Goal: Transaction & Acquisition: Purchase product/service

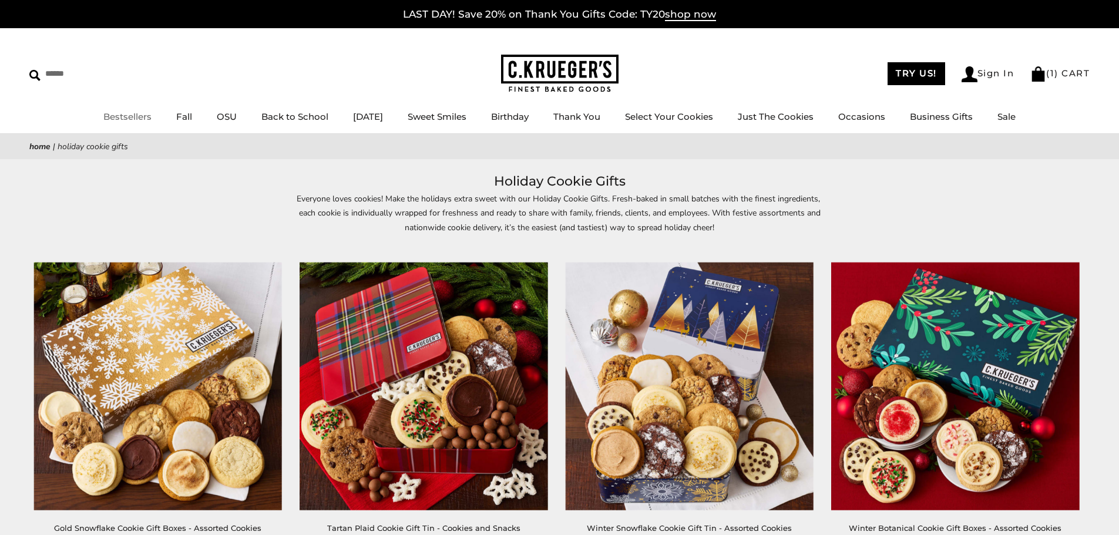
click at [129, 120] on link "Bestsellers" at bounding box center [127, 116] width 48 height 11
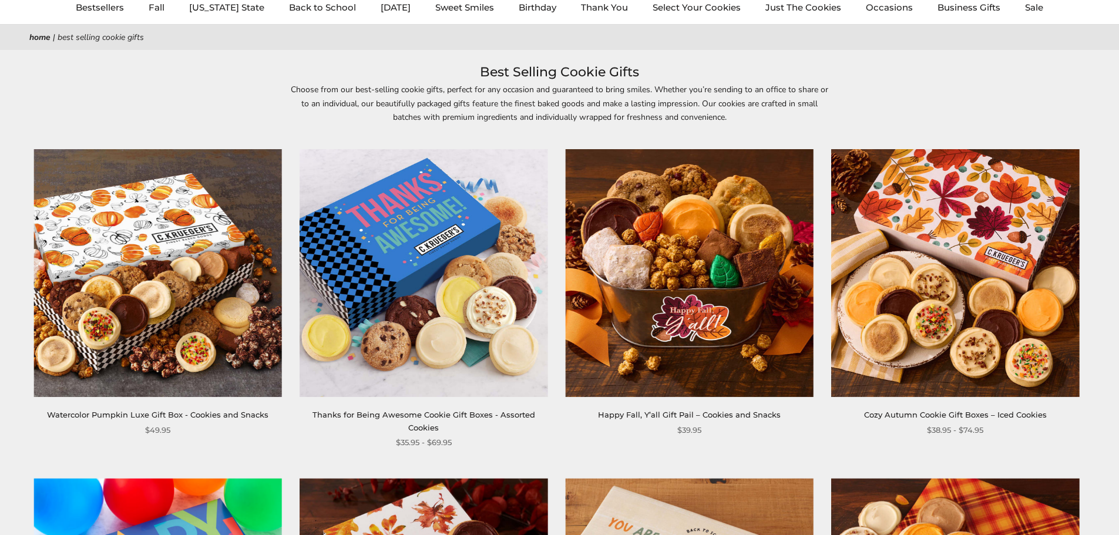
scroll to position [176, 0]
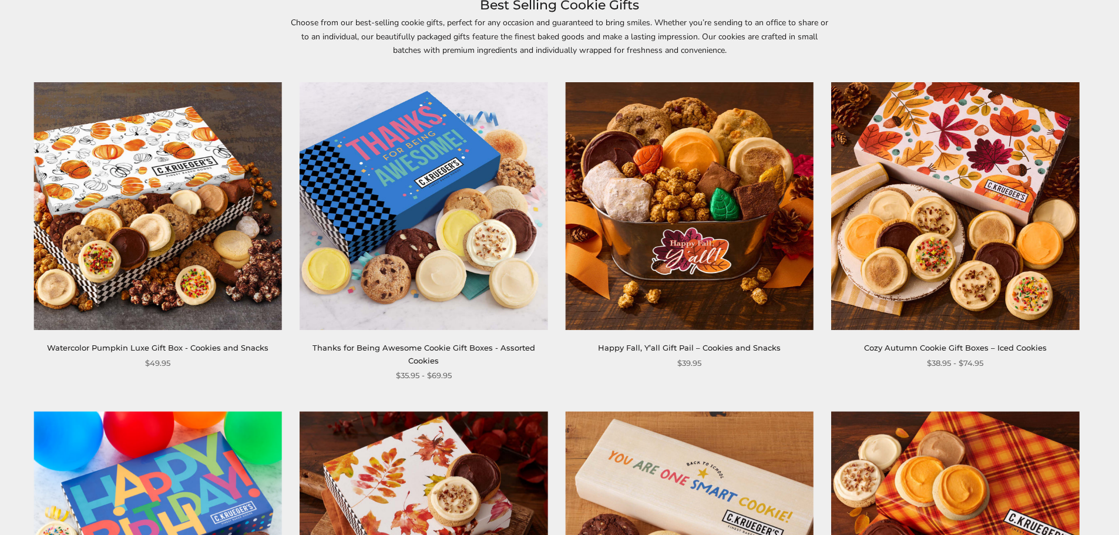
click at [187, 265] on img at bounding box center [158, 206] width 248 height 248
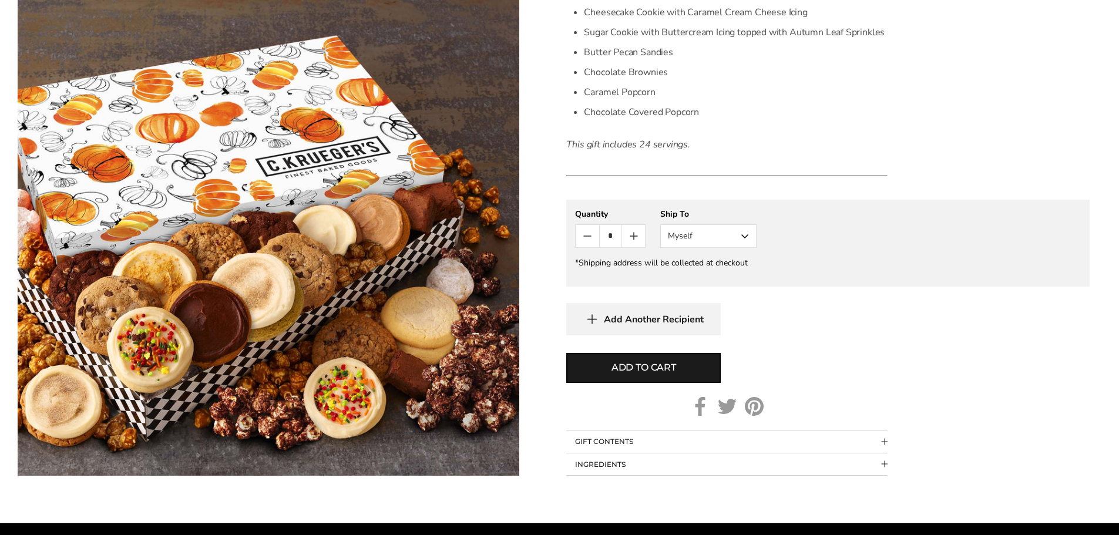
scroll to position [646, 0]
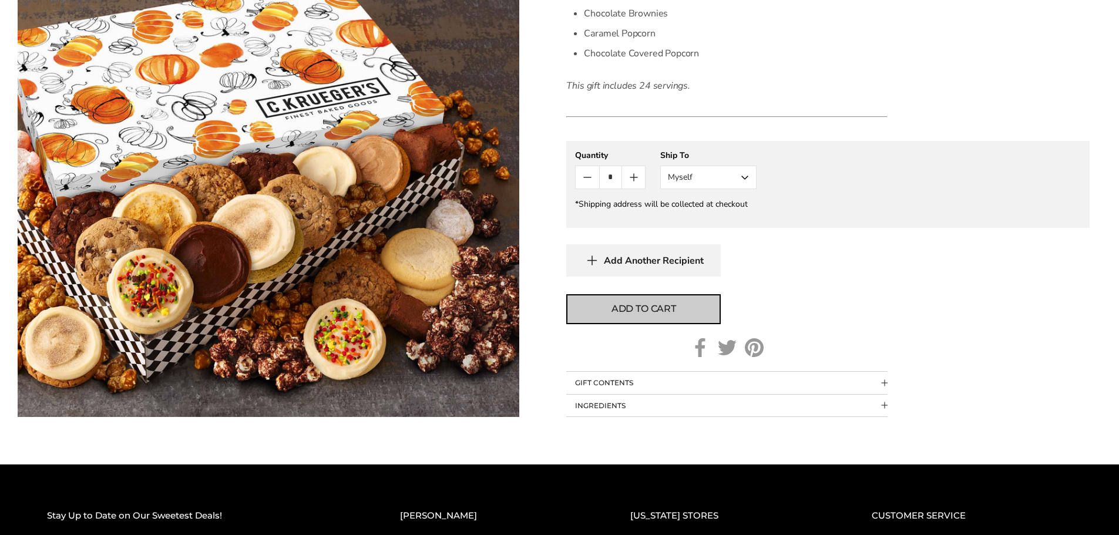
click at [656, 304] on span "Add to cart" at bounding box center [643, 309] width 65 height 14
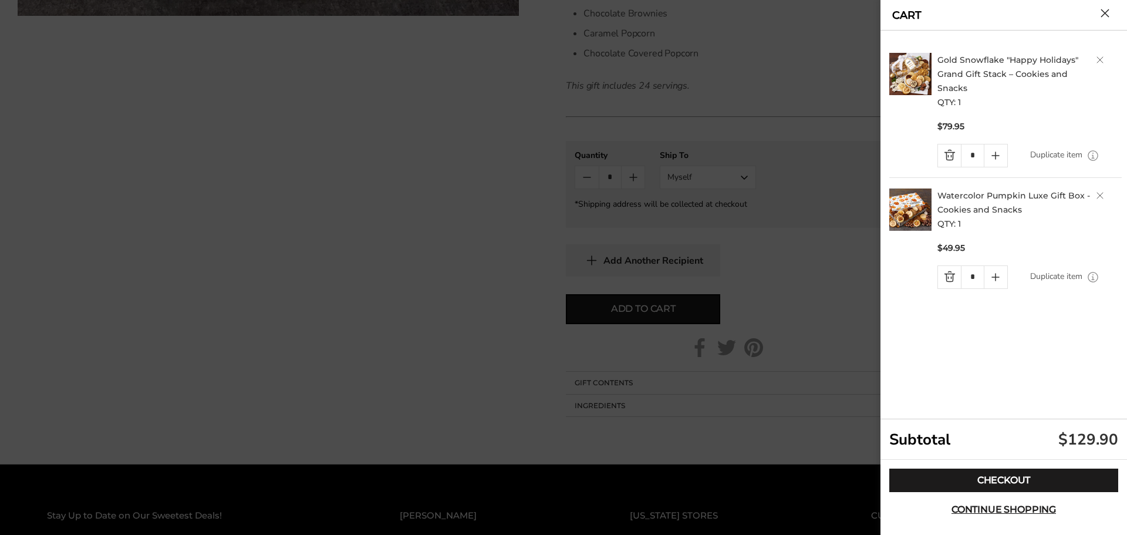
click at [949, 155] on link "Quantity minus button" at bounding box center [949, 155] width 23 height 22
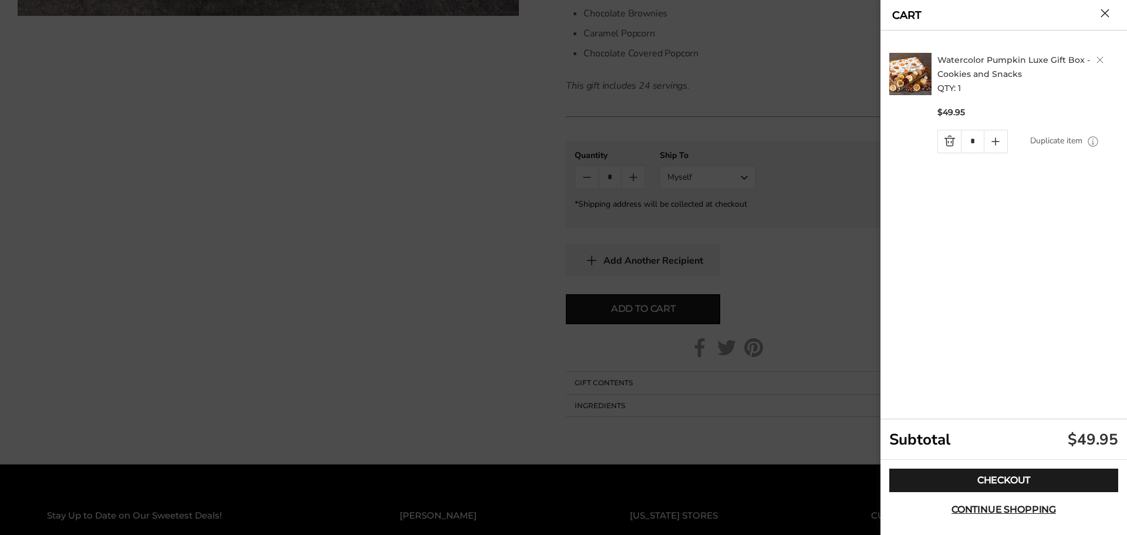
click at [1106, 17] on button "Close cart" at bounding box center [1105, 13] width 9 height 9
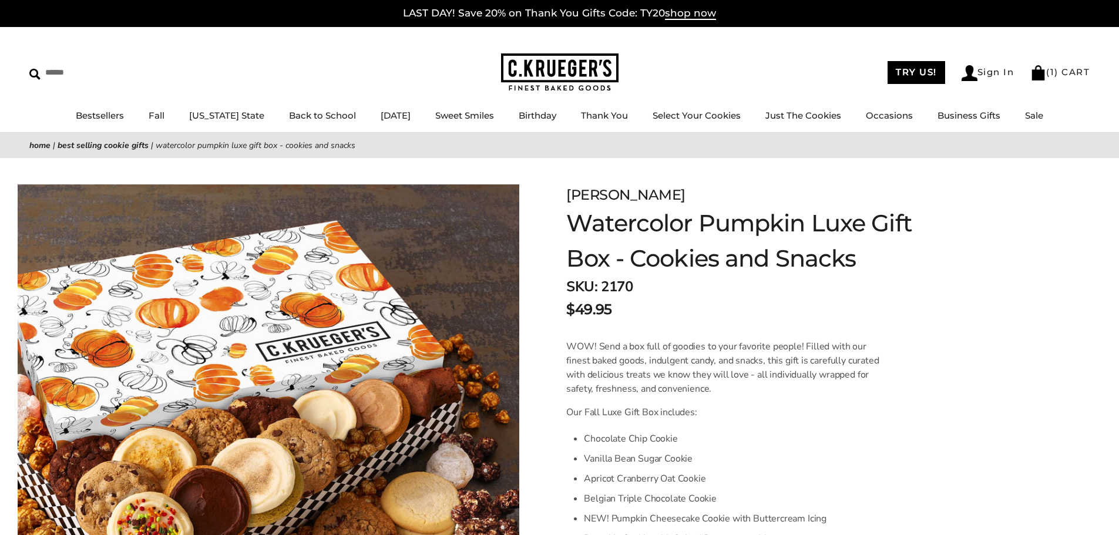
scroll to position [0, 0]
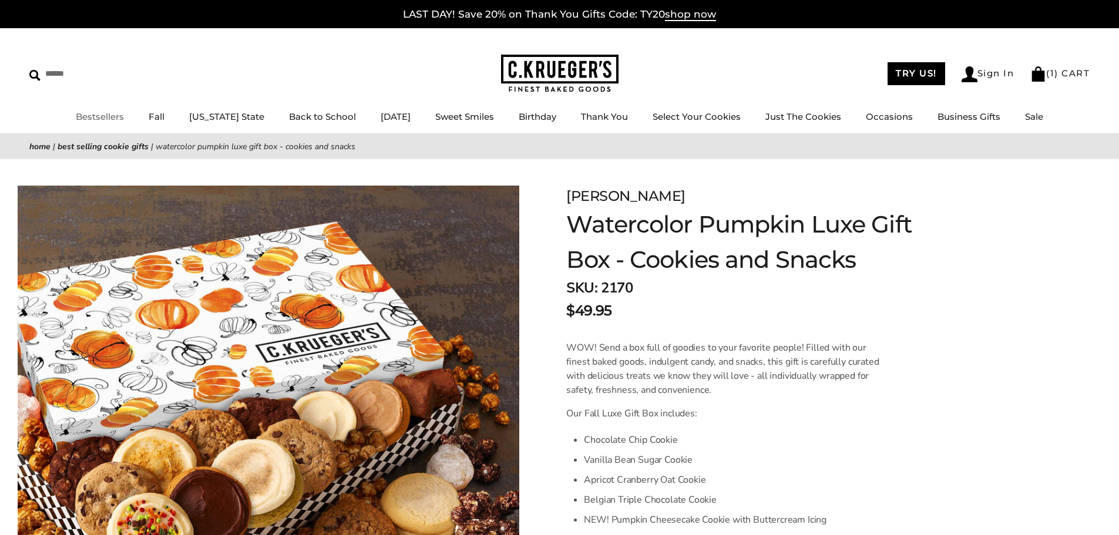
click at [123, 114] on link "Bestsellers" at bounding box center [100, 116] width 48 height 11
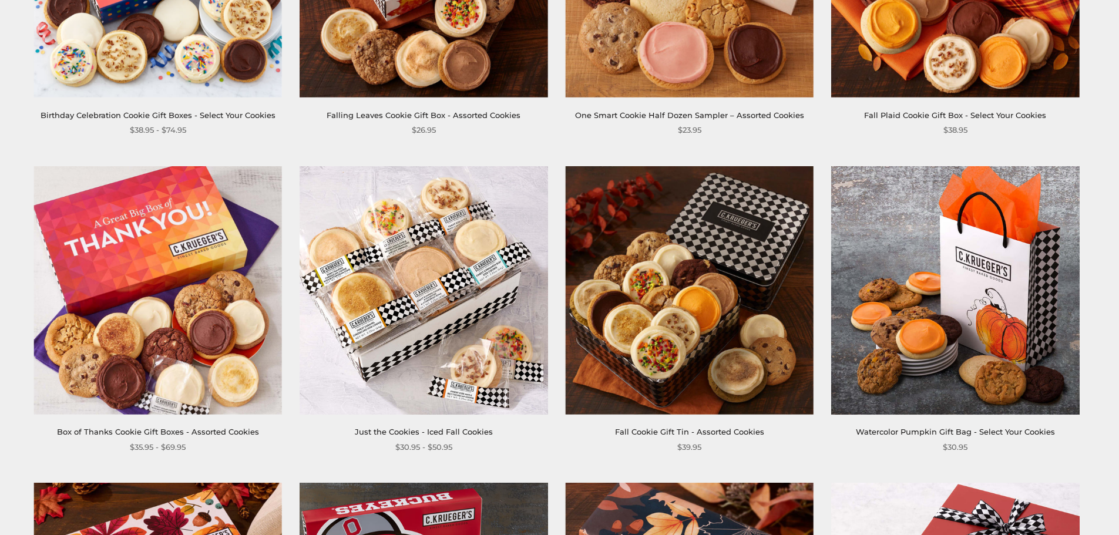
scroll to position [763, 0]
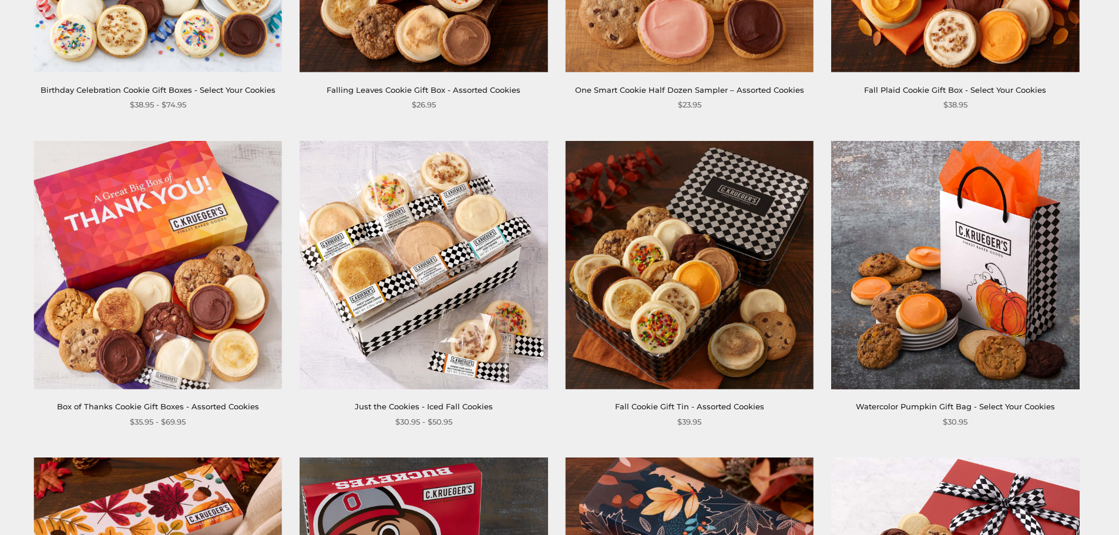
click at [157, 390] on div "Box of Thanks Cookie Gift Boxes - Assorted Cookies $35.95 - $69.95" at bounding box center [158, 284] width 248 height 287
click at [203, 352] on img at bounding box center [158, 265] width 248 height 248
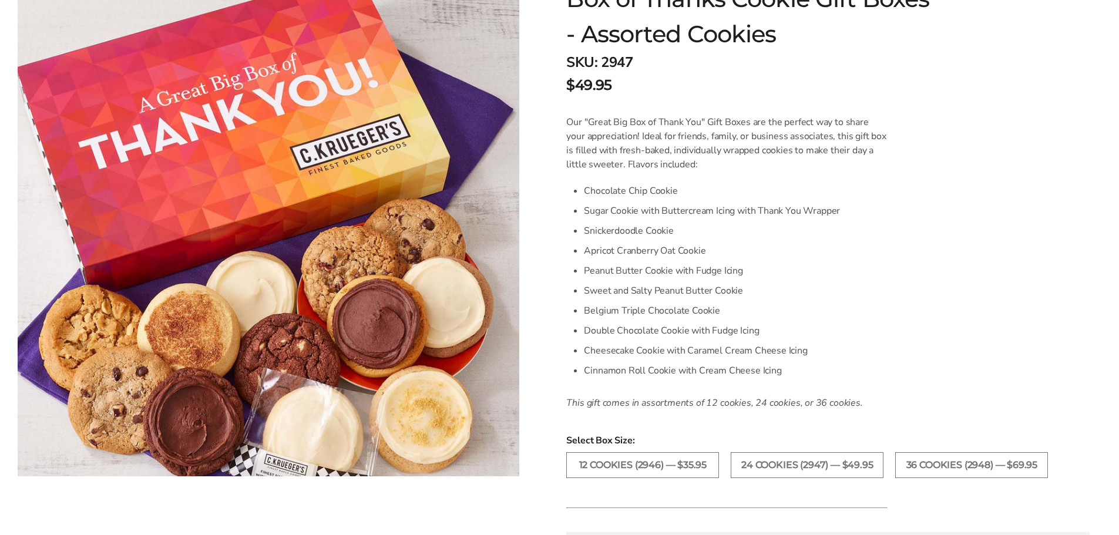
scroll to position [235, 0]
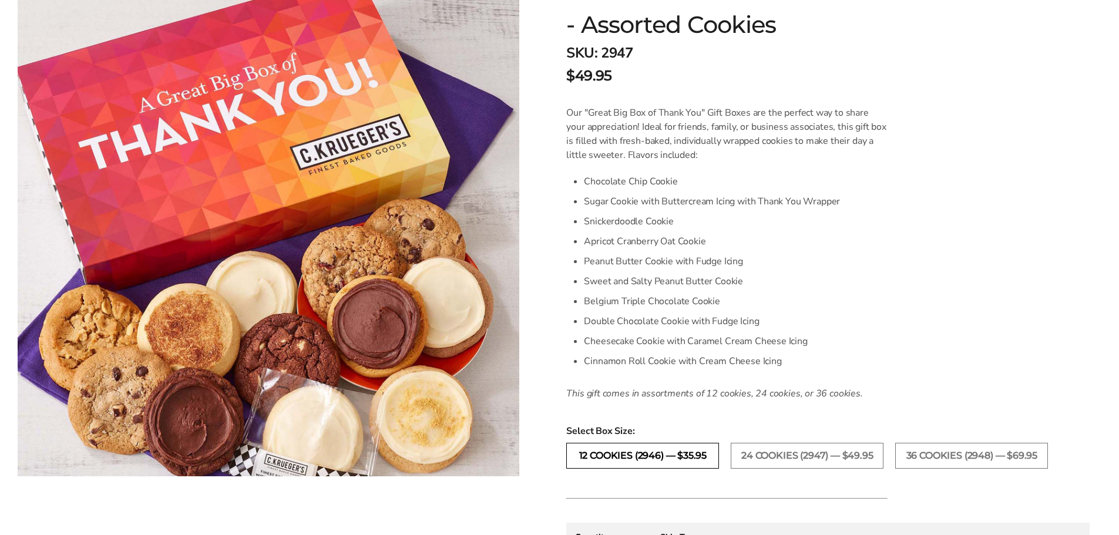
click at [660, 456] on label "12 COOKIES (2946) — $35.95" at bounding box center [642, 456] width 153 height 26
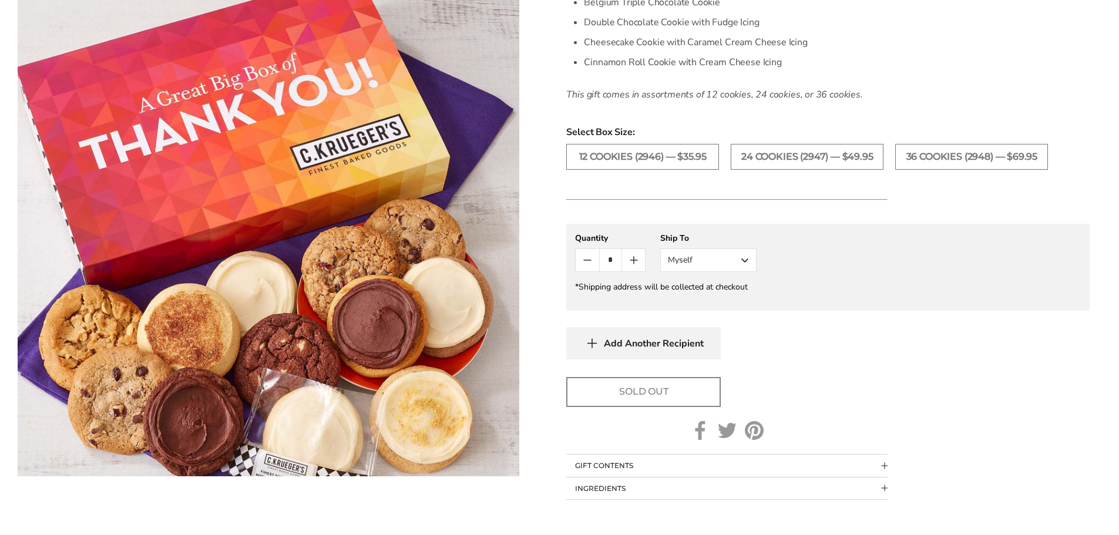
scroll to position [587, 0]
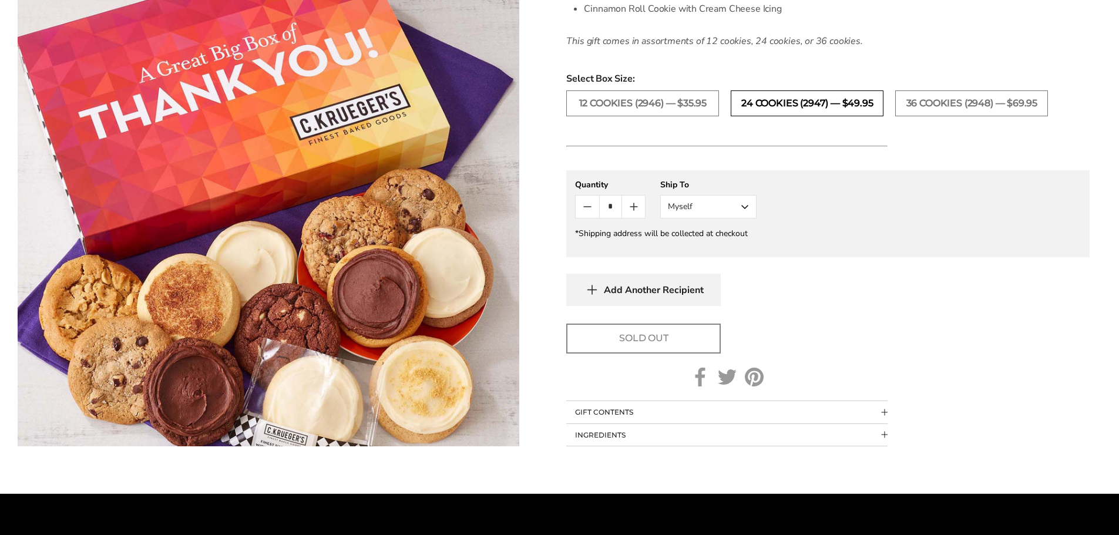
click at [742, 110] on label "24 COOKIES (2947) — $49.95" at bounding box center [806, 103] width 153 height 26
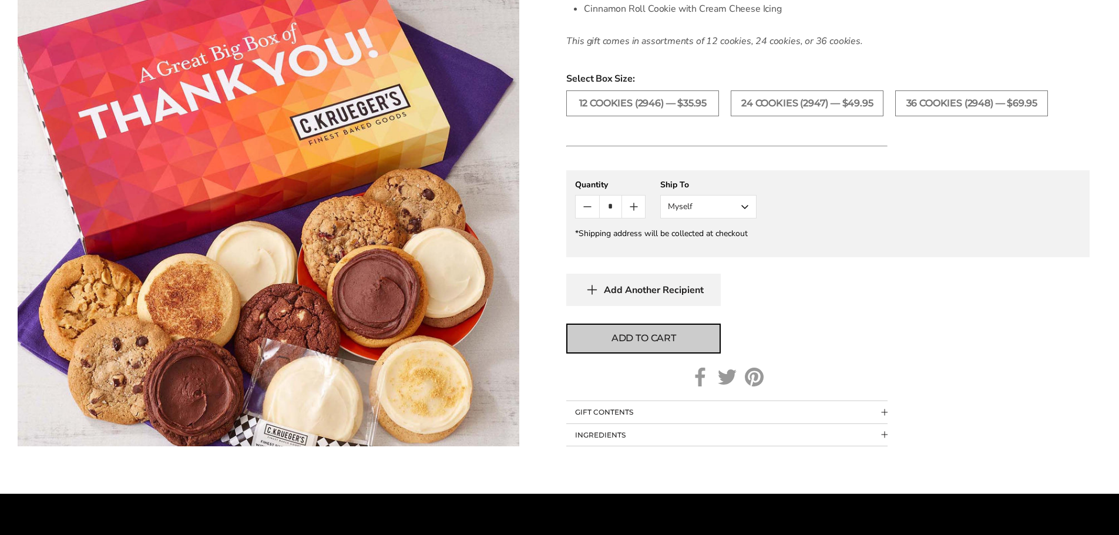
click at [666, 333] on span "Add to cart" at bounding box center [643, 338] width 65 height 14
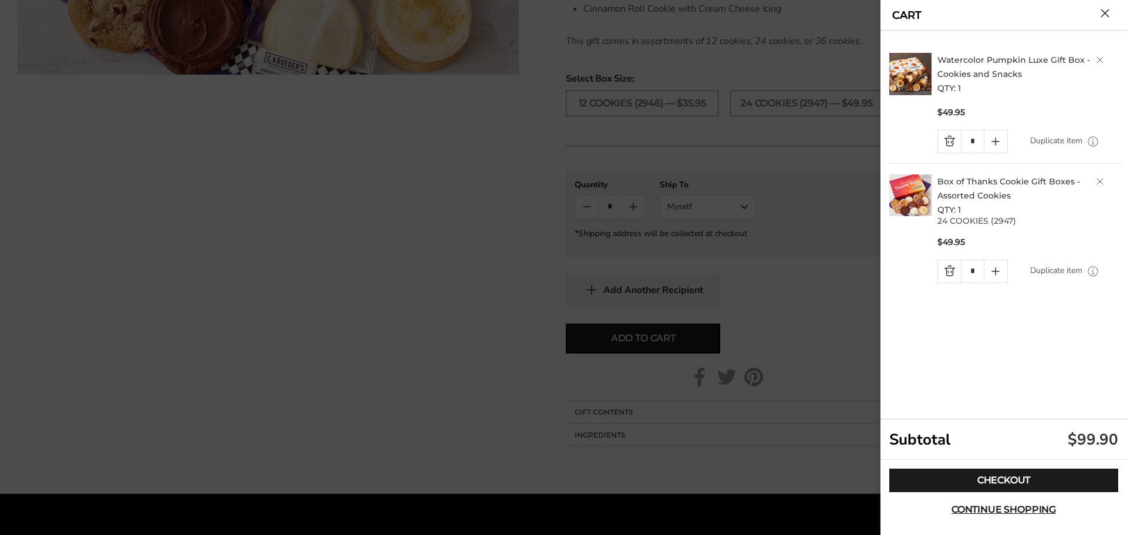
click at [1110, 18] on button "Close cart" at bounding box center [1105, 13] width 9 height 9
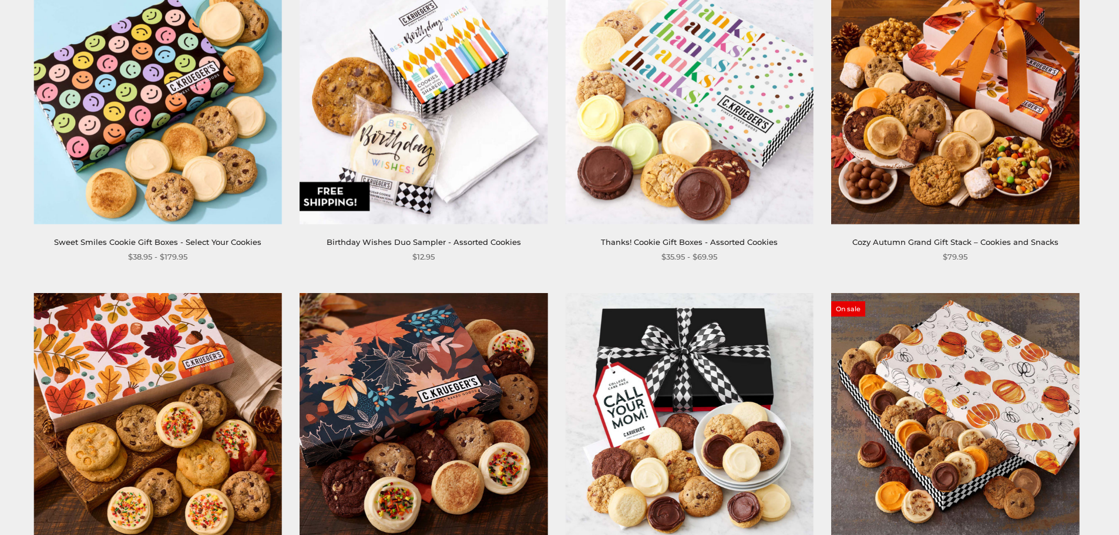
scroll to position [1585, 0]
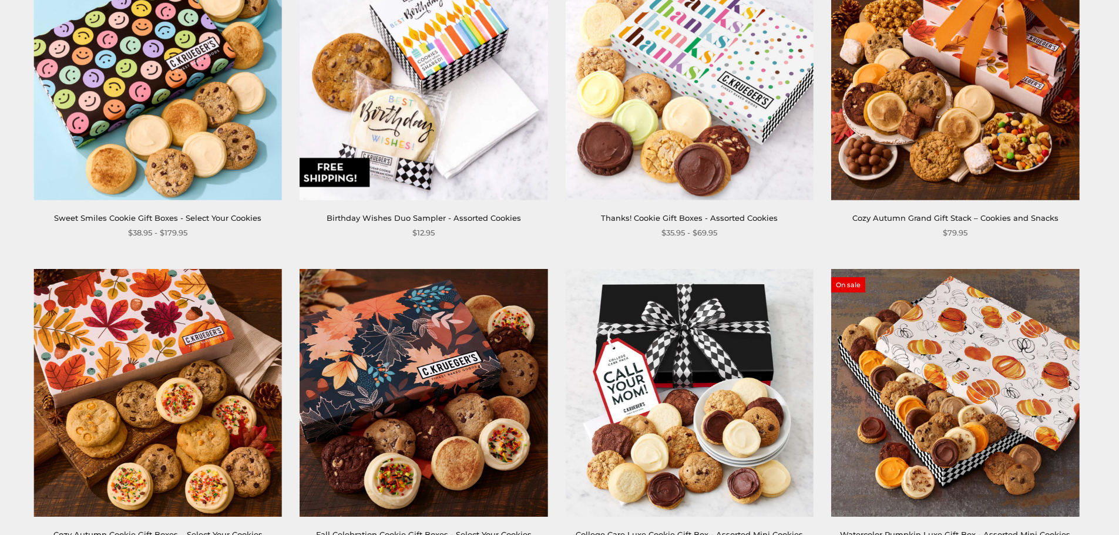
click at [244, 201] on div "Sweet Smiles Cookie Gift Boxes - Select Your Cookies $38.95 - $179.95" at bounding box center [158, 95] width 248 height 287
click at [213, 157] on img at bounding box center [158, 76] width 248 height 248
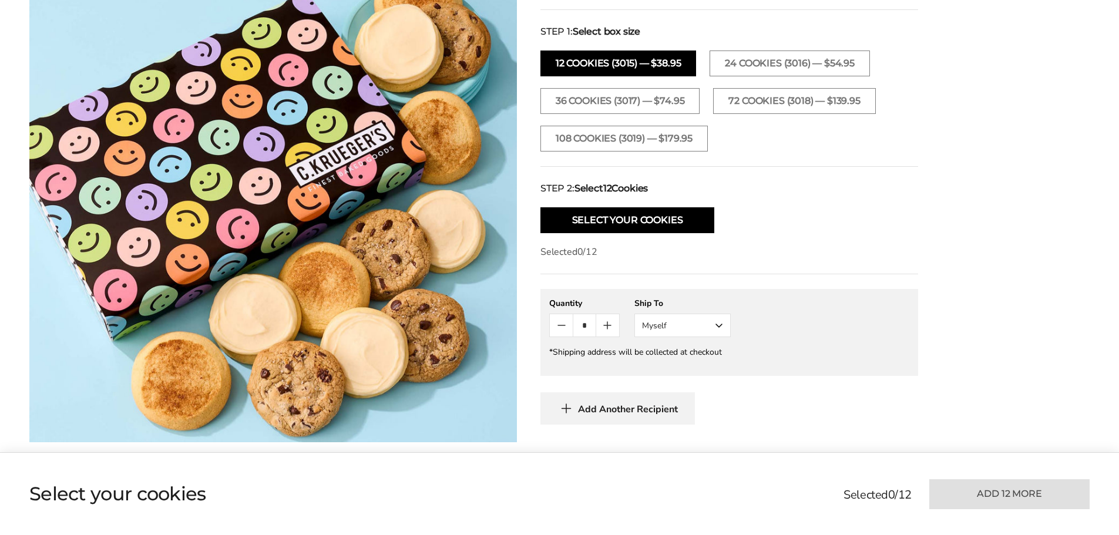
scroll to position [528, 0]
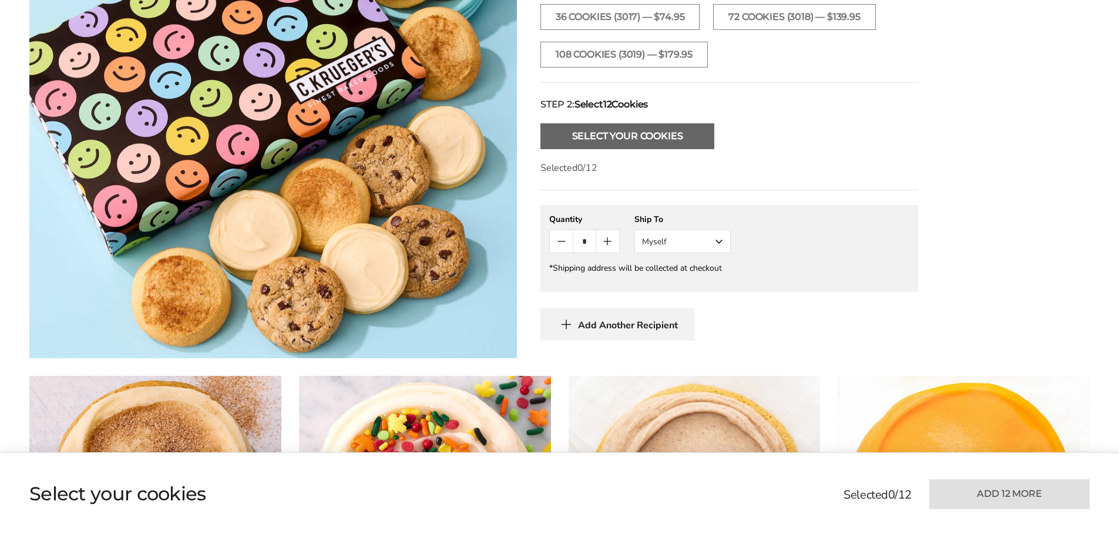
click at [669, 140] on button "Select Your Cookies" at bounding box center [627, 136] width 174 height 26
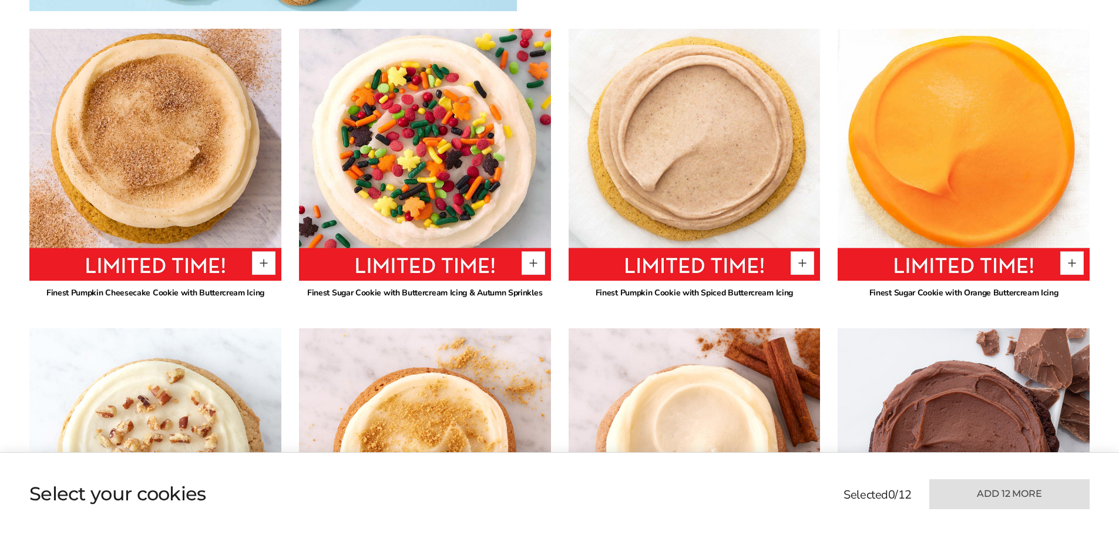
scroll to position [893, 0]
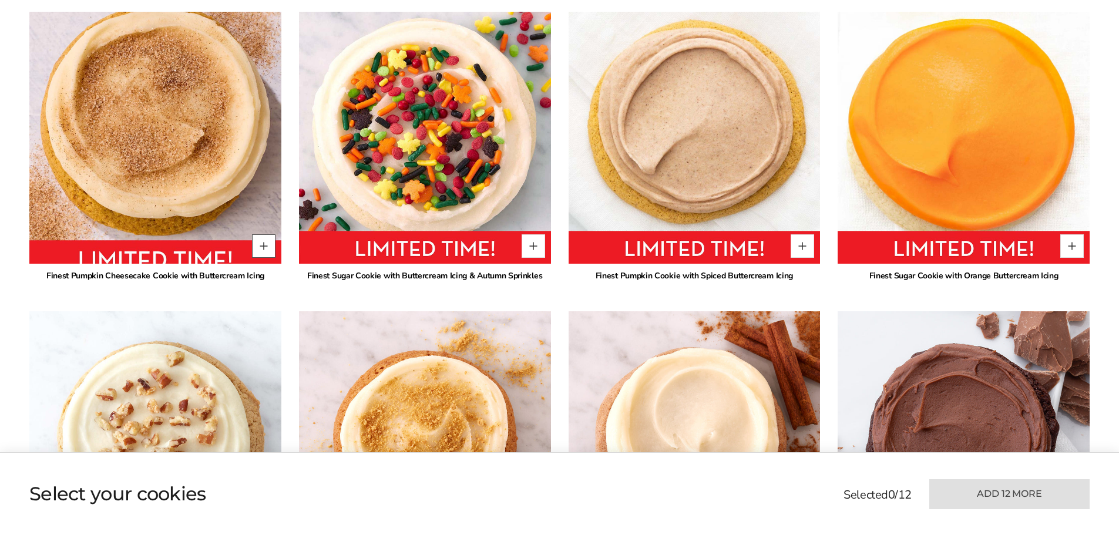
click at [261, 250] on button "Quantity button plus" at bounding box center [263, 245] width 23 height 23
type input "*"
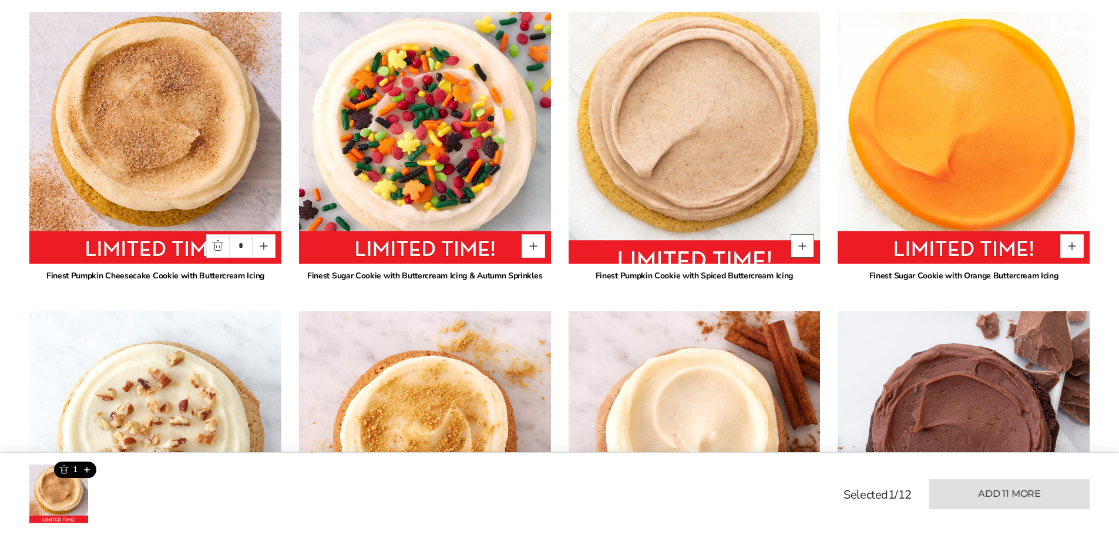
click at [806, 249] on button "Quantity button plus" at bounding box center [801, 245] width 23 height 23
type input "*"
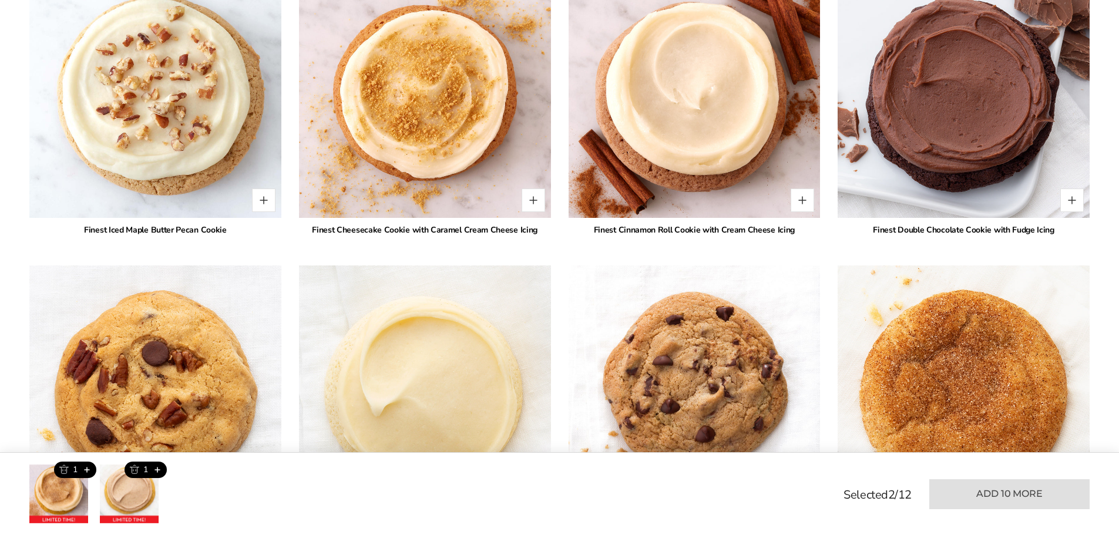
scroll to position [1245, 0]
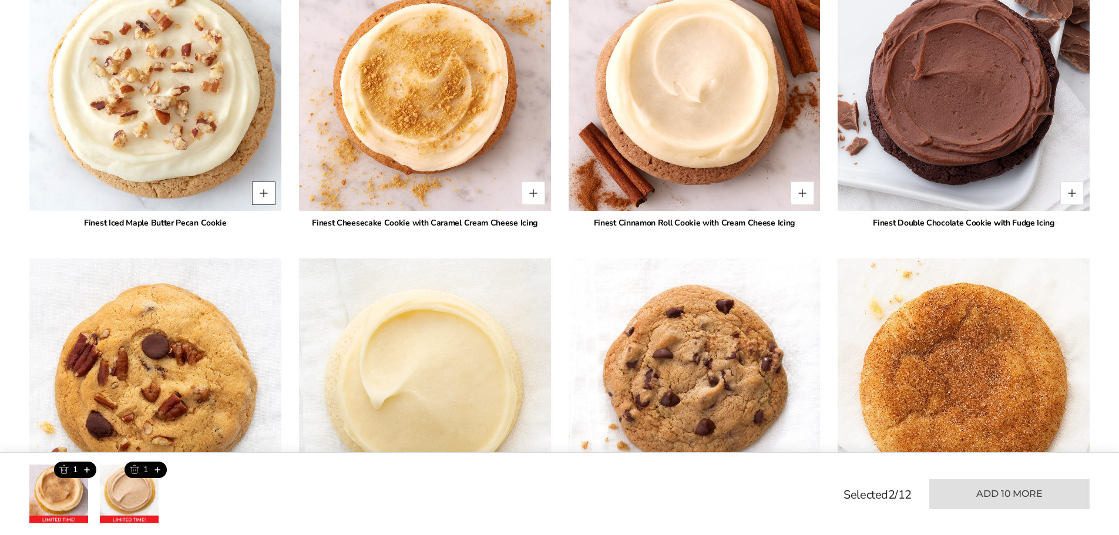
click at [264, 187] on button "Quantity button plus" at bounding box center [263, 192] width 23 height 23
type input "*"
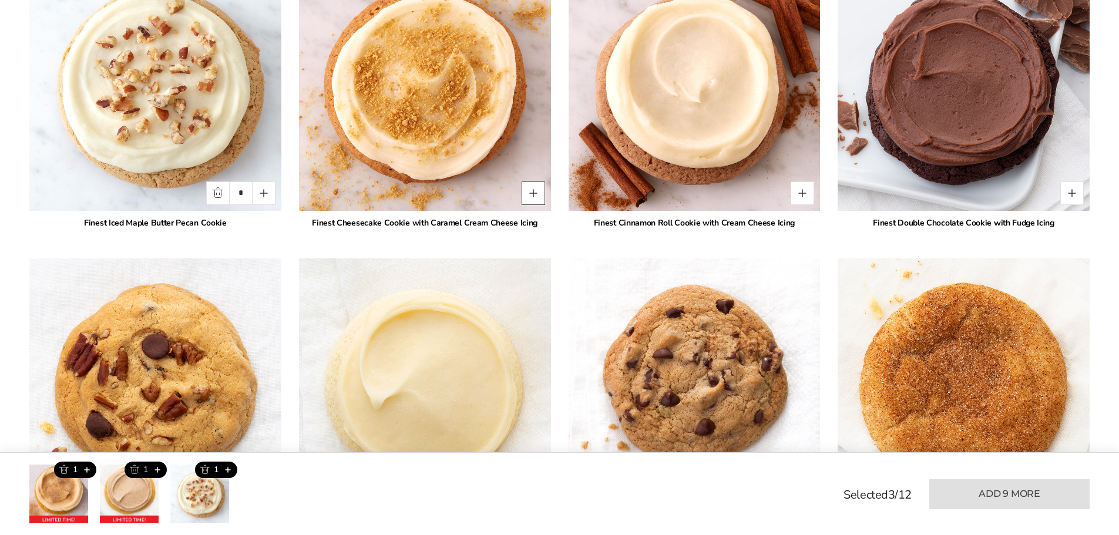
click at [528, 194] on button "Quantity button plus" at bounding box center [532, 192] width 23 height 23
type input "*"
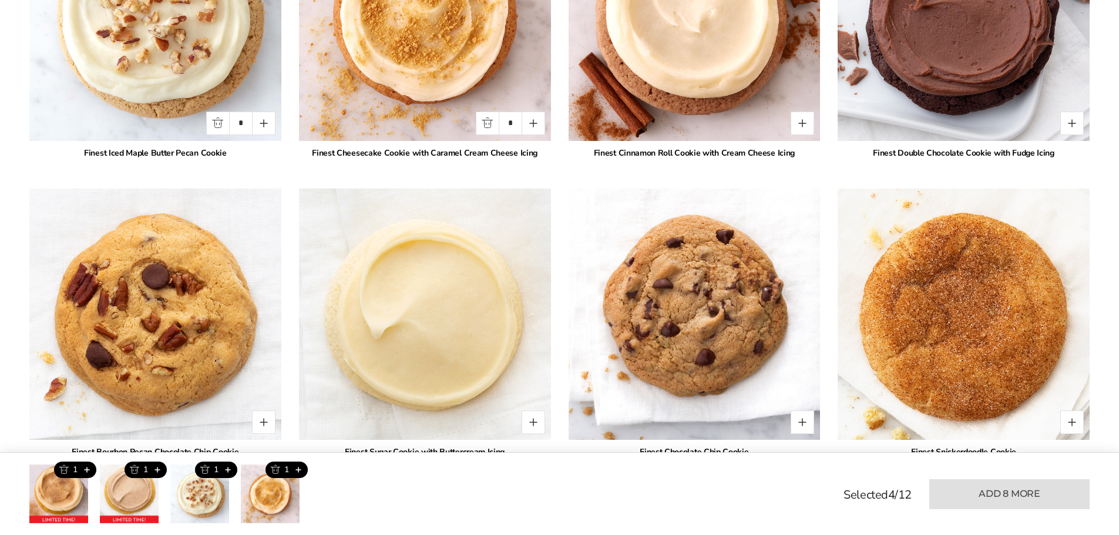
scroll to position [1362, 0]
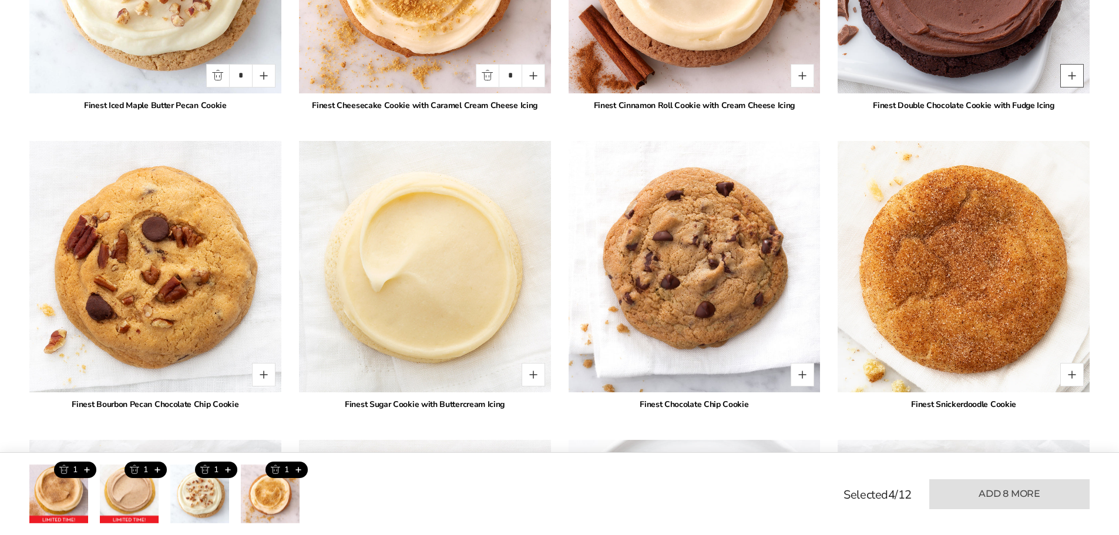
click at [1076, 81] on button "Quantity button plus" at bounding box center [1071, 75] width 23 height 23
type input "*"
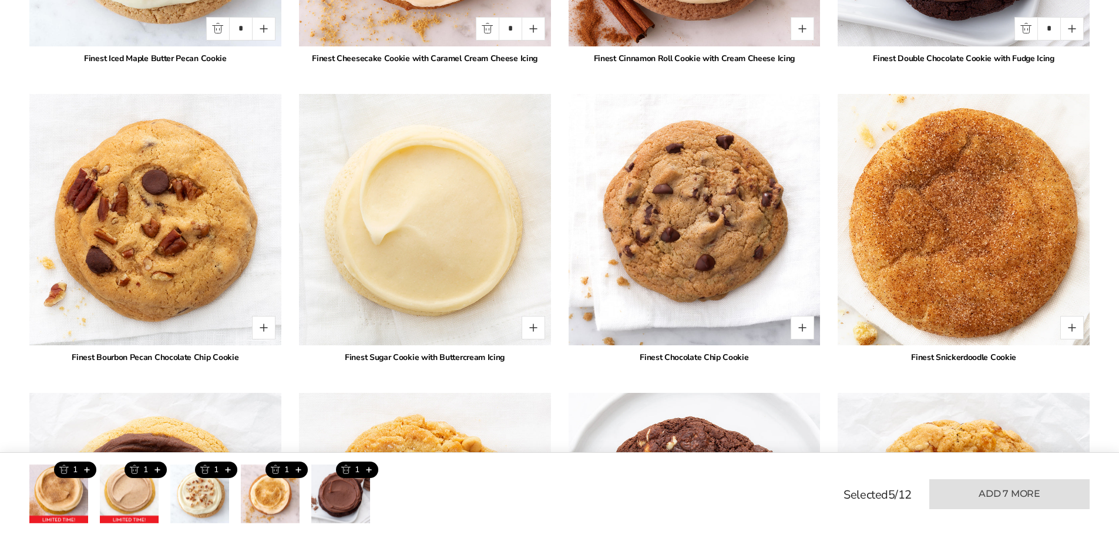
scroll to position [1480, 0]
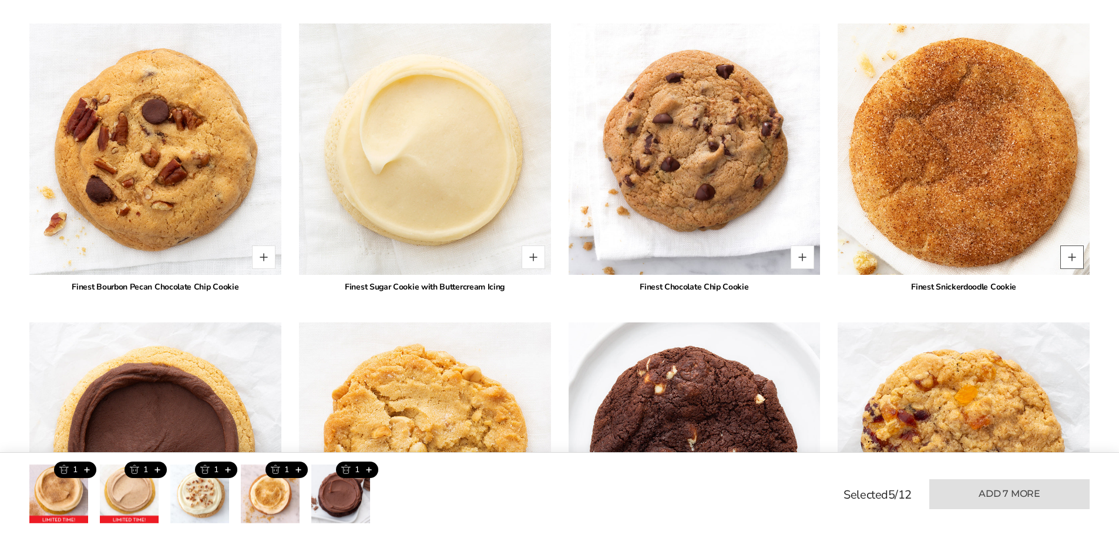
click at [1065, 259] on button "Quantity button plus" at bounding box center [1071, 256] width 23 height 23
type input "*"
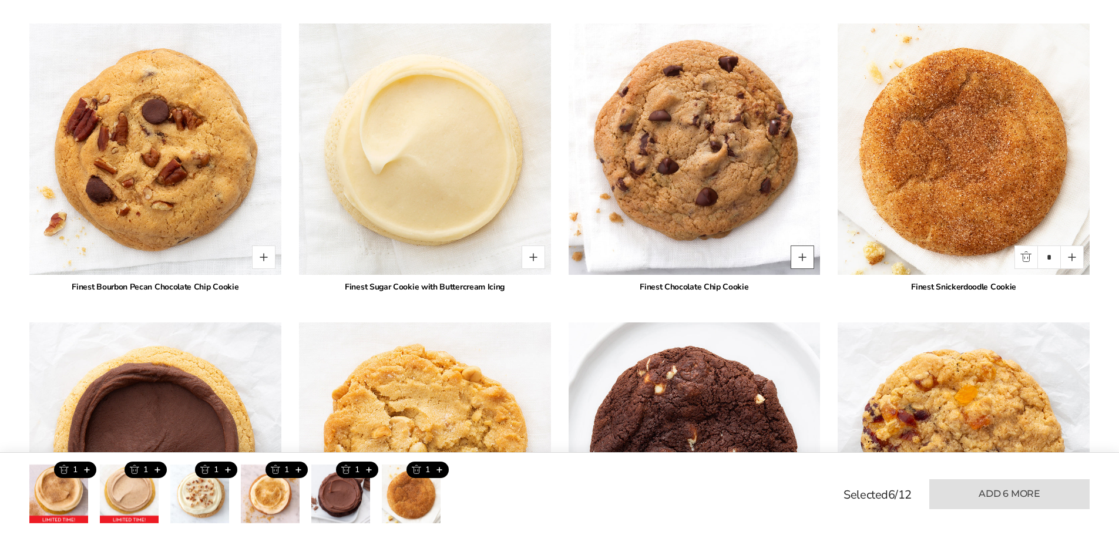
click at [797, 257] on button "Quantity button plus" at bounding box center [801, 256] width 23 height 23
type input "*"
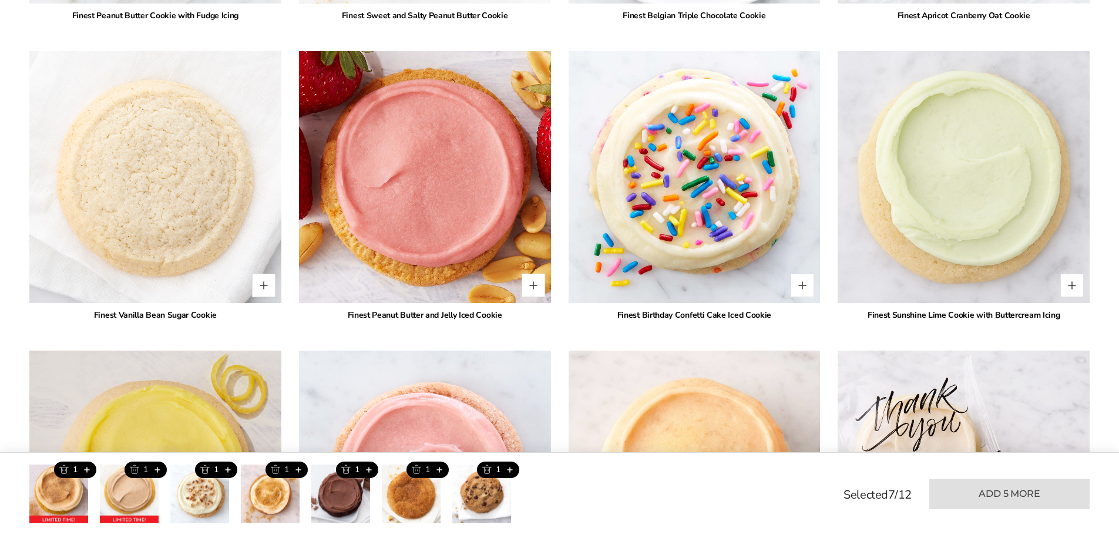
scroll to position [2008, 0]
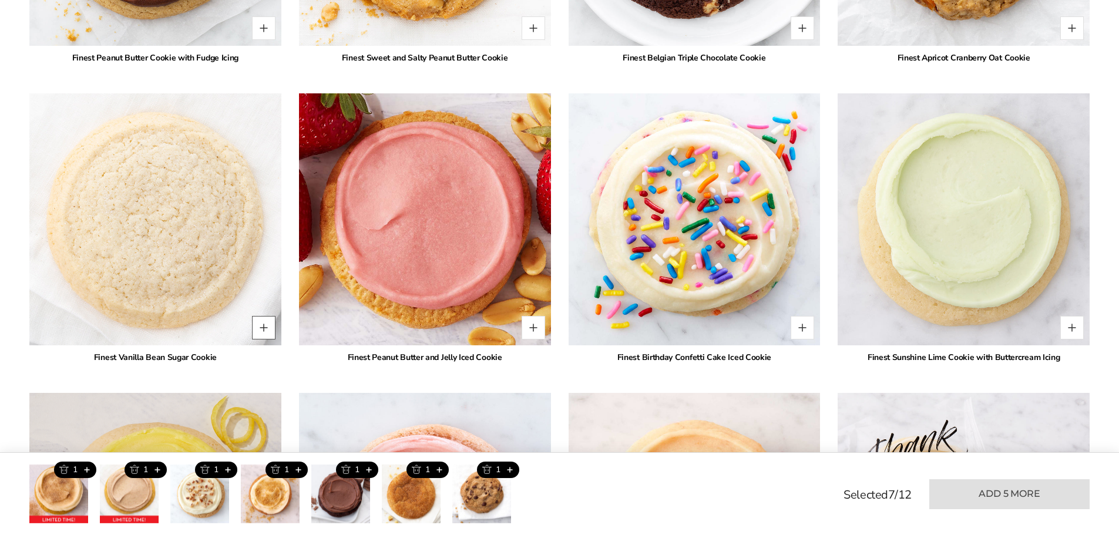
click at [272, 326] on button "Quantity button plus" at bounding box center [263, 327] width 23 height 23
type input "*"
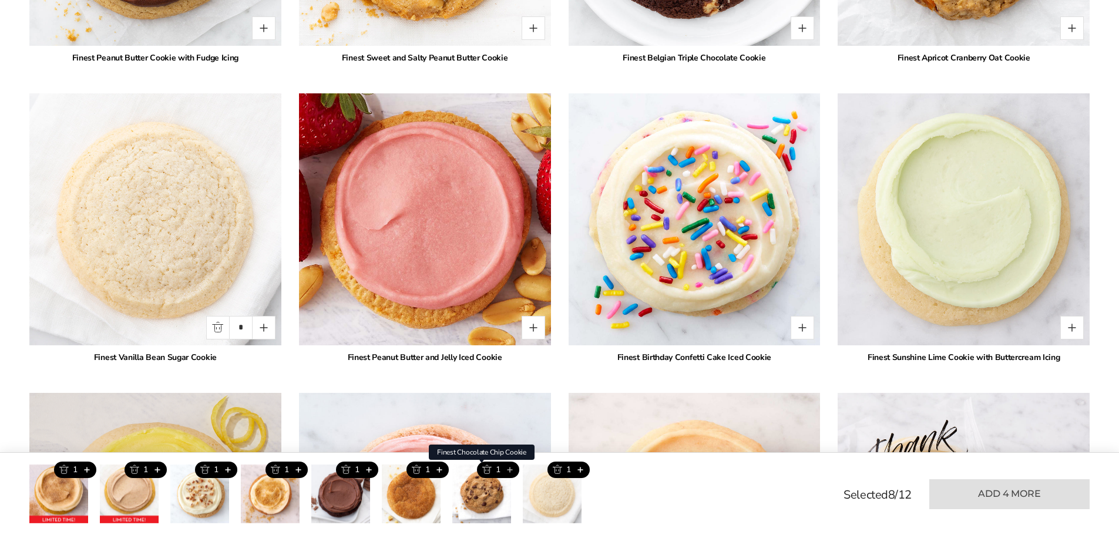
click at [509, 471] on button "Add this product" at bounding box center [509, 470] width 19 height 16
type input "*"
click at [437, 466] on button "Add this product" at bounding box center [438, 470] width 19 height 16
type input "*"
click at [365, 468] on button "Add this product" at bounding box center [368, 470] width 19 height 16
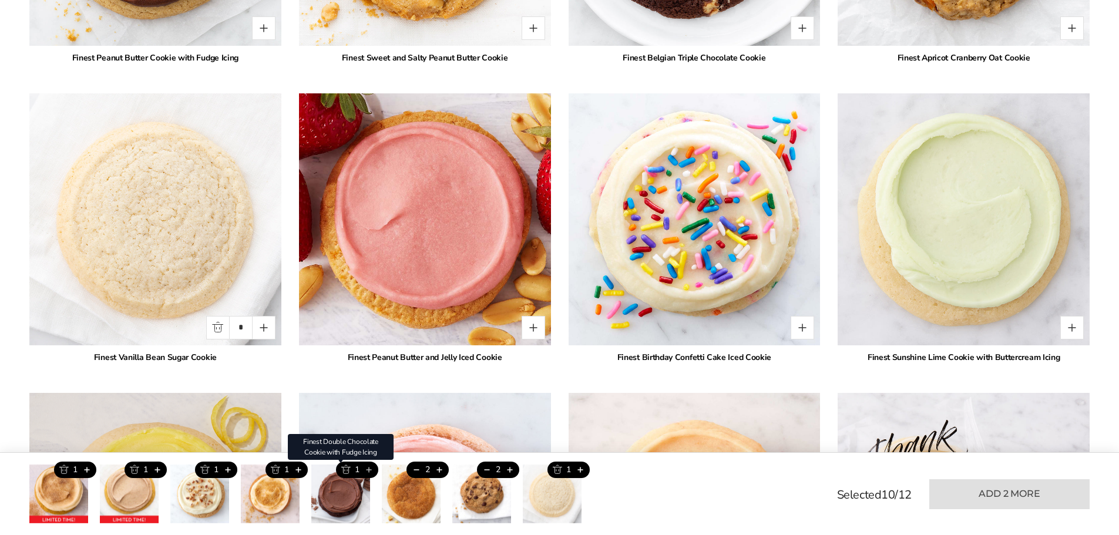
type input "*"
click at [68, 471] on button "Trash this product" at bounding box center [63, 470] width 19 height 16
type input "*"
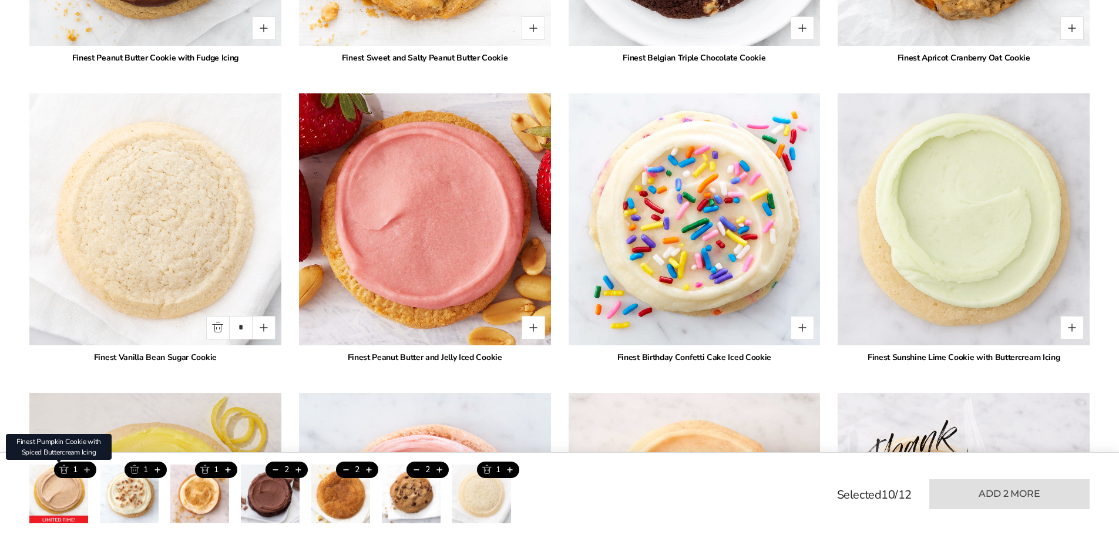
click at [90, 470] on button "Add this product" at bounding box center [86, 470] width 19 height 16
type input "*"
click at [508, 471] on button "Add this product" at bounding box center [509, 470] width 19 height 16
type input "*"
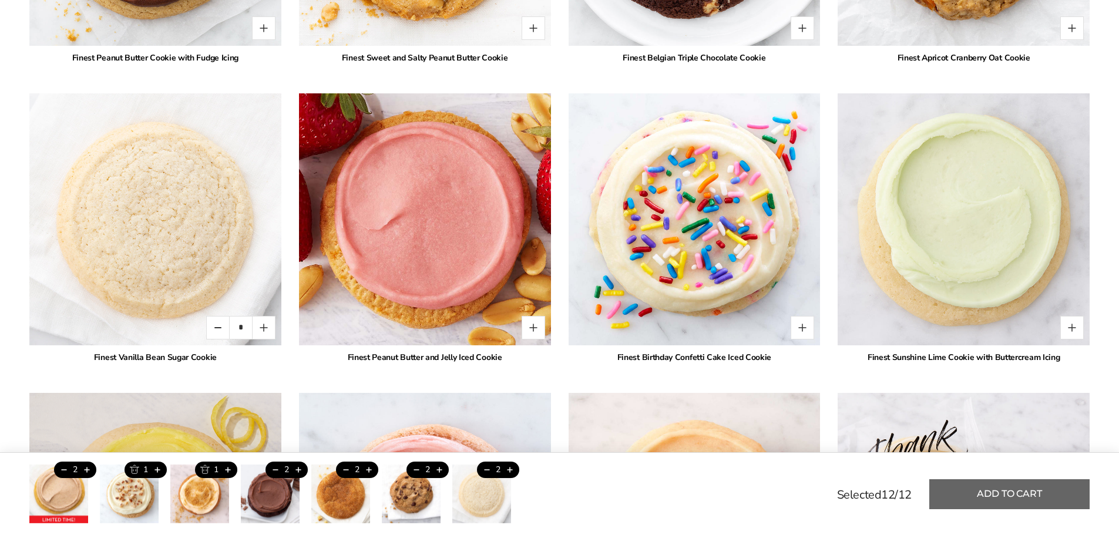
click at [962, 487] on button "Add to cart" at bounding box center [1009, 494] width 160 height 30
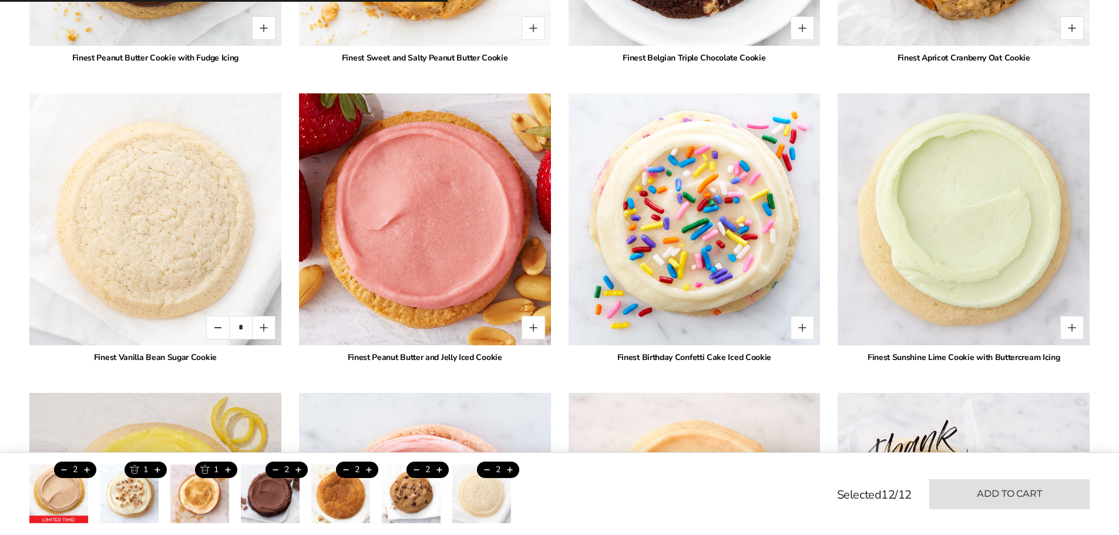
type input "*"
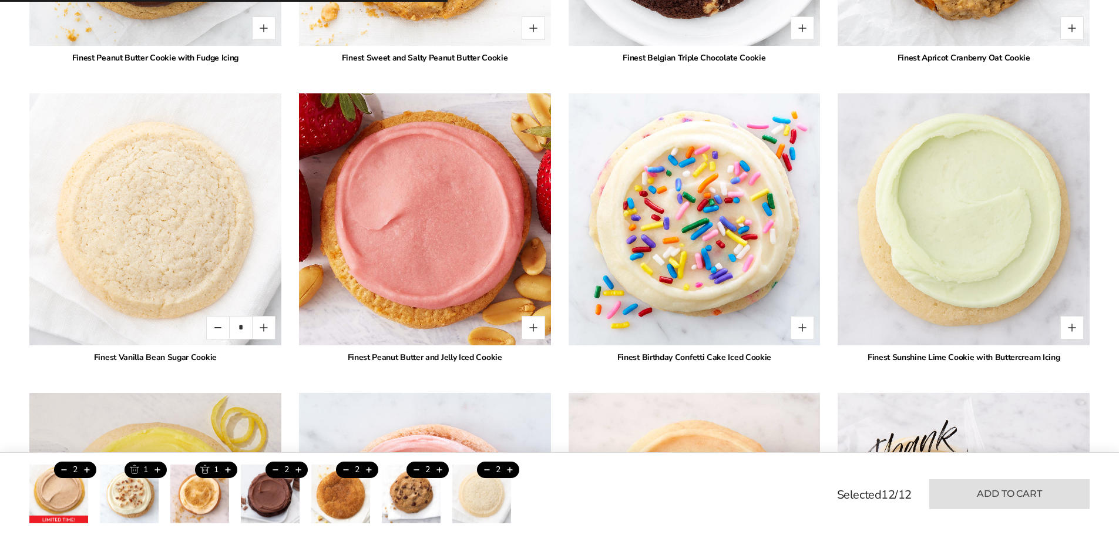
type input "*"
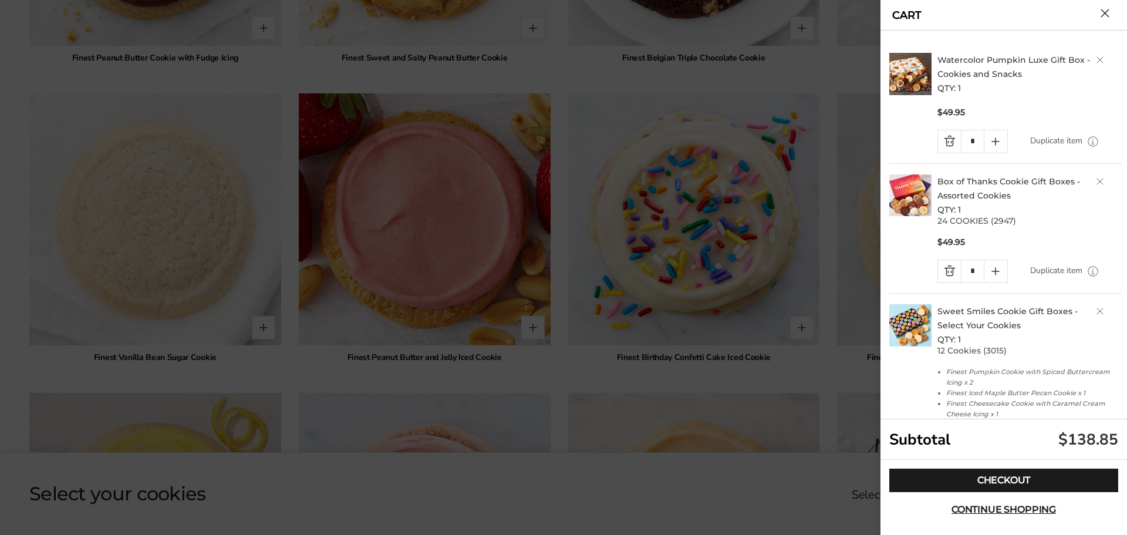
click at [948, 138] on link "Quantity minus button" at bounding box center [949, 141] width 23 height 22
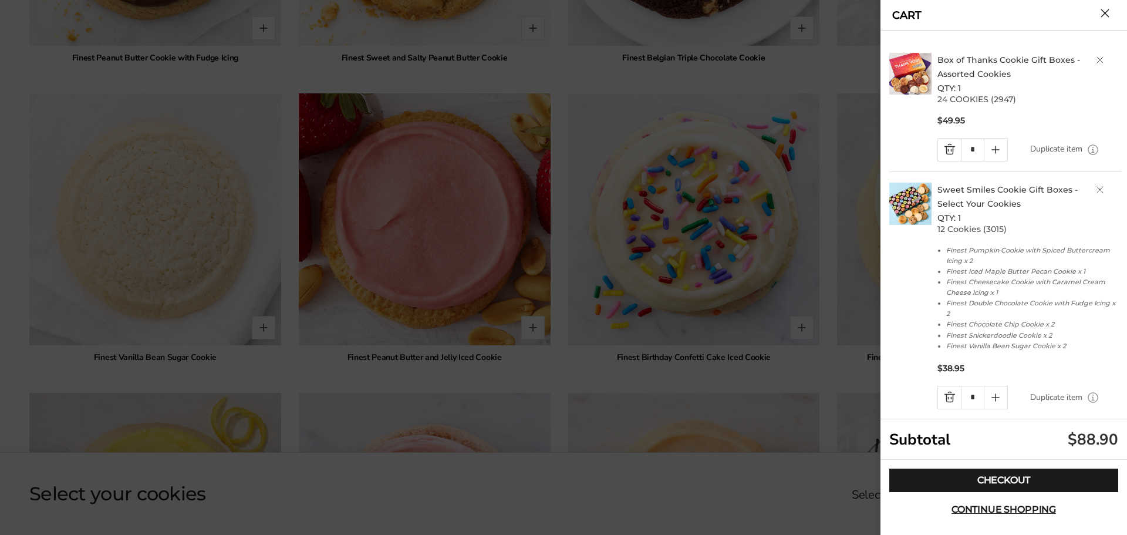
click at [944, 154] on link "Quantity minus button" at bounding box center [949, 150] width 23 height 22
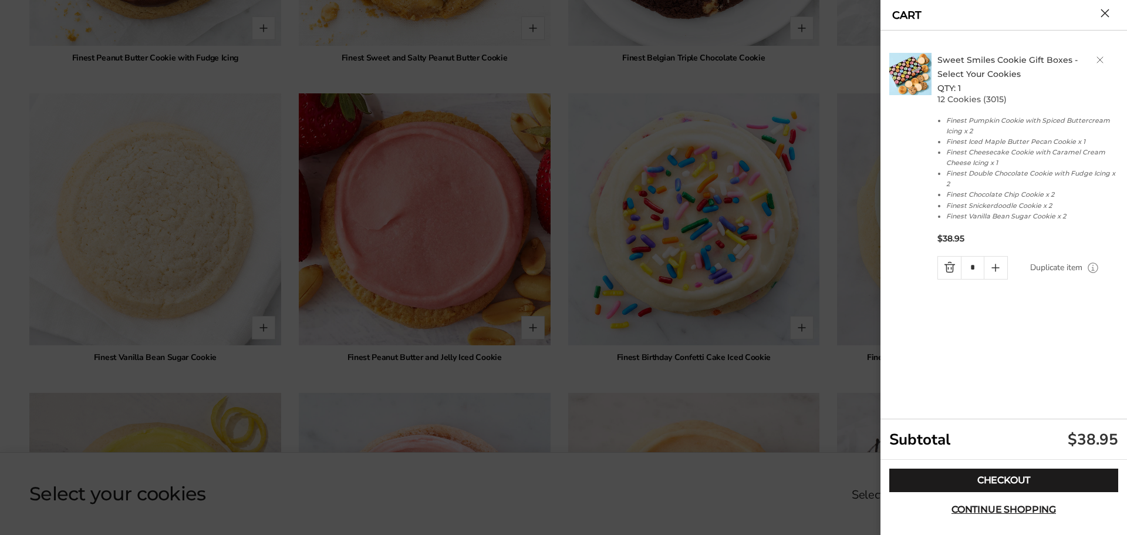
click at [1106, 16] on button "Close cart" at bounding box center [1105, 13] width 9 height 9
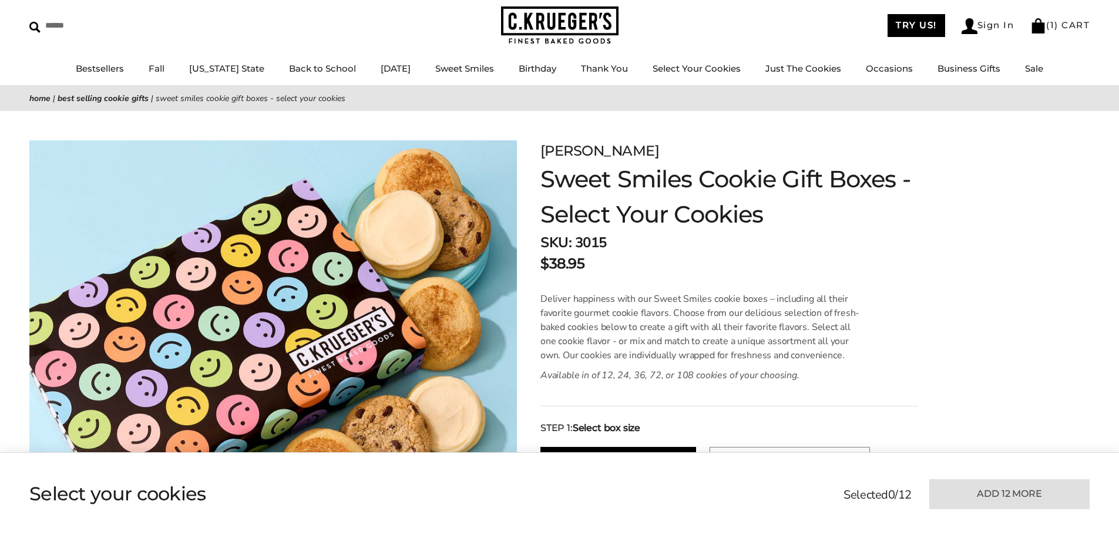
scroll to position [0, 0]
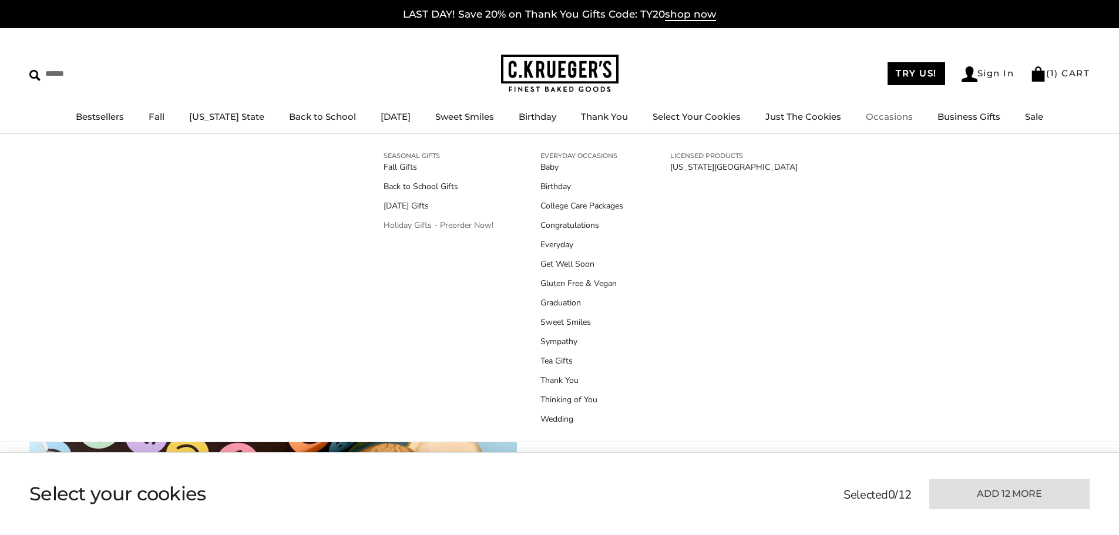
click at [441, 230] on link "Holiday Gifts - Preorder Now!" at bounding box center [438, 225] width 110 height 12
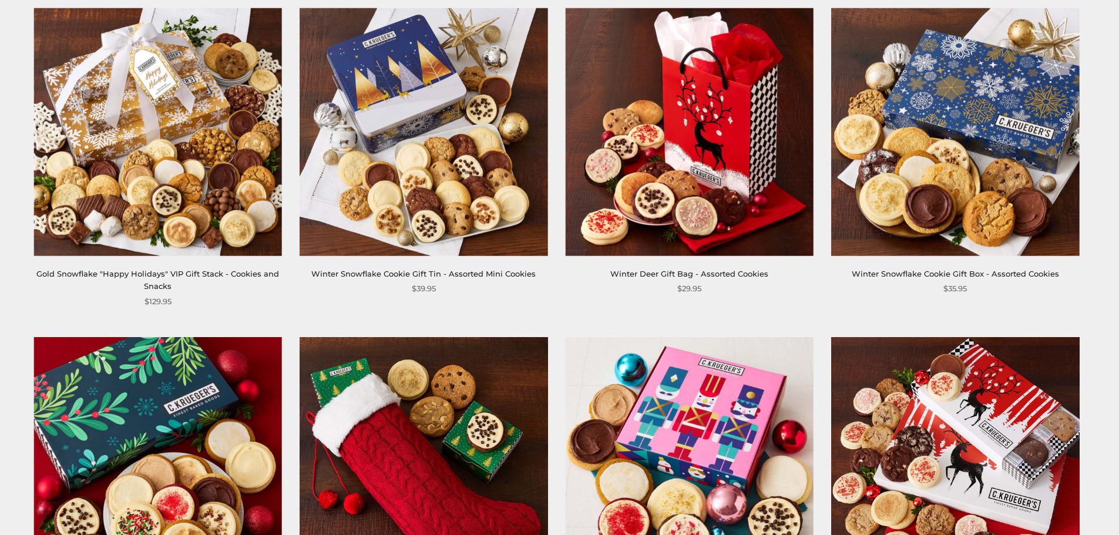
scroll to position [1233, 0]
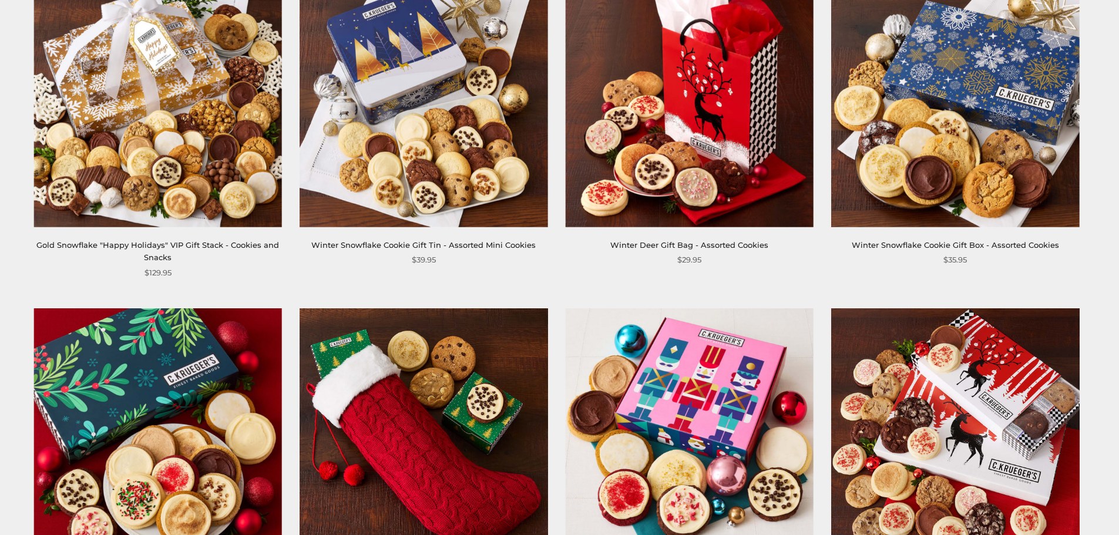
click at [208, 211] on img at bounding box center [158, 103] width 248 height 248
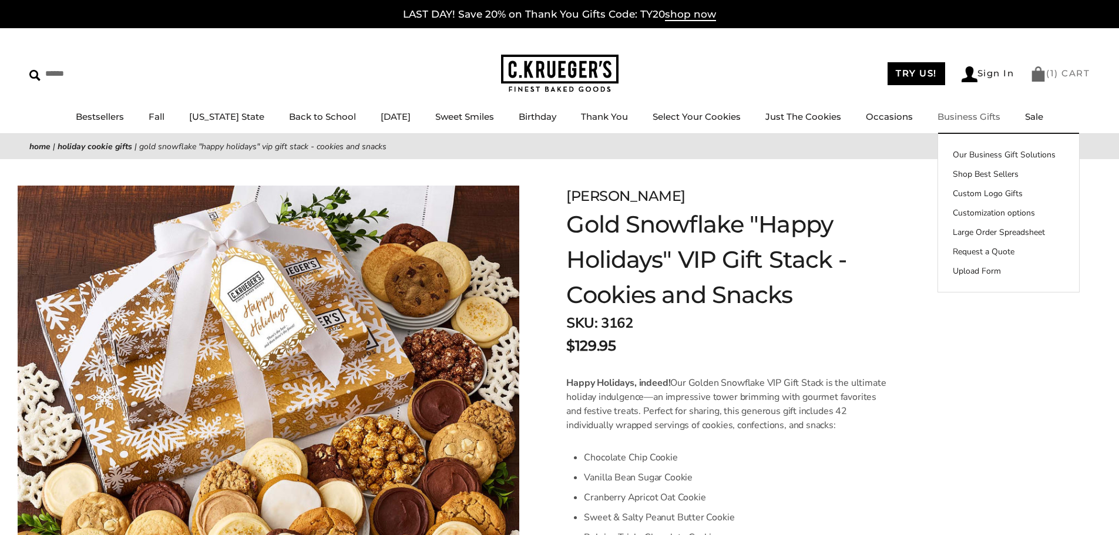
click at [1037, 68] on img at bounding box center [1038, 73] width 16 height 15
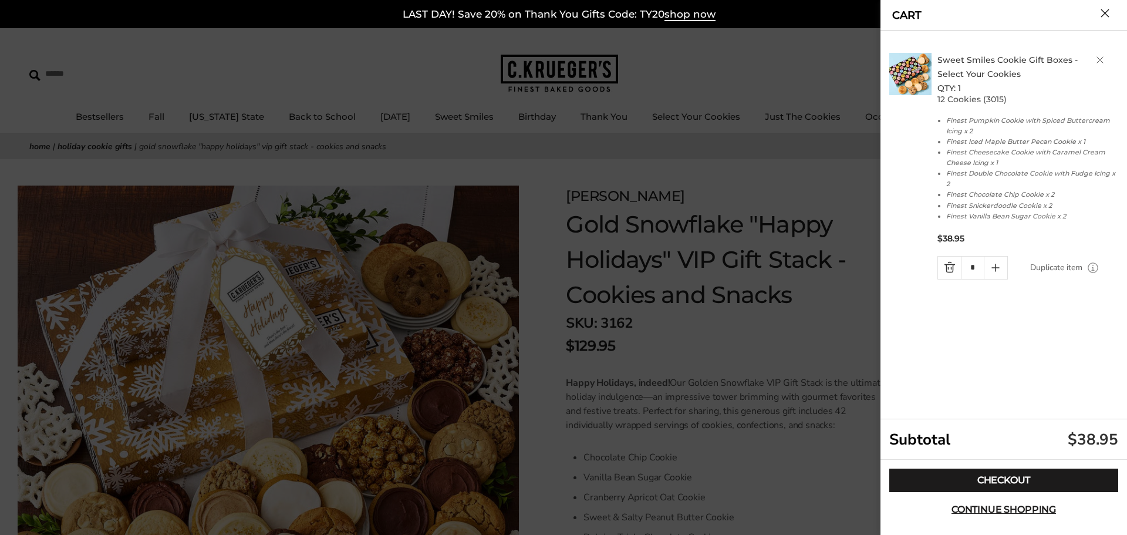
click at [731, 353] on div at bounding box center [563, 267] width 1127 height 535
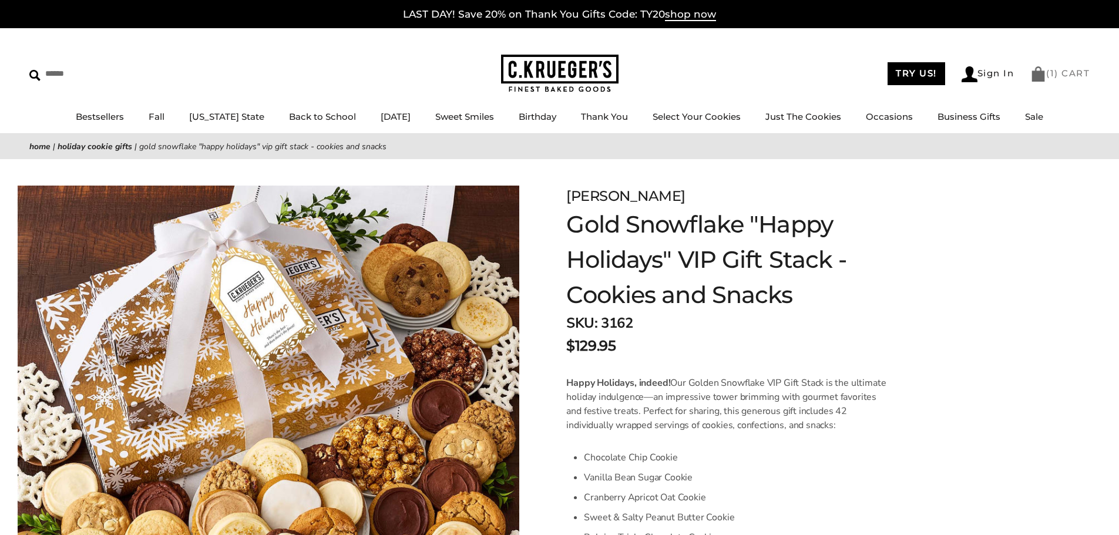
click at [1080, 75] on link "( 1 ) CART" at bounding box center [1059, 73] width 59 height 11
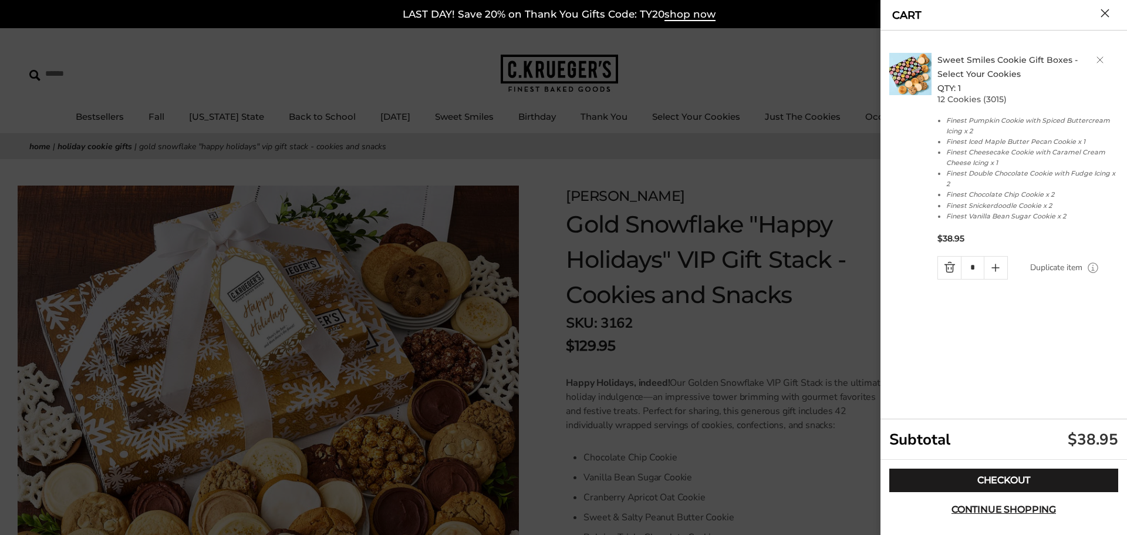
click at [982, 63] on link "Sweet Smiles Cookie Gift Boxes - Select Your Cookies" at bounding box center [1008, 67] width 140 height 25
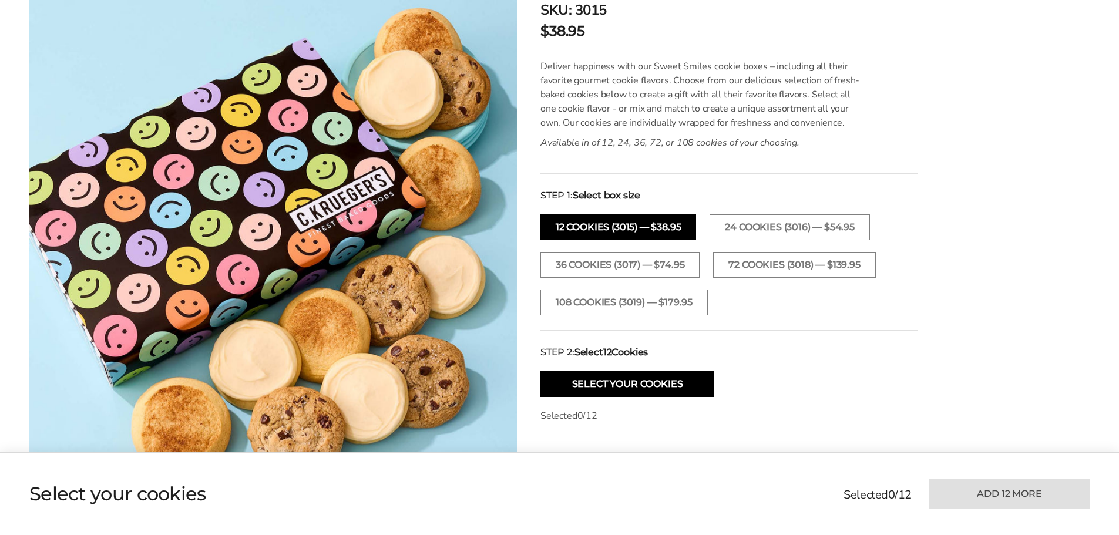
scroll to position [352, 0]
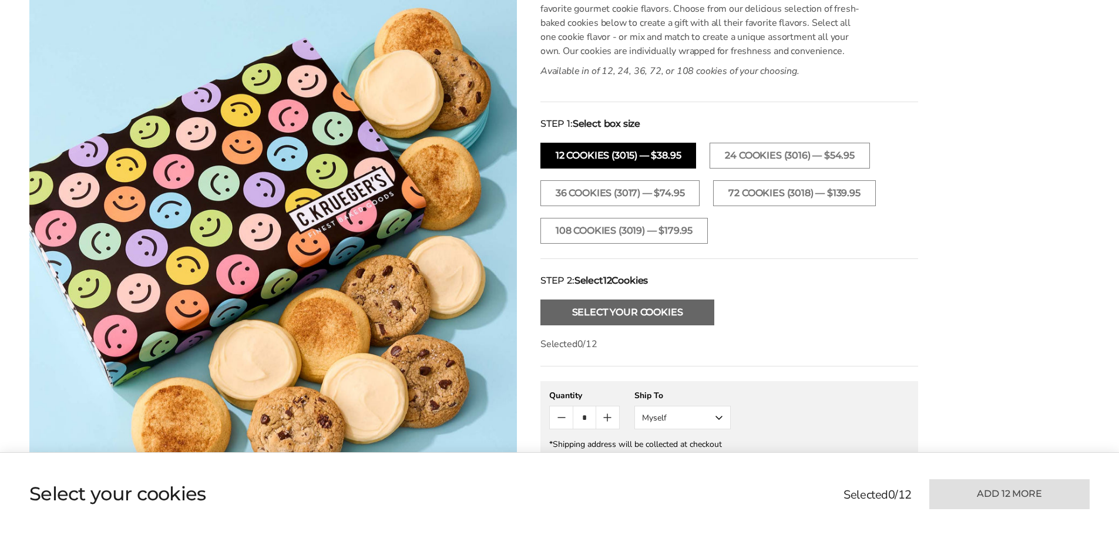
click at [663, 314] on button "Select Your Cookies" at bounding box center [627, 312] width 174 height 26
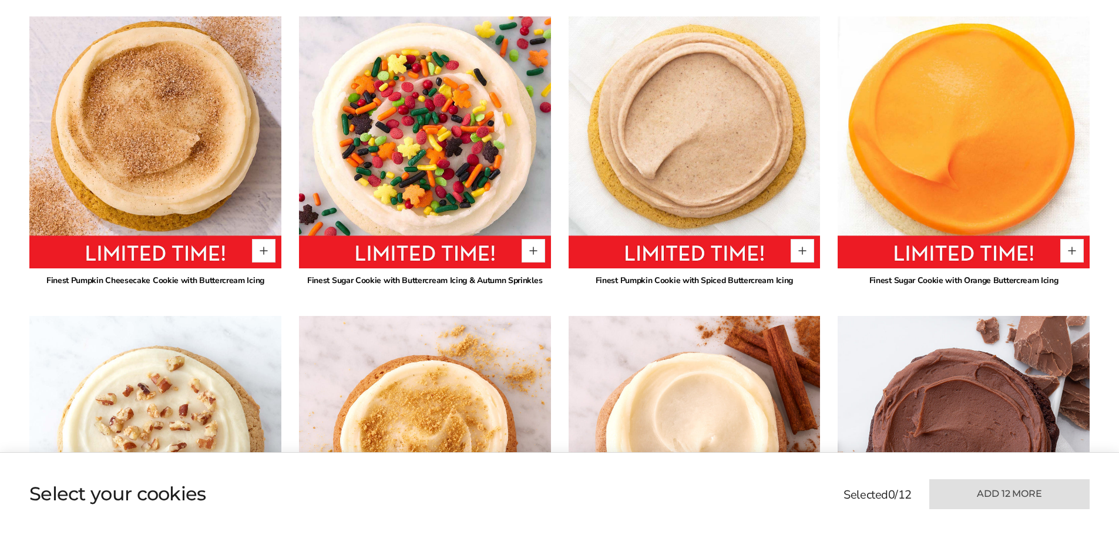
scroll to position [893, 0]
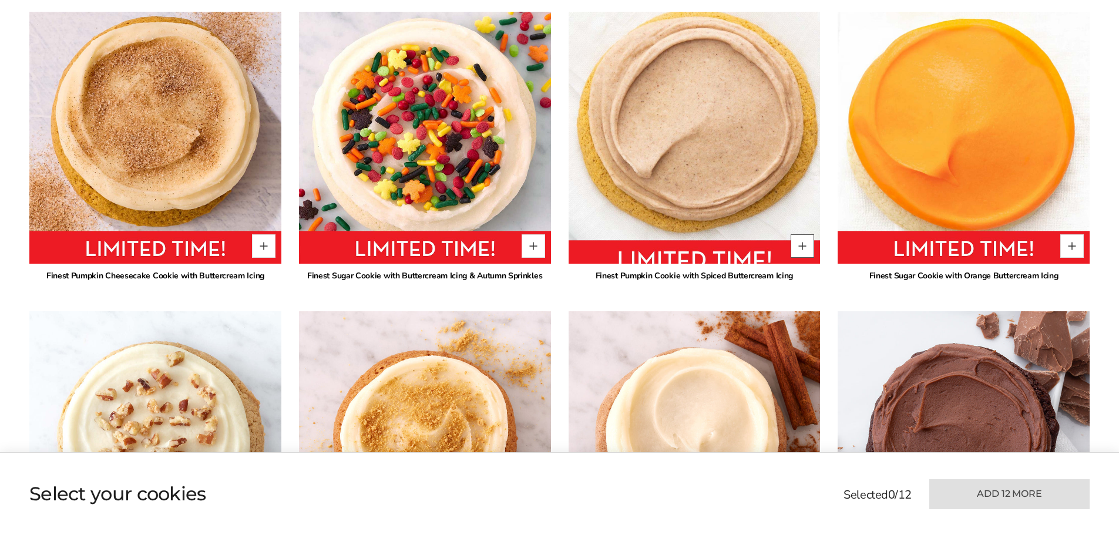
click at [804, 245] on button "Quantity button plus" at bounding box center [801, 245] width 23 height 23
type input "*"
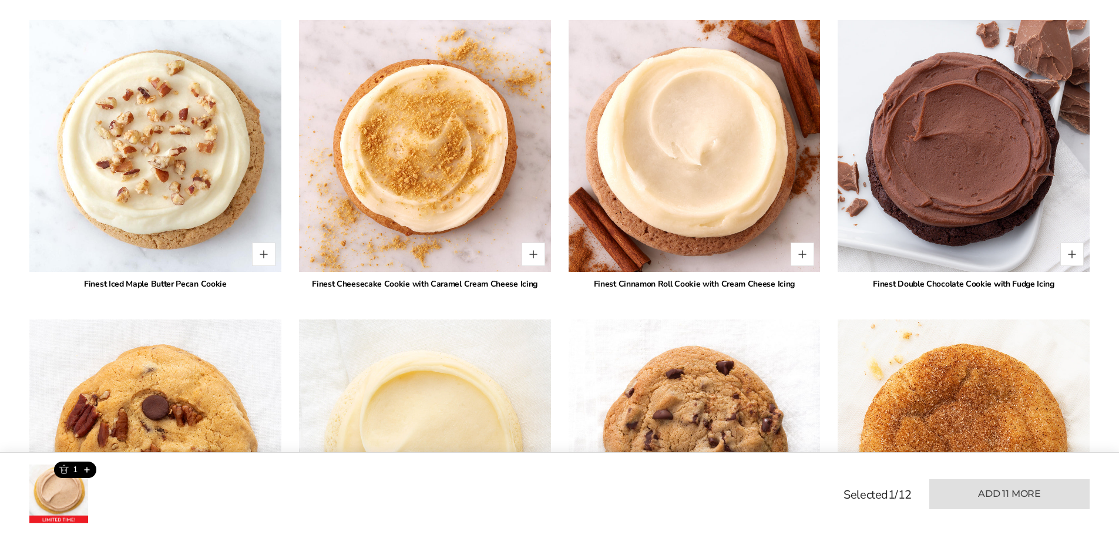
scroll to position [1186, 0]
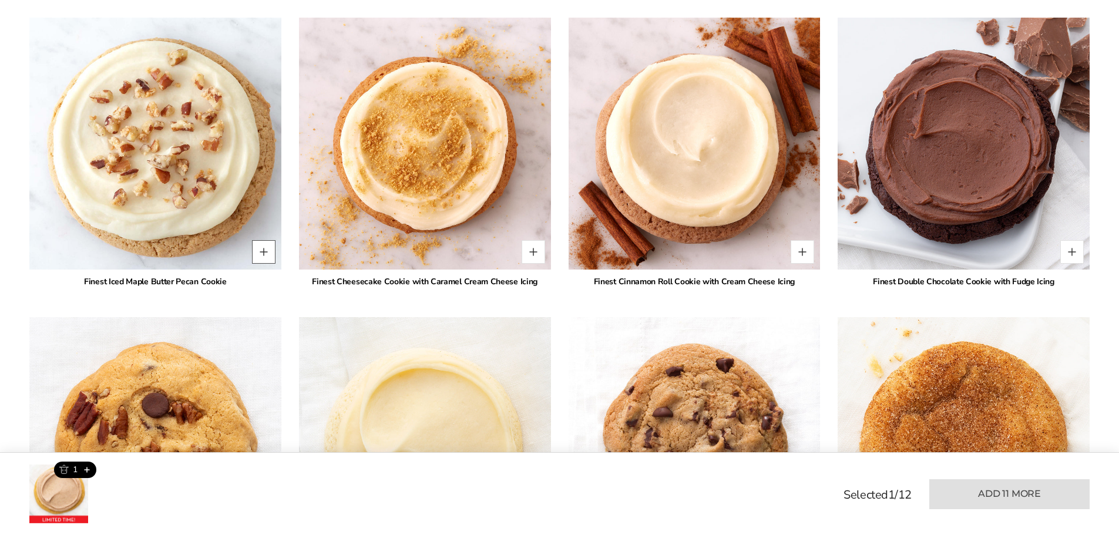
click at [264, 253] on button "Quantity button plus" at bounding box center [263, 251] width 23 height 23
type input "*"
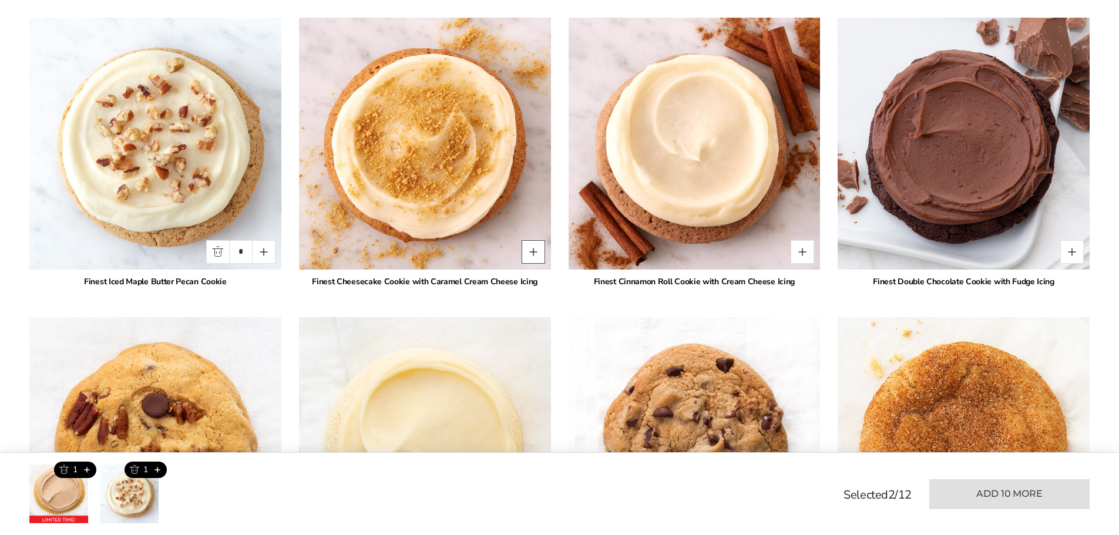
click at [534, 251] on button "Quantity button plus" at bounding box center [532, 251] width 23 height 23
type input "*"
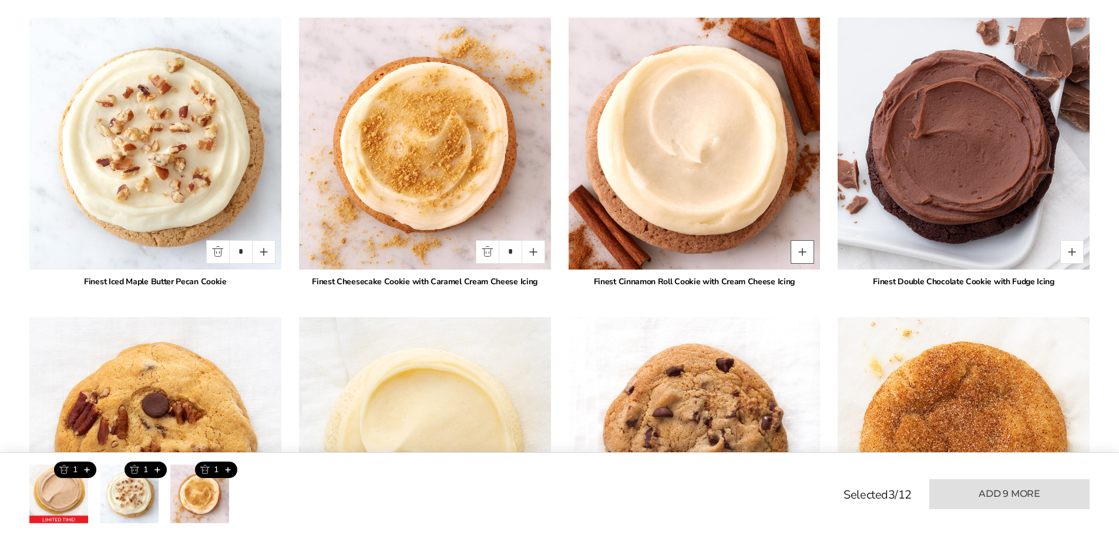
click at [802, 257] on button "Quantity button plus" at bounding box center [801, 251] width 23 height 23
type input "*"
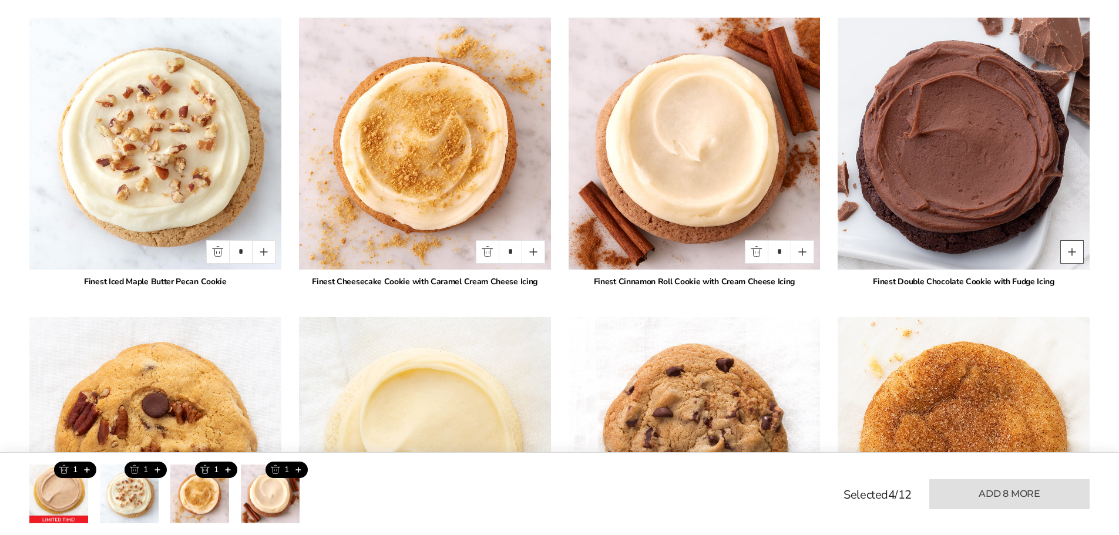
click at [1067, 250] on button "Quantity button plus" at bounding box center [1071, 251] width 23 height 23
type input "*"
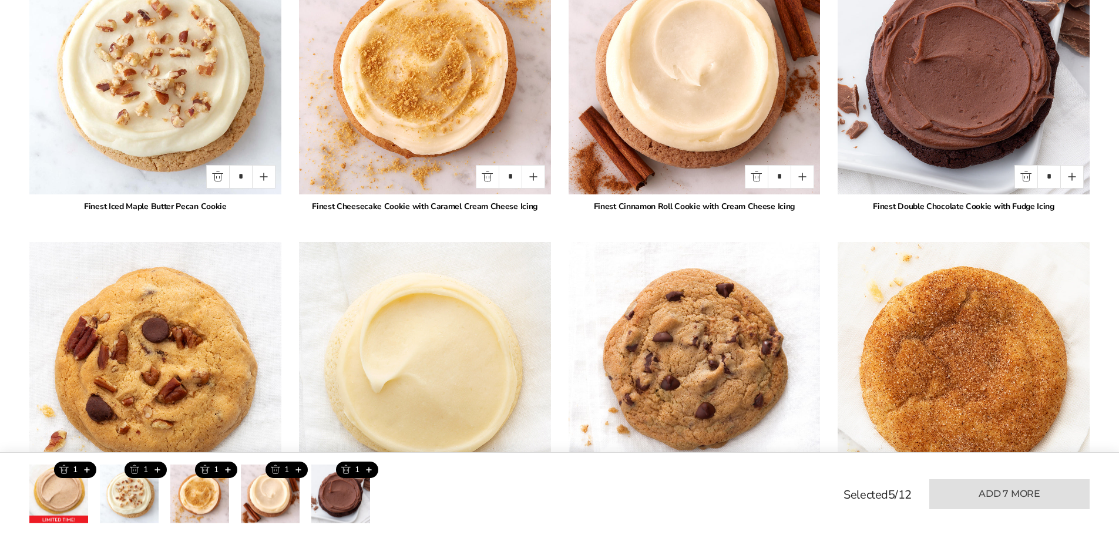
scroll to position [1480, 0]
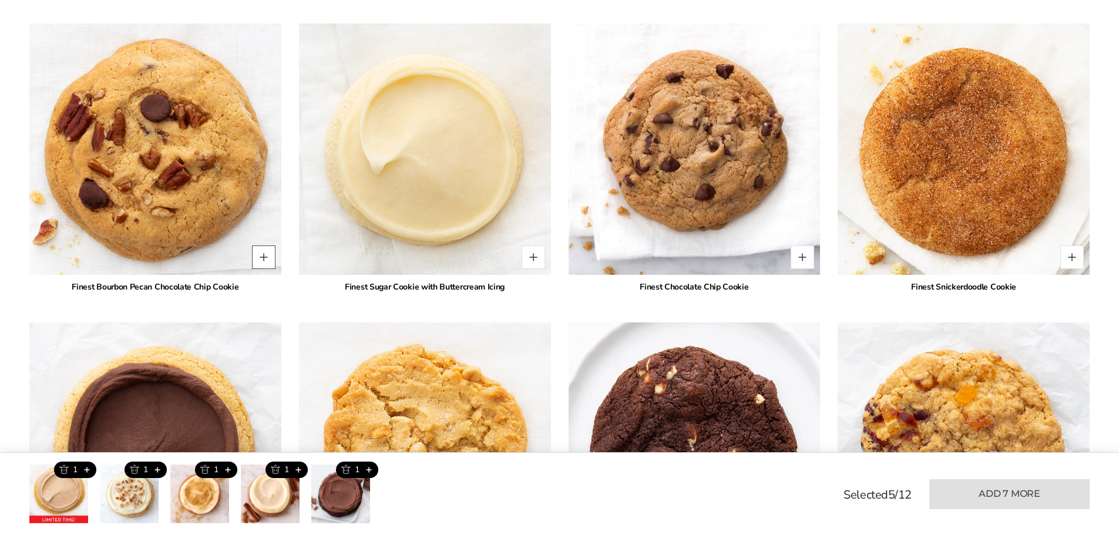
click at [265, 257] on button "Quantity button plus" at bounding box center [263, 256] width 23 height 23
type input "*"
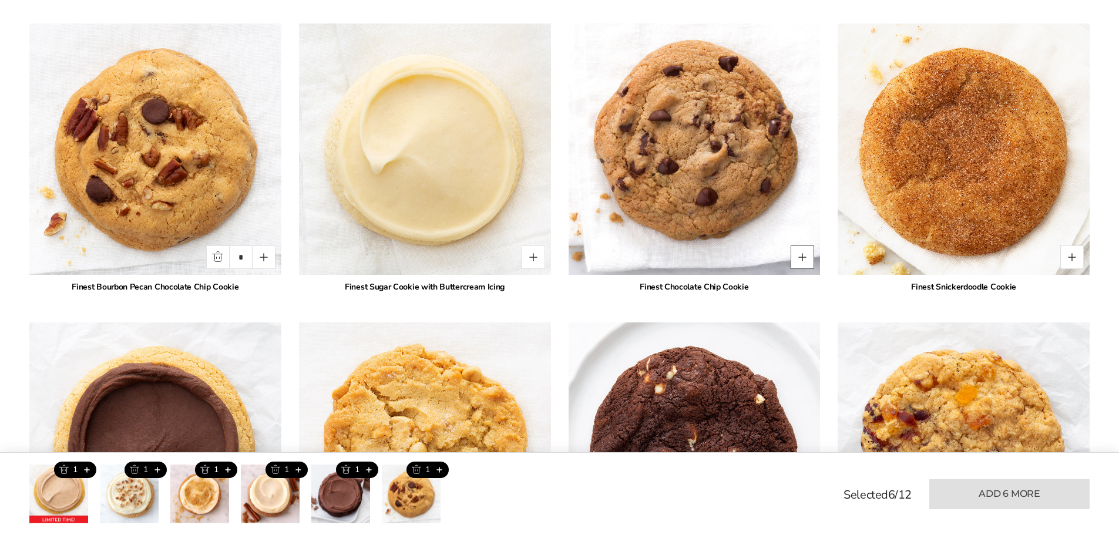
click at [800, 259] on button "Quantity button plus" at bounding box center [801, 256] width 23 height 23
type input "*"
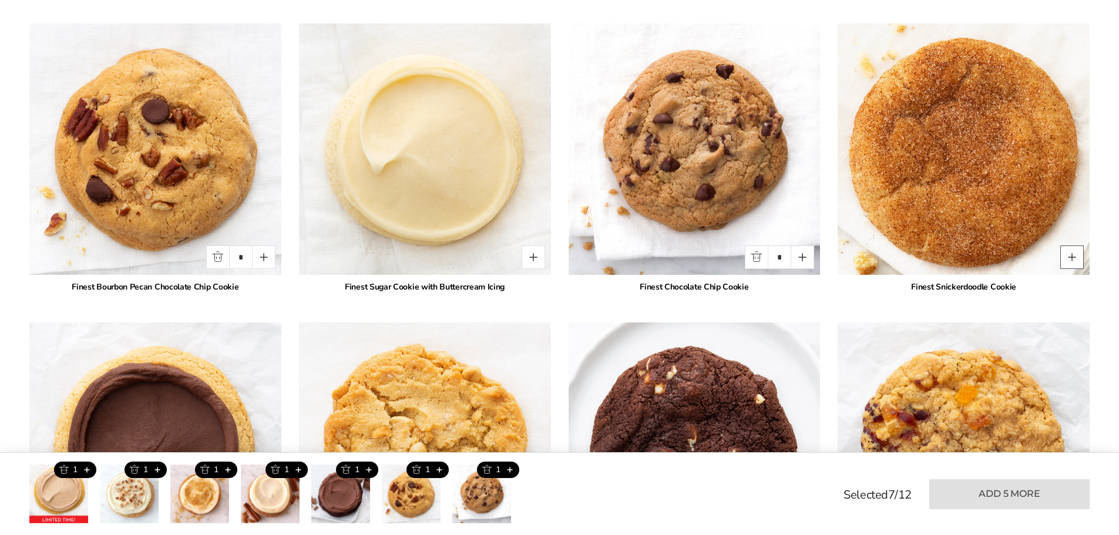
drag, startPoint x: 1082, startPoint y: 260, endPoint x: 1075, endPoint y: 261, distance: 7.1
click at [1079, 260] on button "Quantity button plus" at bounding box center [1071, 256] width 23 height 23
type input "*"
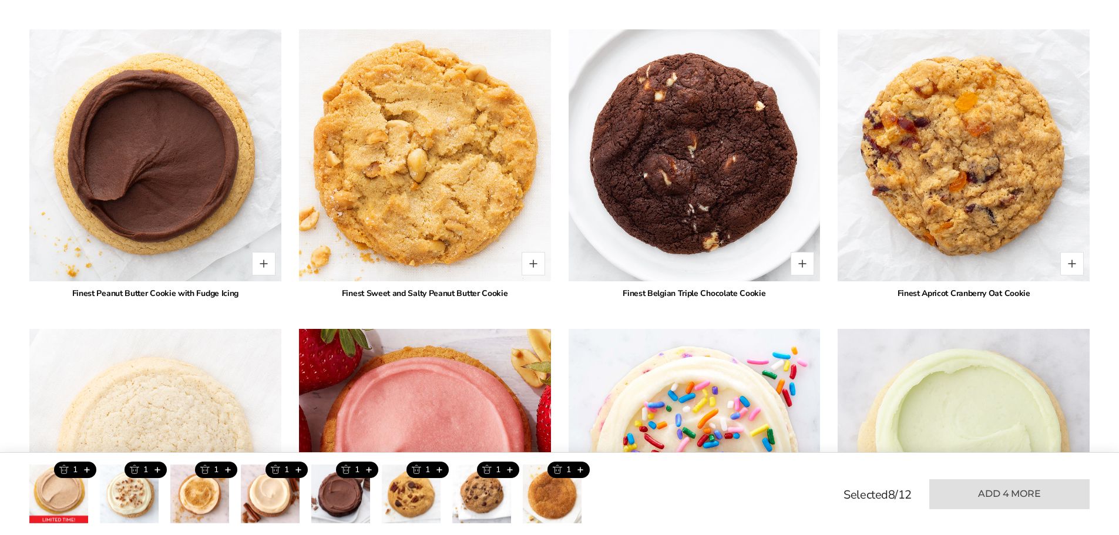
scroll to position [1773, 0]
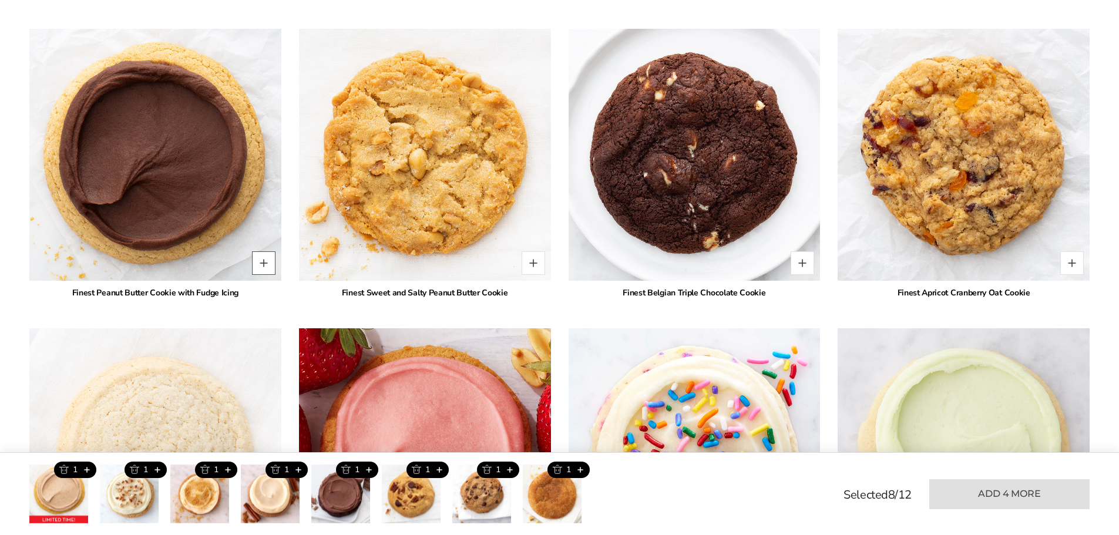
click at [268, 262] on button "Quantity button plus" at bounding box center [263, 262] width 23 height 23
type input "*"
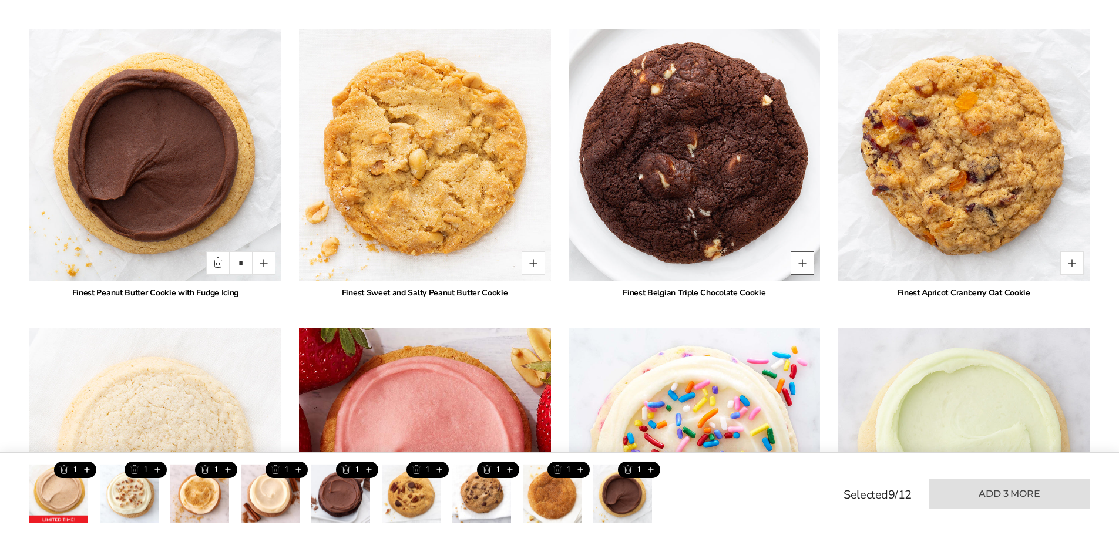
click at [797, 261] on button "Quantity button plus" at bounding box center [801, 262] width 23 height 23
type input "*"
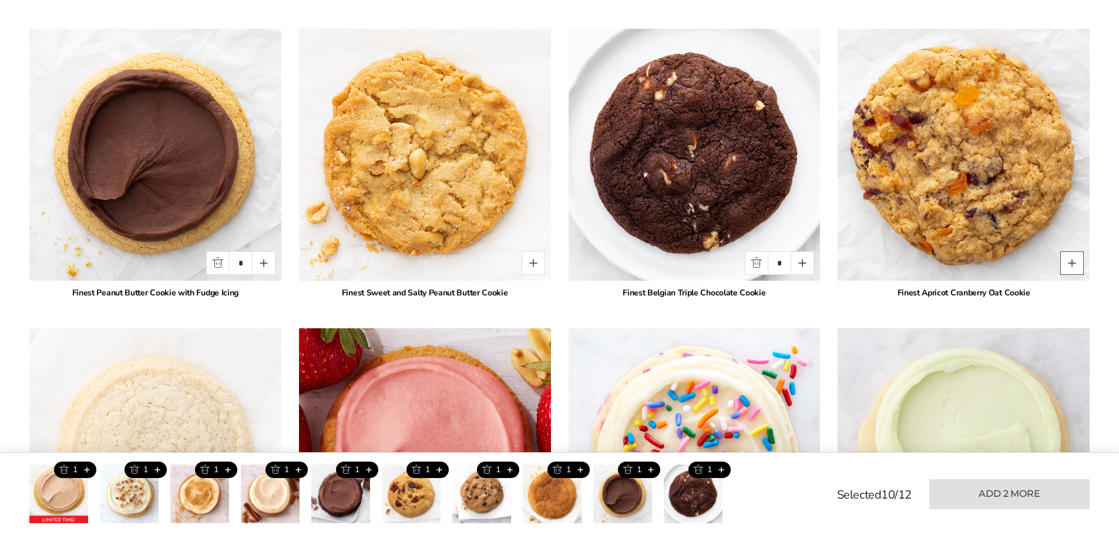
click at [1072, 260] on button "Quantity button plus" at bounding box center [1071, 262] width 23 height 23
type input "*"
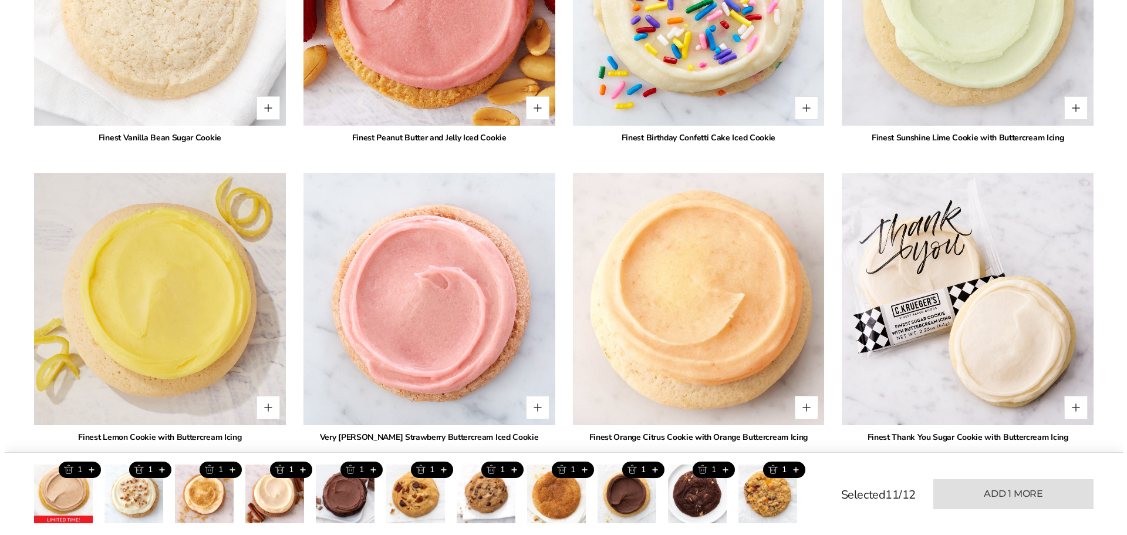
scroll to position [2243, 0]
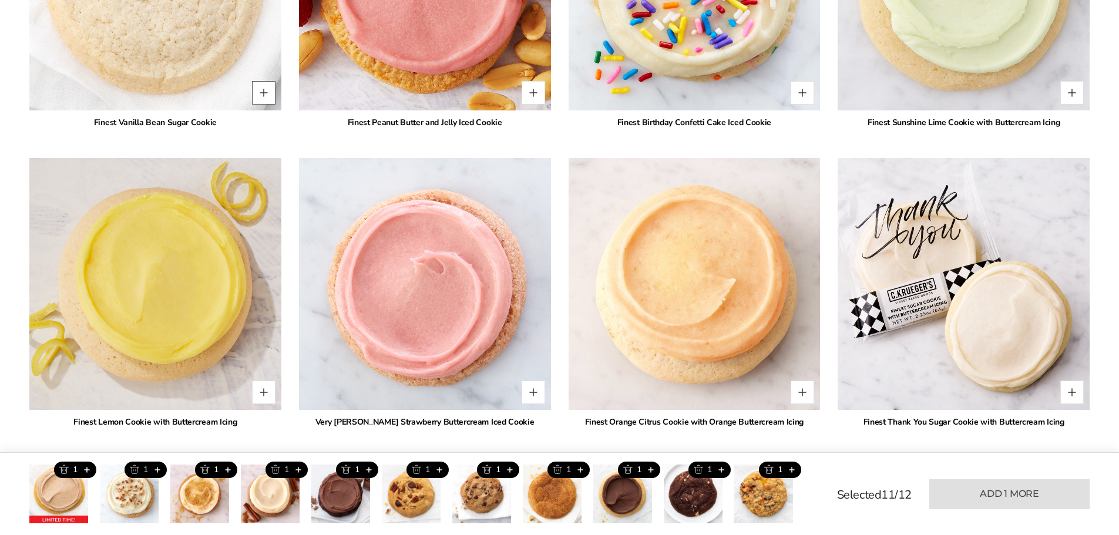
click at [263, 93] on button "Quantity button plus" at bounding box center [263, 92] width 23 height 23
type input "*"
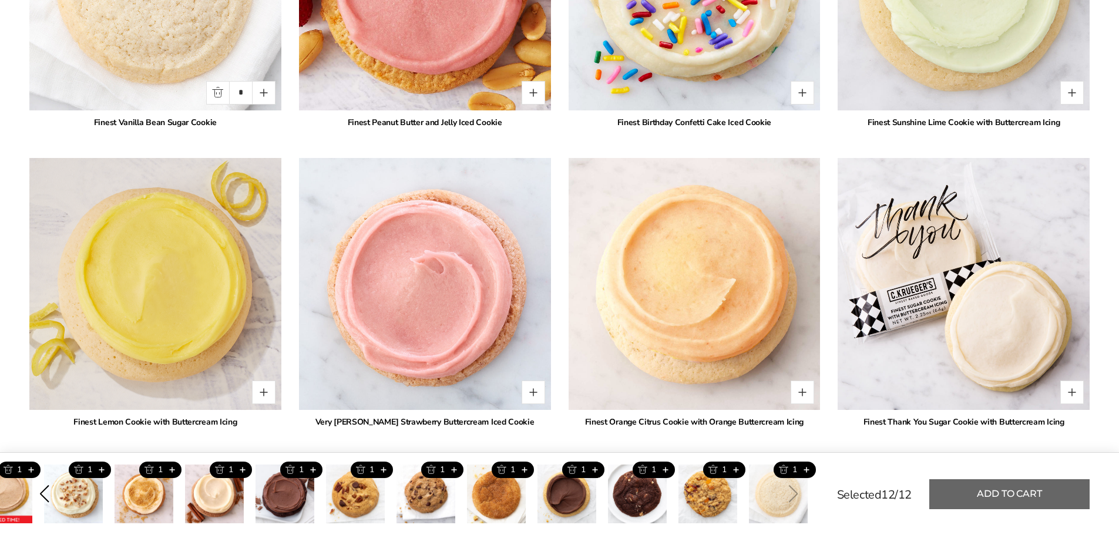
click at [1039, 492] on button "Add to cart" at bounding box center [1009, 494] width 160 height 30
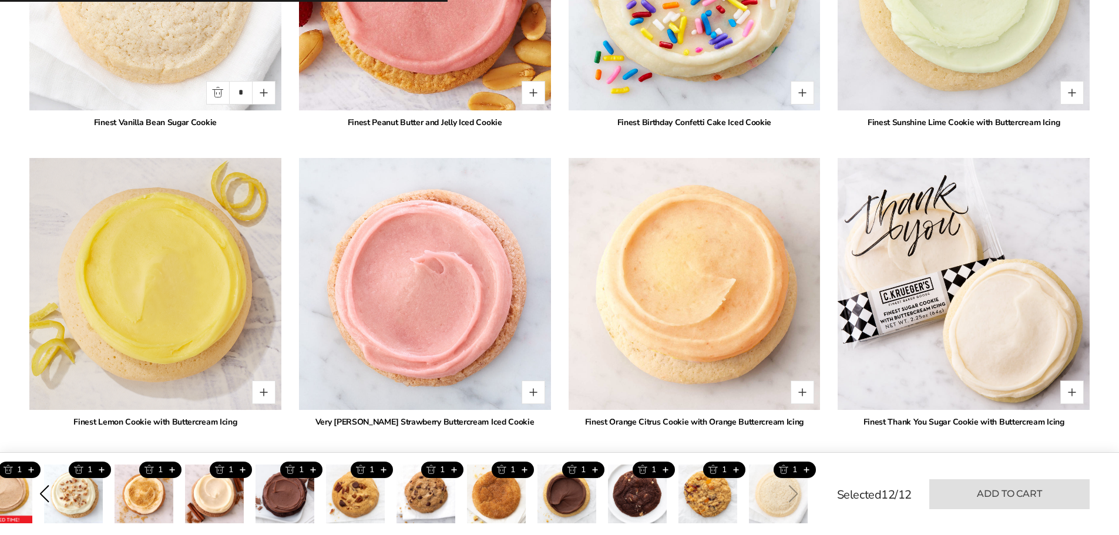
type input "*"
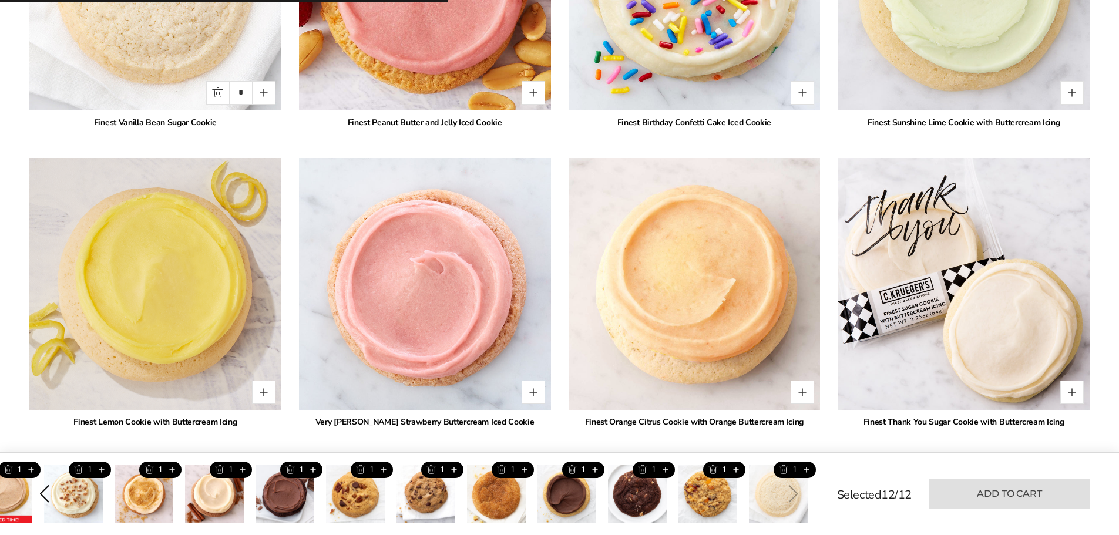
type input "*"
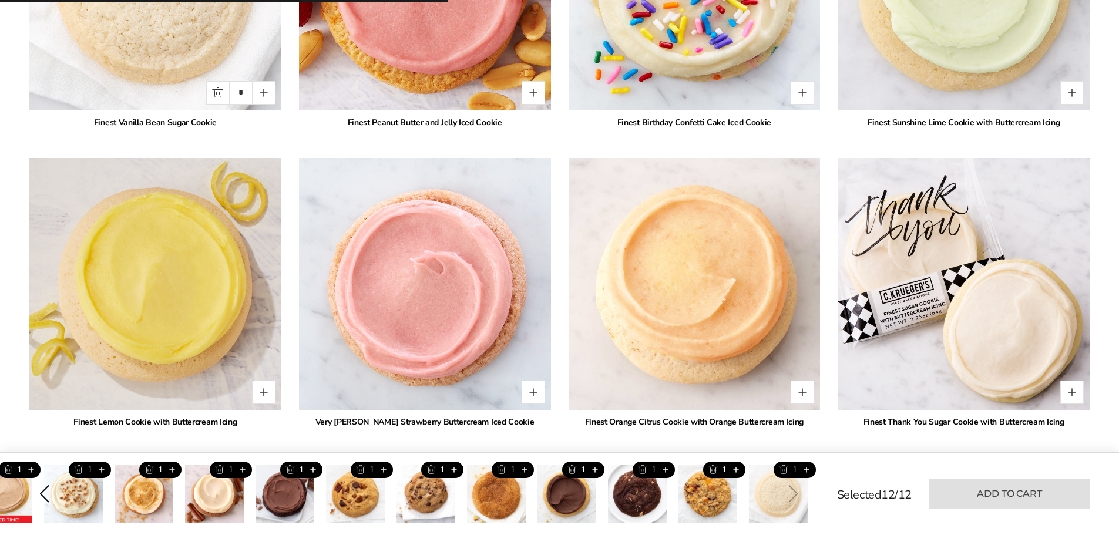
type input "*"
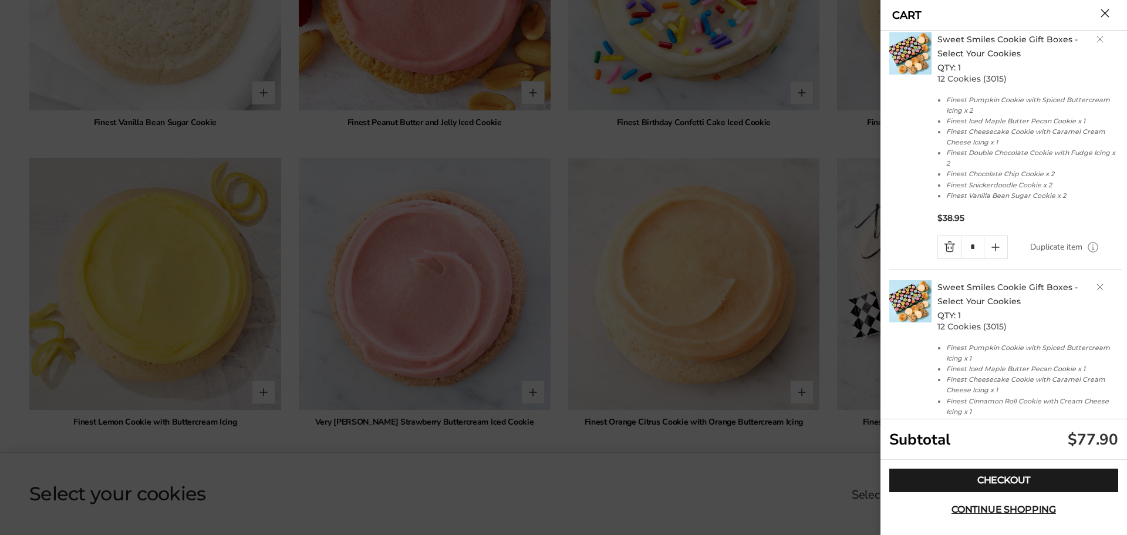
scroll to position [0, 0]
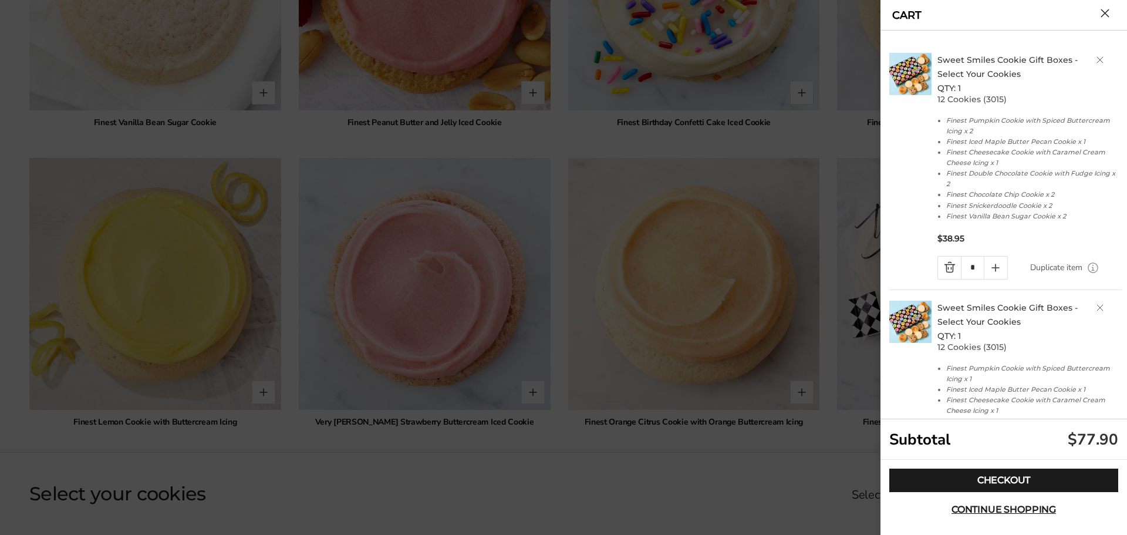
click at [948, 275] on link "Quantity minus button" at bounding box center [949, 268] width 23 height 22
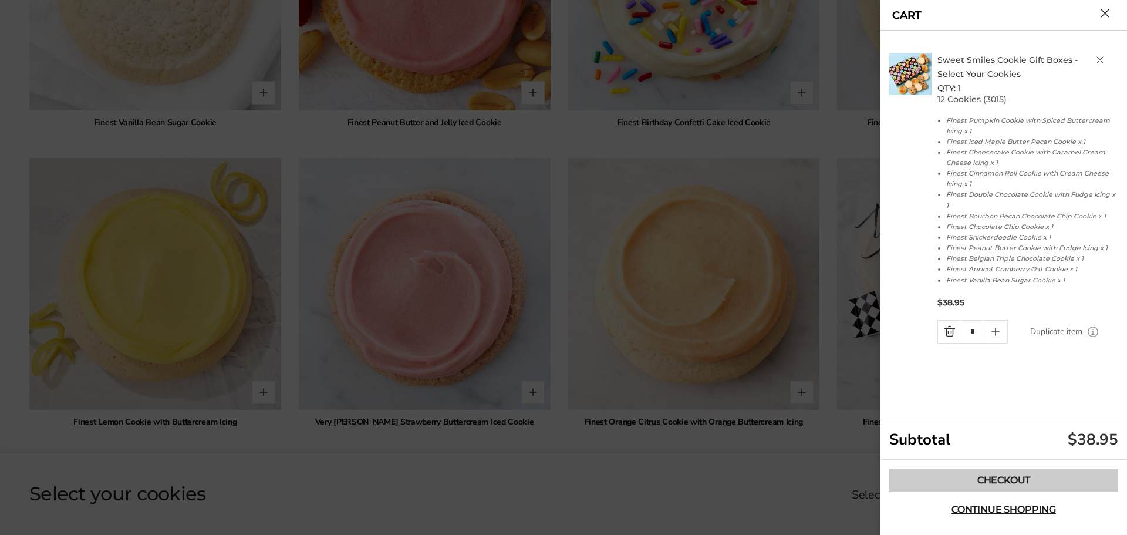
click at [989, 476] on link "Checkout" at bounding box center [1004, 480] width 229 height 23
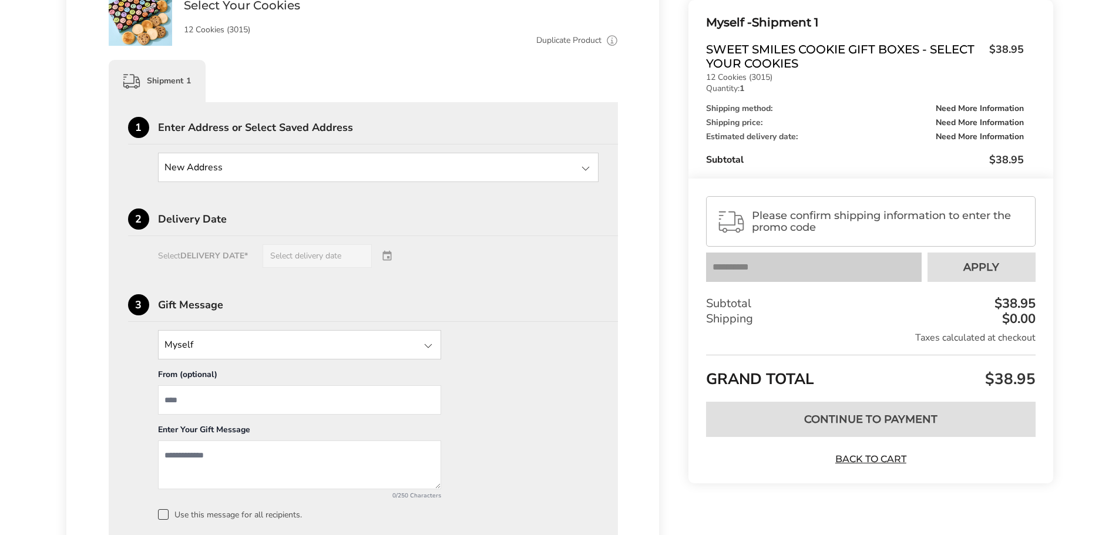
scroll to position [294, 0]
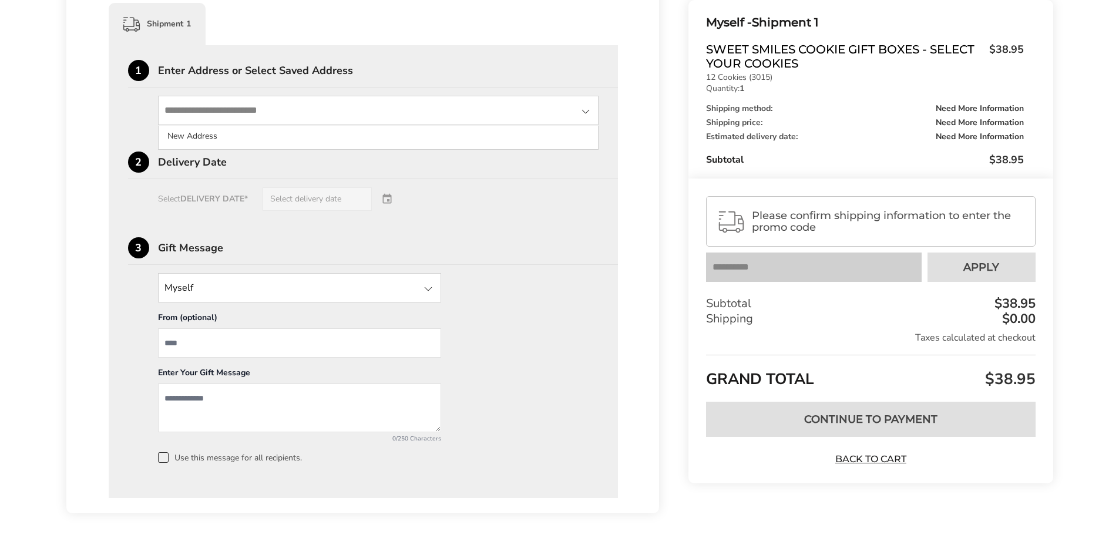
click at [287, 99] on input "State" at bounding box center [378, 110] width 441 height 29
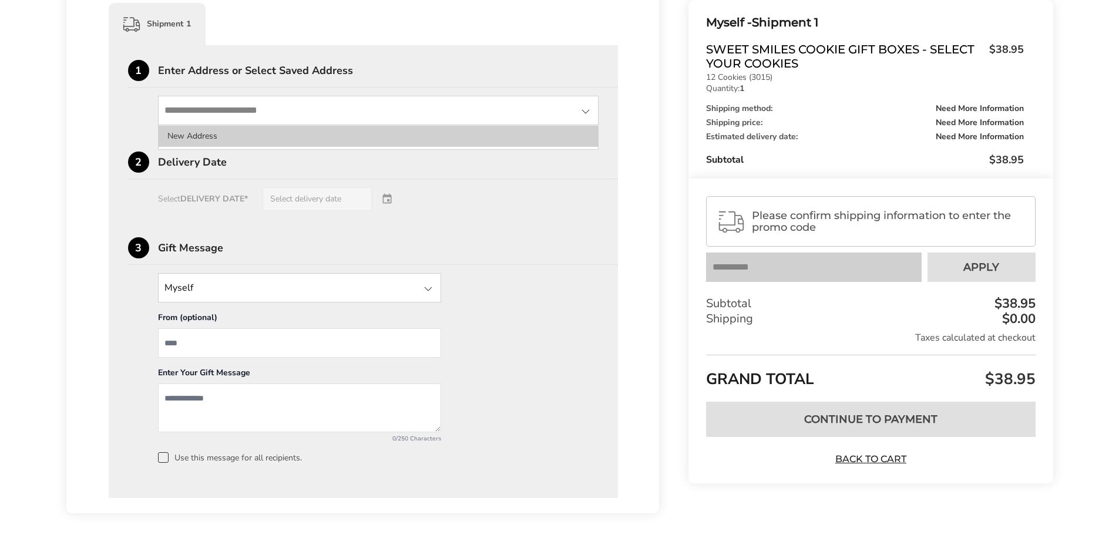
click at [190, 142] on li "New Address" at bounding box center [379, 136] width 440 height 21
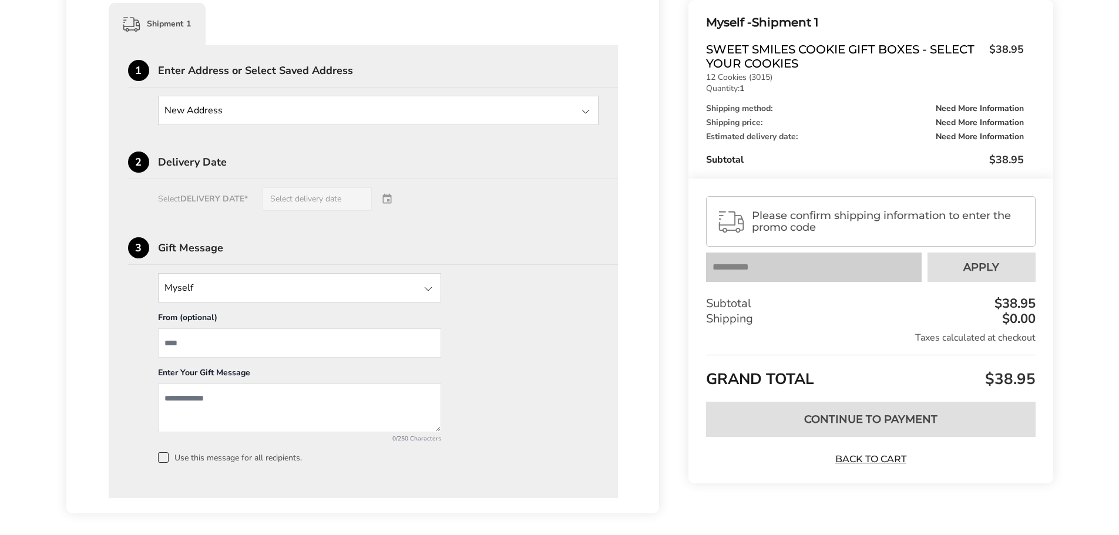
click at [246, 205] on div "Select DELIVERY DATE* Select delivery date" at bounding box center [363, 198] width 471 height 23
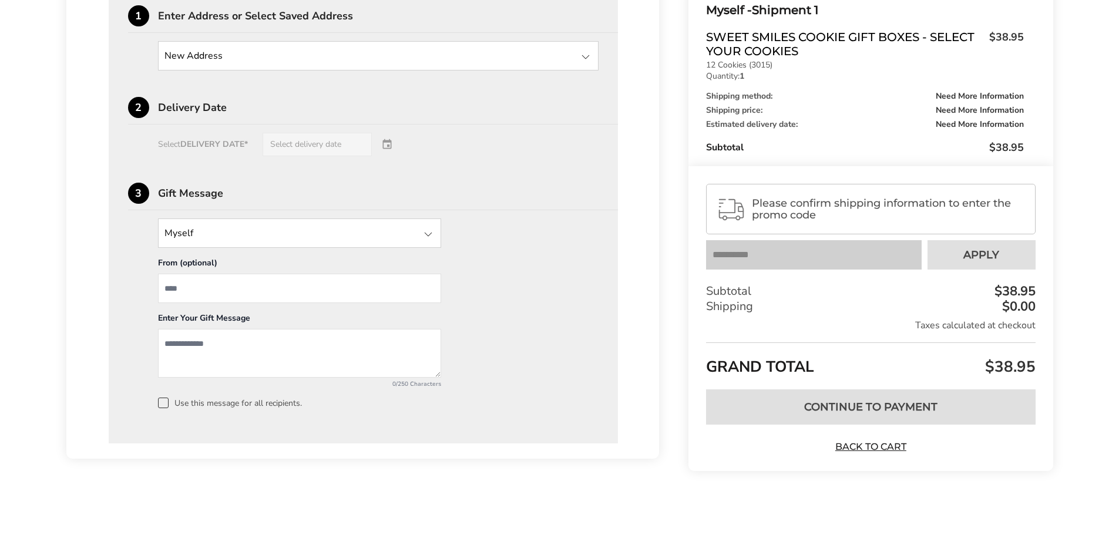
scroll to position [57, 0]
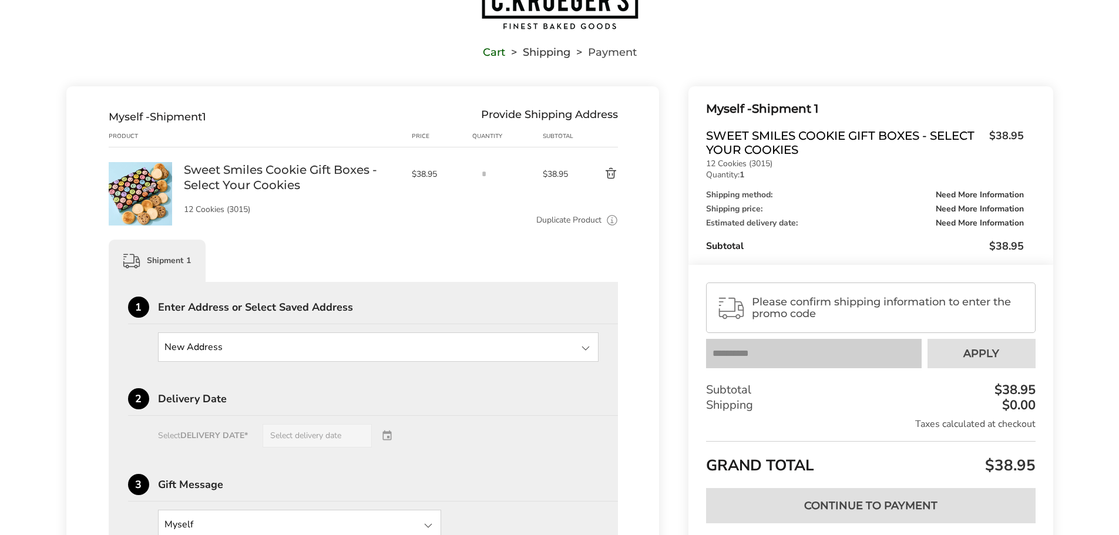
click at [348, 334] on div "1 Enter Address or Select Saved Address New Address New Address" at bounding box center [363, 329] width 471 height 65
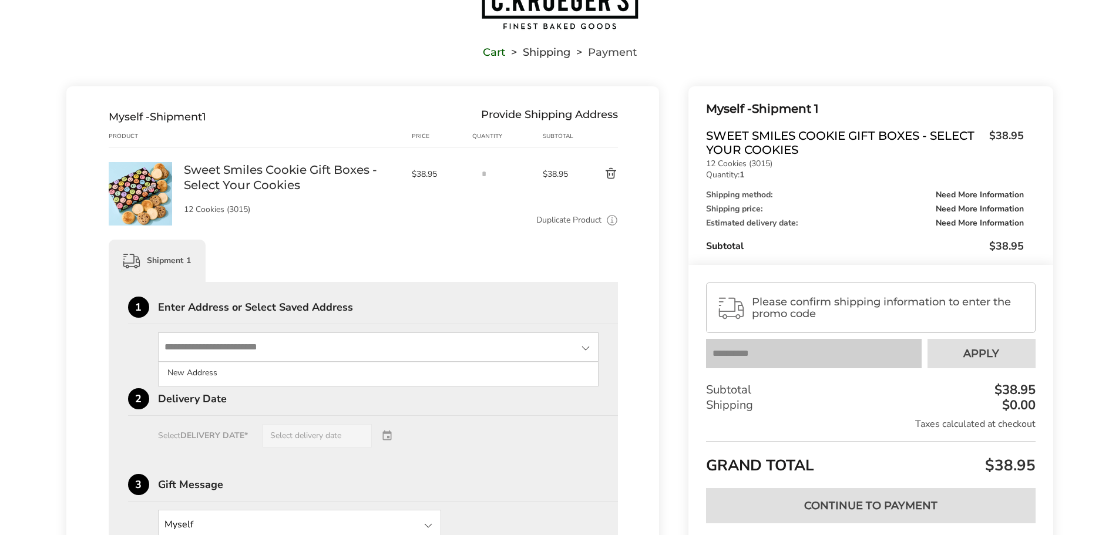
click at [338, 351] on input "State" at bounding box center [378, 346] width 441 height 29
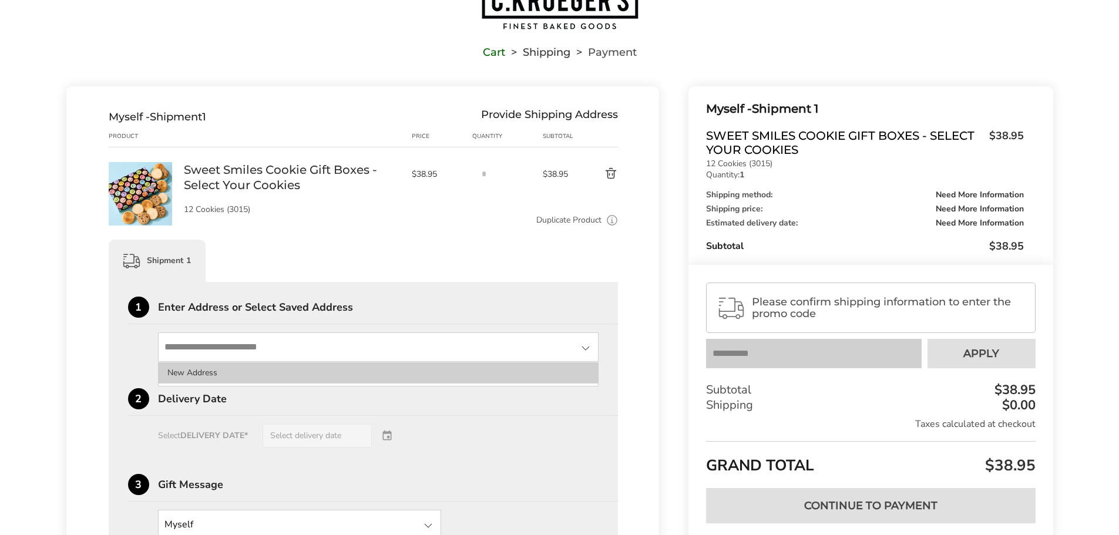
type input "**********"
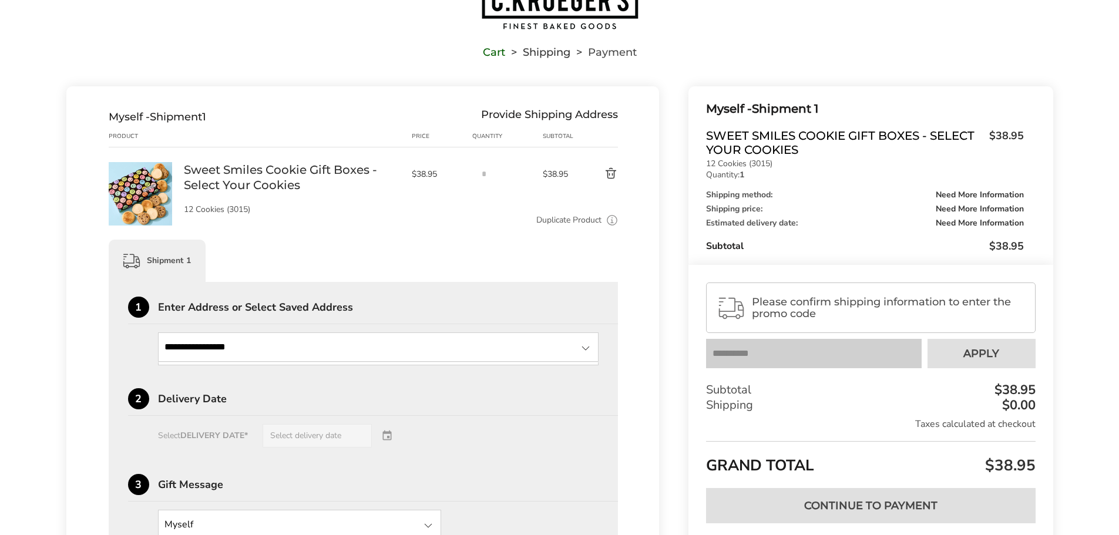
click at [304, 341] on input "**********" at bounding box center [378, 346] width 441 height 29
click at [587, 352] on div at bounding box center [585, 348] width 14 height 14
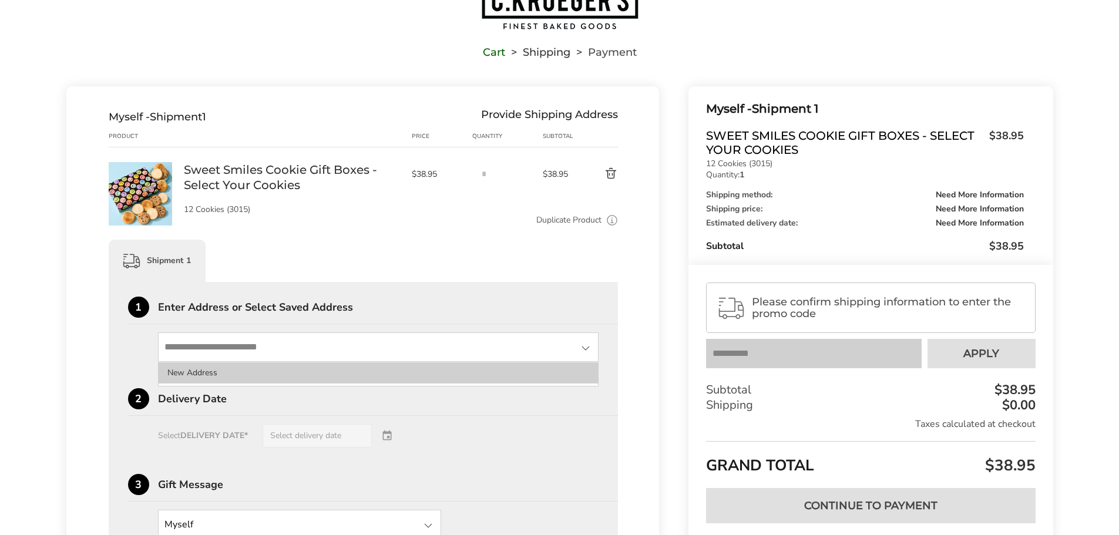
click at [565, 375] on li "New Address" at bounding box center [379, 372] width 440 height 21
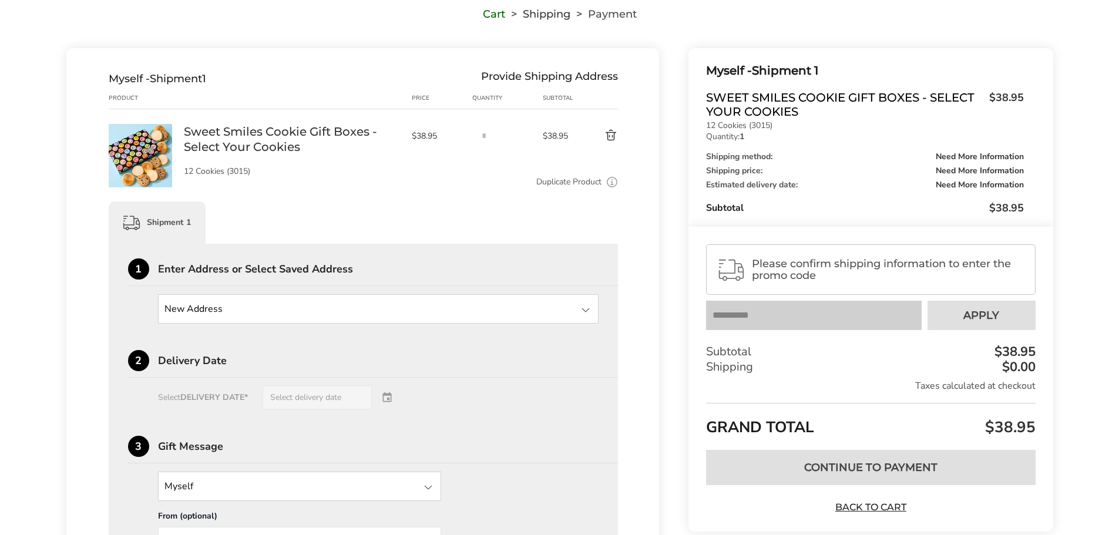
scroll to position [116, 0]
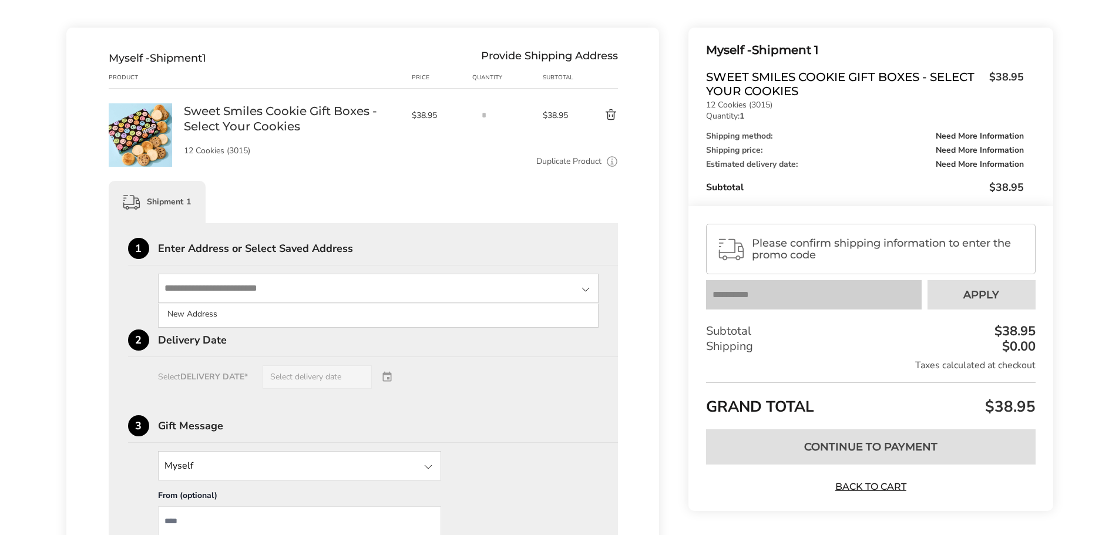
click at [203, 297] on input "State" at bounding box center [378, 288] width 441 height 29
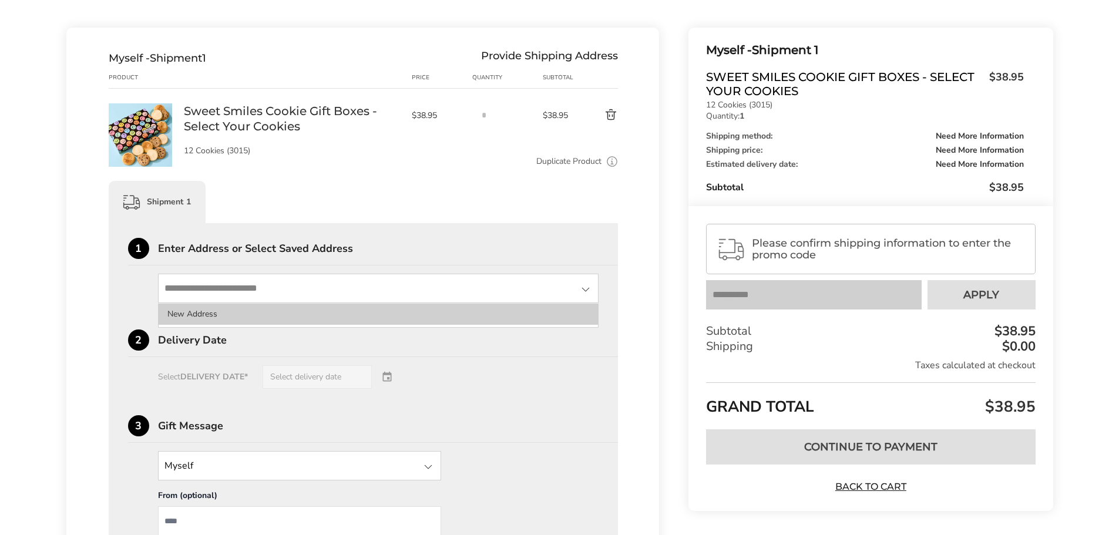
click at [204, 324] on li "New Address" at bounding box center [379, 314] width 440 height 21
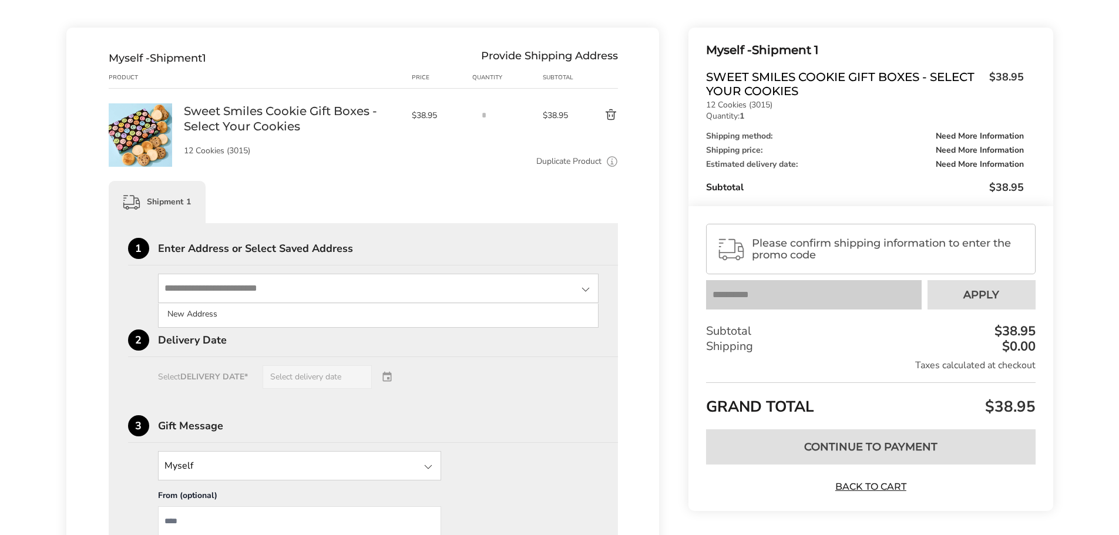
click at [215, 275] on input "State" at bounding box center [378, 288] width 441 height 29
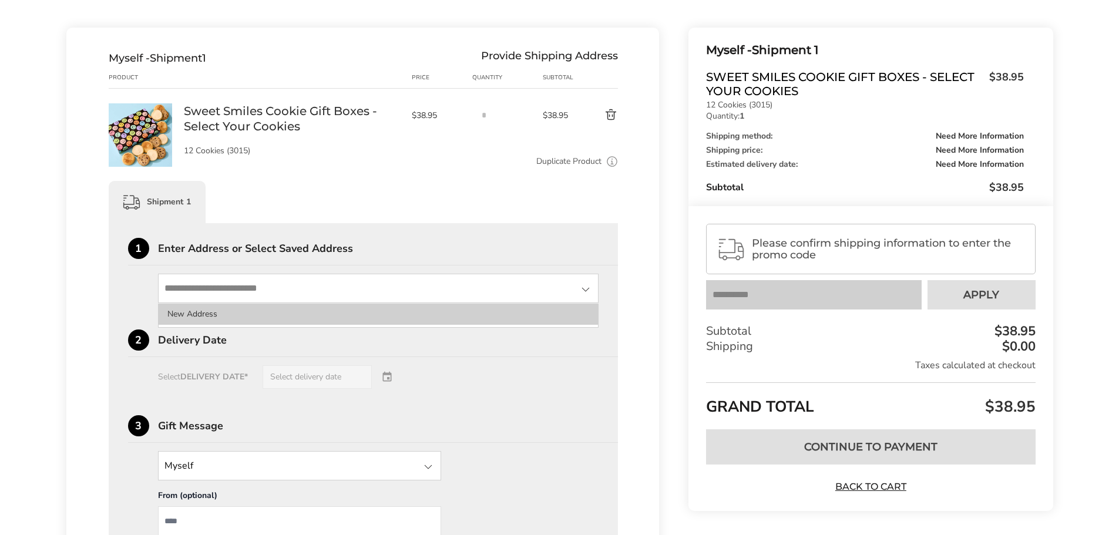
click at [209, 318] on li "New Address" at bounding box center [379, 314] width 440 height 21
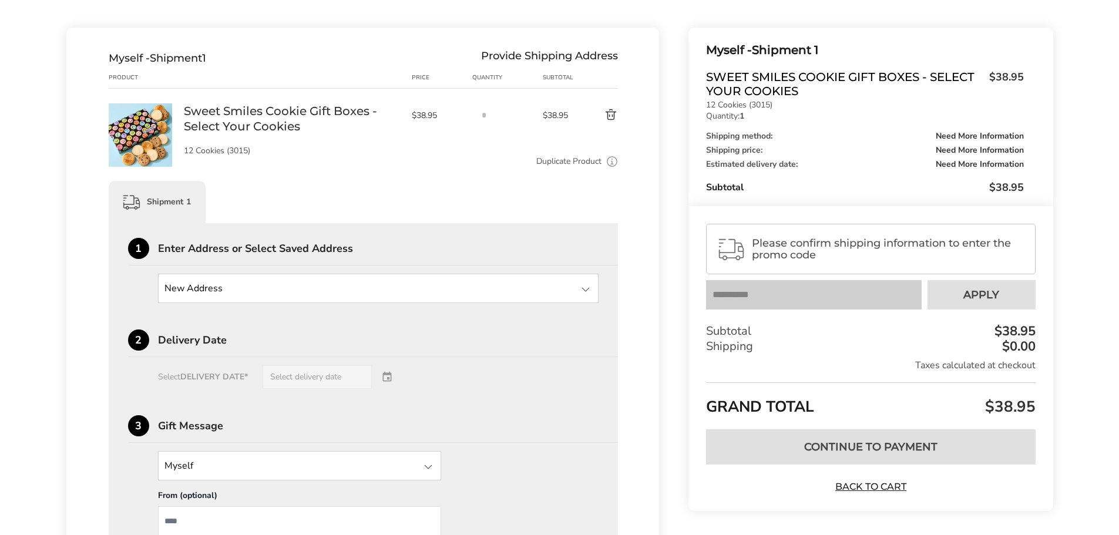
click at [202, 345] on div "Delivery Date" at bounding box center [388, 340] width 460 height 11
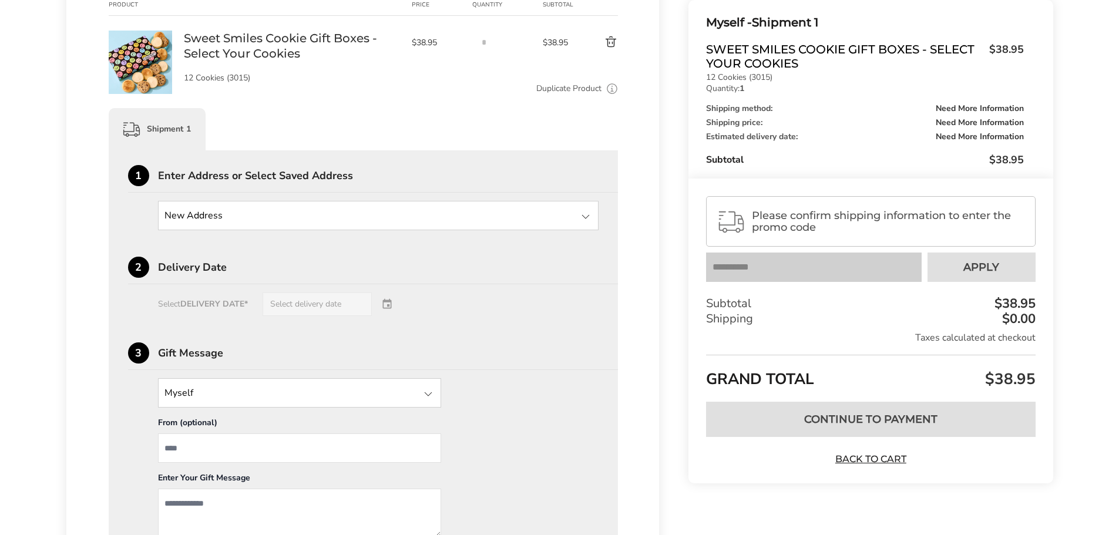
scroll to position [0, 0]
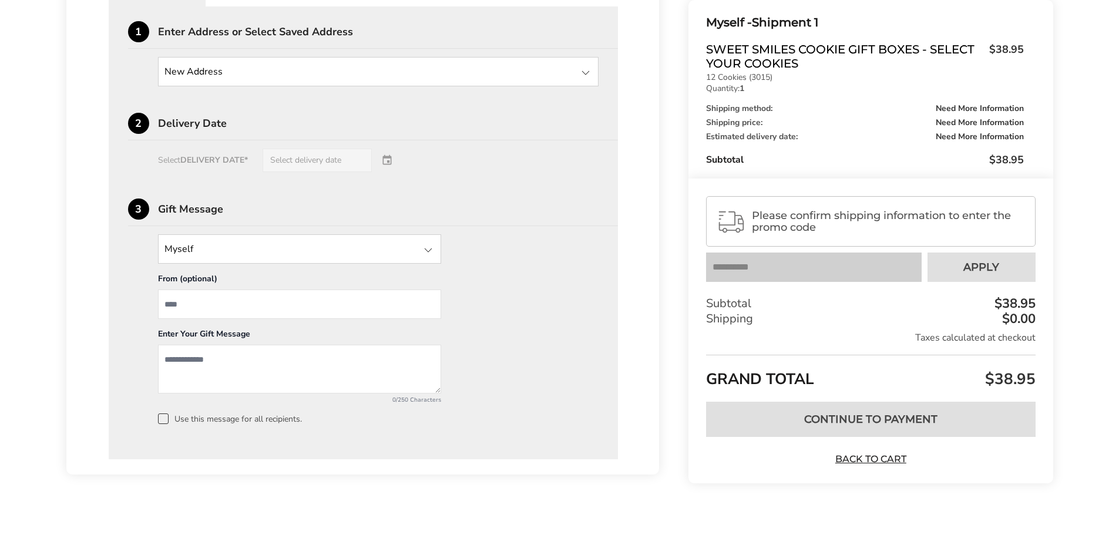
scroll to position [351, 0]
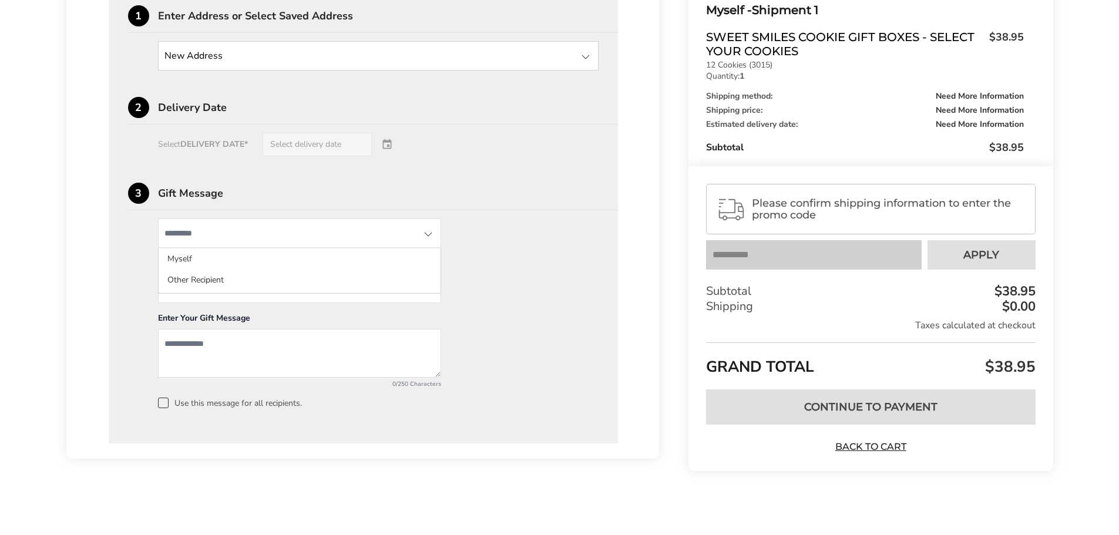
click at [316, 227] on input "State" at bounding box center [299, 232] width 283 height 29
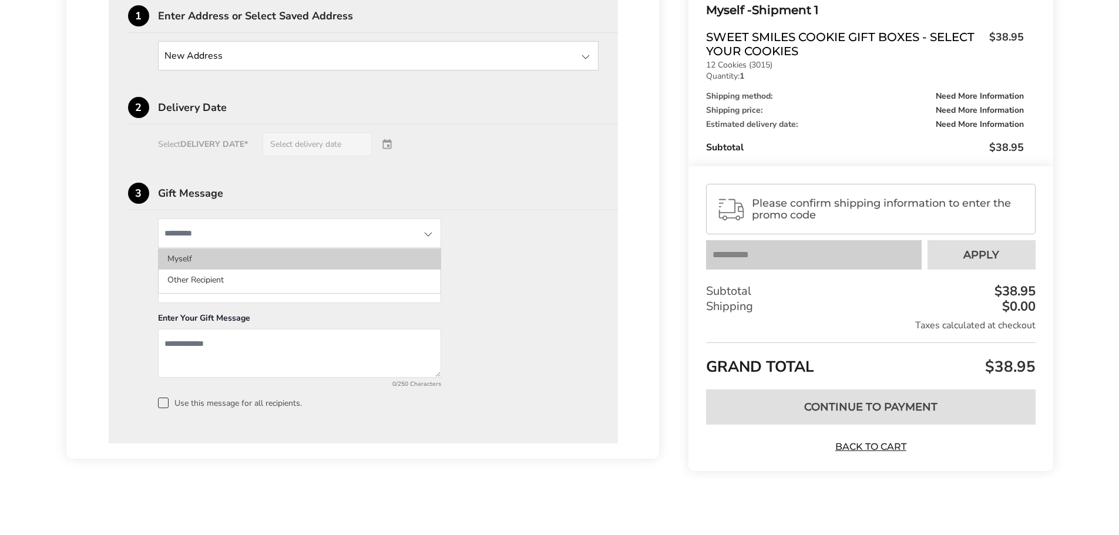
click at [341, 254] on li "Myself" at bounding box center [300, 258] width 282 height 21
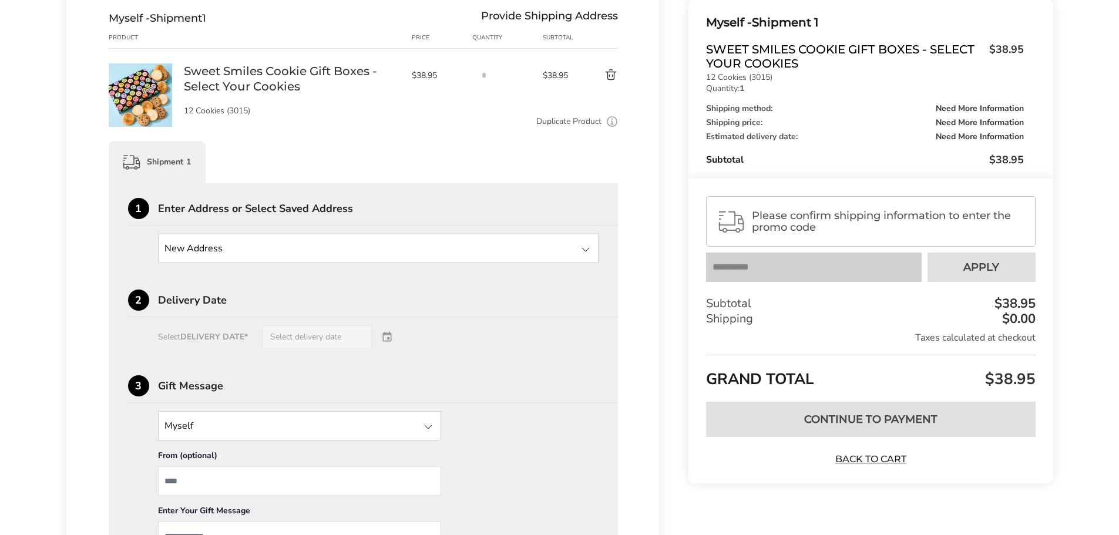
scroll to position [116, 0]
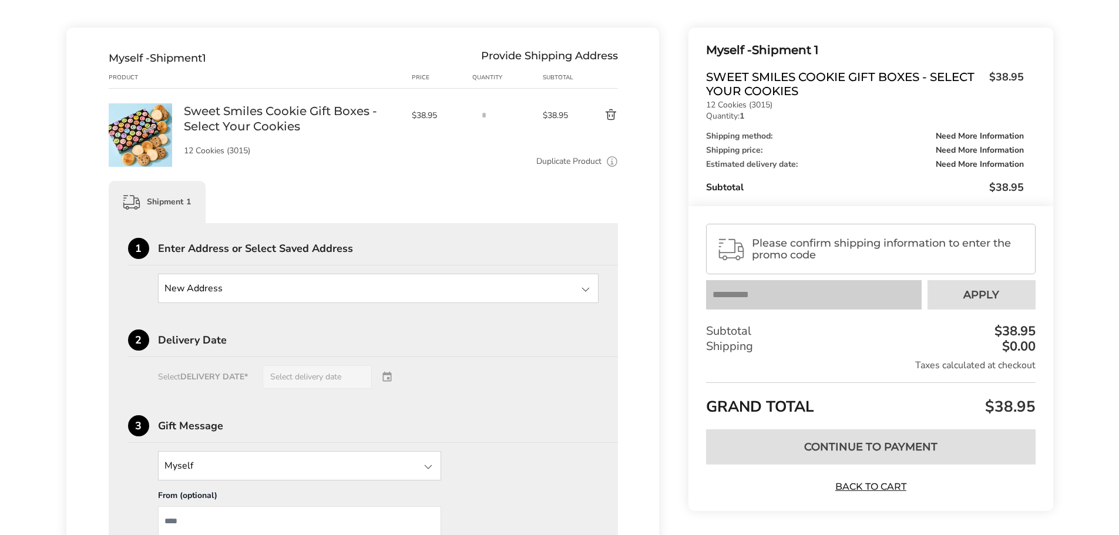
click at [322, 365] on div "2 Delivery Date Select DELIVERY DATE* Select delivery date" at bounding box center [363, 358] width 471 height 59
click at [319, 292] on input "State" at bounding box center [378, 288] width 441 height 29
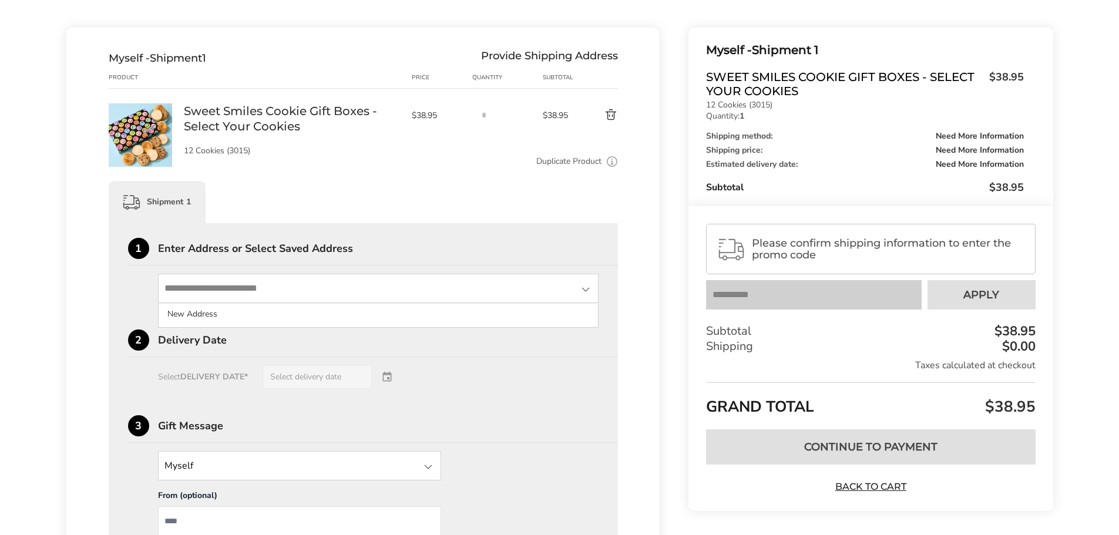
type input "**********"
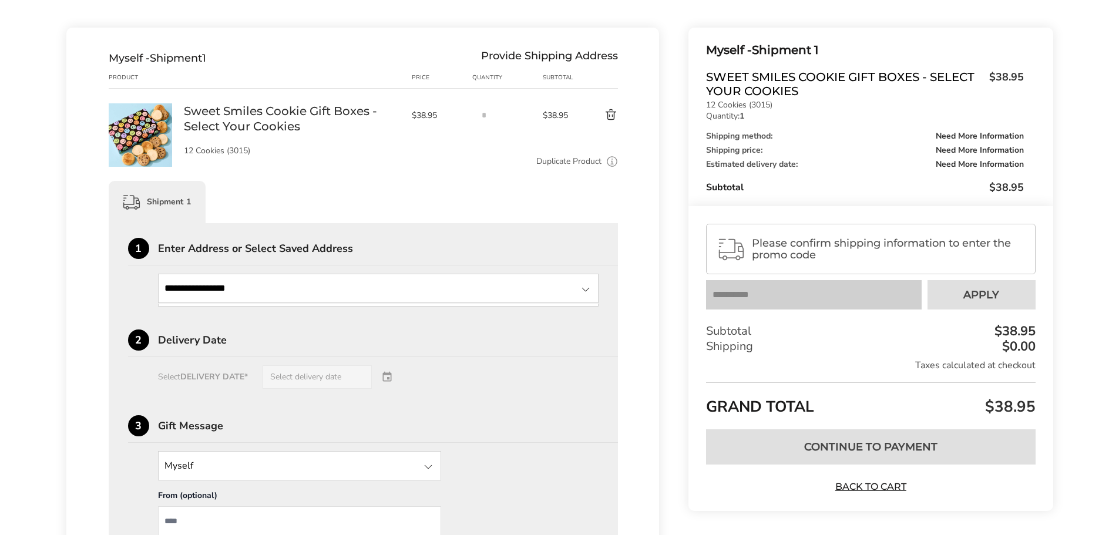
click at [589, 292] on div at bounding box center [585, 289] width 14 height 14
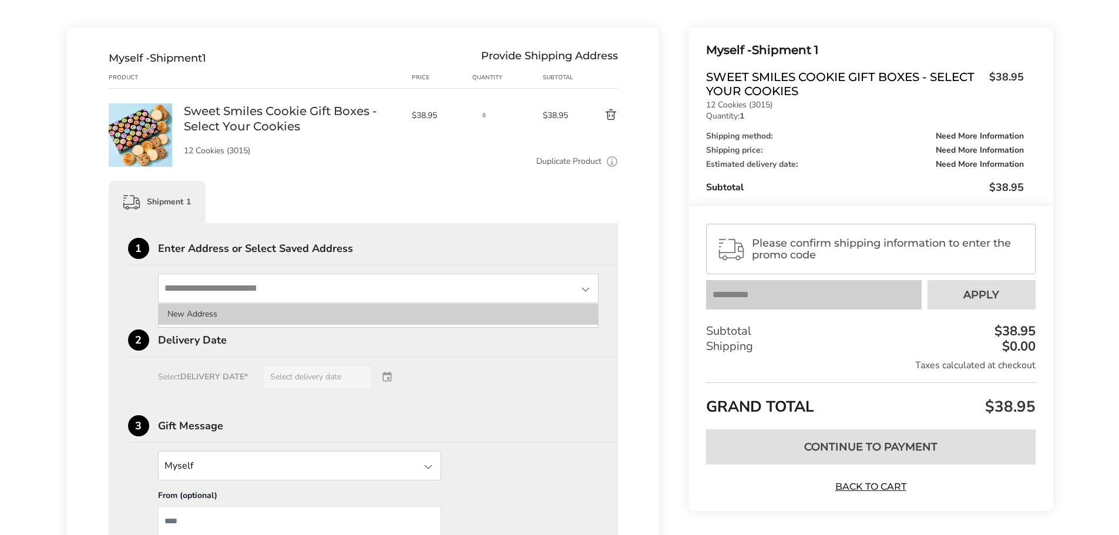
click at [202, 320] on li "New Address" at bounding box center [379, 314] width 440 height 21
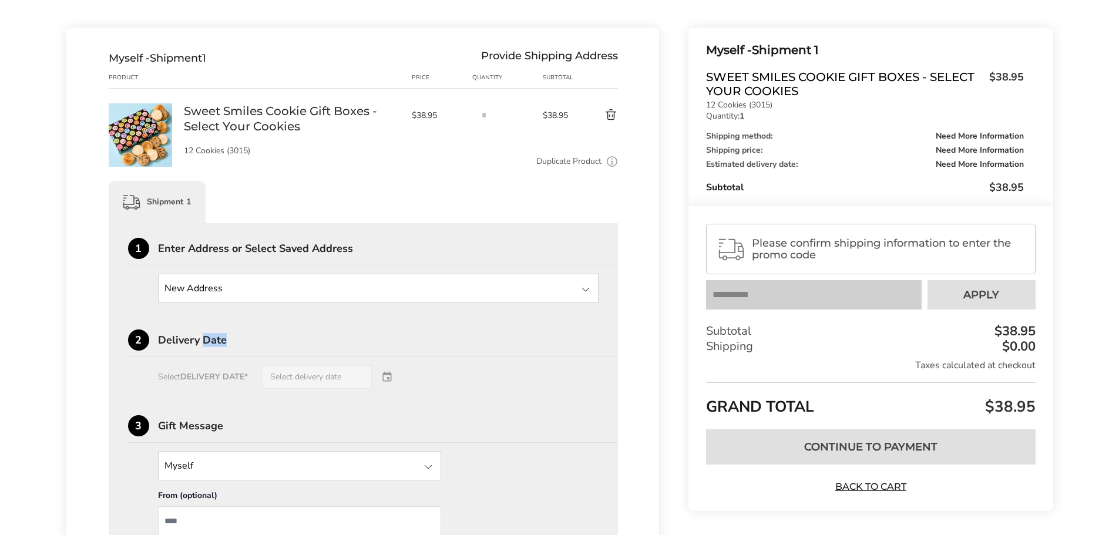
click at [202, 320] on div "1 Enter Address or Select Saved Address New Address New Address 2 Delivery Date…" at bounding box center [363, 439] width 471 height 403
click at [217, 291] on input "State" at bounding box center [378, 288] width 441 height 29
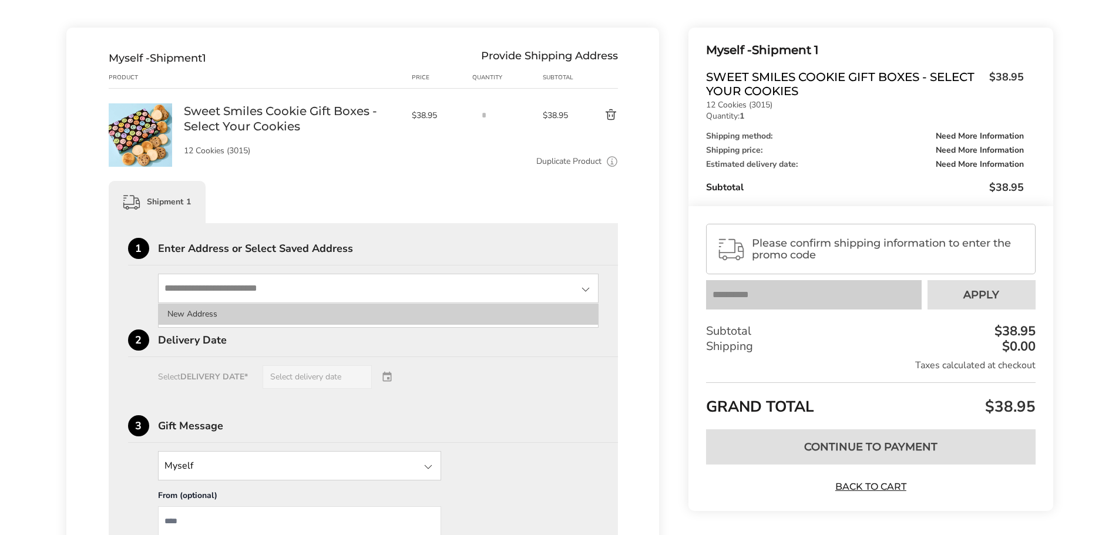
click at [547, 307] on li "New Address" at bounding box center [379, 314] width 440 height 21
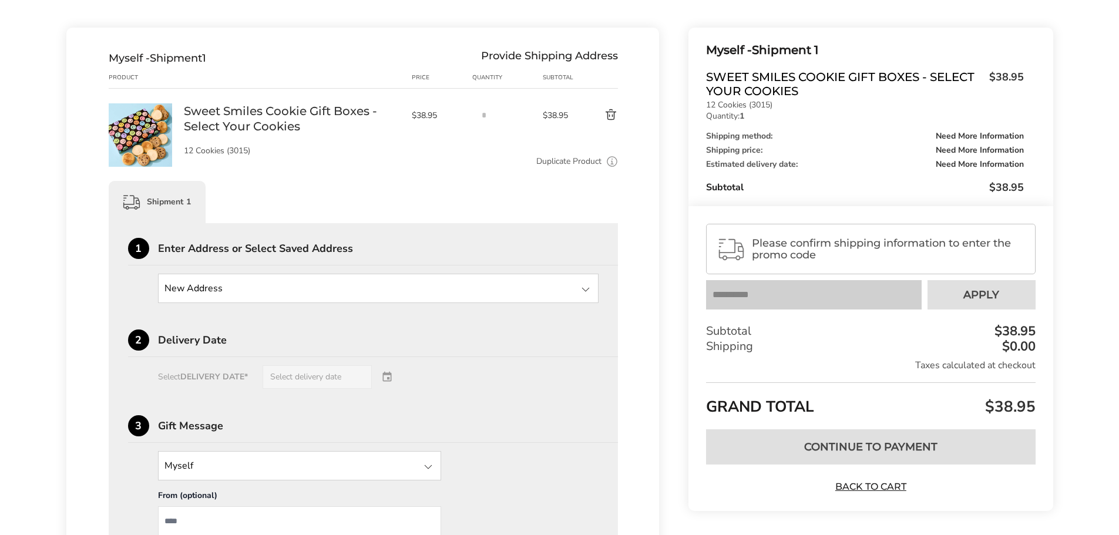
click at [590, 285] on div at bounding box center [585, 289] width 14 height 14
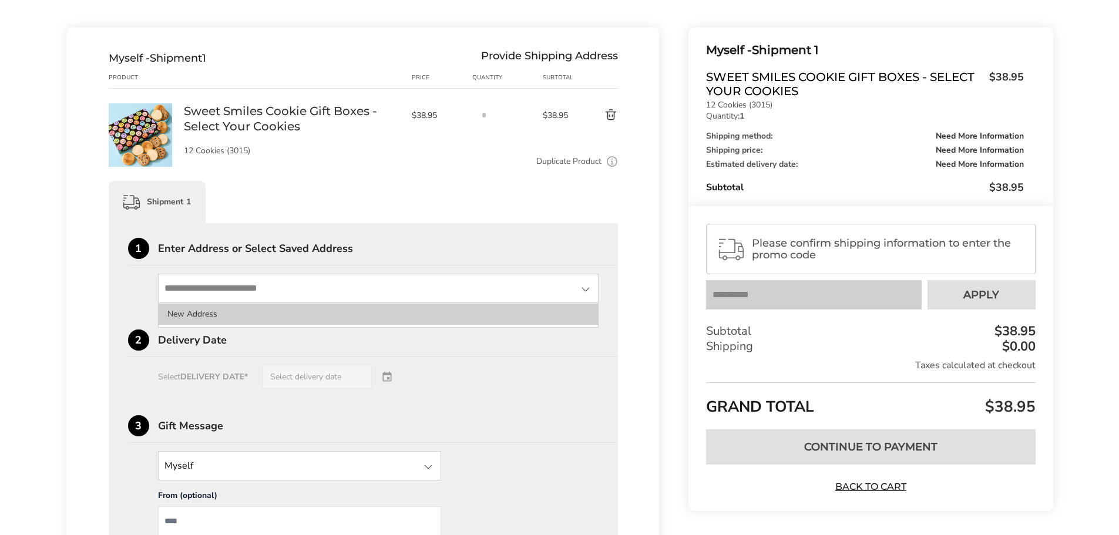
click at [479, 318] on li "New Address" at bounding box center [379, 314] width 440 height 21
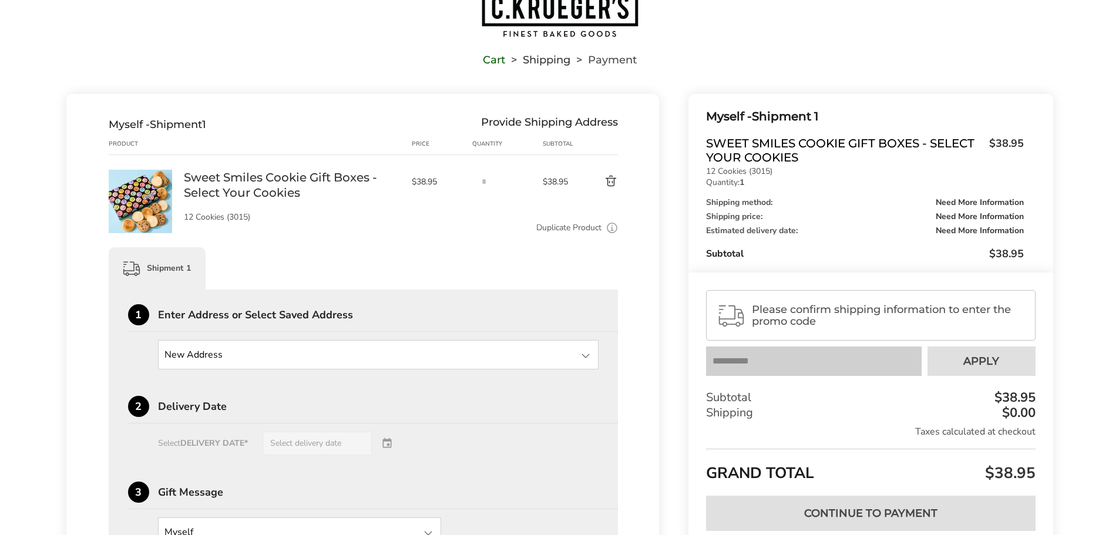
scroll to position [0, 0]
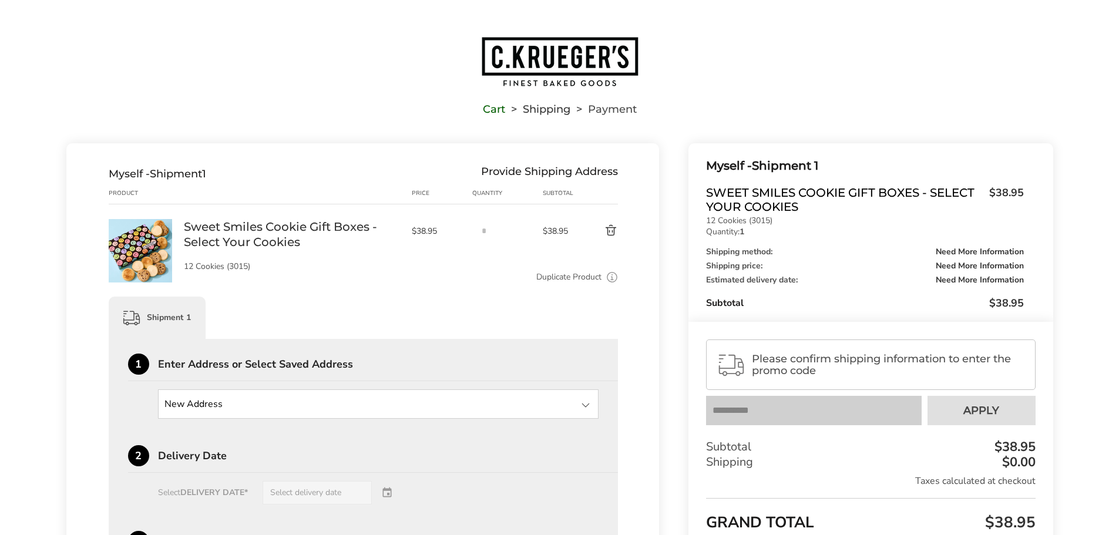
click at [489, 110] on link "Cart" at bounding box center [494, 109] width 22 height 8
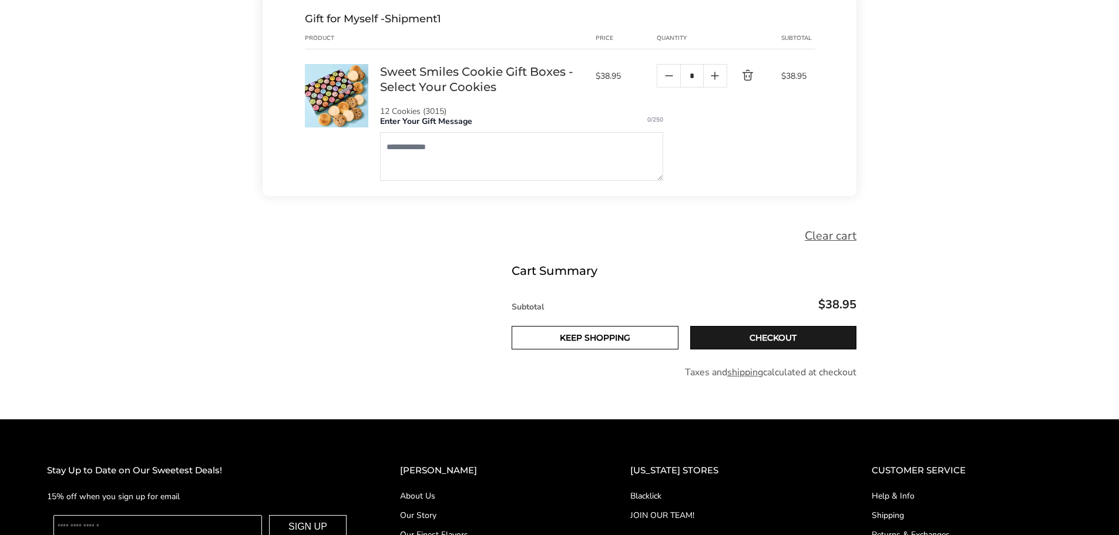
scroll to position [235, 0]
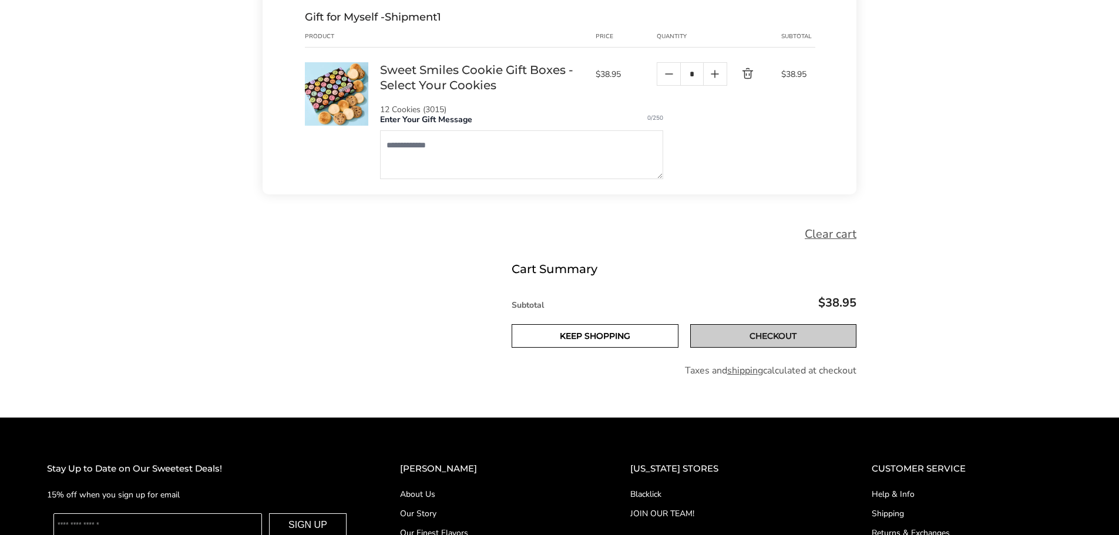
click at [749, 332] on link "Checkout" at bounding box center [773, 335] width 167 height 23
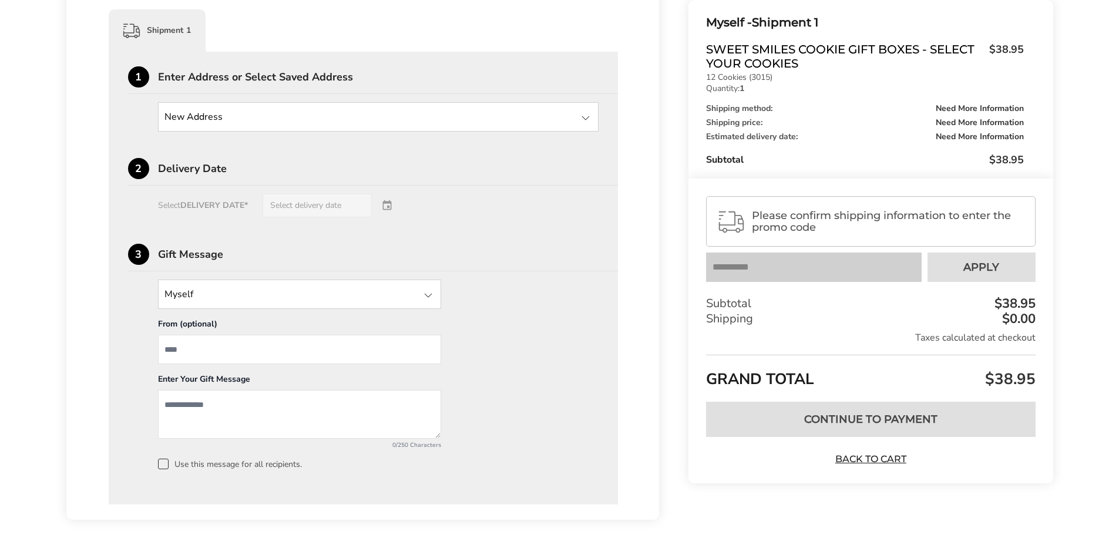
scroll to position [294, 0]
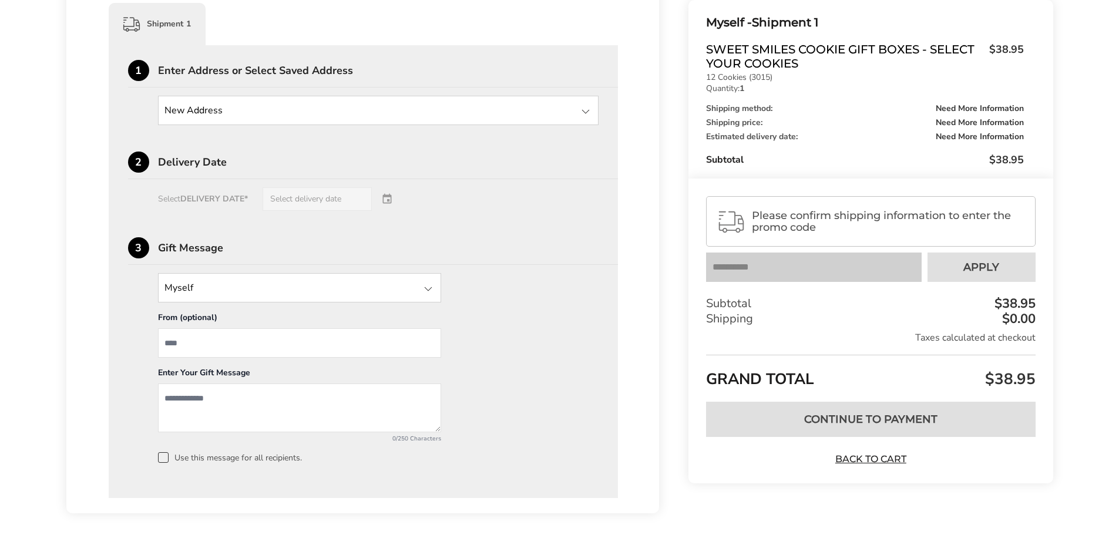
click at [294, 98] on input "State" at bounding box center [378, 110] width 441 height 29
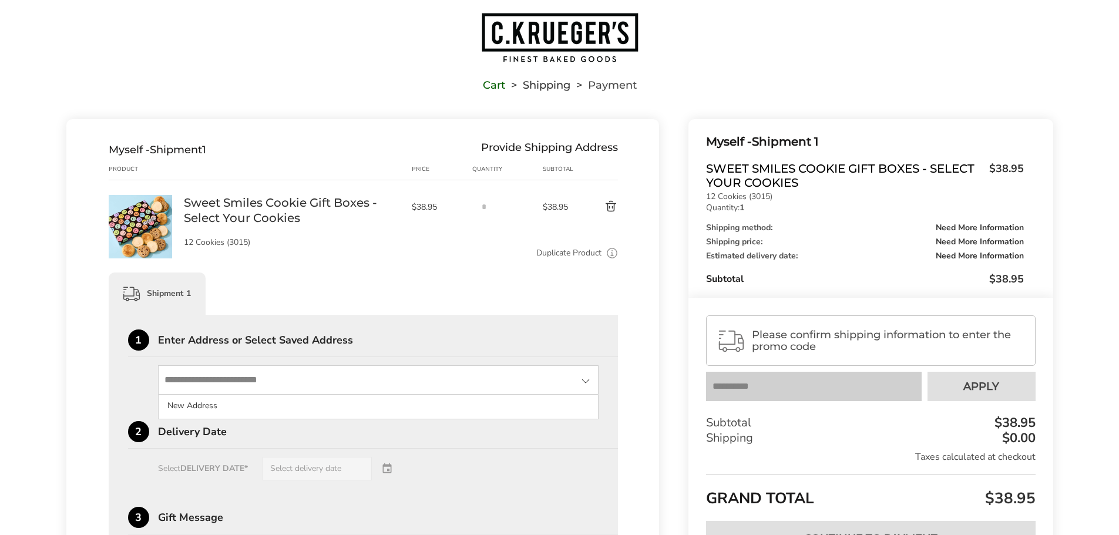
scroll to position [0, 0]
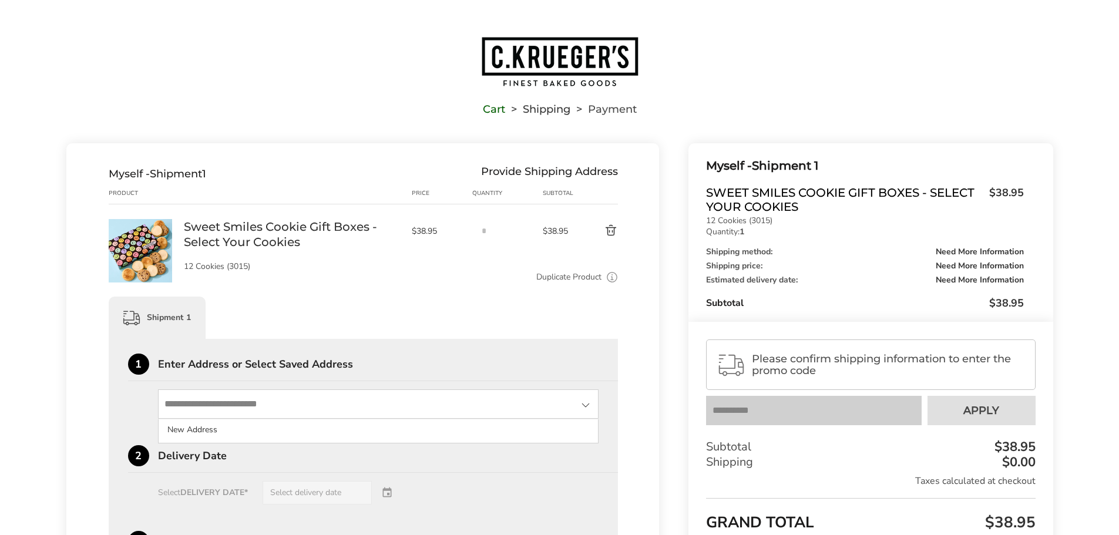
click at [500, 108] on link "Cart" at bounding box center [494, 109] width 22 height 8
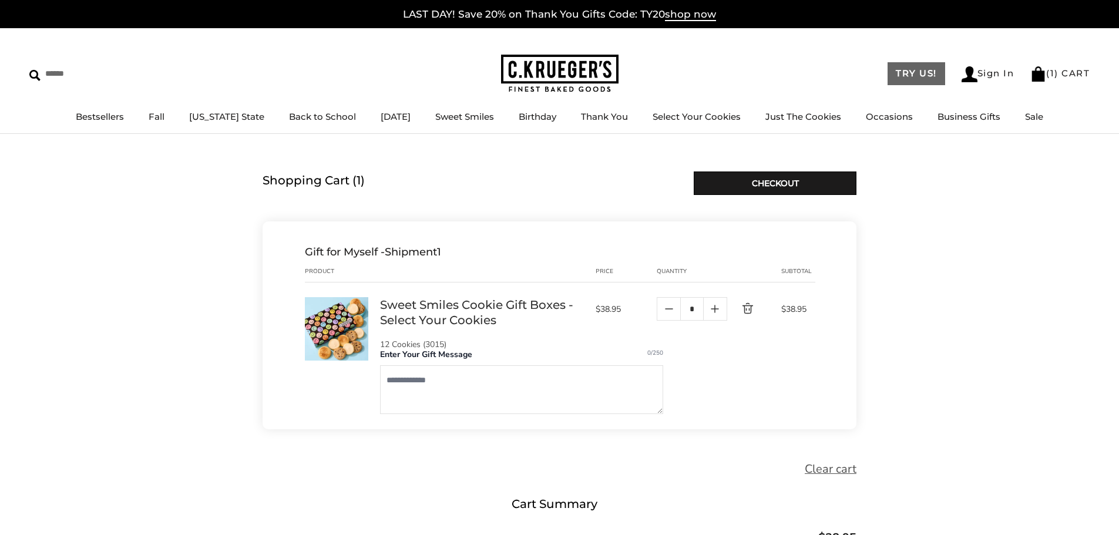
click at [903, 71] on link "TRY US!" at bounding box center [916, 73] width 58 height 23
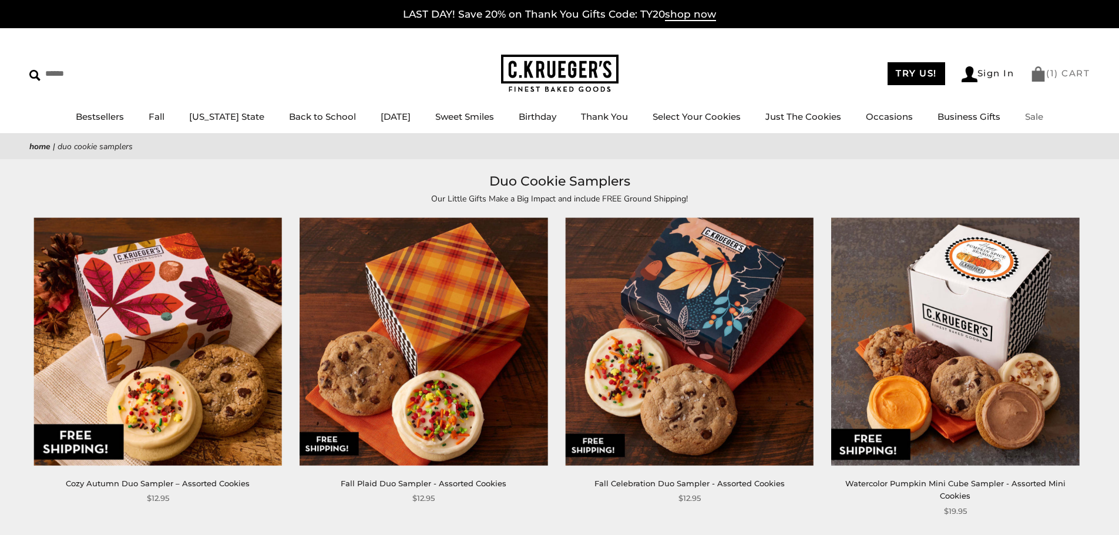
click at [1067, 70] on link "( 1 ) CART" at bounding box center [1059, 73] width 59 height 11
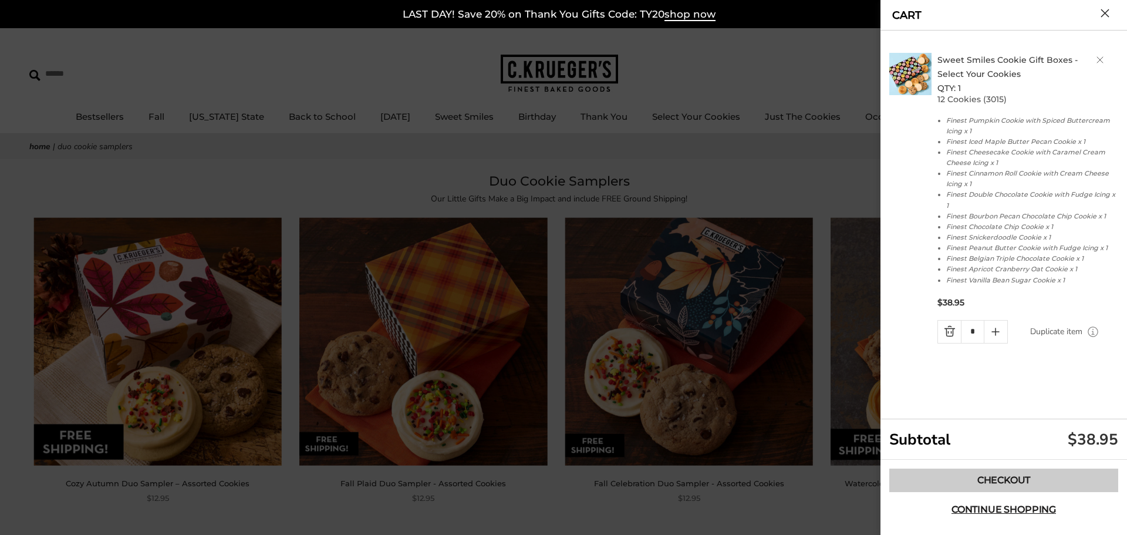
click at [992, 474] on link "Checkout" at bounding box center [1004, 480] width 229 height 23
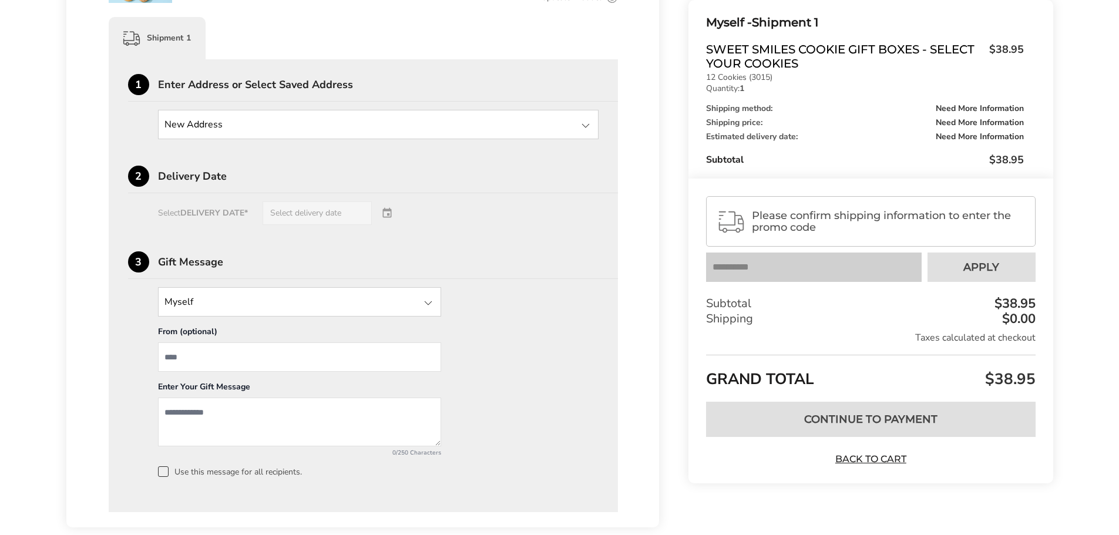
scroll to position [116, 0]
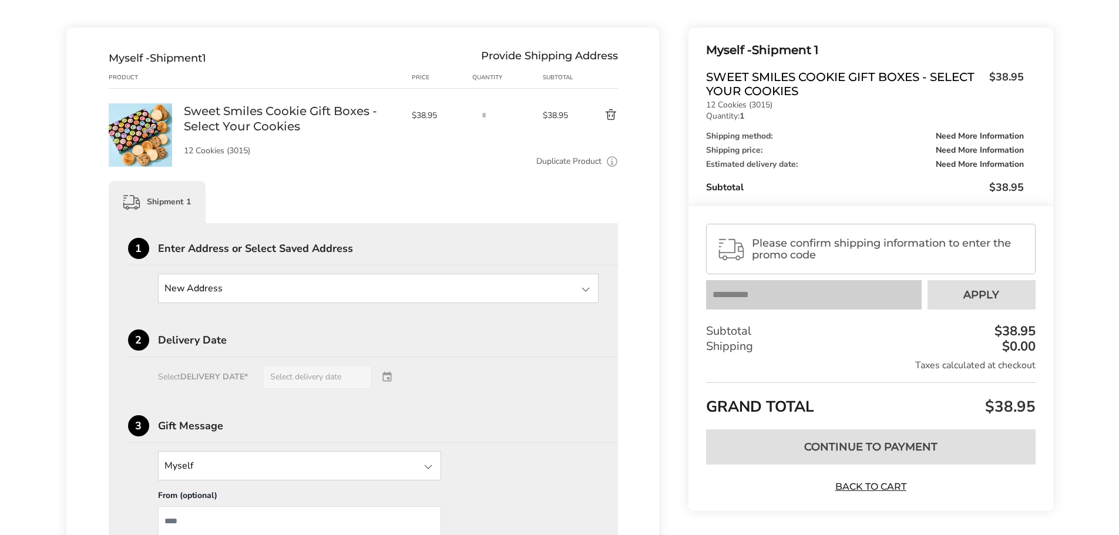
click at [406, 270] on div "1 Enter Address or Select Saved Address New Address New Address" at bounding box center [363, 270] width 471 height 65
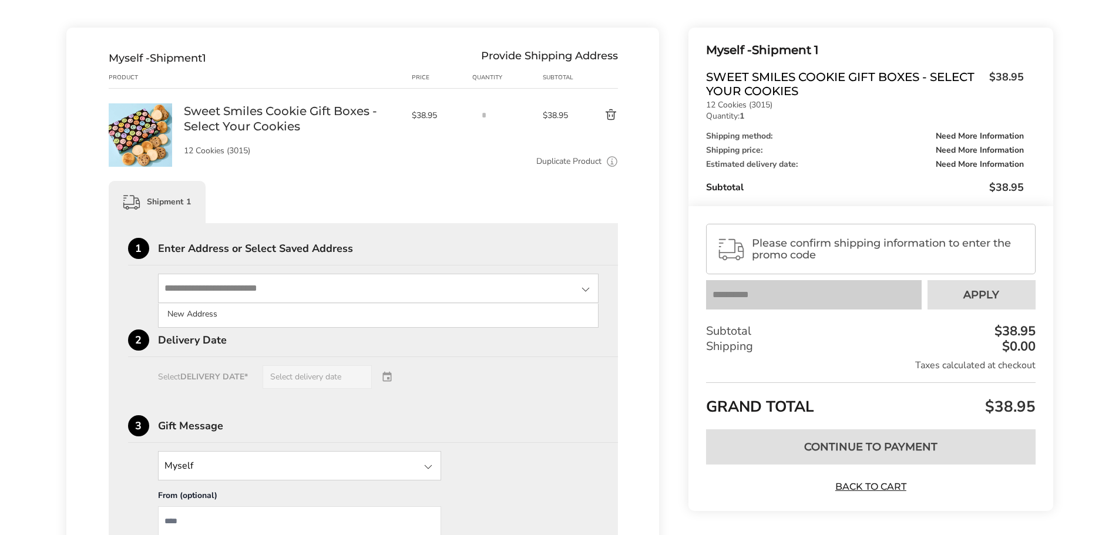
click at [408, 282] on input "State" at bounding box center [378, 288] width 441 height 29
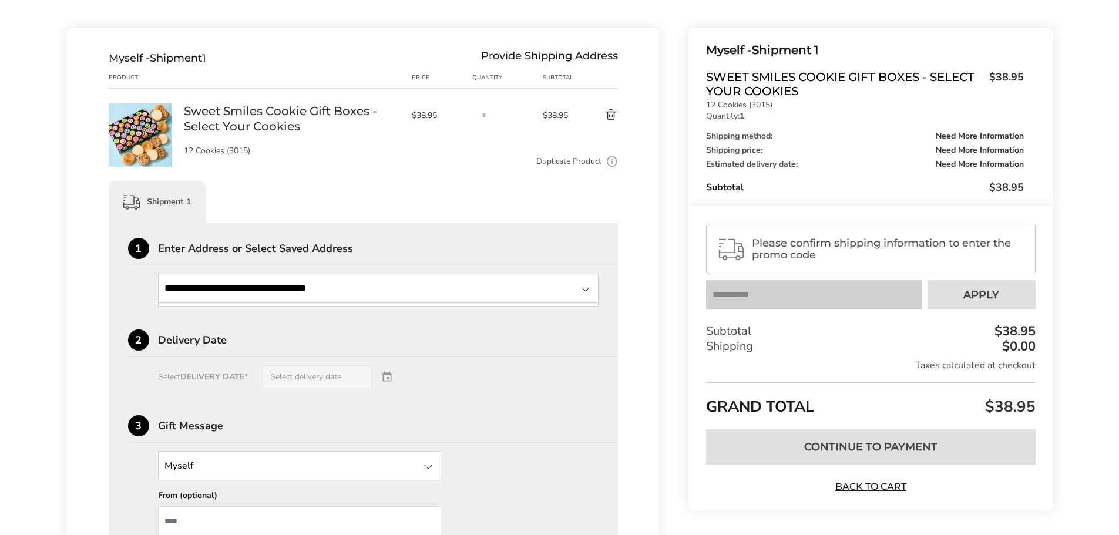
type input "**********"
click at [349, 334] on div "2 Delivery Date" at bounding box center [373, 343] width 490 height 28
click at [386, 250] on div "Enter Address or Select Saved Address" at bounding box center [388, 248] width 460 height 11
click at [379, 277] on input "State" at bounding box center [378, 288] width 441 height 29
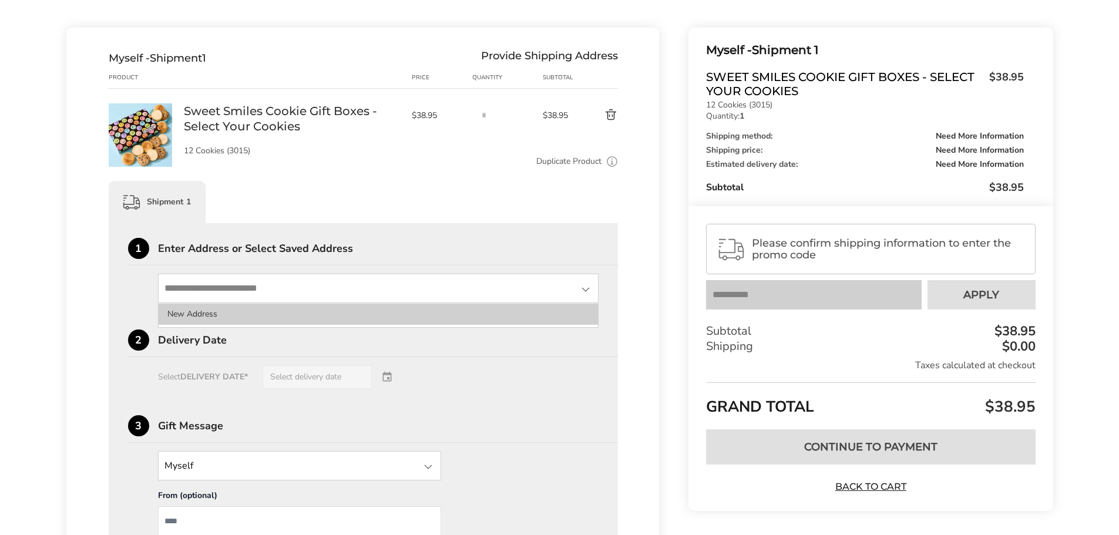
click at [338, 315] on li "New Address" at bounding box center [379, 314] width 440 height 21
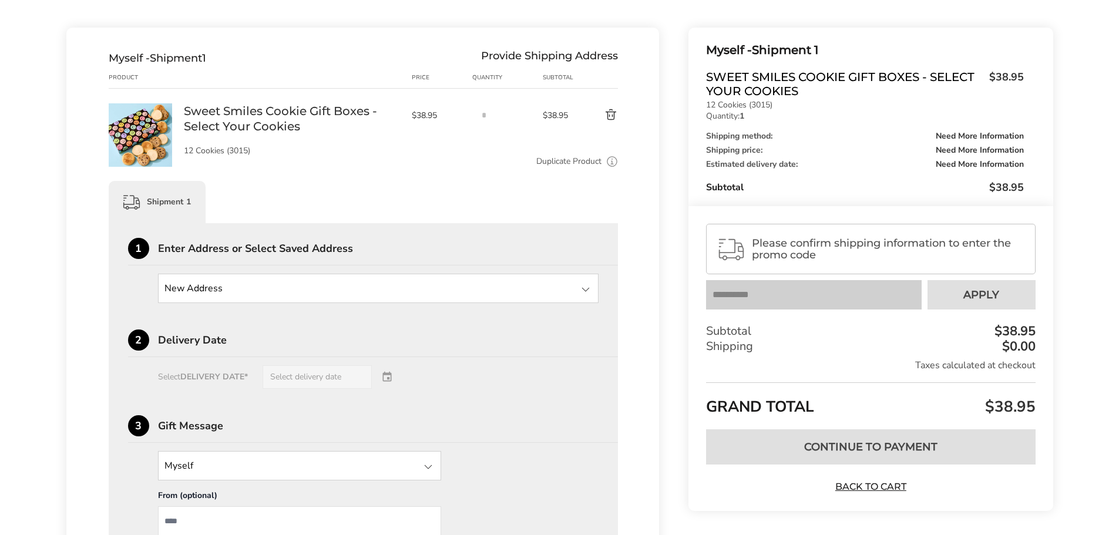
click at [319, 364] on div "2 Delivery Date Select DELIVERY DATE* Select delivery date" at bounding box center [363, 358] width 471 height 59
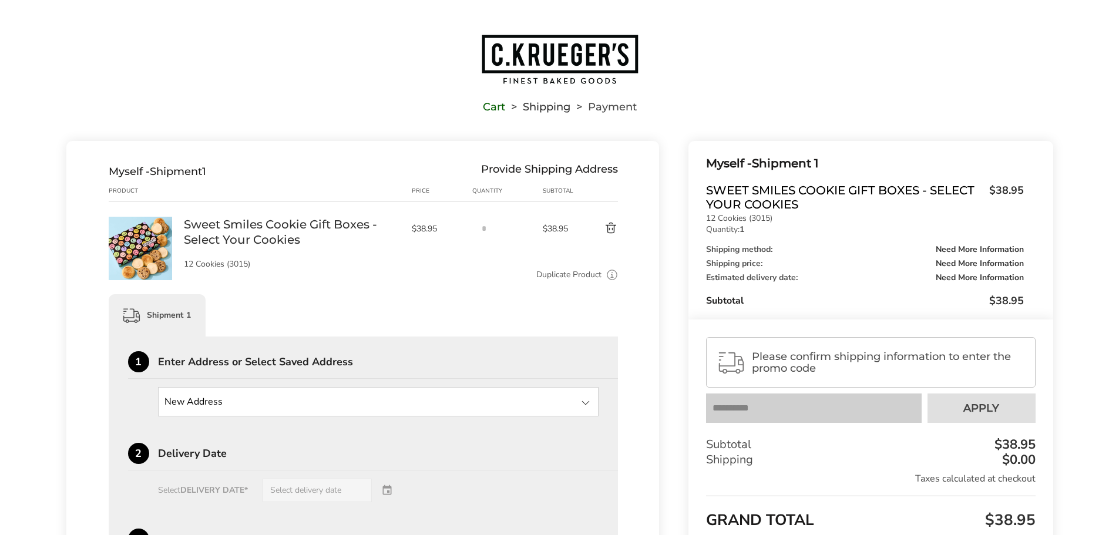
scroll to position [0, 0]
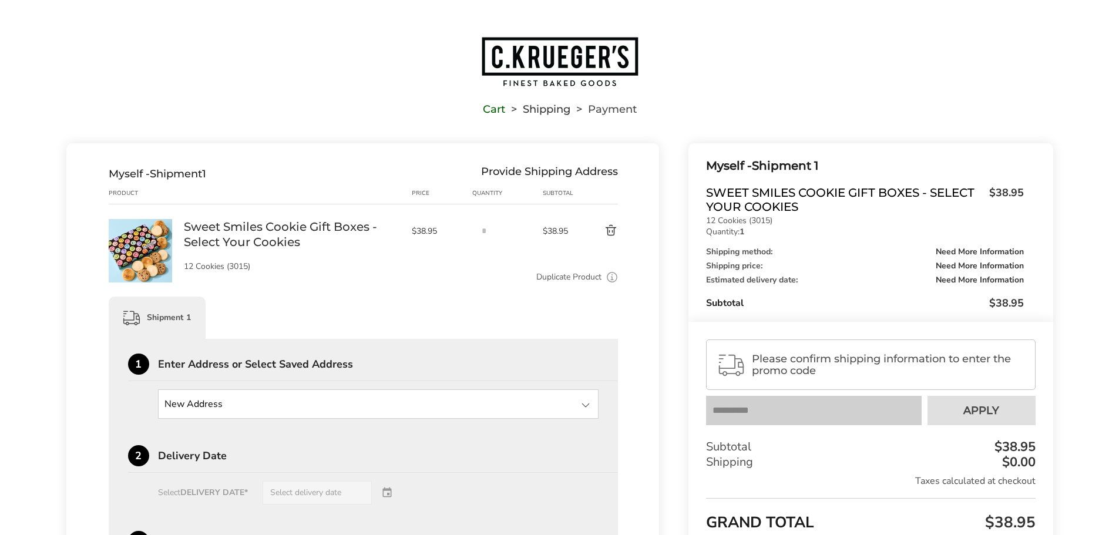
click at [491, 112] on link "Cart" at bounding box center [494, 109] width 22 height 8
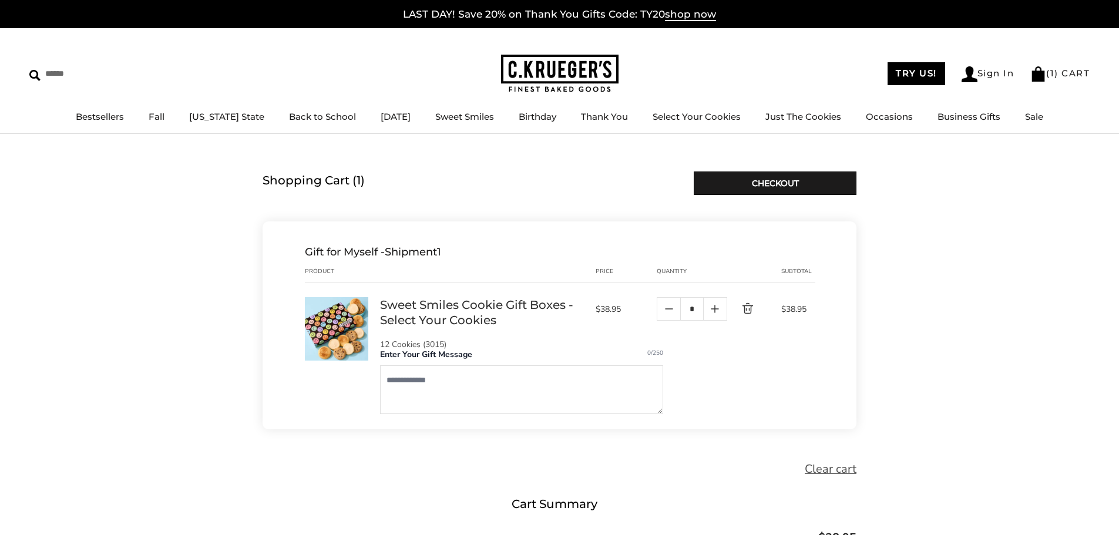
click at [432, 307] on link "Sweet Smiles Cookie Gift Boxes - Select Your Cookies" at bounding box center [482, 312] width 204 height 31
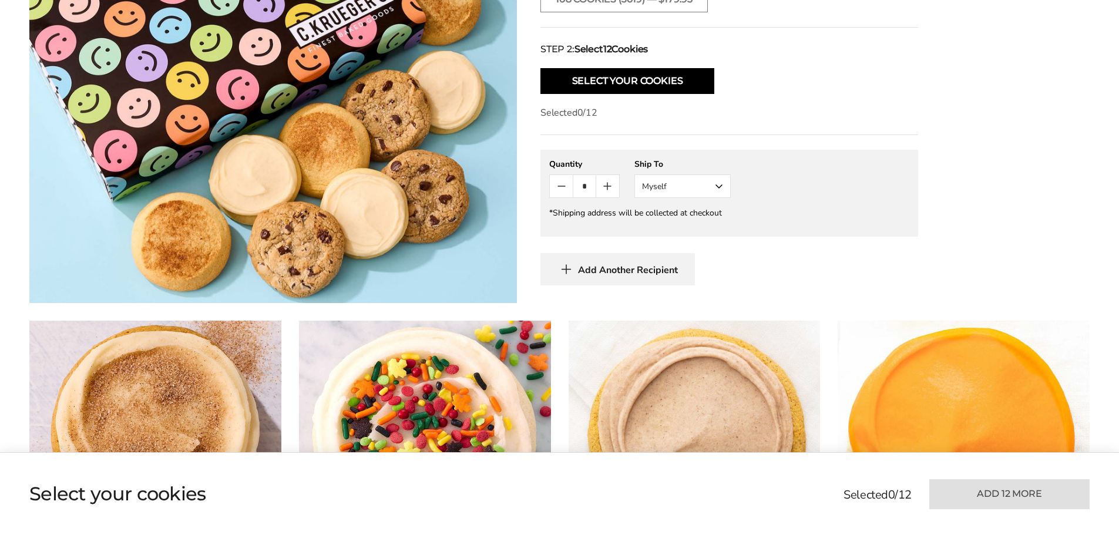
scroll to position [587, 0]
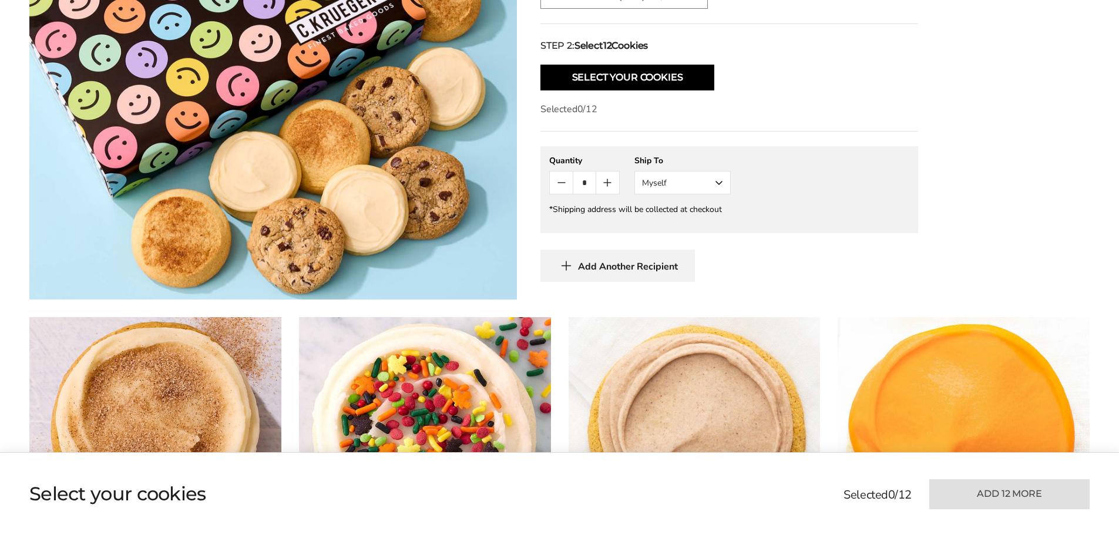
click at [698, 181] on button "Myself" at bounding box center [682, 182] width 96 height 23
click at [696, 225] on button "Other Recipient" at bounding box center [682, 225] width 95 height 21
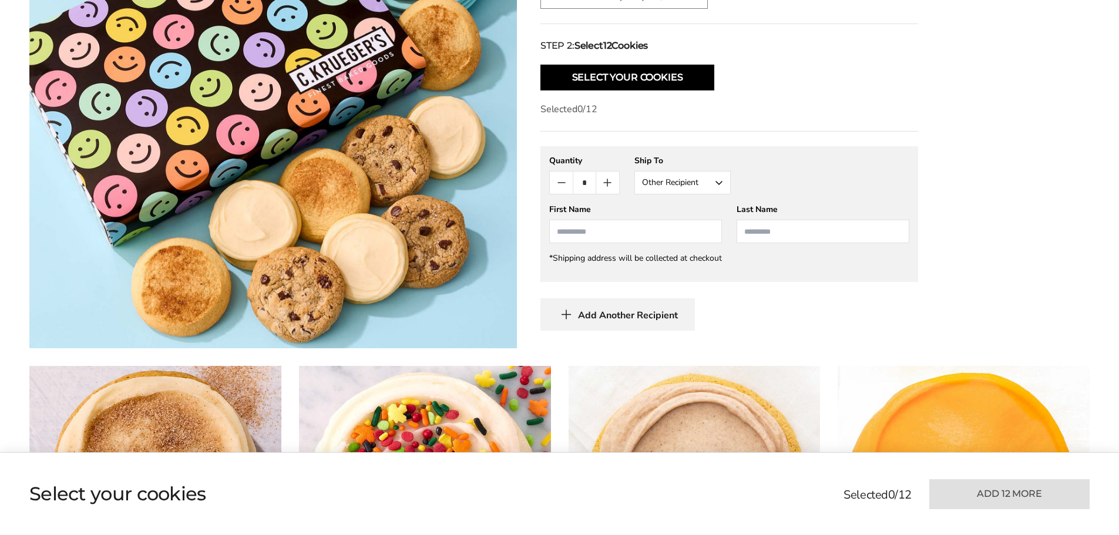
click at [696, 225] on input "First Name" at bounding box center [635, 231] width 173 height 23
click at [695, 184] on button "Other Recipient" at bounding box center [682, 182] width 96 height 23
click at [682, 206] on button "Myself" at bounding box center [682, 204] width 95 height 21
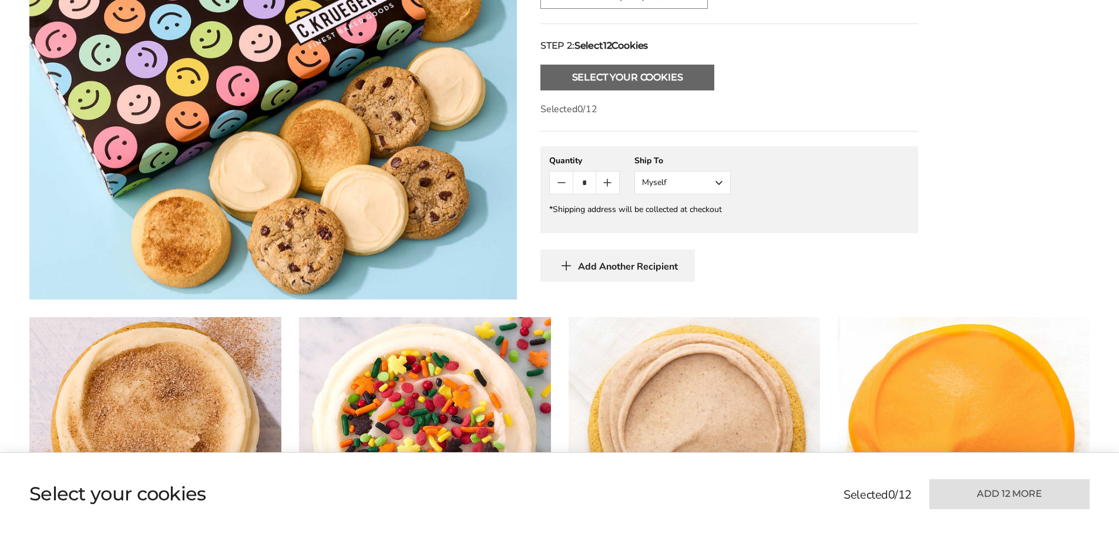
click at [675, 79] on button "Select Your Cookies" at bounding box center [627, 78] width 174 height 26
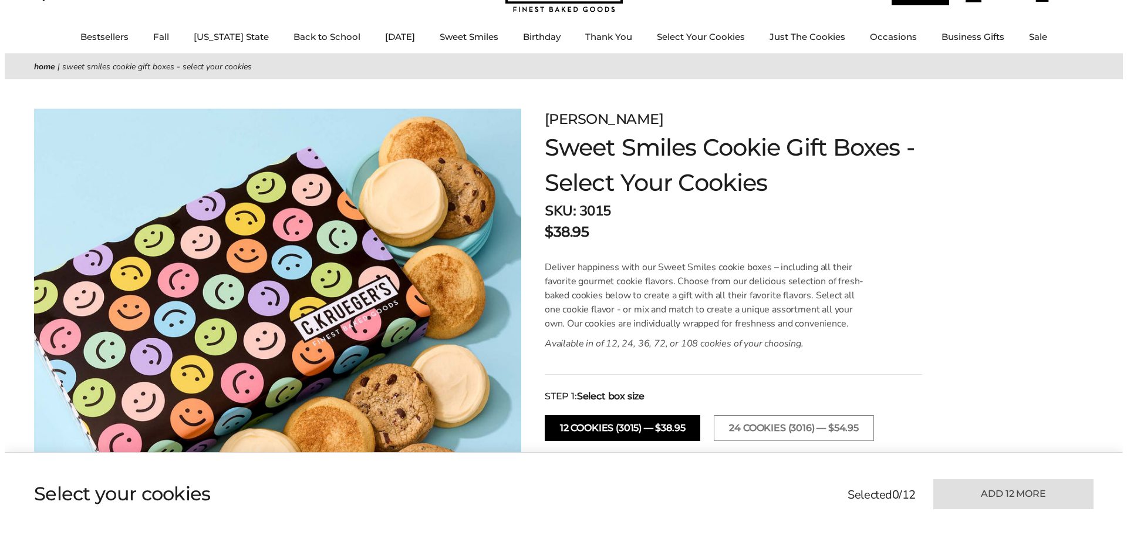
scroll to position [0, 0]
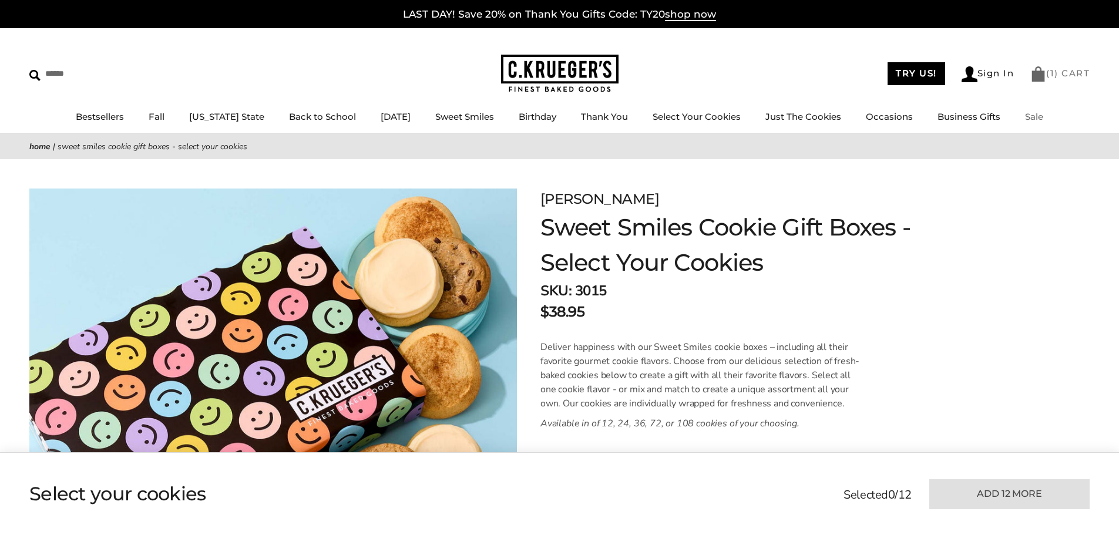
click at [1053, 72] on span "1" at bounding box center [1052, 73] width 5 height 11
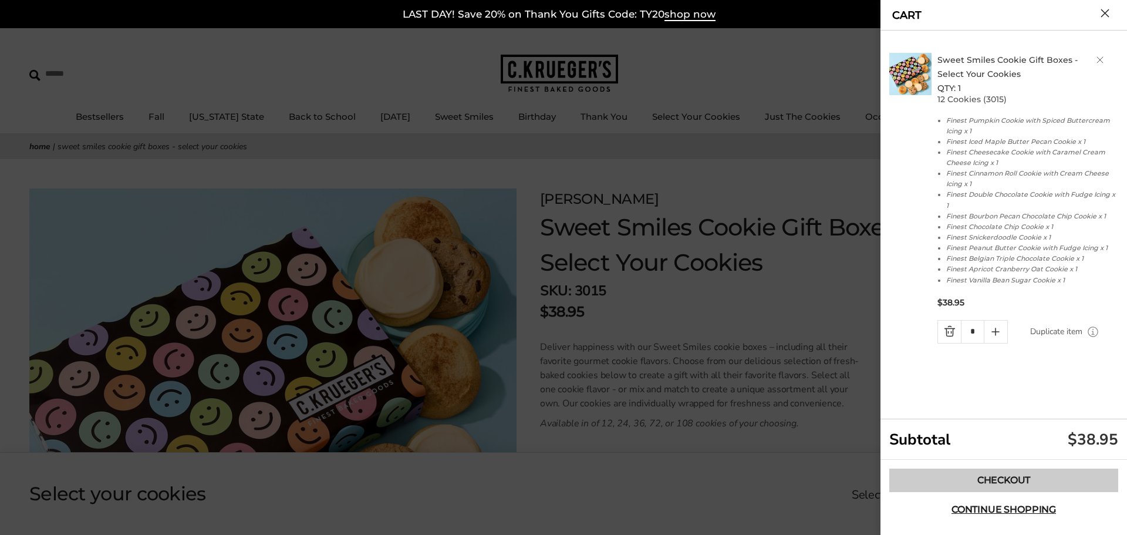
click at [1016, 474] on link "Checkout" at bounding box center [1004, 480] width 229 height 23
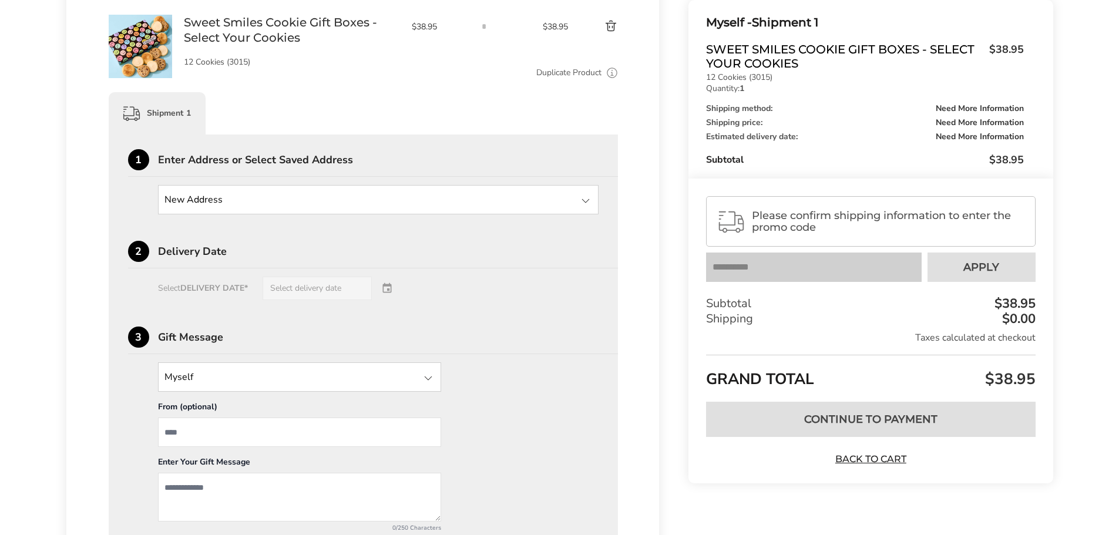
scroll to position [235, 0]
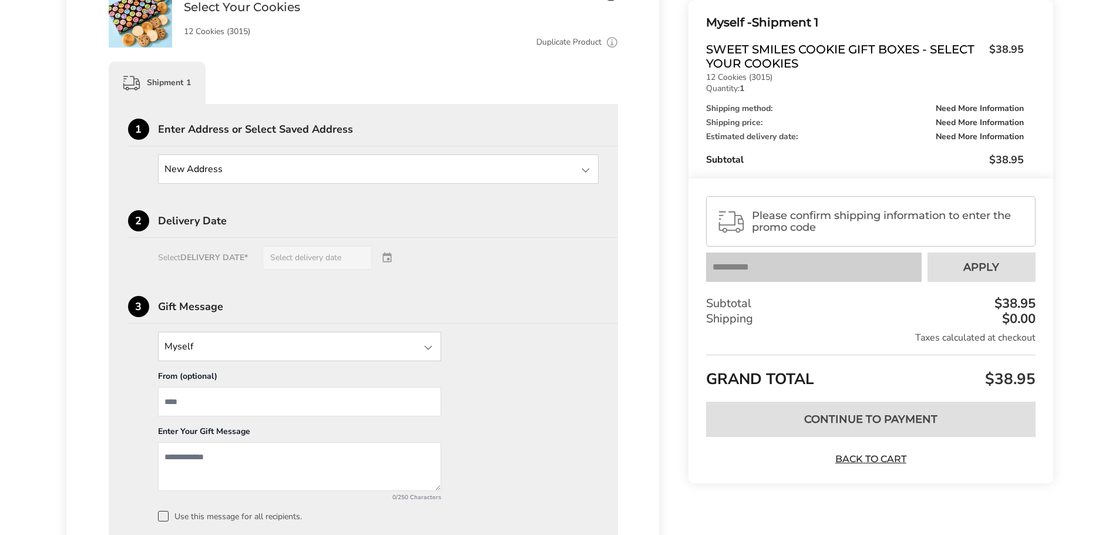
click at [215, 179] on input "State" at bounding box center [378, 168] width 441 height 29
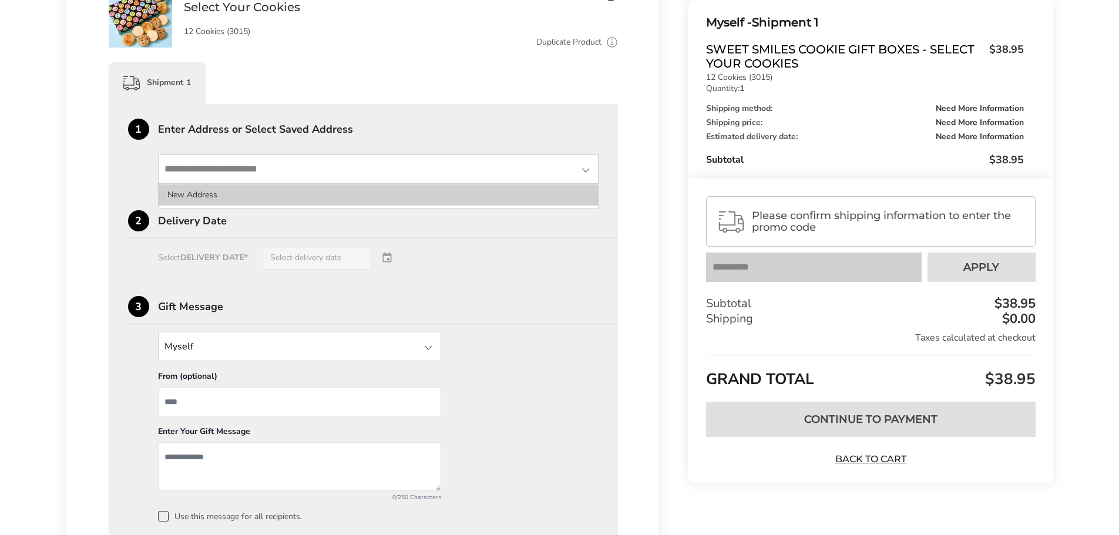
click at [195, 190] on li "New Address" at bounding box center [379, 194] width 440 height 21
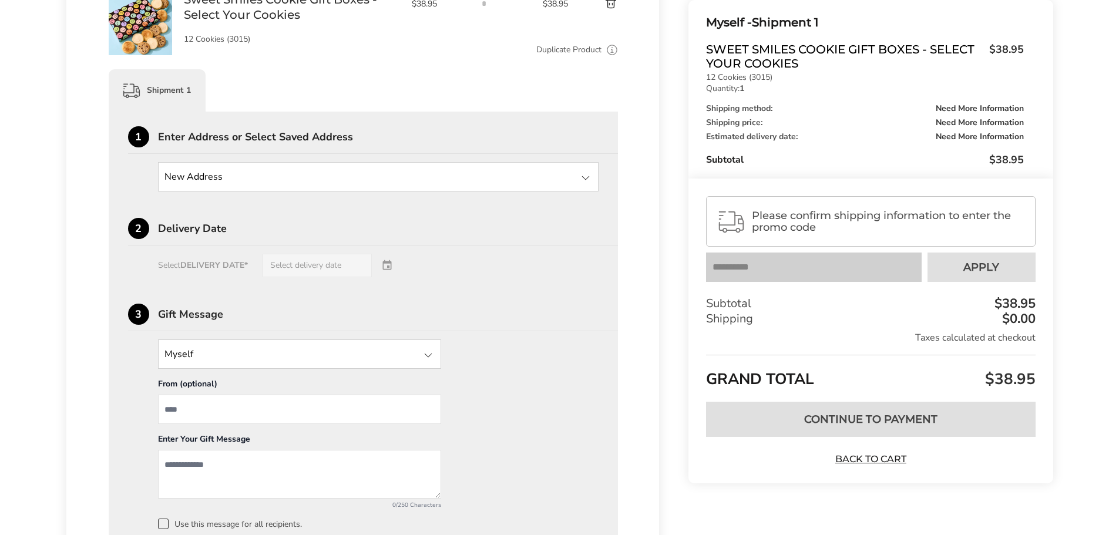
scroll to position [0, 0]
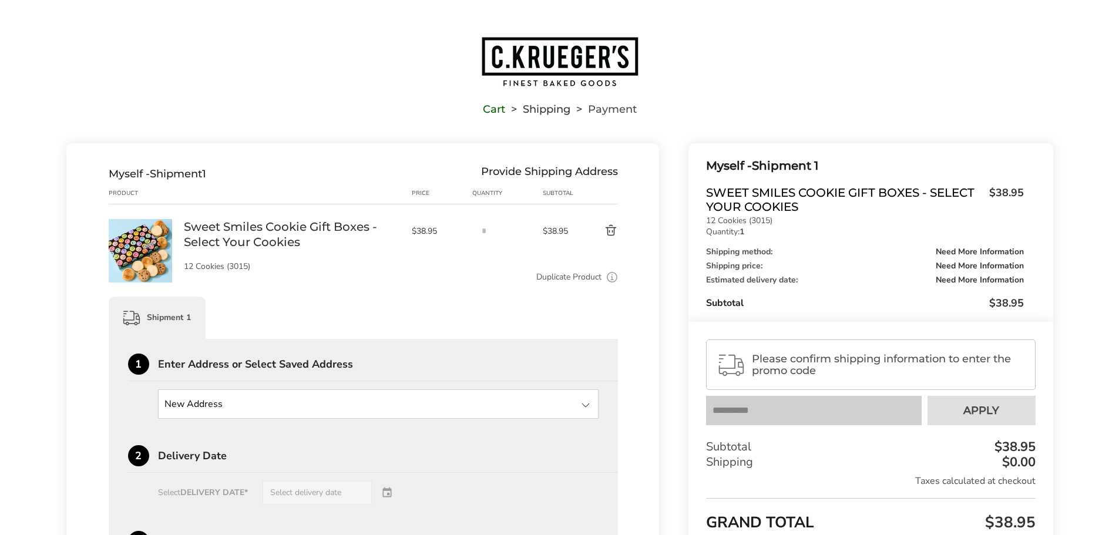
click at [535, 31] on div "Cart Shipping Payment" at bounding box center [559, 71] width 1119 height 143
click at [530, 58] on img "Go to home page" at bounding box center [559, 62] width 159 height 52
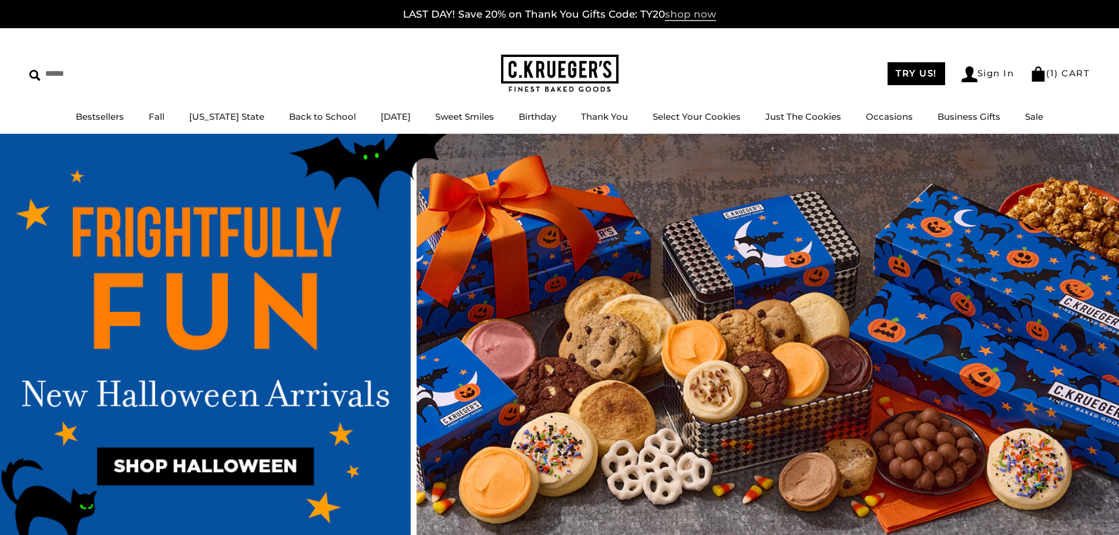
click at [670, 19] on span "shop now" at bounding box center [690, 14] width 51 height 13
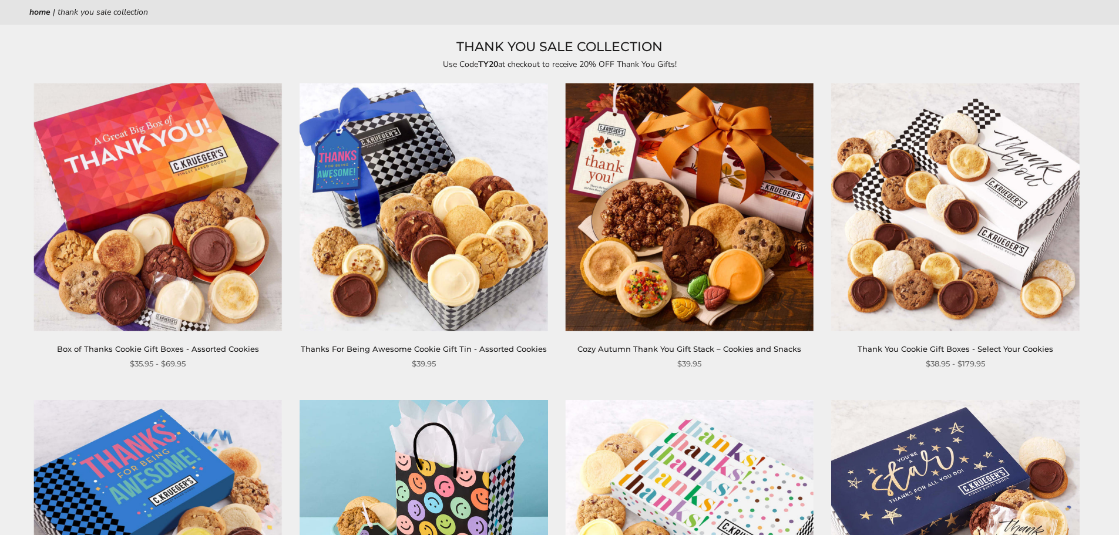
scroll to position [117, 0]
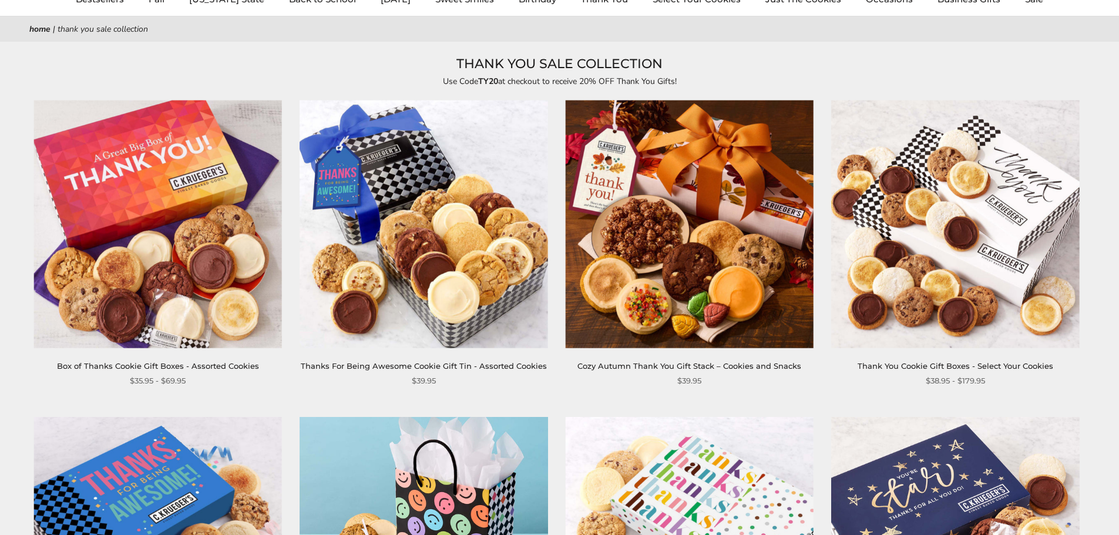
click at [198, 367] on link "Box of Thanks Cookie Gift Boxes - Assorted Cookies" at bounding box center [158, 365] width 202 height 9
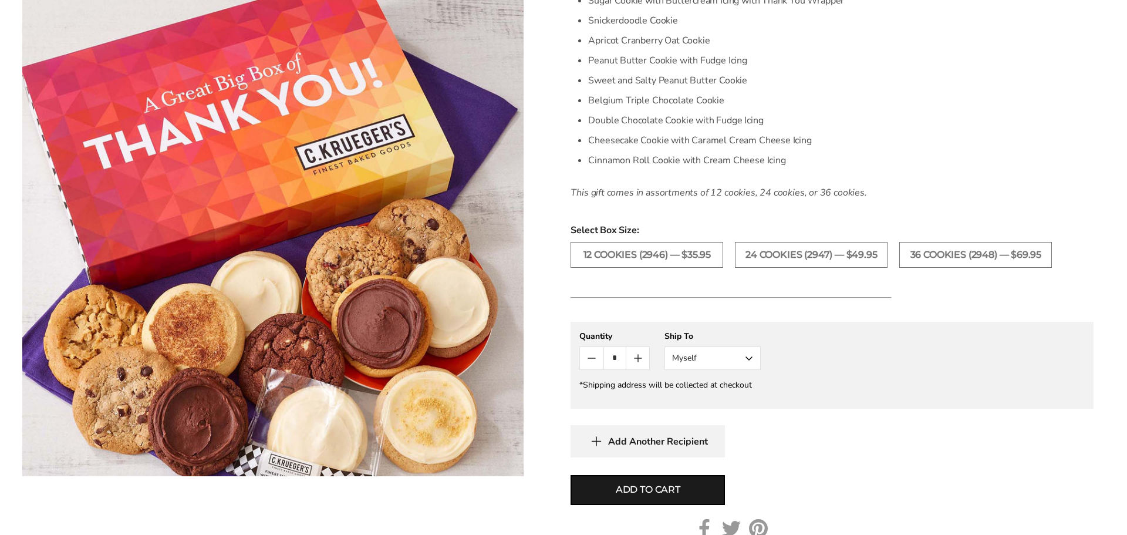
scroll to position [470, 0]
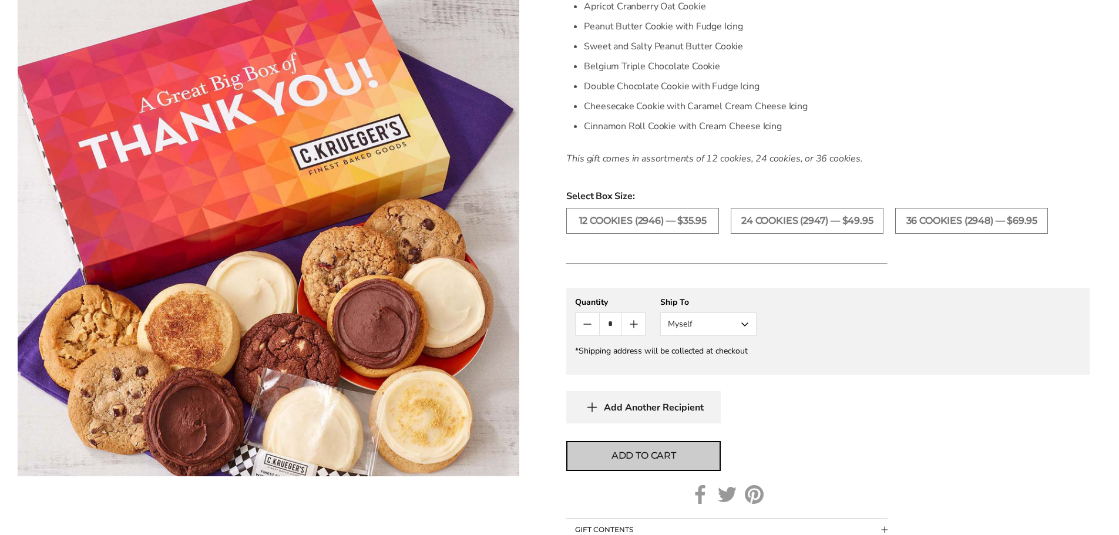
click at [638, 445] on button "Add to cart" at bounding box center [643, 456] width 154 height 30
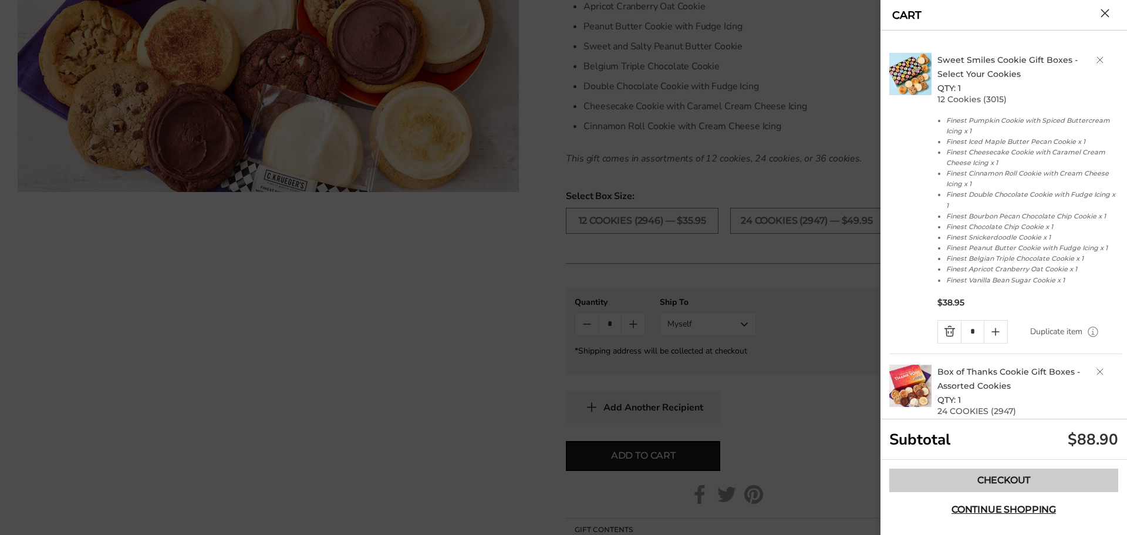
click at [984, 483] on link "Checkout" at bounding box center [1004, 480] width 229 height 23
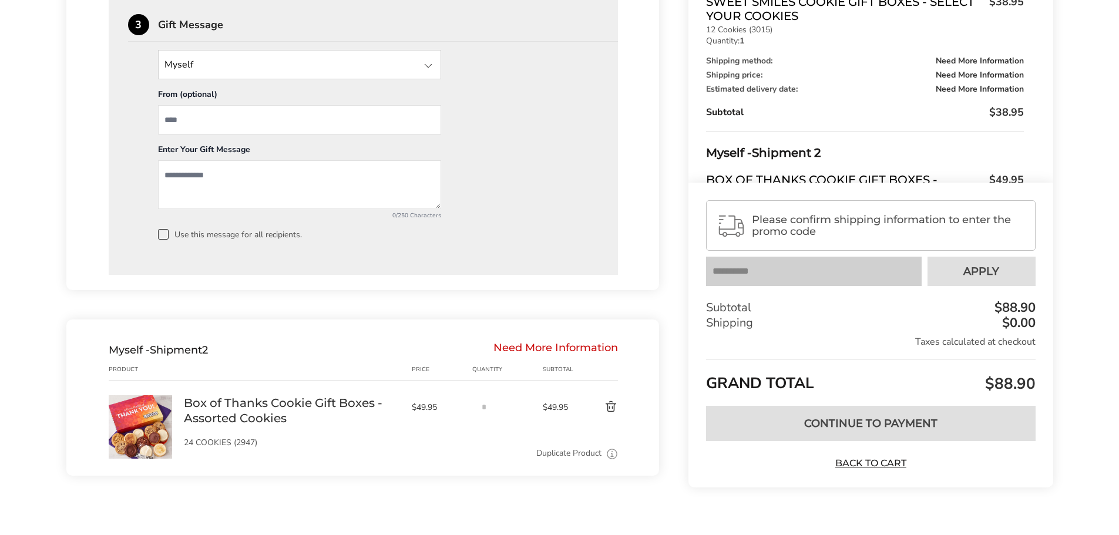
scroll to position [537, 0]
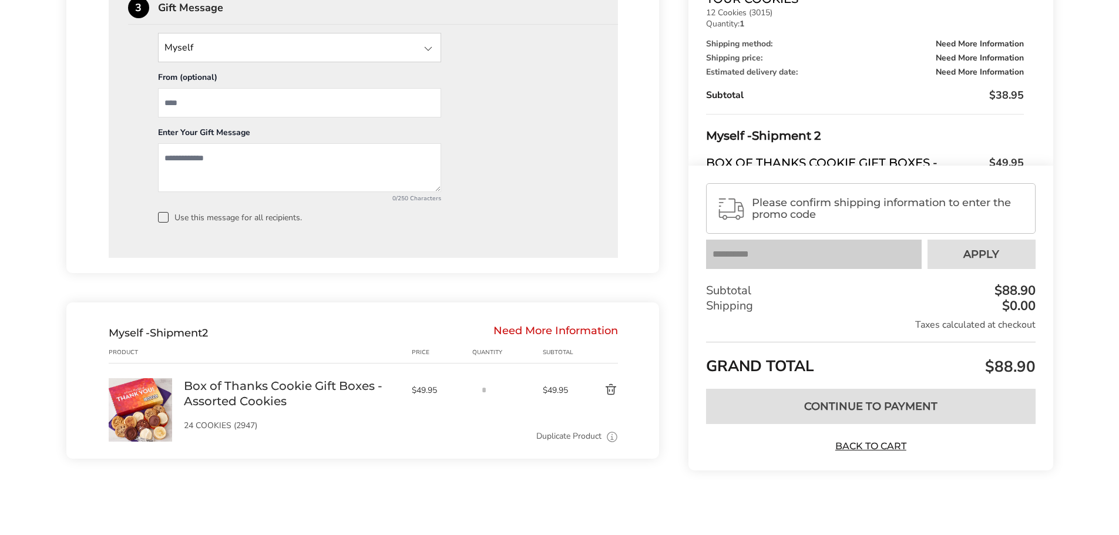
click at [544, 334] on div "Need More Information" at bounding box center [555, 332] width 124 height 13
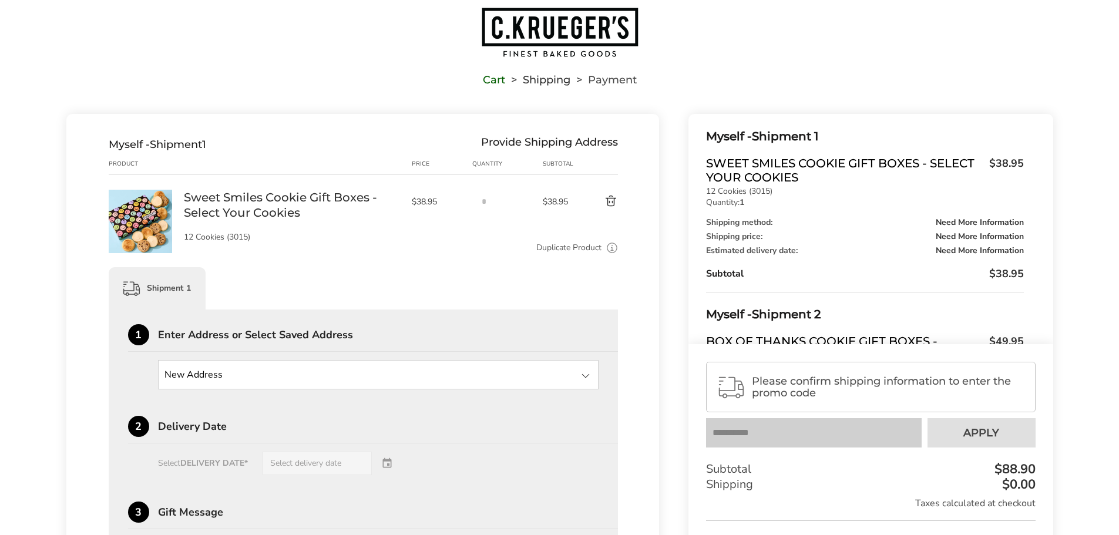
scroll to position [0, 0]
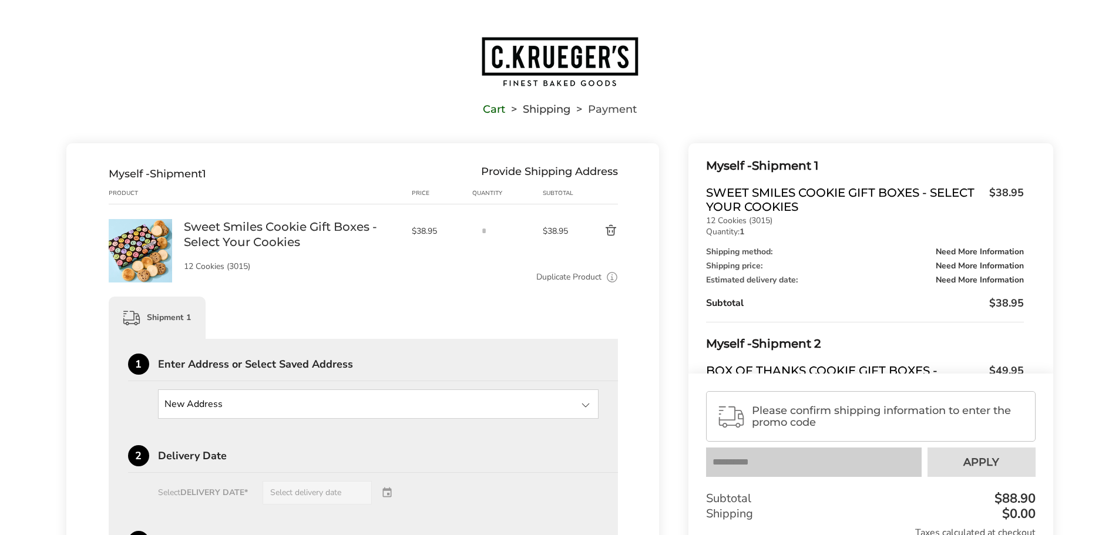
click at [613, 230] on button "Delete product" at bounding box center [597, 231] width 41 height 14
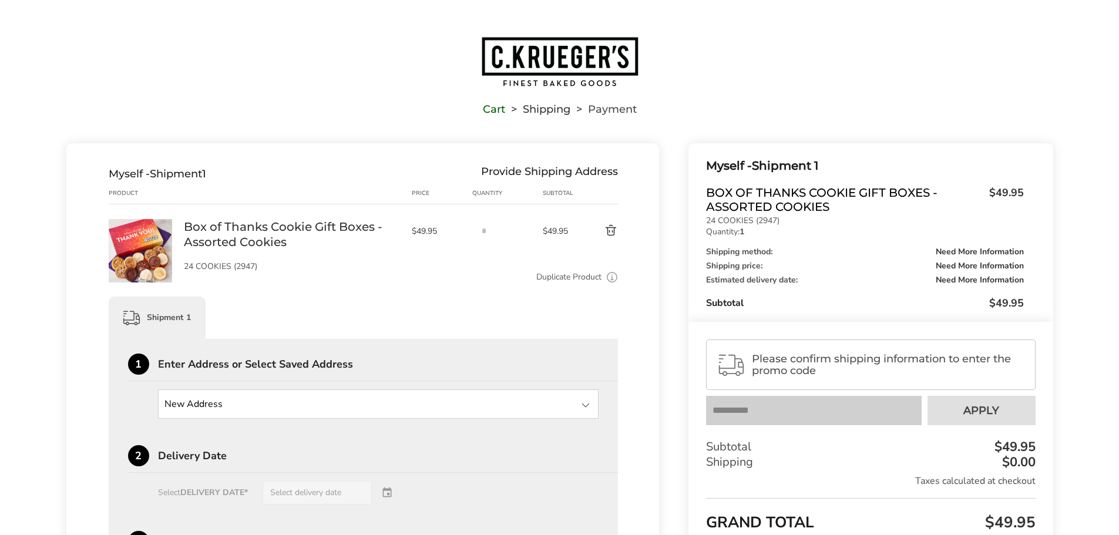
click at [613, 231] on button "Delete product" at bounding box center [597, 231] width 41 height 14
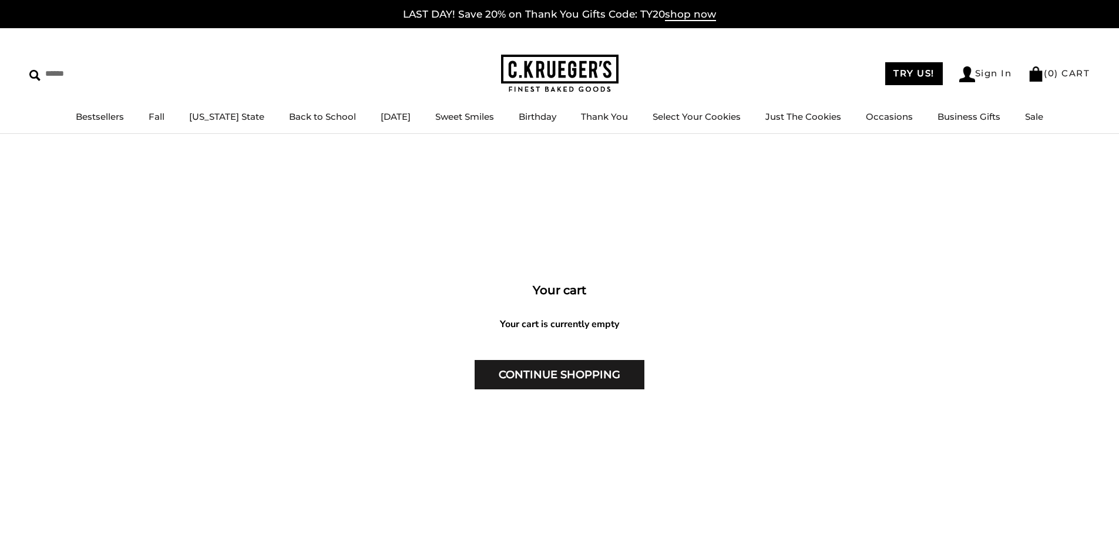
click at [702, 8] on div "LAST DAY! Save 20% on Thank You Gifts Code: TY20 shop now" at bounding box center [559, 14] width 1119 height 28
click at [698, 12] on span "shop now" at bounding box center [690, 14] width 51 height 13
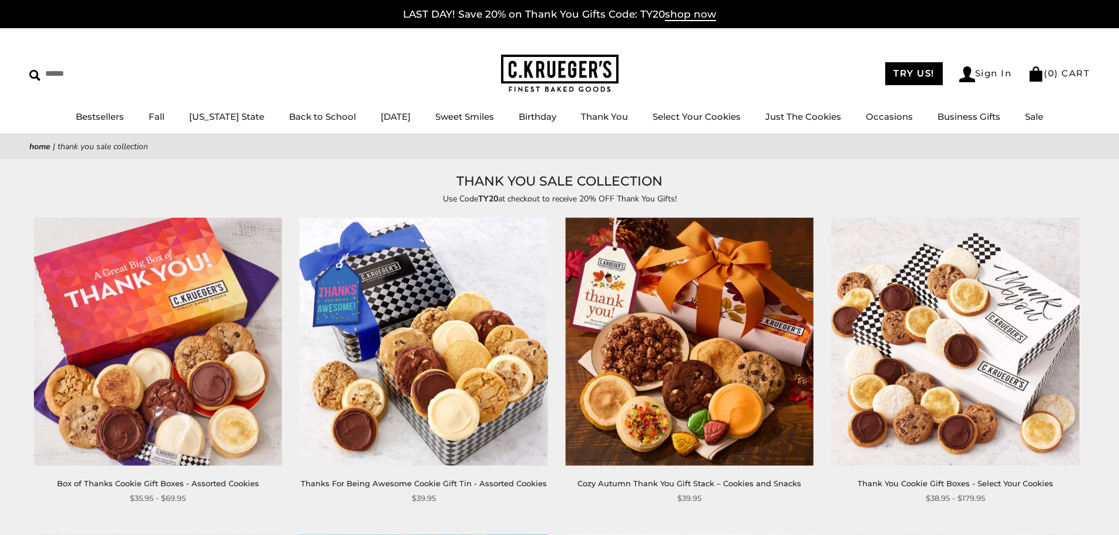
click at [160, 420] on img at bounding box center [158, 342] width 248 height 248
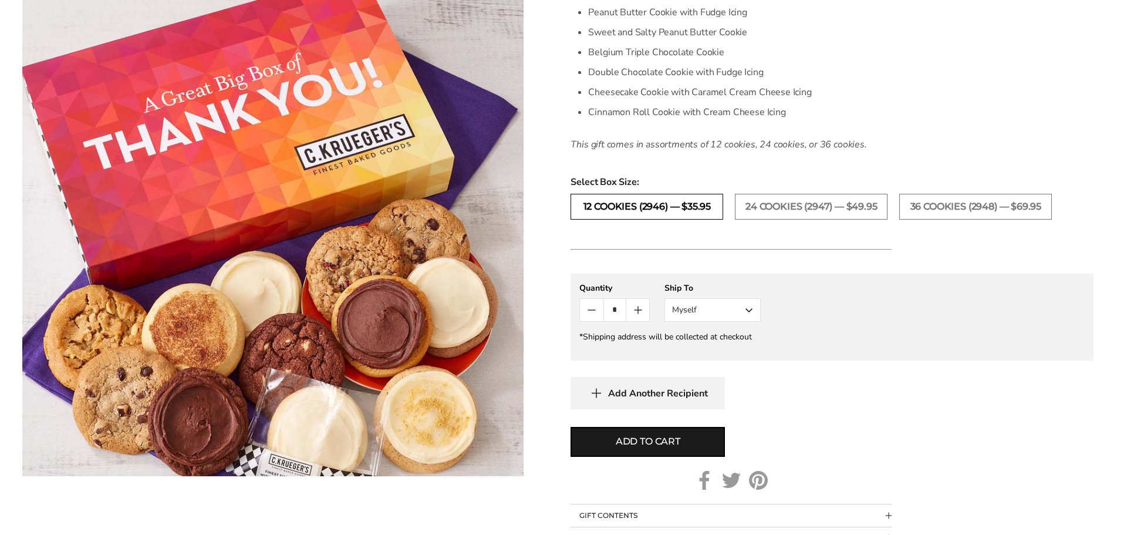
scroll to position [528, 0]
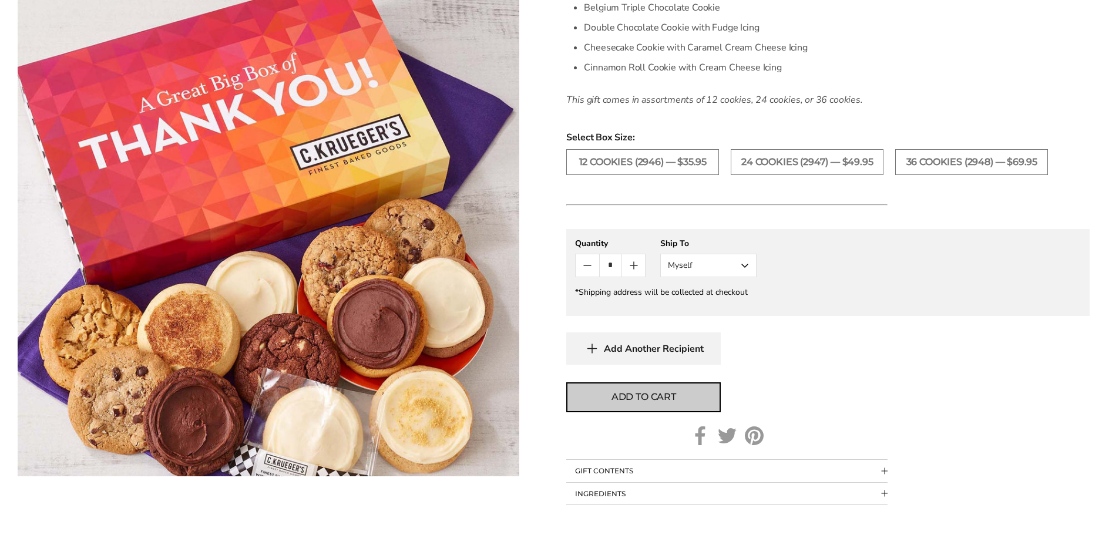
click at [668, 398] on span "Add to cart" at bounding box center [643, 397] width 65 height 14
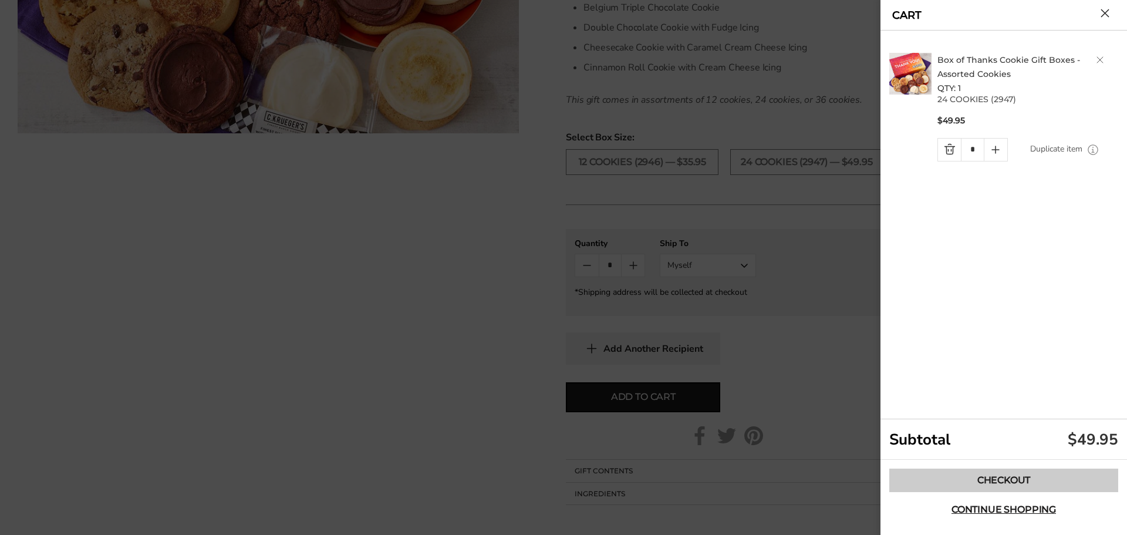
click at [951, 482] on link "Checkout" at bounding box center [1004, 480] width 229 height 23
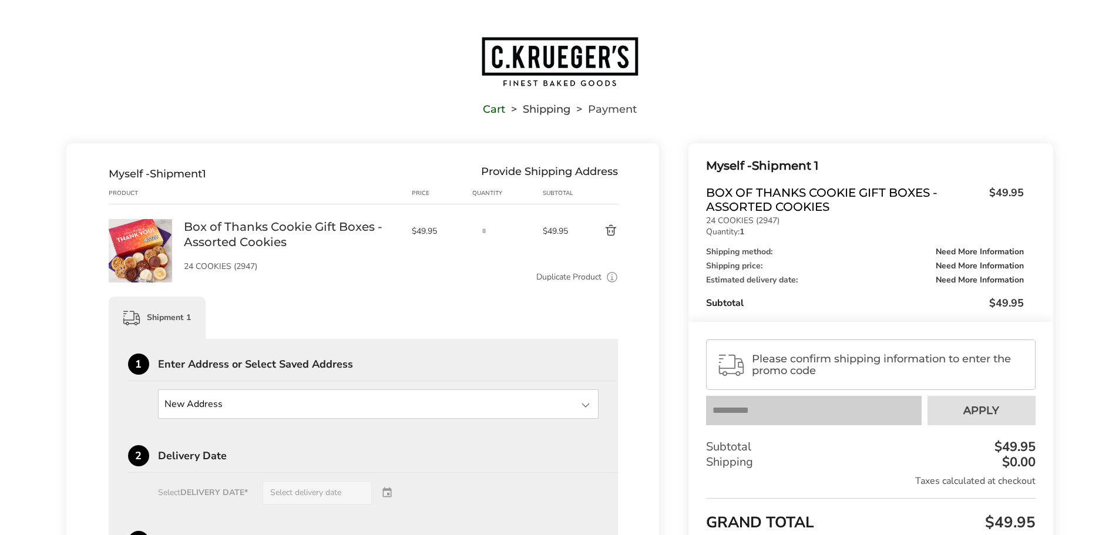
click at [298, 419] on input "State" at bounding box center [378, 403] width 441 height 29
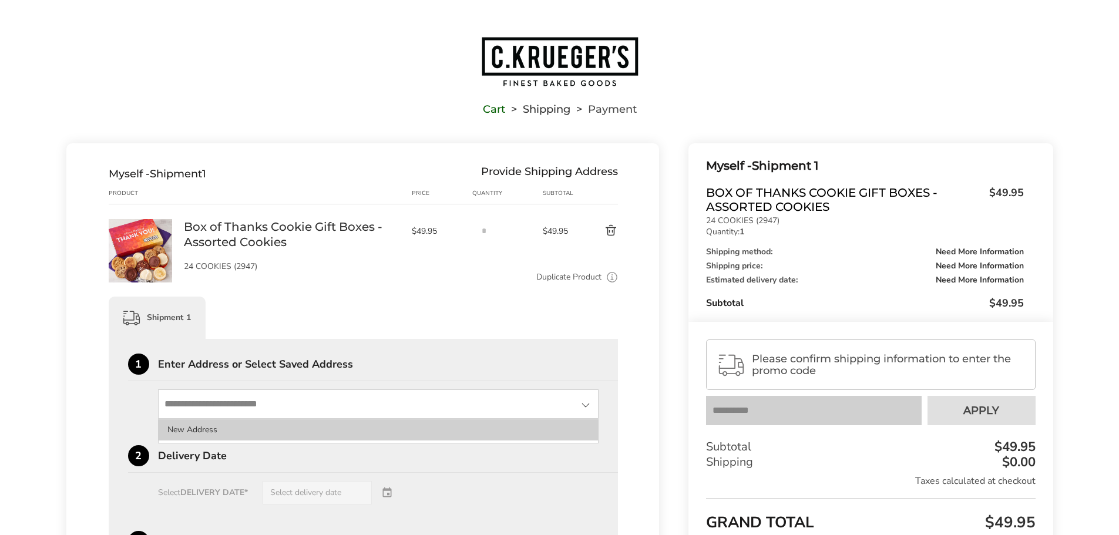
click at [392, 427] on li "New Address" at bounding box center [379, 429] width 440 height 21
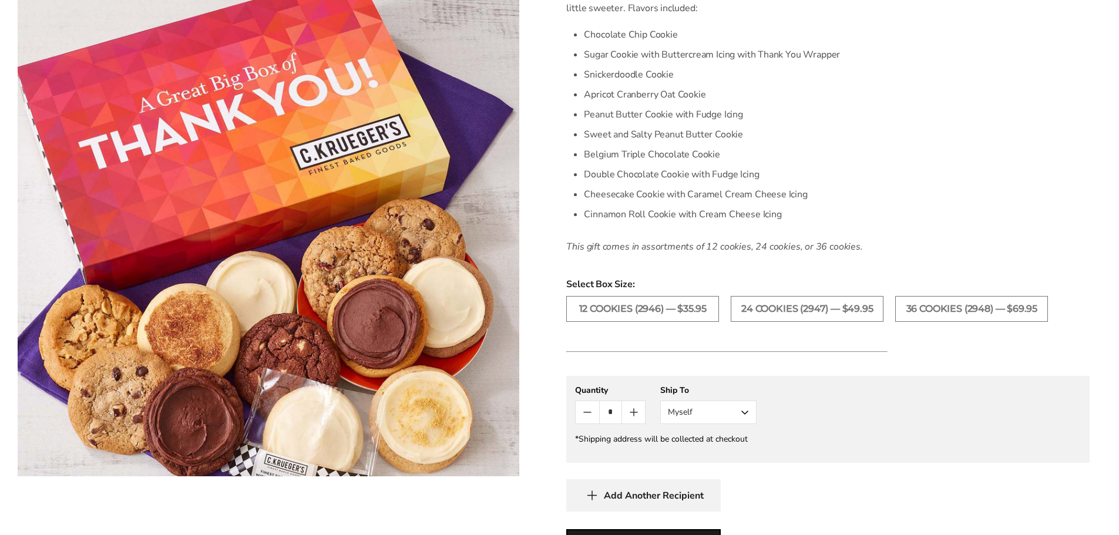
scroll to position [411, 0]
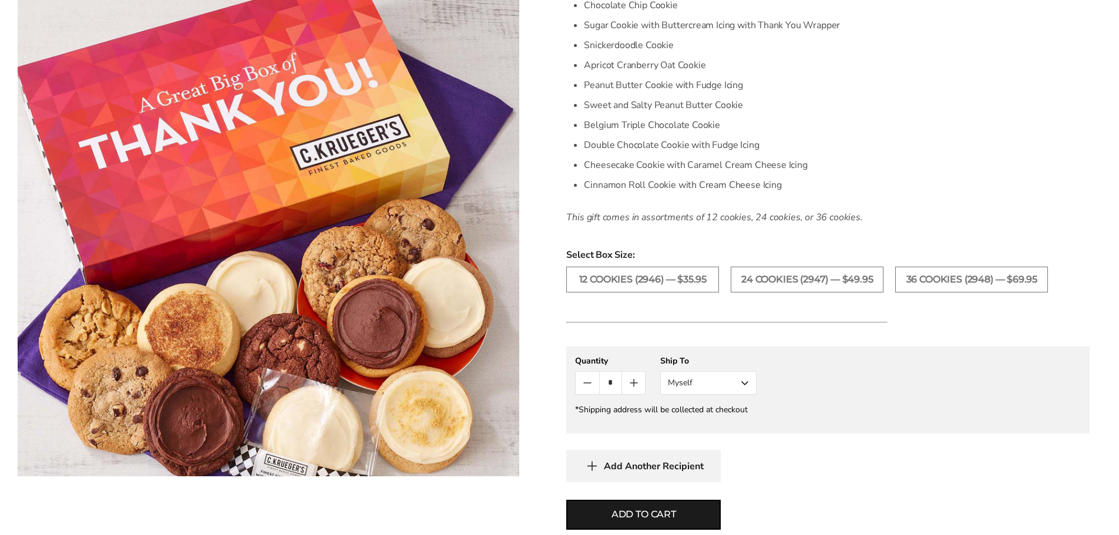
click at [716, 385] on button "Myself" at bounding box center [708, 382] width 96 height 23
click at [706, 425] on button "Other Recipient" at bounding box center [708, 426] width 95 height 21
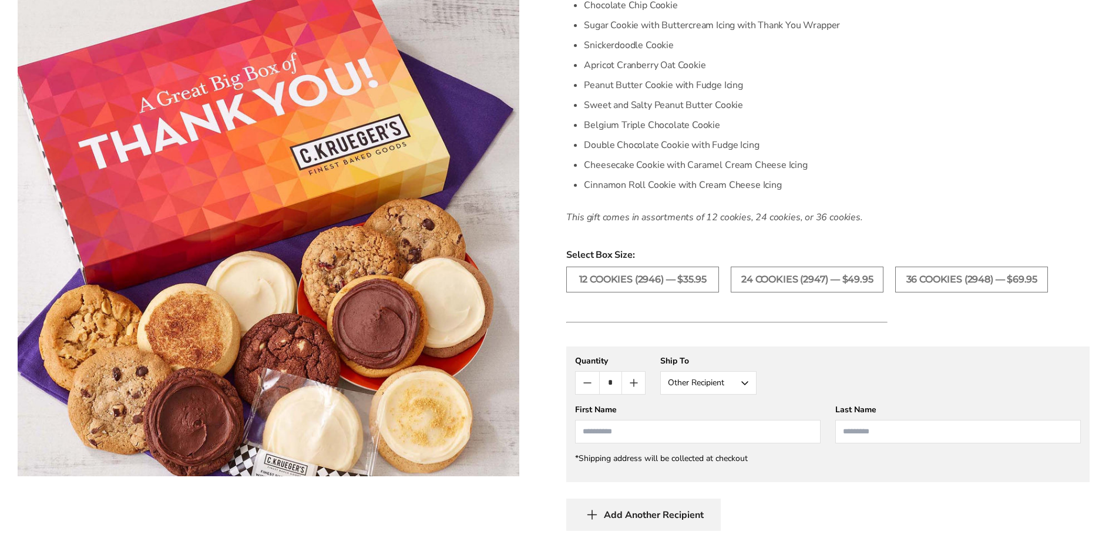
click at [639, 426] on input "First Name" at bounding box center [697, 431] width 245 height 23
type input "*****"
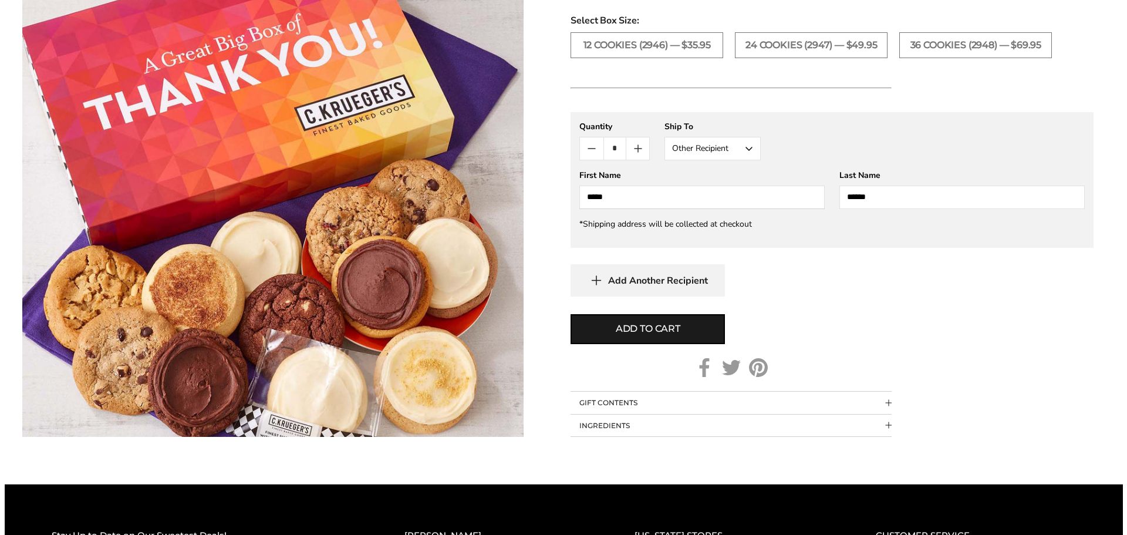
scroll to position [646, 0]
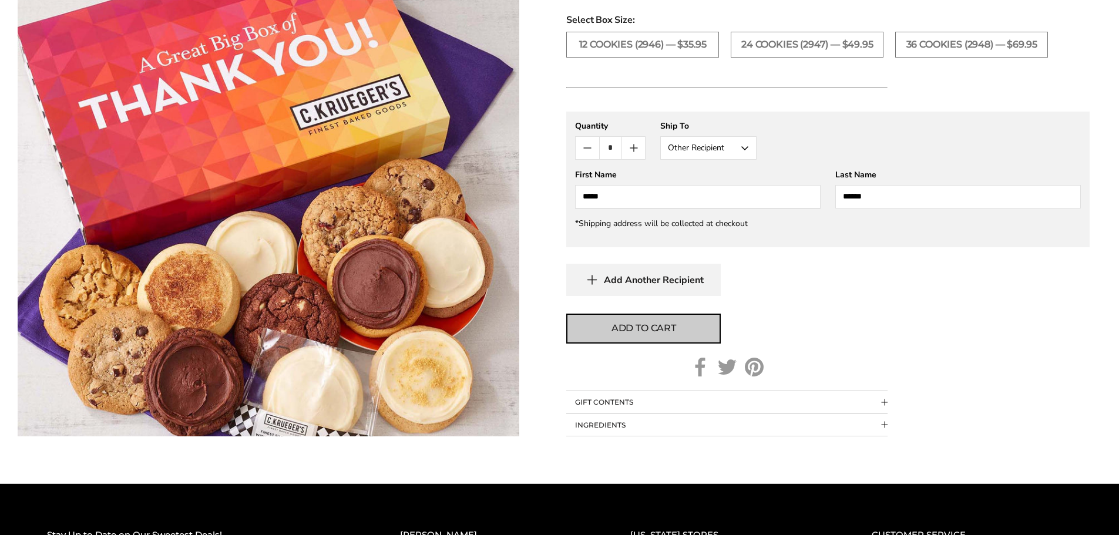
type input "******"
click at [652, 326] on span "Add to cart" at bounding box center [643, 328] width 65 height 14
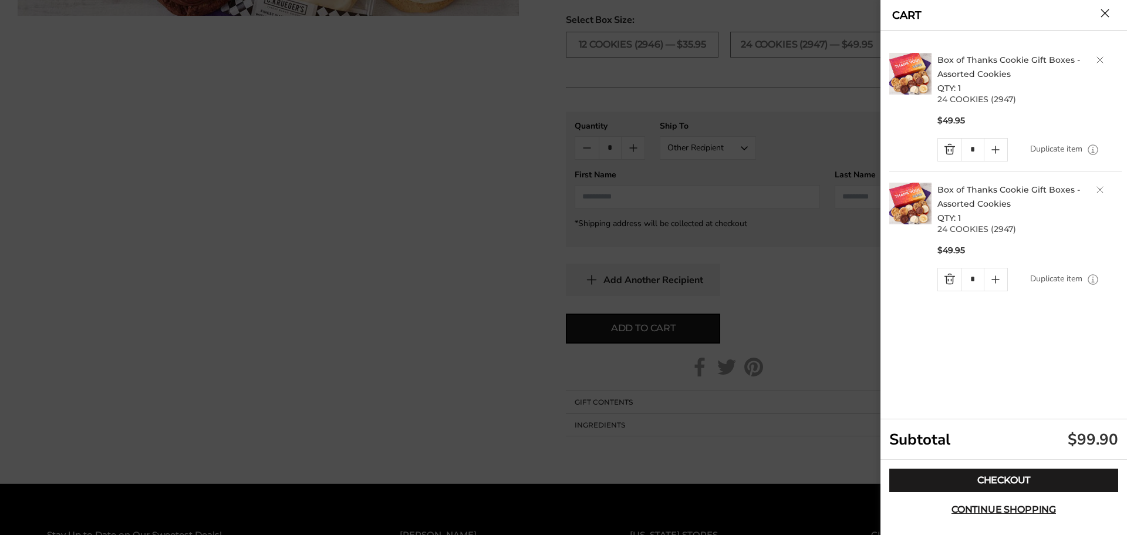
click at [1102, 54] on h2 "Box of Thanks Cookie Gift Boxes - Assorted Cookies QTY: 1" at bounding box center [1030, 74] width 184 height 42
click at [1097, 57] on link "Delete product" at bounding box center [1100, 59] width 7 height 7
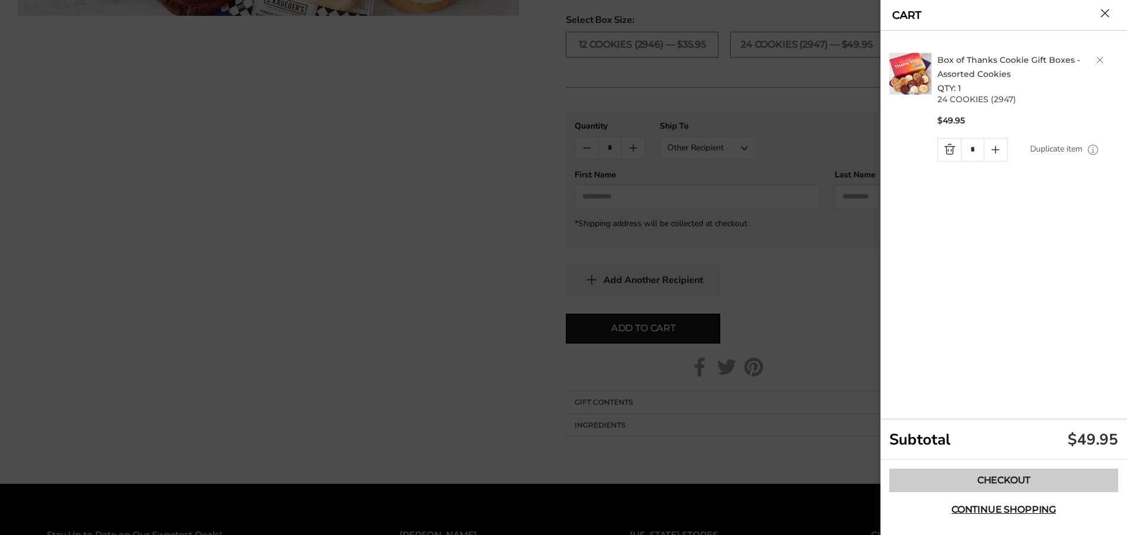
click at [985, 481] on link "Checkout" at bounding box center [1004, 480] width 229 height 23
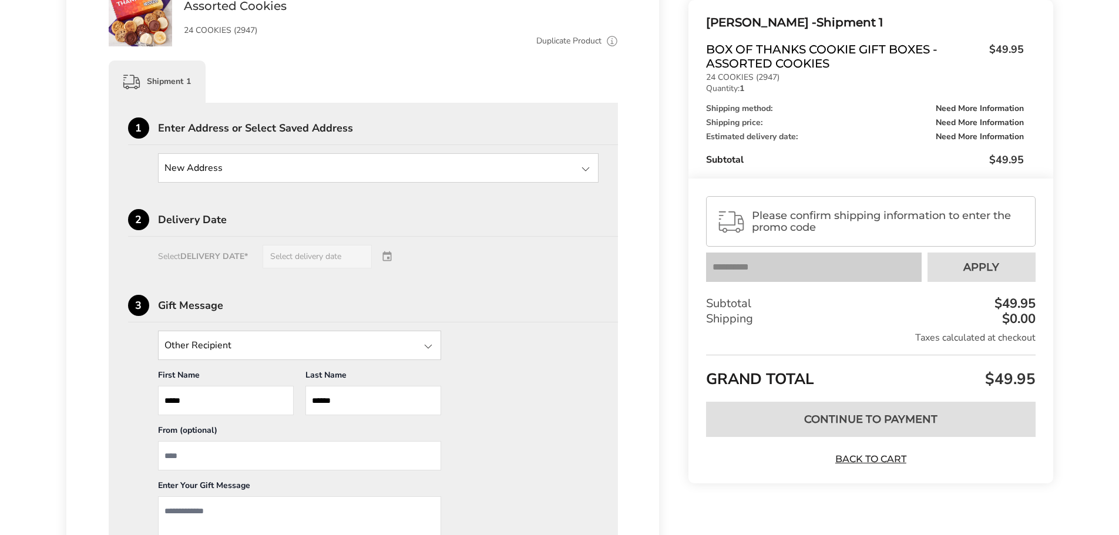
scroll to position [235, 0]
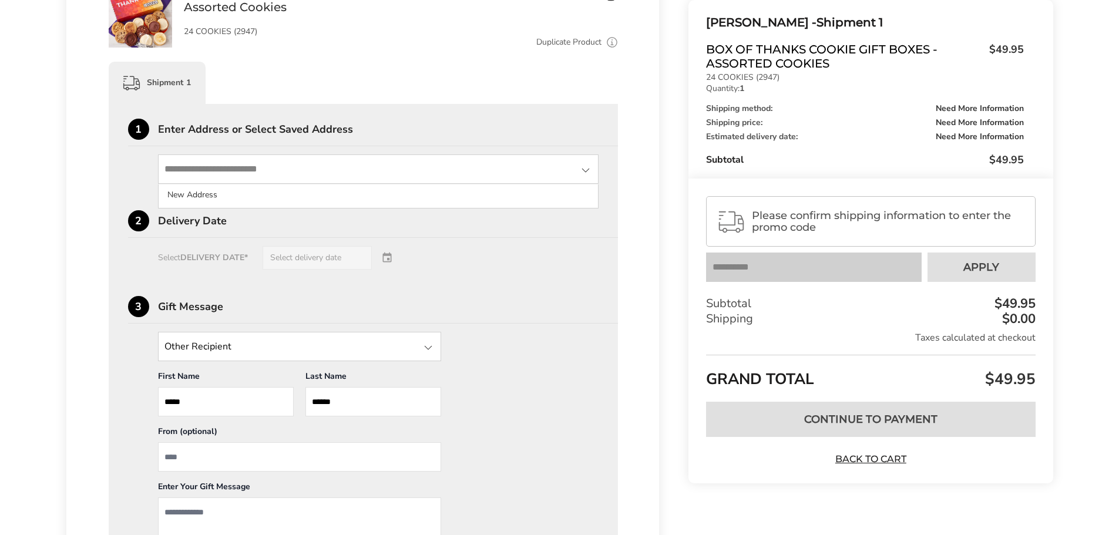
click at [343, 176] on input "State" at bounding box center [378, 168] width 441 height 29
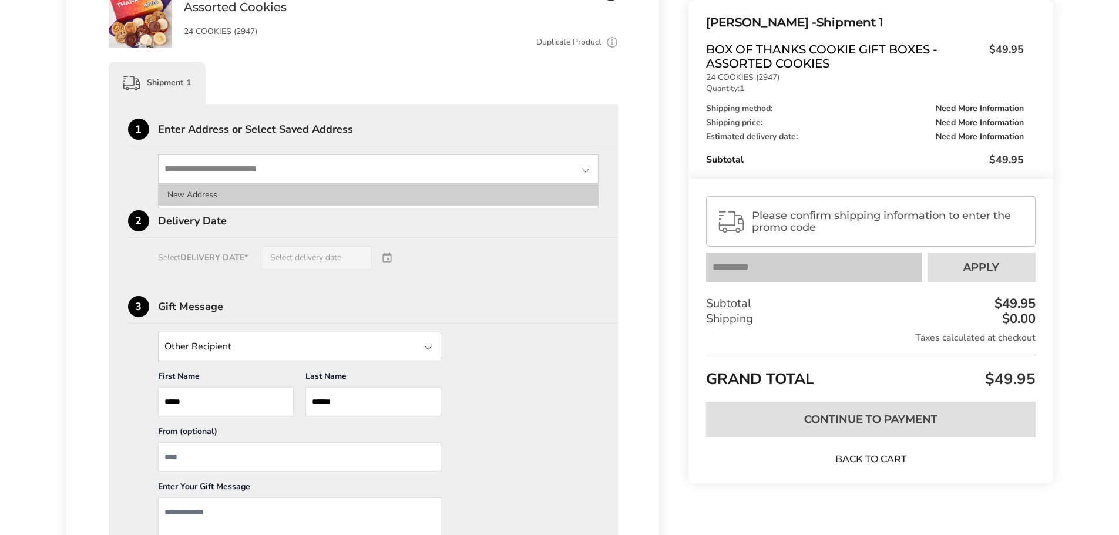
type input "**********"
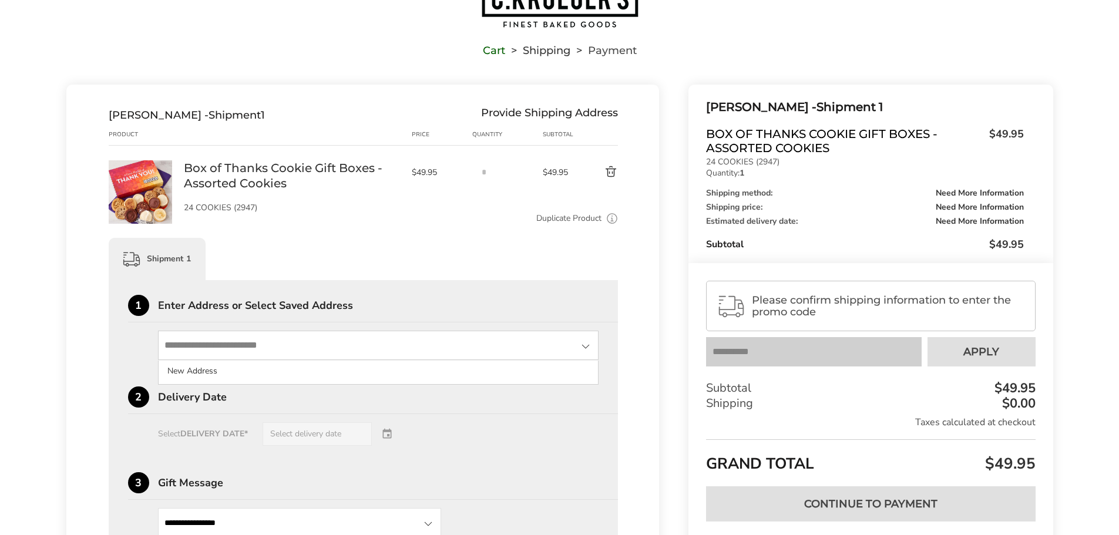
scroll to position [0, 0]
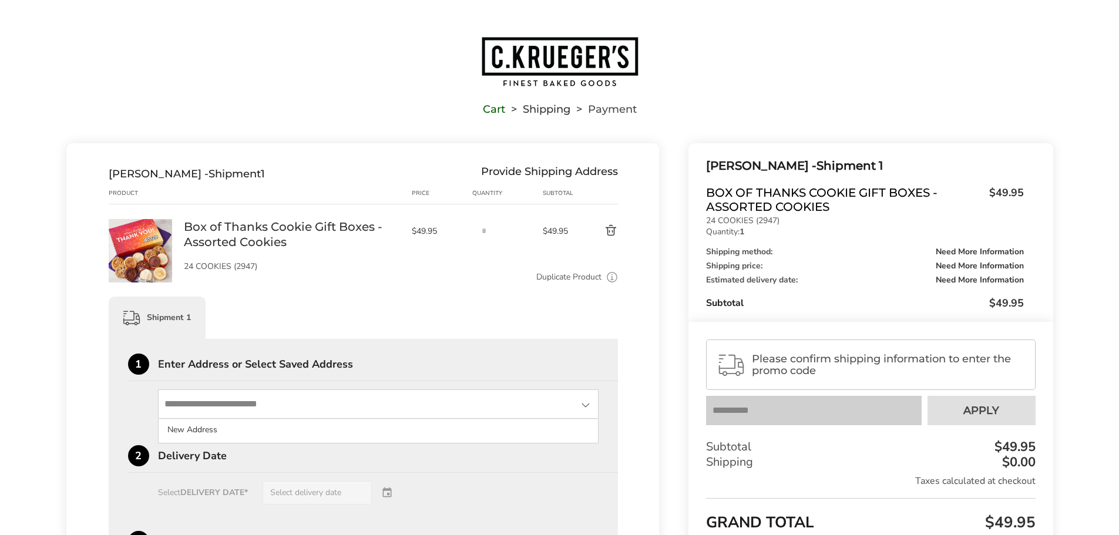
click at [550, 53] on img "Go to home page" at bounding box center [559, 62] width 159 height 52
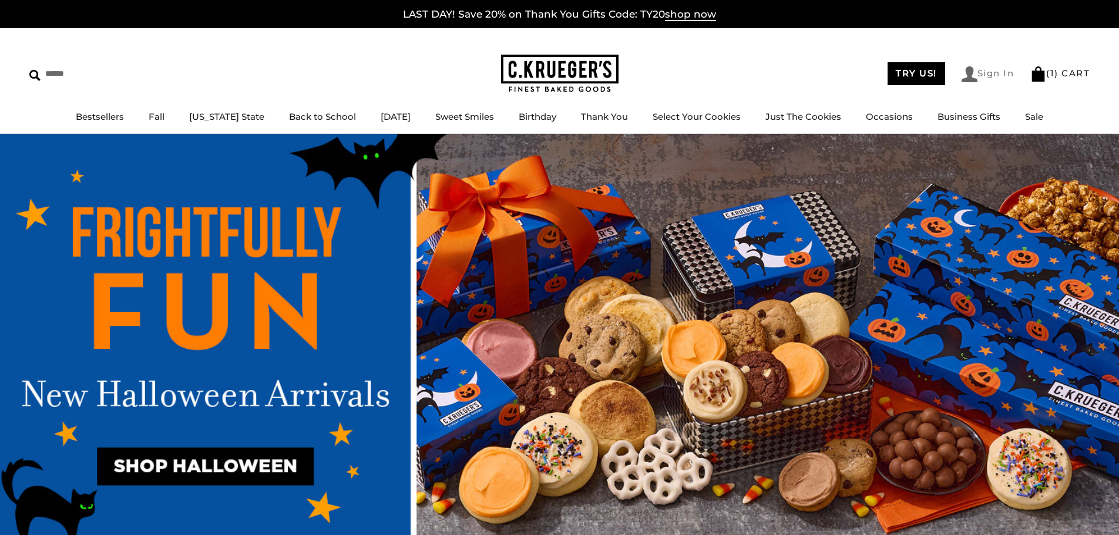
click at [986, 66] on link "Sign In" at bounding box center [987, 74] width 53 height 16
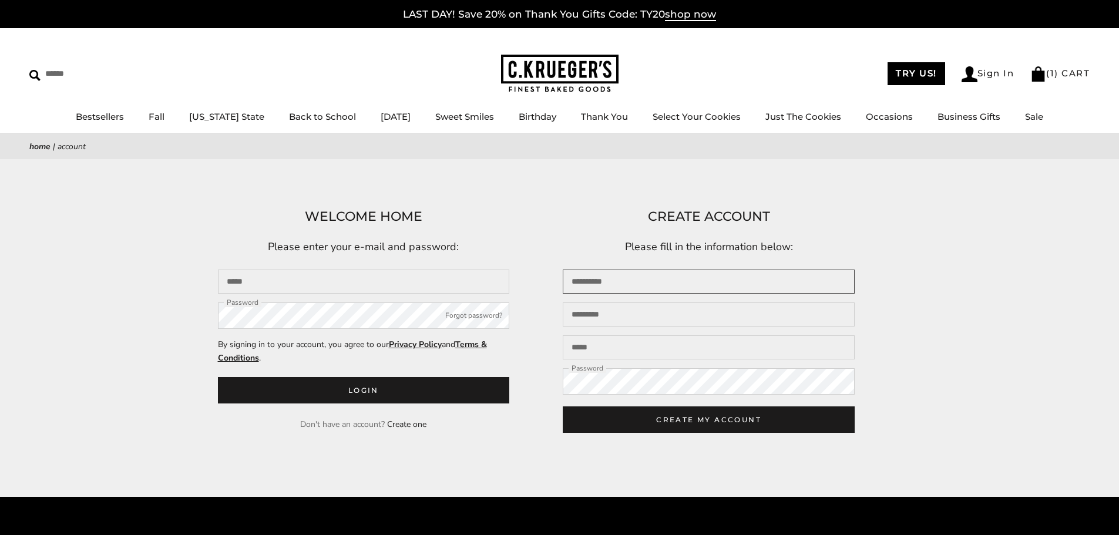
click at [581, 282] on input "First name" at bounding box center [709, 282] width 292 height 24
click at [664, 282] on input "First name" at bounding box center [709, 282] width 292 height 24
type input "*****"
type input "****"
type input "**********"
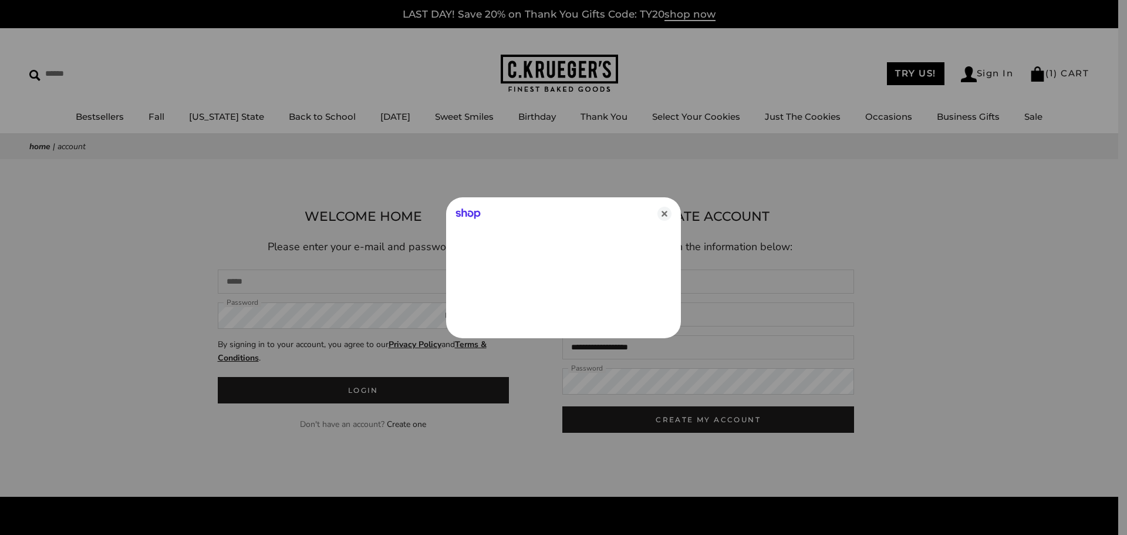
click at [657, 214] on div "Shop" at bounding box center [563, 211] width 235 height 28
click at [665, 212] on icon "Close" at bounding box center [665, 214] width 14 height 14
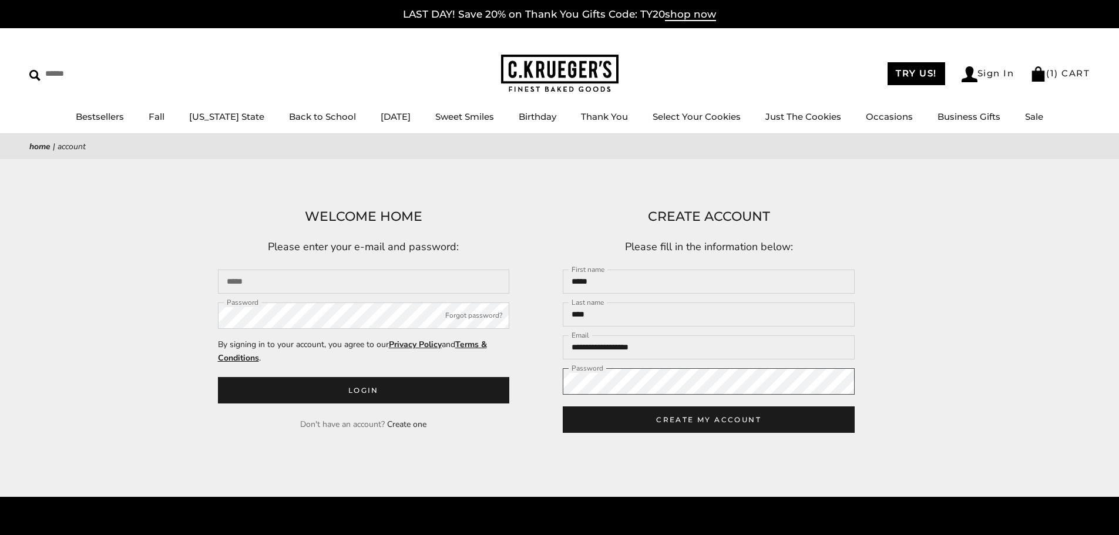
click at [563, 406] on button "CREATE MY ACCOUNT" at bounding box center [709, 419] width 292 height 26
drag, startPoint x: 718, startPoint y: 424, endPoint x: 760, endPoint y: 366, distance: 71.8
click at [718, 425] on button "CREATE MY ACCOUNT" at bounding box center [709, 419] width 292 height 26
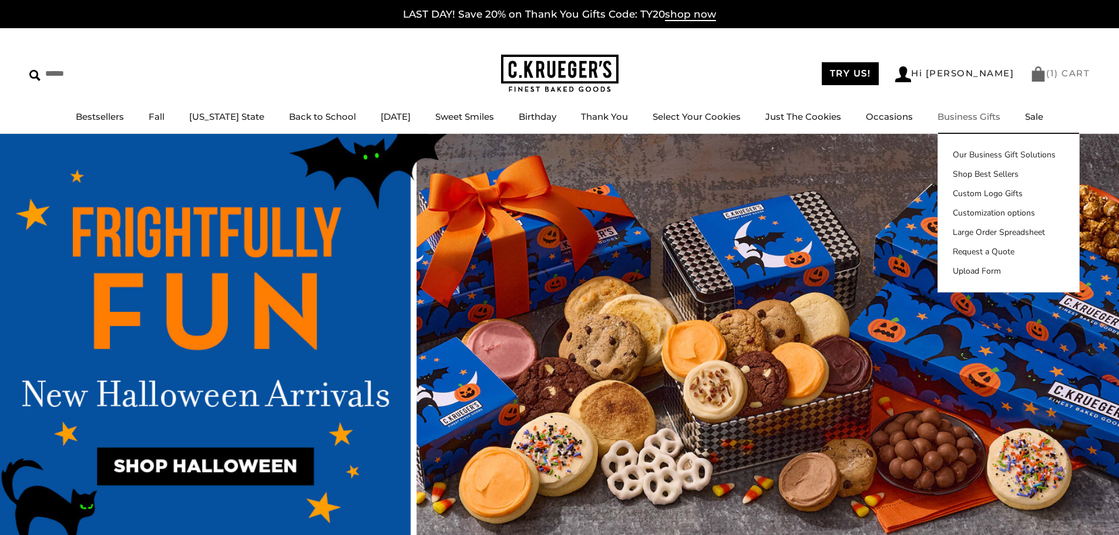
click at [1042, 76] on img at bounding box center [1038, 73] width 16 height 15
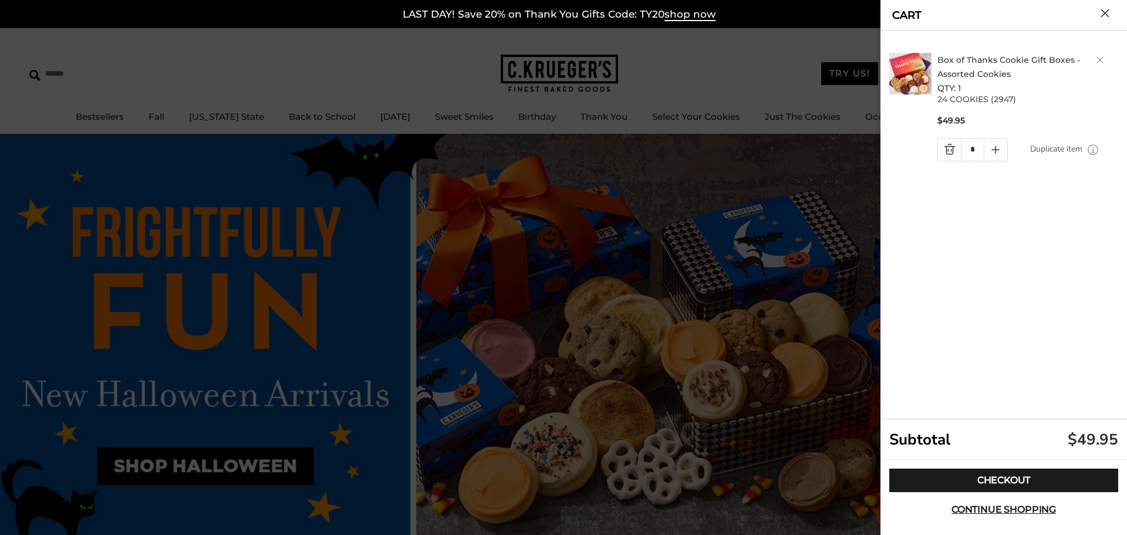
click at [947, 144] on link "Quantity minus button" at bounding box center [949, 150] width 23 height 22
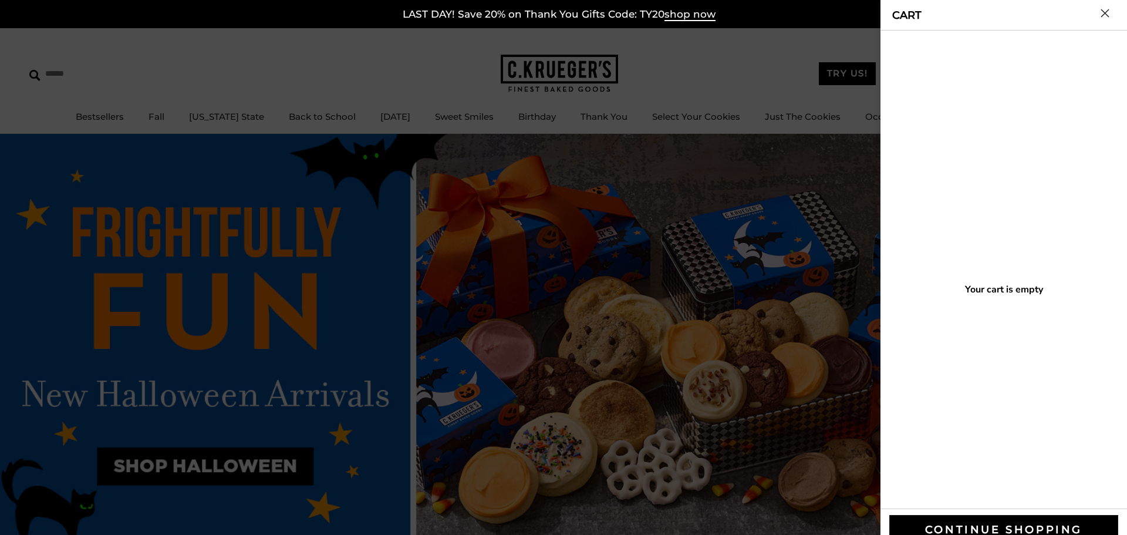
click at [1109, 12] on button "Close cart" at bounding box center [1105, 13] width 9 height 9
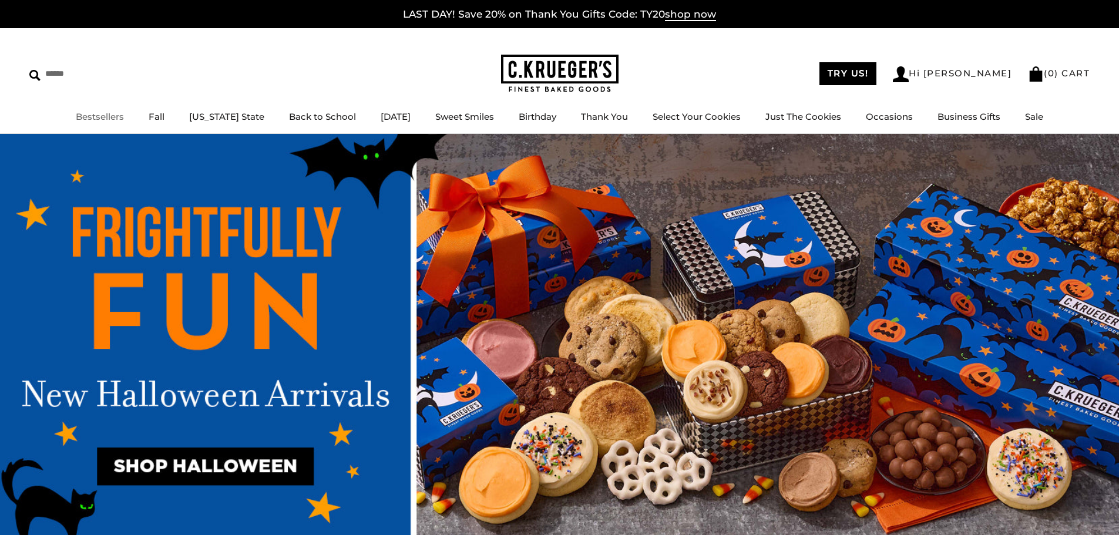
click at [113, 116] on link "Bestsellers" at bounding box center [100, 116] width 48 height 11
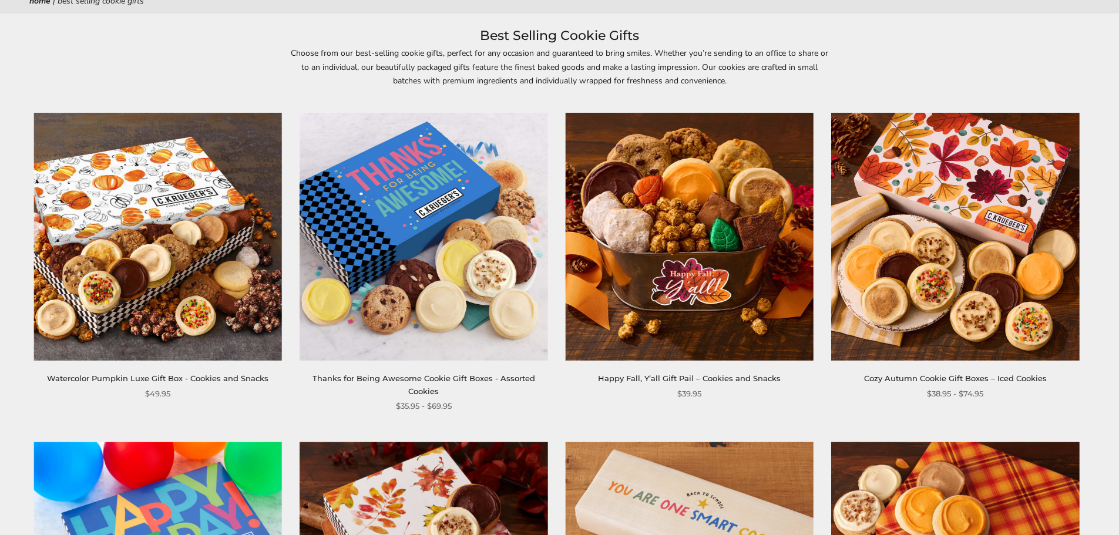
scroll to position [176, 0]
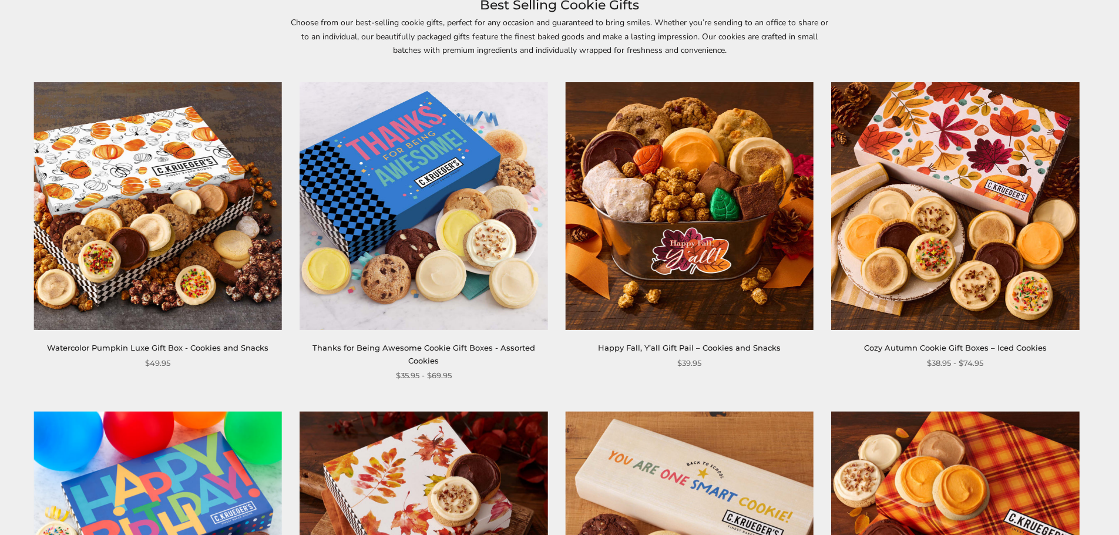
click at [501, 344] on link "Thanks for Being Awesome Cookie Gift Boxes - Assorted Cookies" at bounding box center [423, 354] width 223 height 22
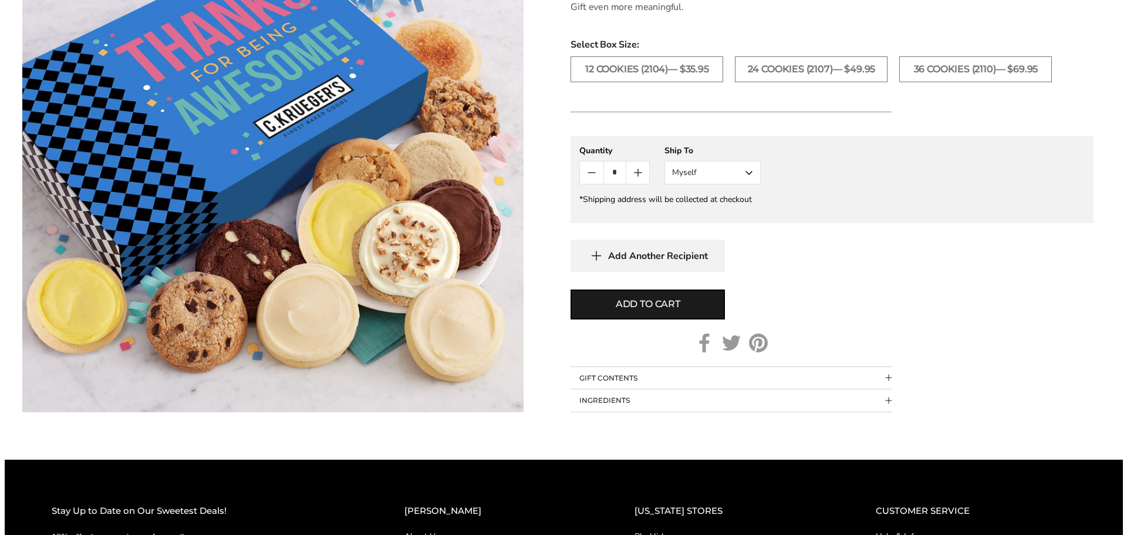
scroll to position [763, 0]
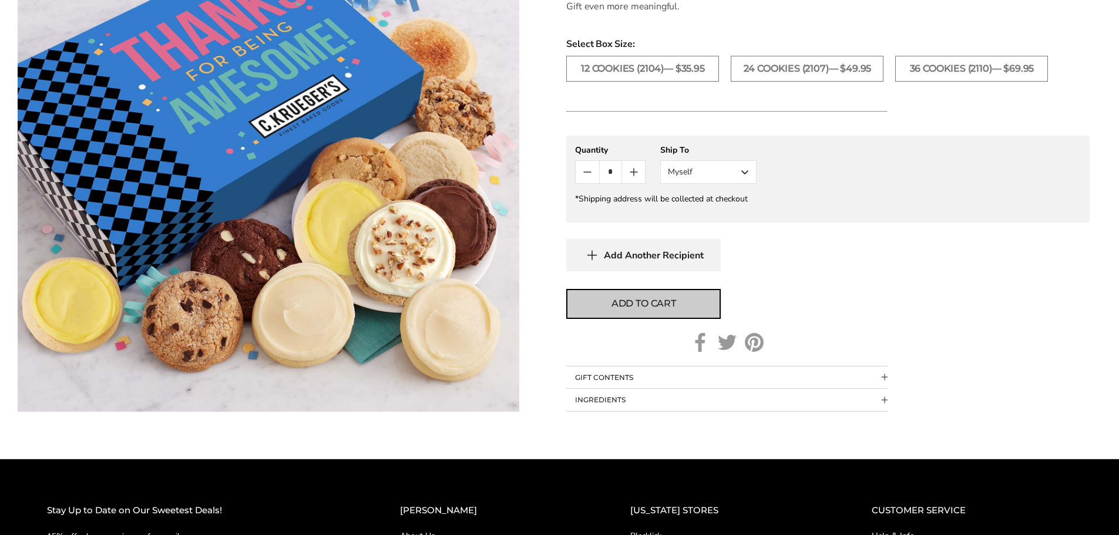
click at [661, 299] on span "Add to cart" at bounding box center [643, 304] width 65 height 14
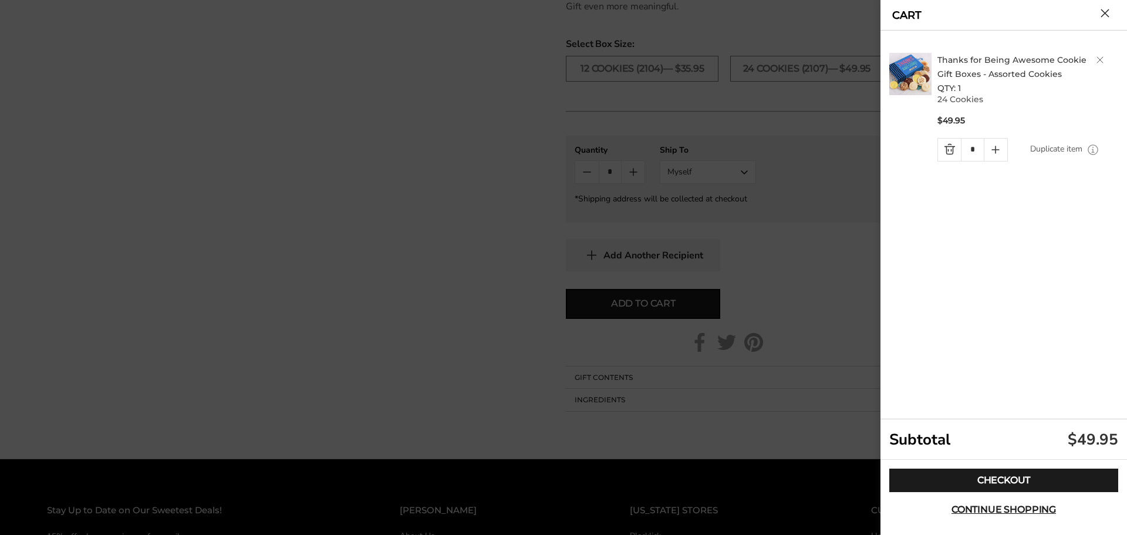
click at [998, 467] on div "Checkout Continue shopping" at bounding box center [1004, 495] width 247 height 70
click at [998, 475] on link "Checkout" at bounding box center [1004, 480] width 229 height 23
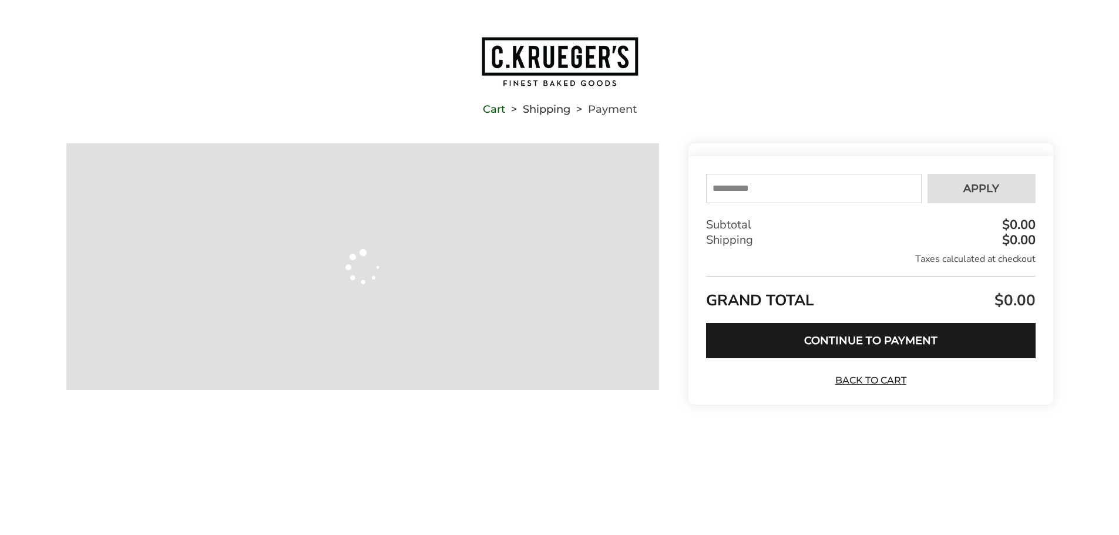
type input "**********"
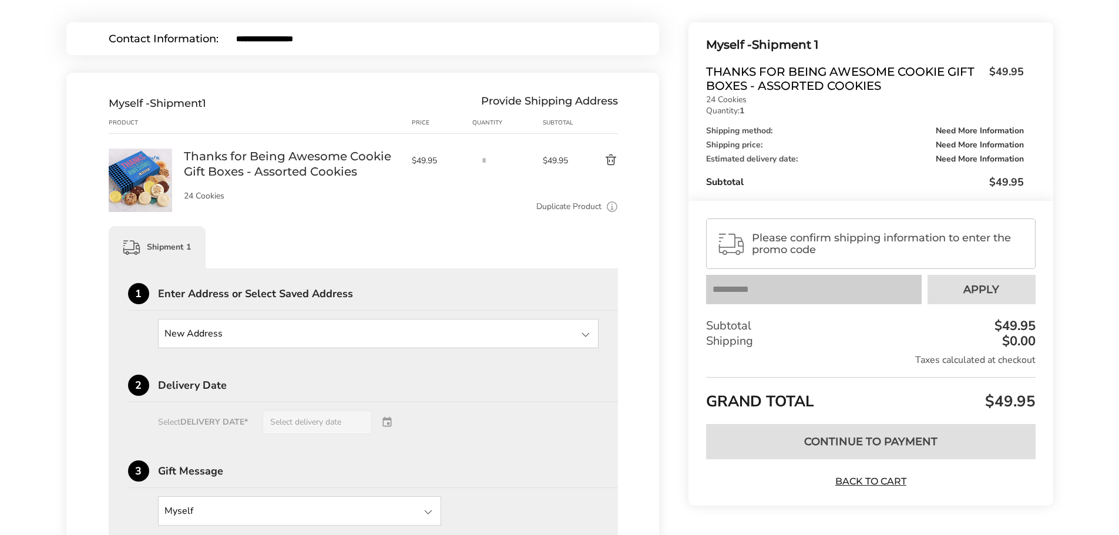
scroll to position [176, 0]
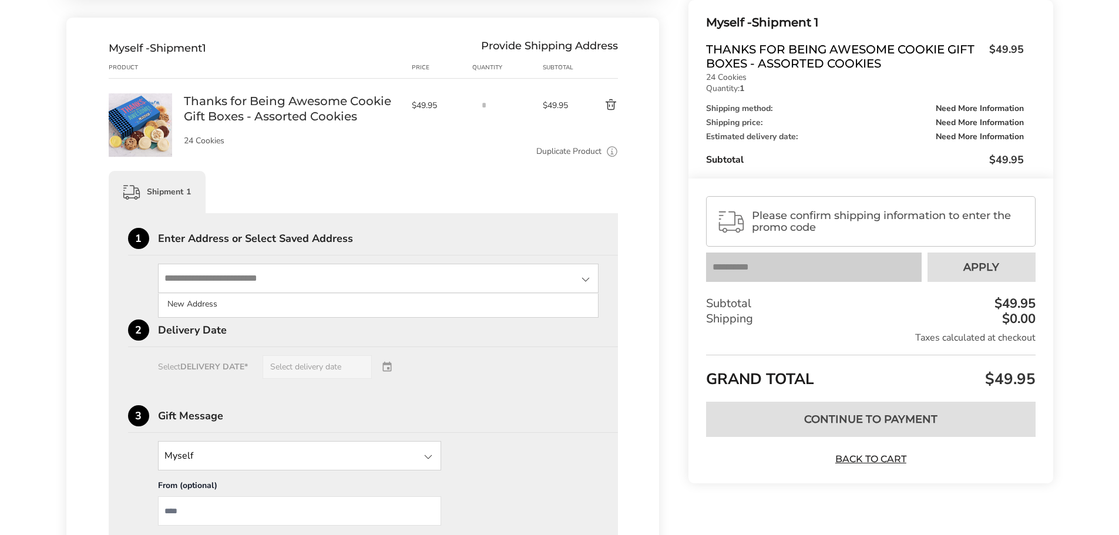
click at [360, 286] on input "State" at bounding box center [378, 278] width 441 height 29
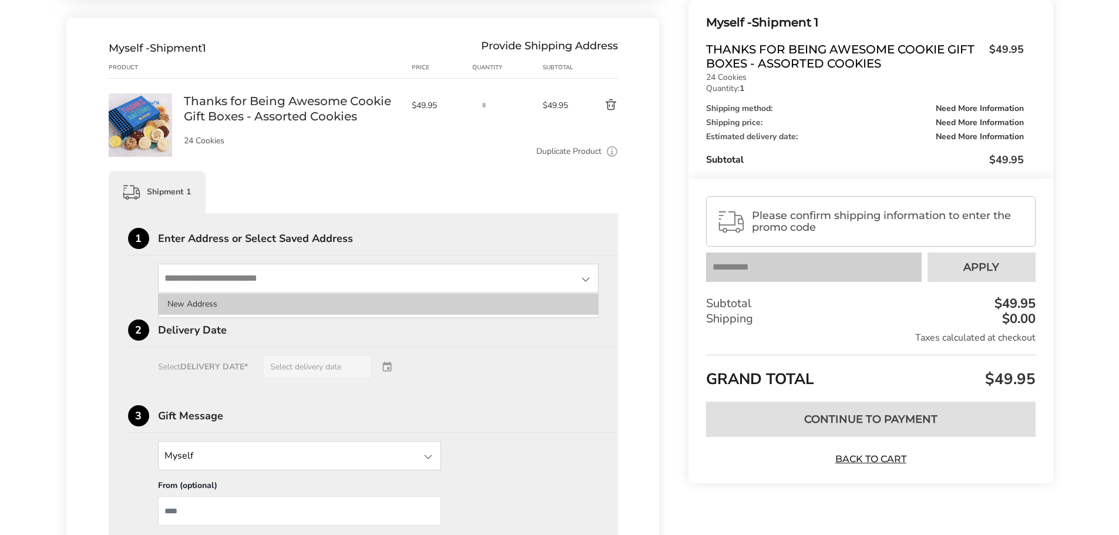
click at [335, 302] on li "New Address" at bounding box center [379, 304] width 440 height 21
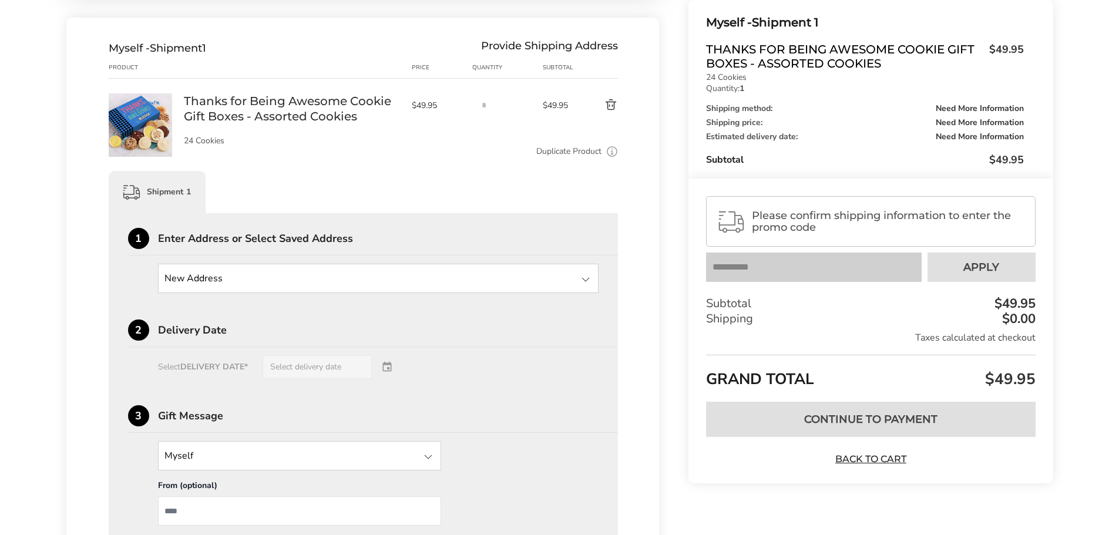
click at [499, 288] on input "State" at bounding box center [378, 278] width 441 height 29
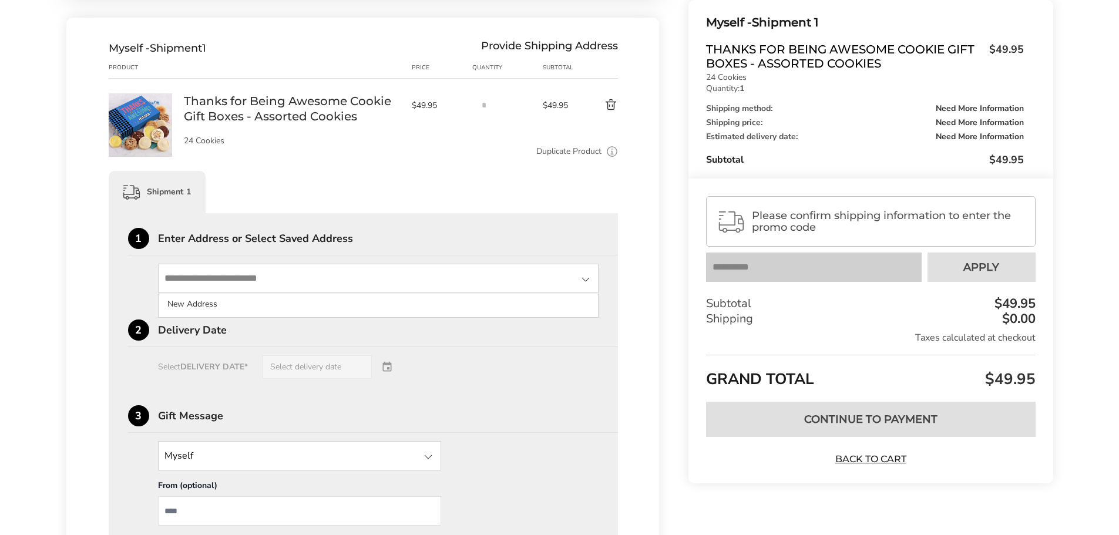
type input "**********"
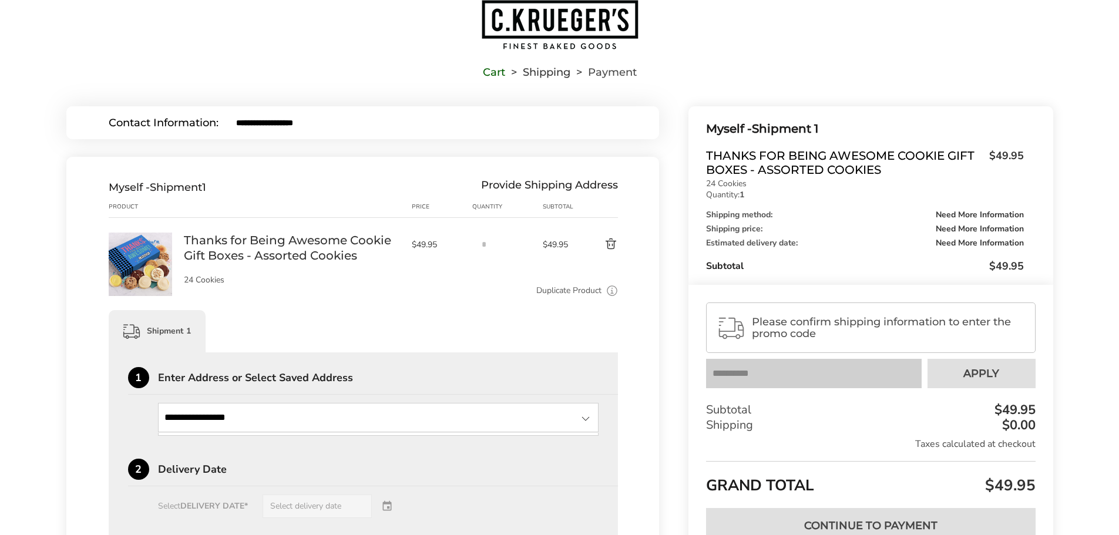
scroll to position [0, 0]
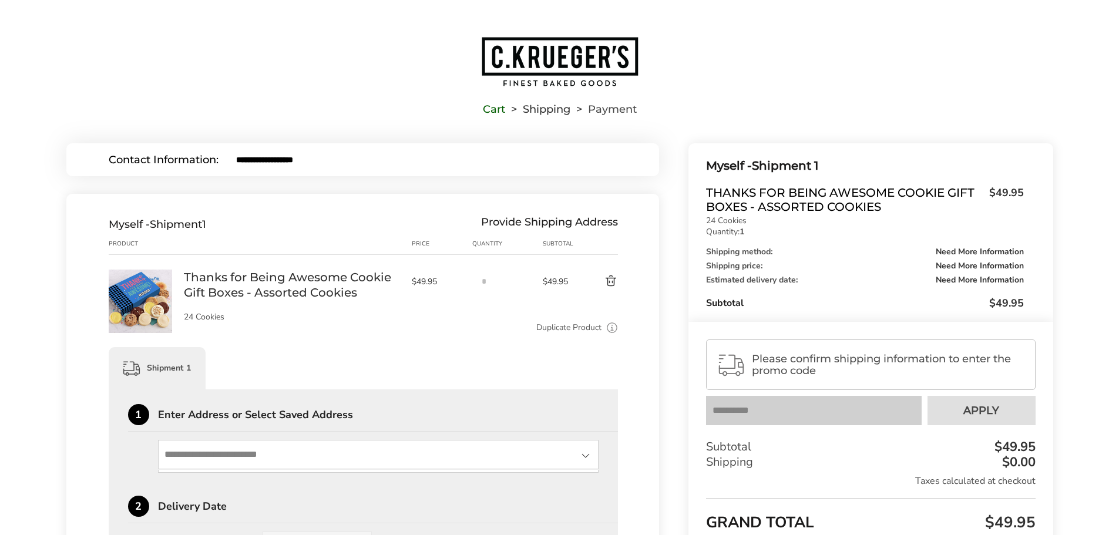
click at [565, 48] on img "Go to home page" at bounding box center [559, 62] width 159 height 52
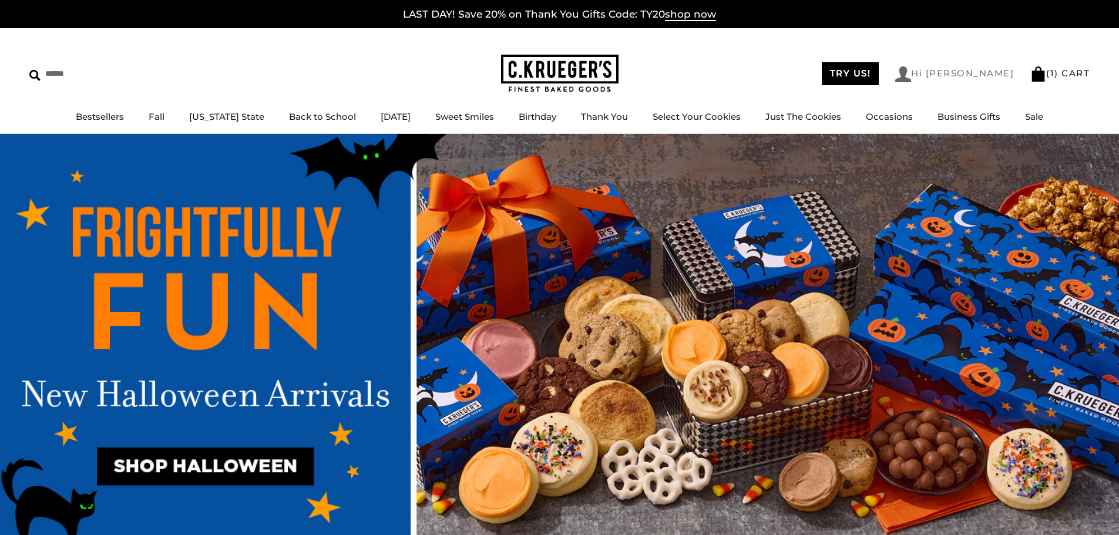
click at [994, 77] on link "Hi [PERSON_NAME]" at bounding box center [954, 74] width 119 height 16
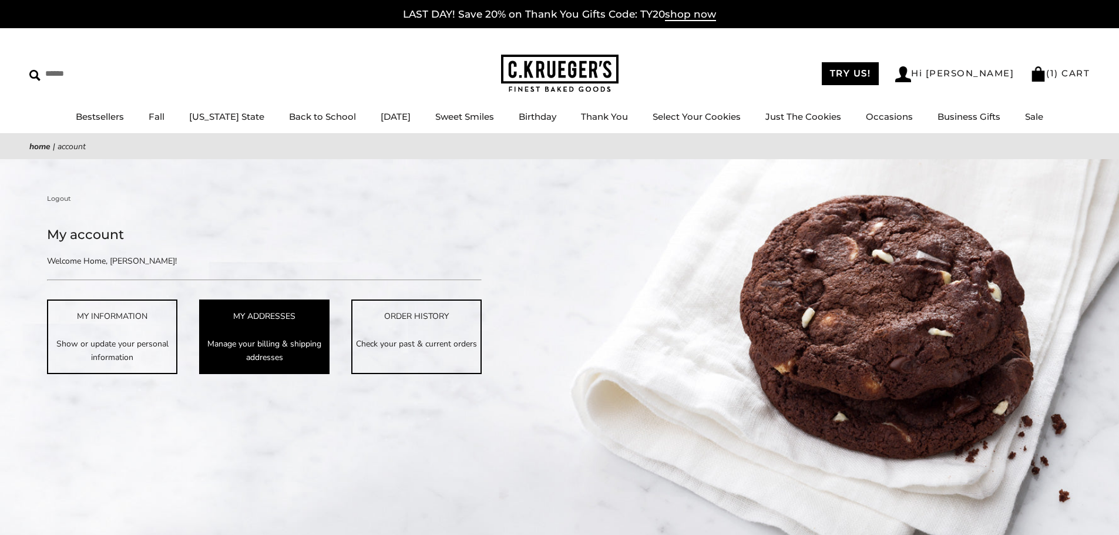
click at [274, 352] on p "Manage your billing & shipping addresses" at bounding box center [264, 350] width 128 height 27
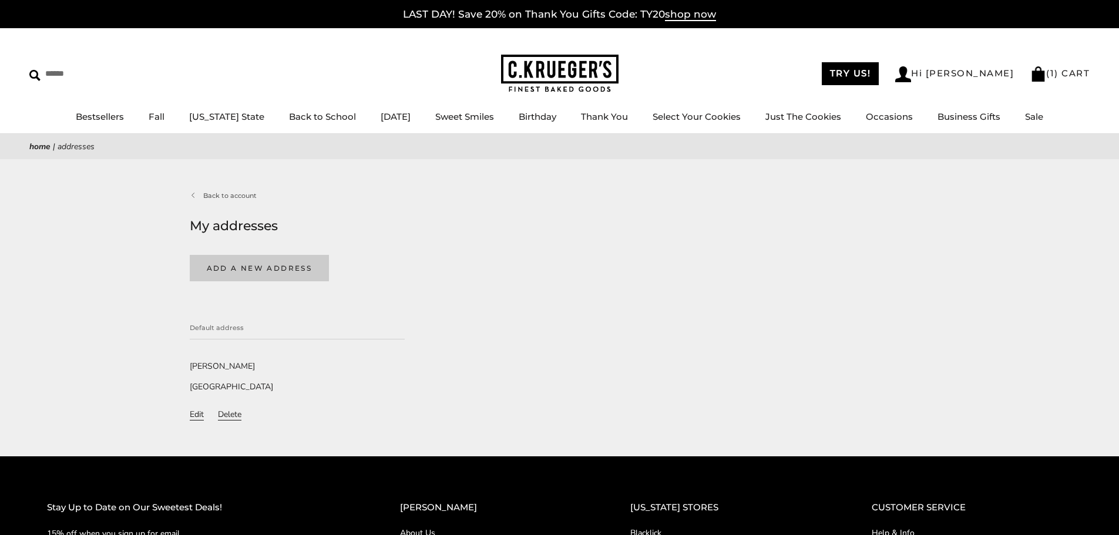
click at [241, 259] on button "Add a new address" at bounding box center [260, 268] width 140 height 26
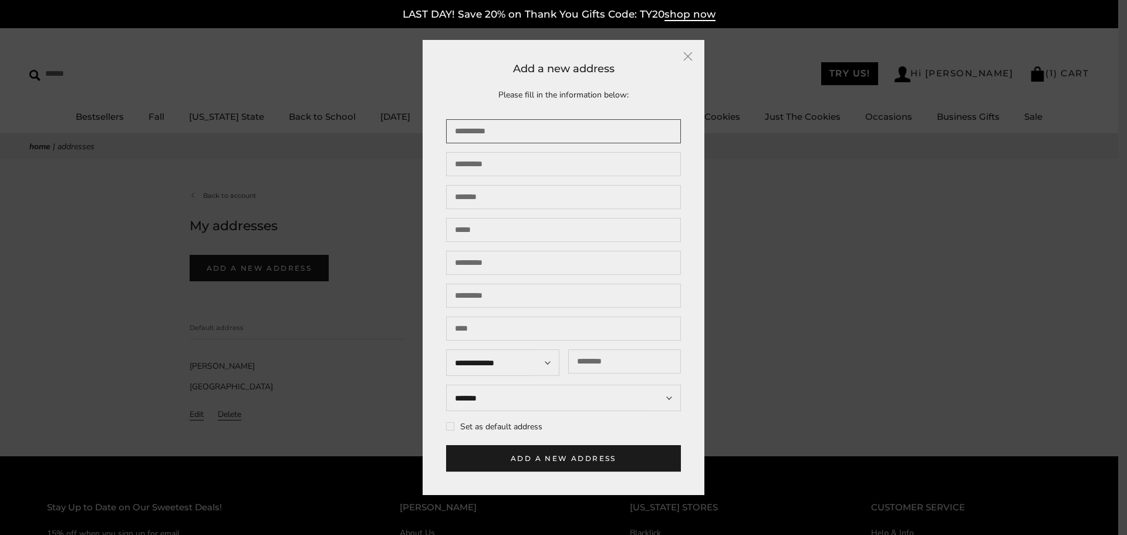
click at [501, 119] on input "First name" at bounding box center [563, 131] width 235 height 24
type input "*****"
type input "****"
type input "**********"
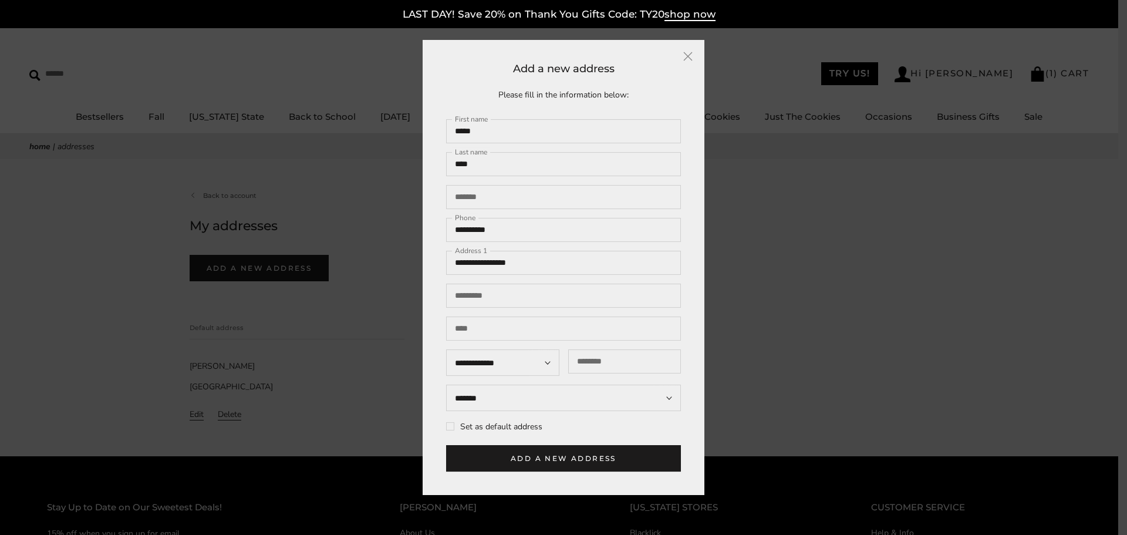
type input "**********"
type input "*****"
select select"] "********"
click at [560, 197] on input "Company" at bounding box center [563, 197] width 235 height 24
type input "**********"
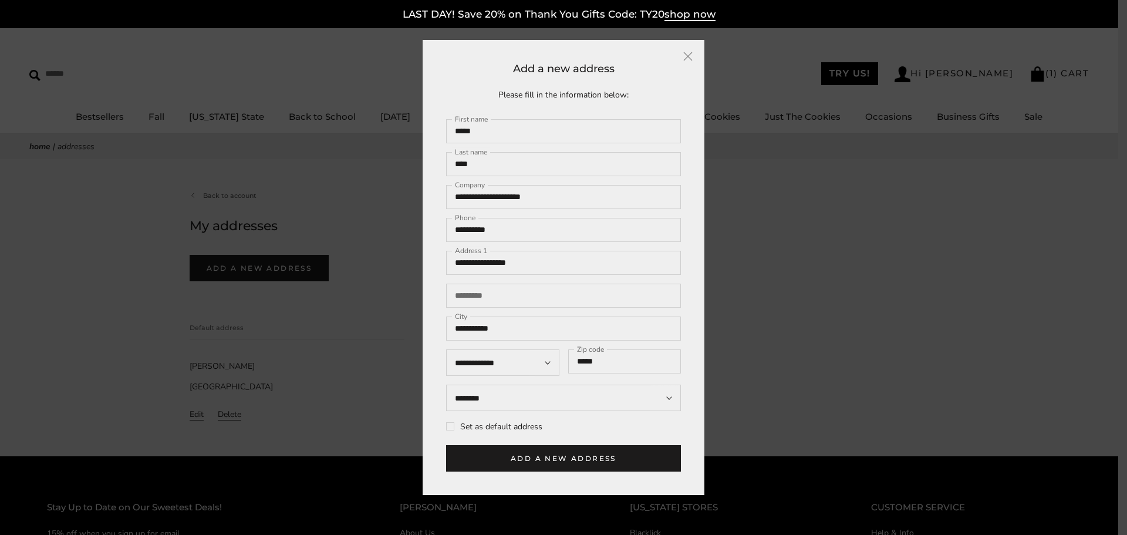
click at [520, 430] on label"] "Set as default address" at bounding box center [494, 426] width 96 height 11
click at [557, 470] on button "Add a new address" at bounding box center [563, 458] width 235 height 26
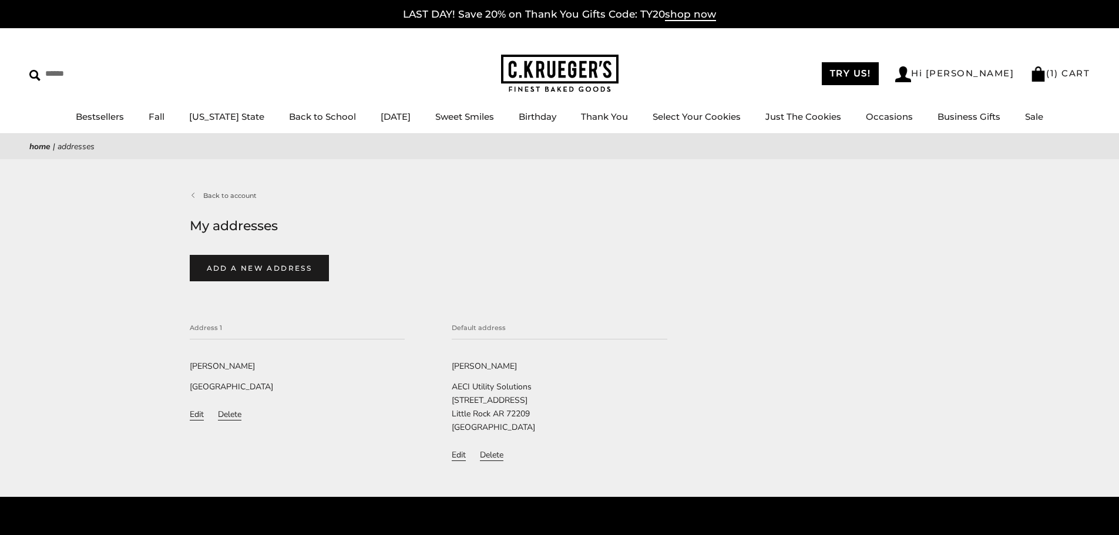
select select"] "********"
click at [243, 195] on link "Back to account" at bounding box center [223, 195] width 67 height 11
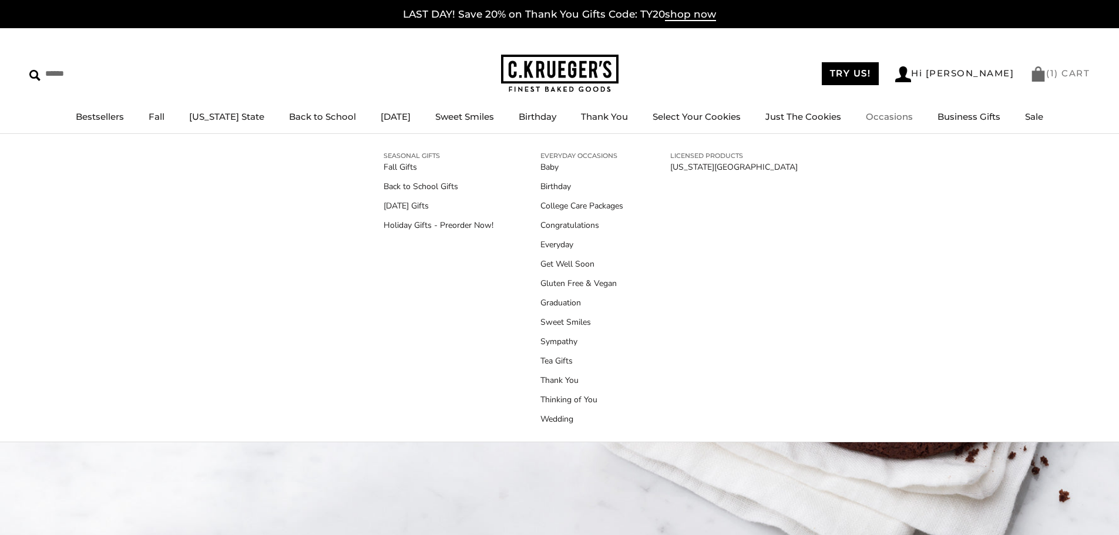
click at [1055, 70] on link "( 1 ) CART" at bounding box center [1059, 73] width 59 height 11
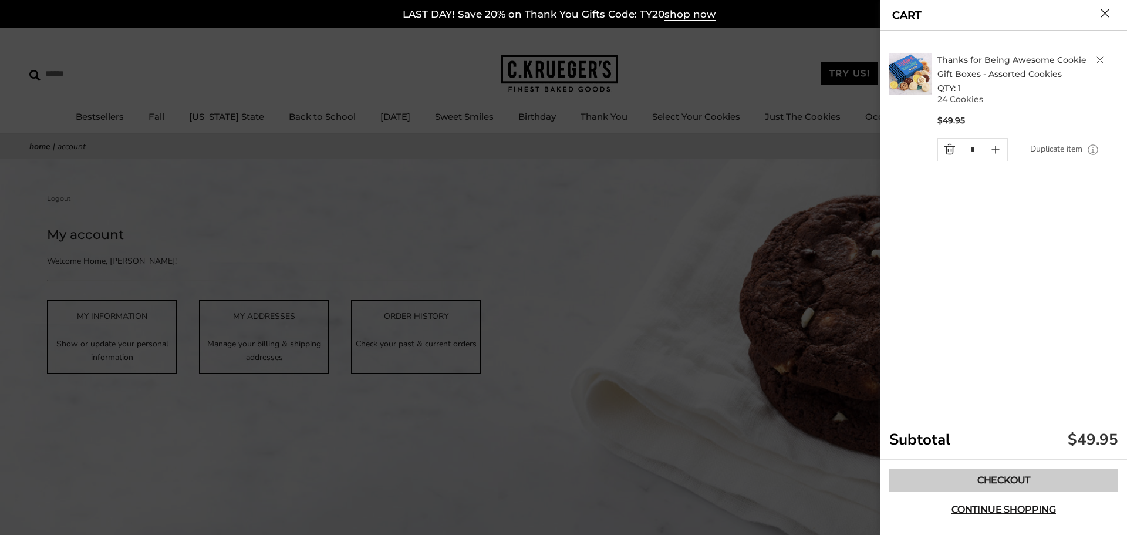
click at [1069, 484] on link "Checkout" at bounding box center [1004, 480] width 229 height 23
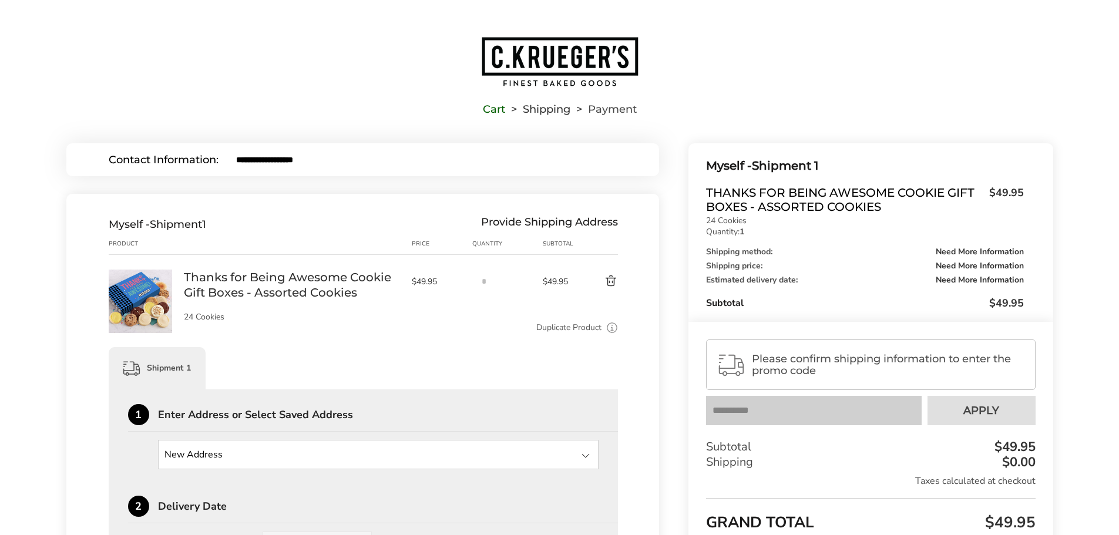
click at [590, 466] on input "State" at bounding box center [378, 454] width 441 height 29
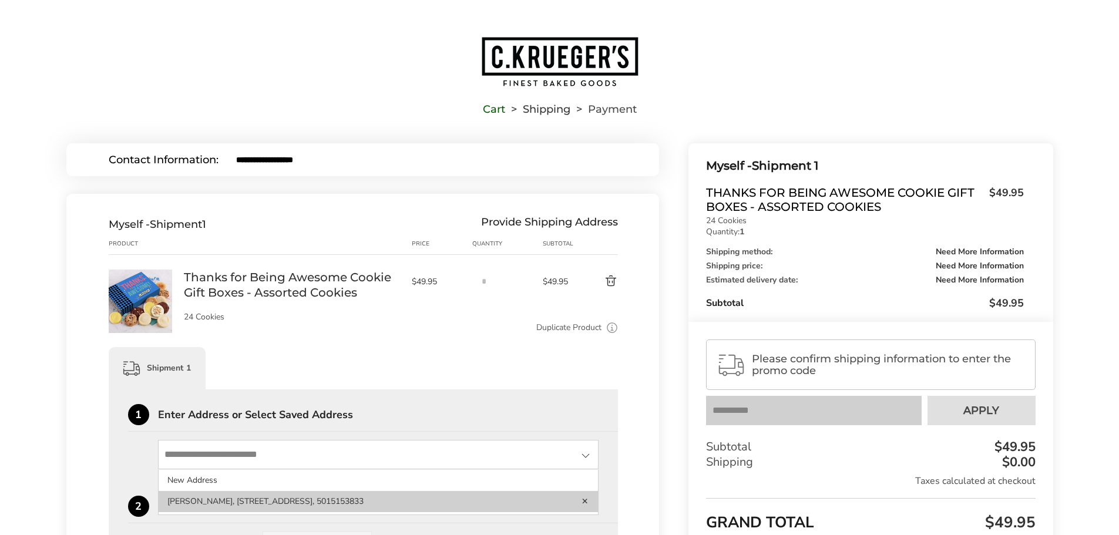
click at [466, 502] on li "[PERSON_NAME], [STREET_ADDRESS], 5015153833" at bounding box center [379, 501] width 440 height 21
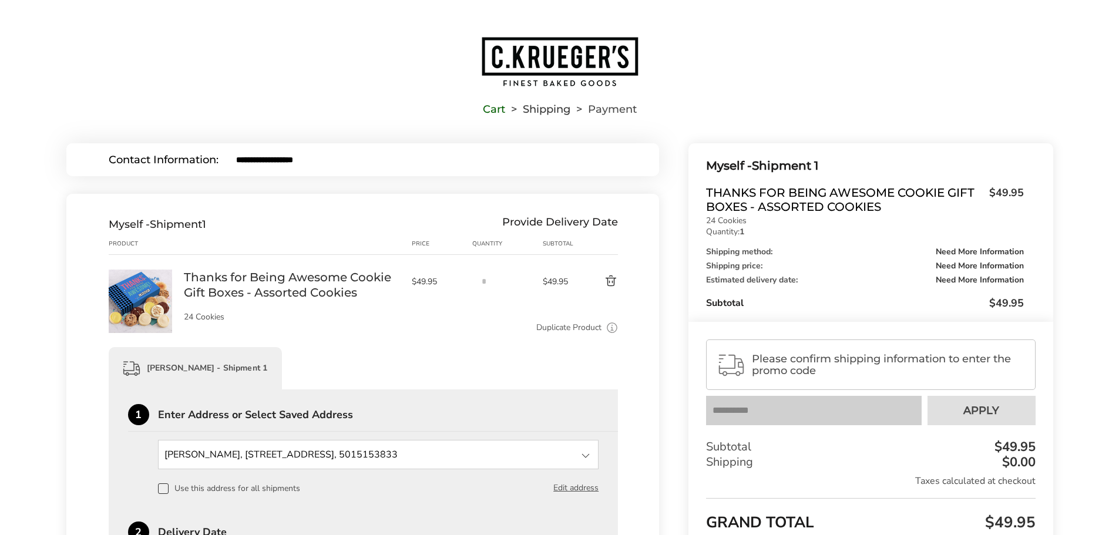
click at [609, 281] on button "Delete product" at bounding box center [597, 281] width 41 height 14
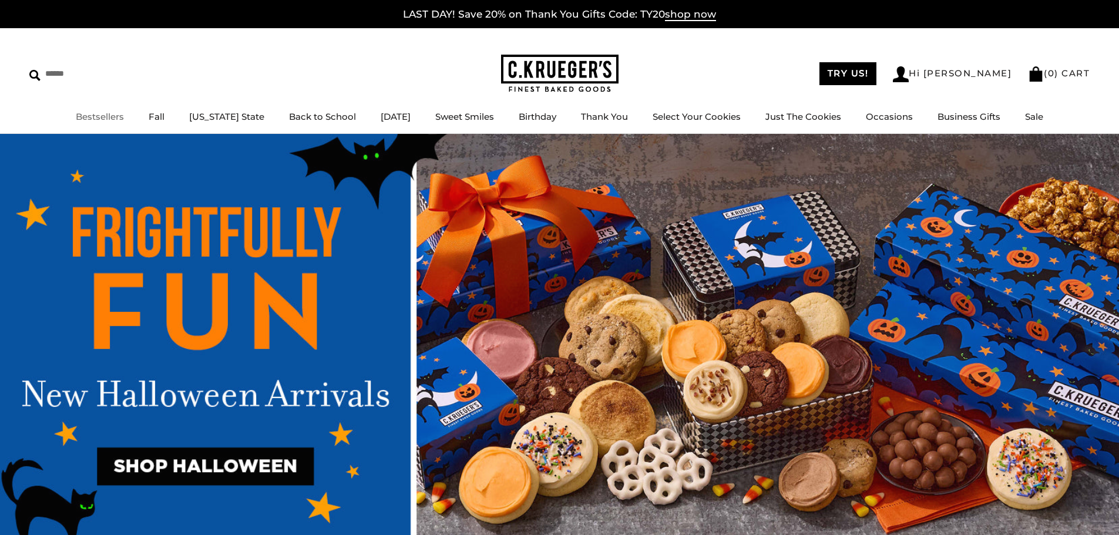
click at [117, 112] on link "Bestsellers" at bounding box center [100, 116] width 48 height 11
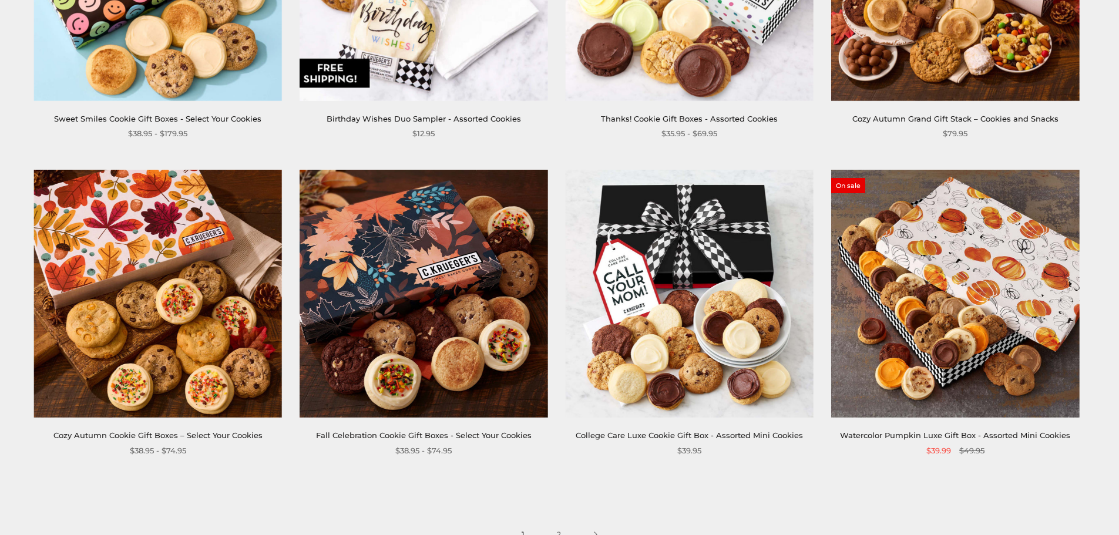
scroll to position [1703, 0]
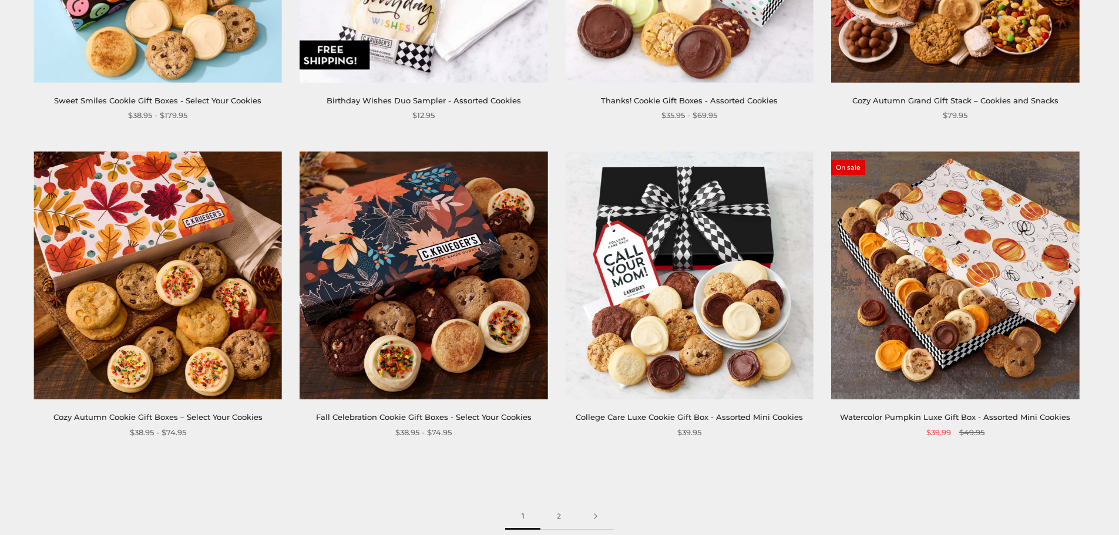
click at [410, 412] on div "Fall Celebration Cookie Gift Boxes - Select Your Cookies" at bounding box center [423, 417] width 248 height 12
click at [388, 331] on img at bounding box center [423, 275] width 248 height 248
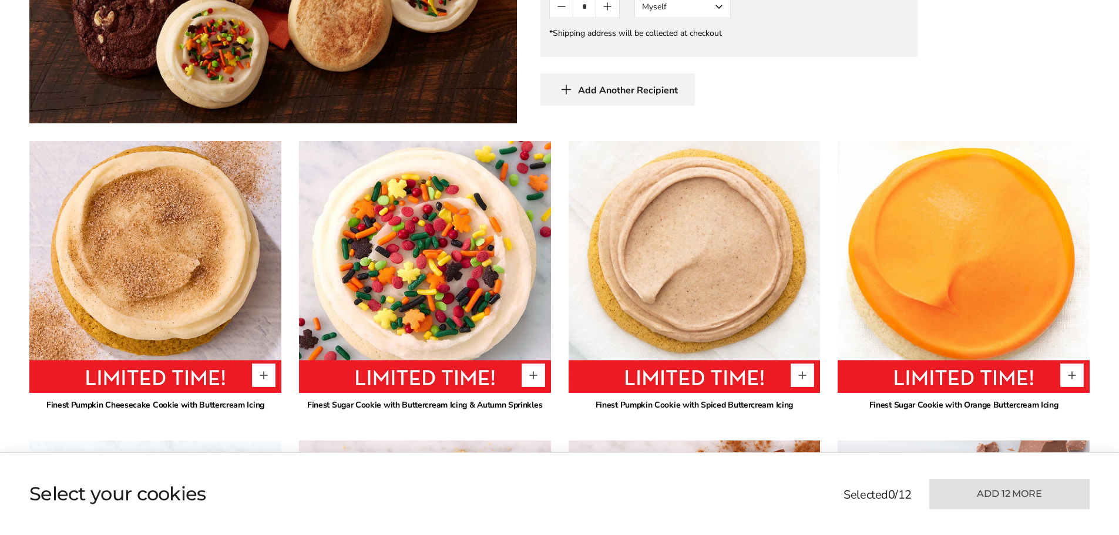
scroll to position [763, 0]
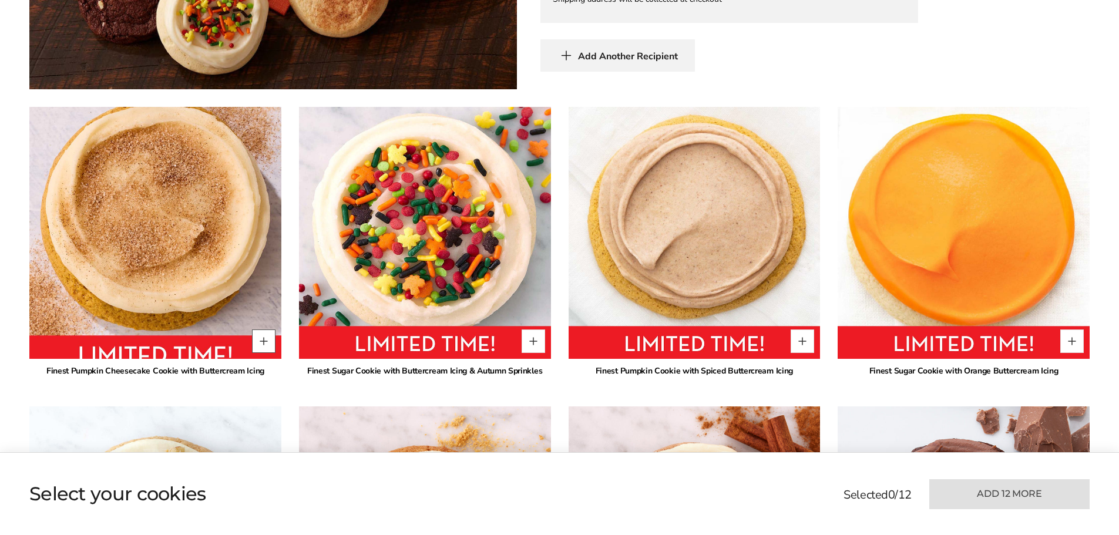
click at [260, 346] on button "Quantity button plus" at bounding box center [263, 340] width 23 height 23
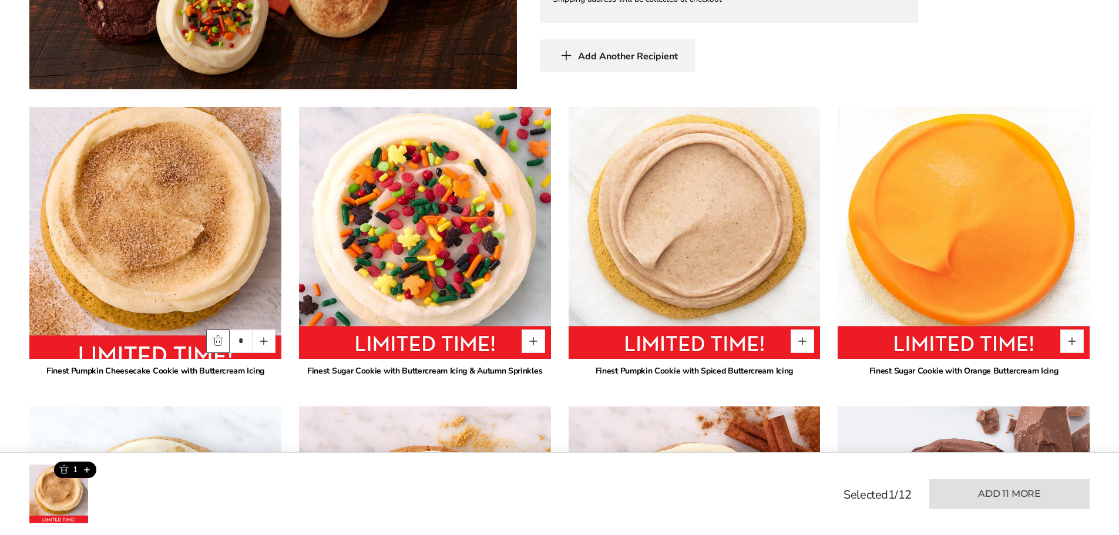
click at [222, 338] on button "Quantity button minus" at bounding box center [217, 340] width 23 height 23
type input "*"
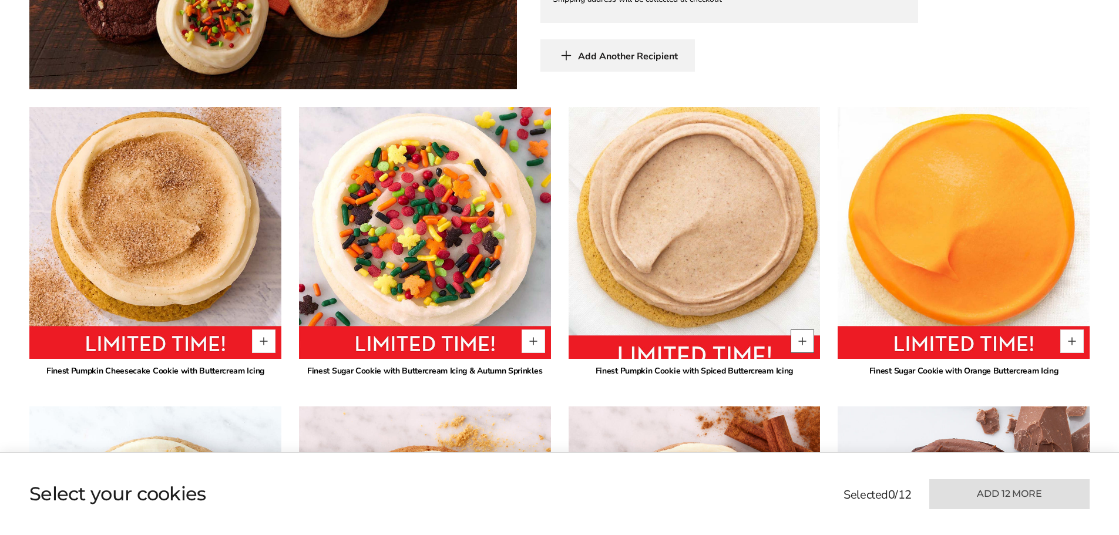
click at [806, 338] on button "Quantity button plus" at bounding box center [801, 340] width 23 height 23
type input "*"
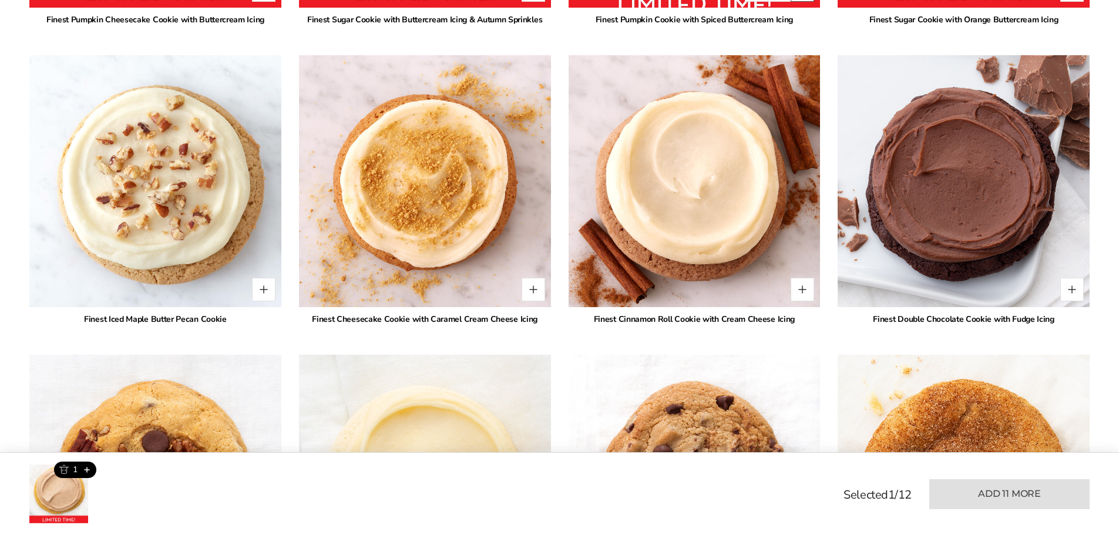
scroll to position [1116, 0]
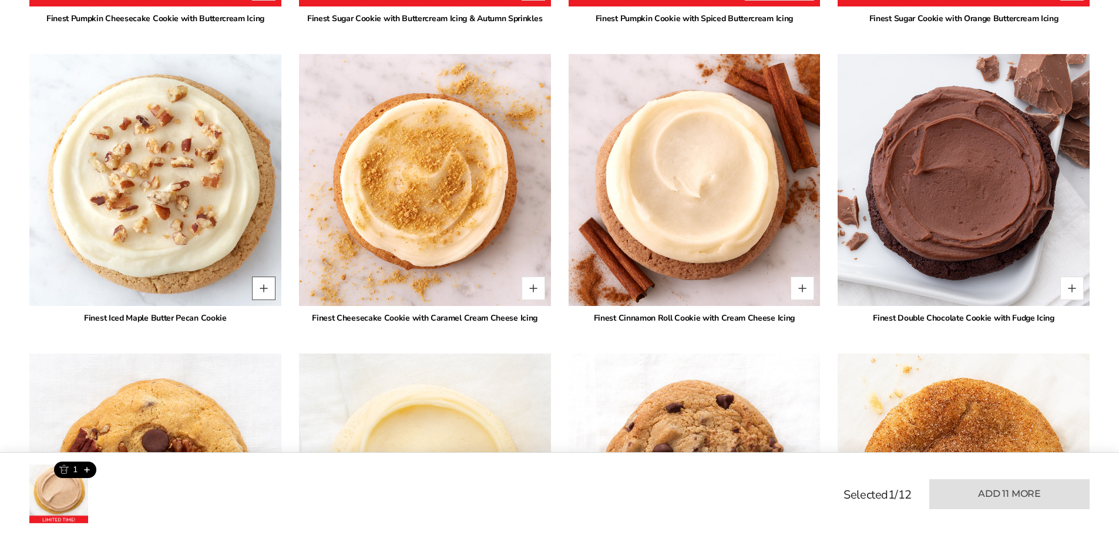
click at [257, 288] on button "Quantity button plus" at bounding box center [263, 288] width 23 height 23
type input "*"
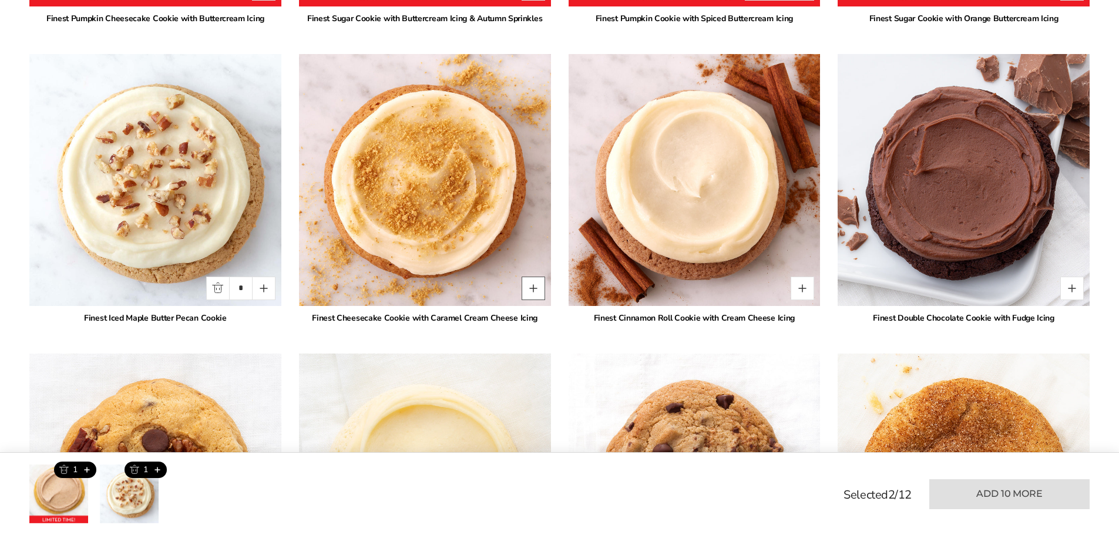
click at [526, 295] on button "Quantity button plus" at bounding box center [532, 288] width 23 height 23
type input "*"
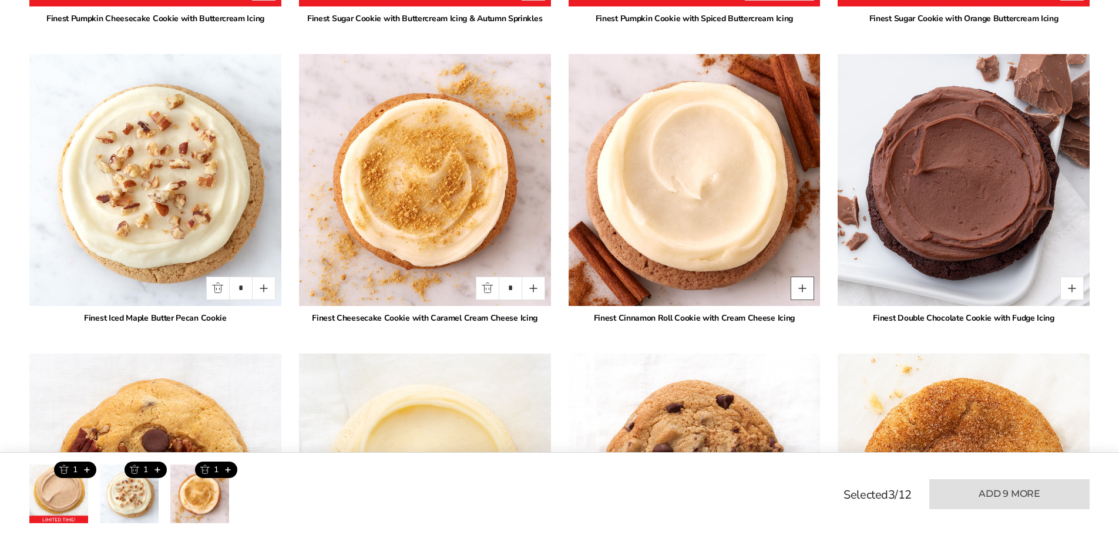
click at [799, 287] on button "Quantity button plus" at bounding box center [801, 288] width 23 height 23
type input "*"
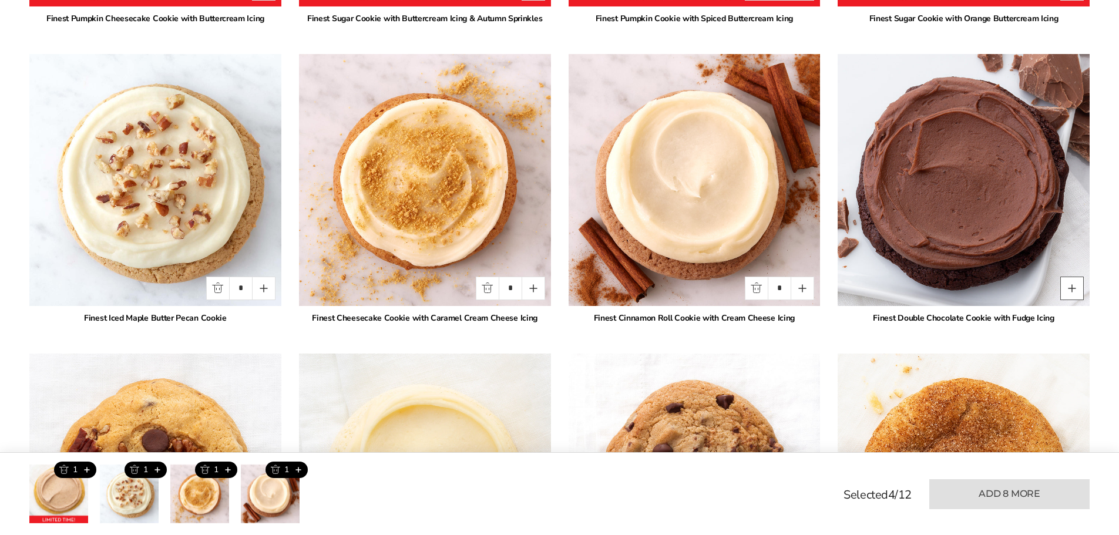
click at [1077, 291] on button "Quantity button plus" at bounding box center [1071, 288] width 23 height 23
type input "*"
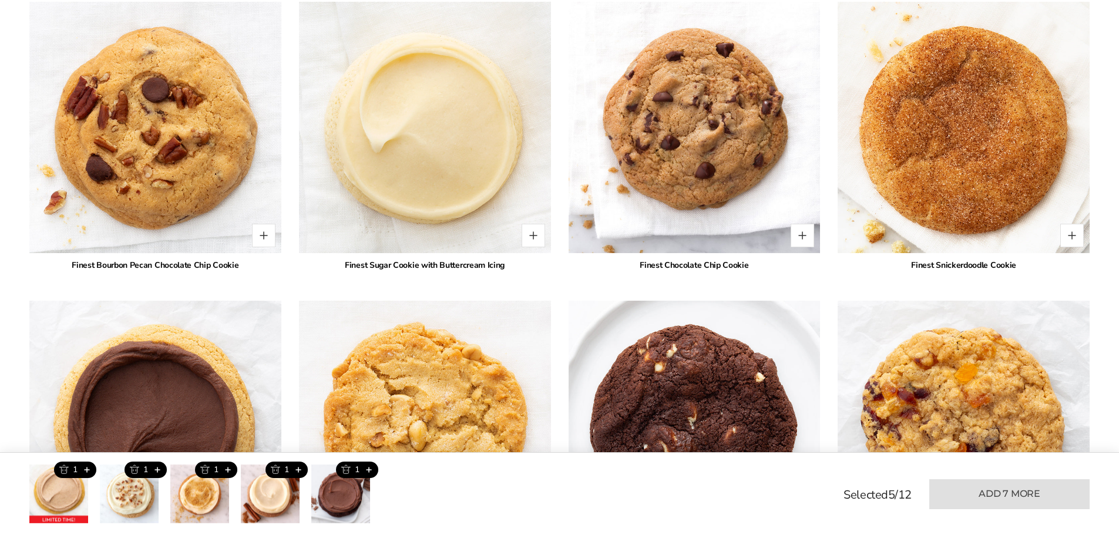
scroll to position [1468, 0]
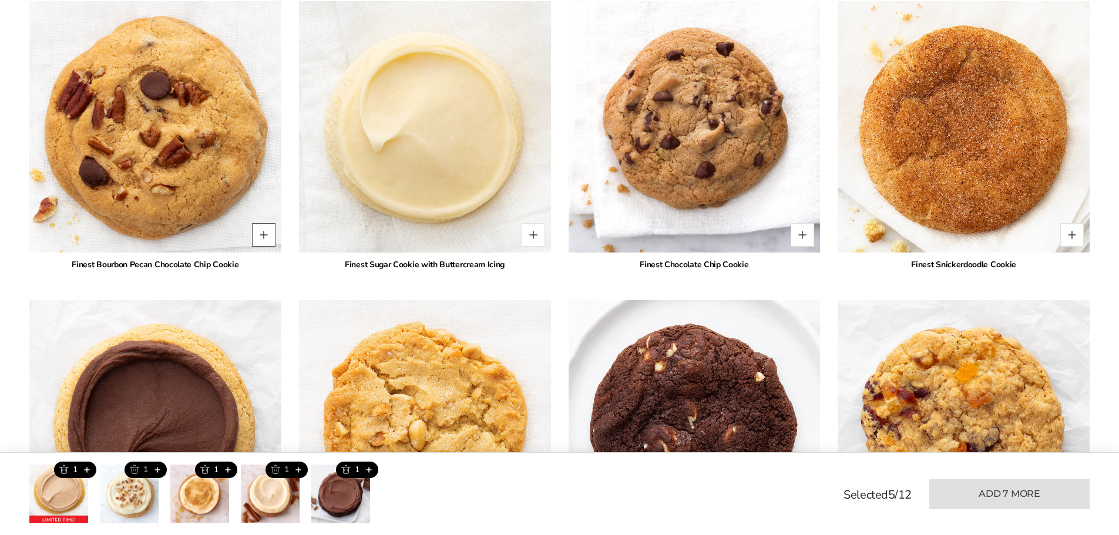
click at [269, 235] on button "Quantity button plus" at bounding box center [263, 234] width 23 height 23
type input "*"
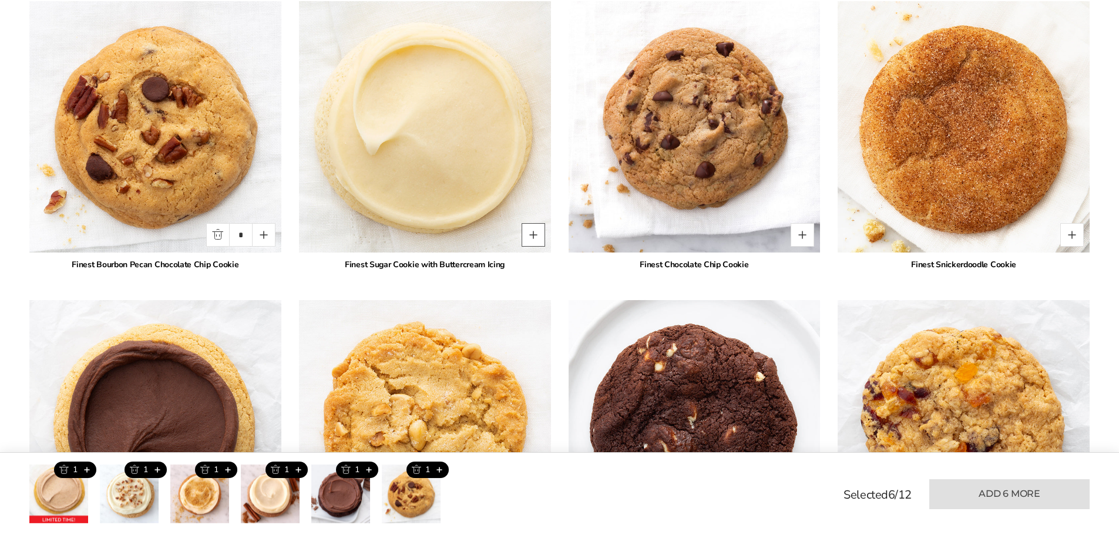
click at [526, 238] on button "Quantity button plus" at bounding box center [532, 234] width 23 height 23
type input "*"
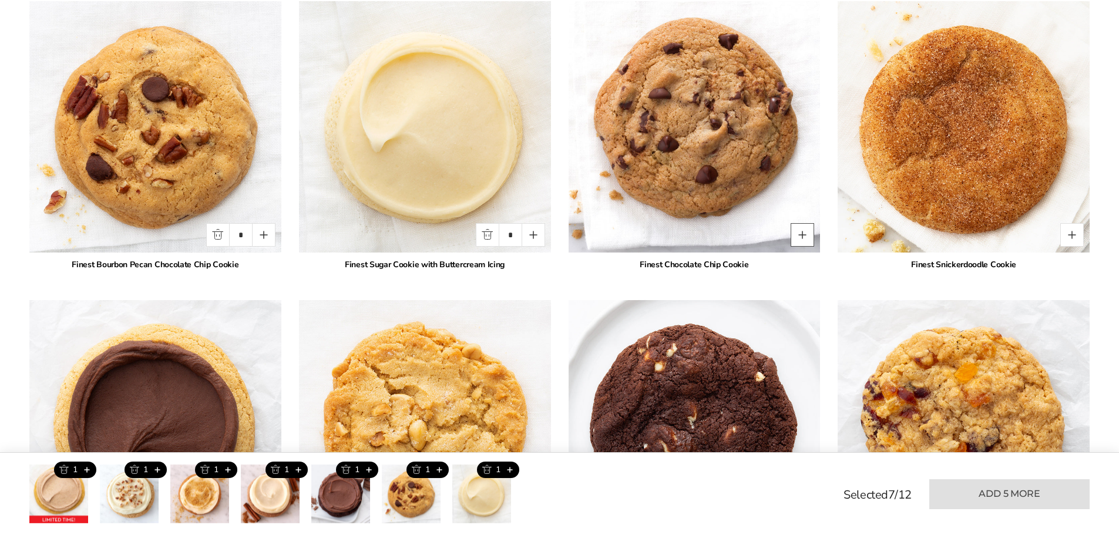
click at [809, 241] on button "Quantity button plus" at bounding box center [801, 234] width 23 height 23
type input "*"
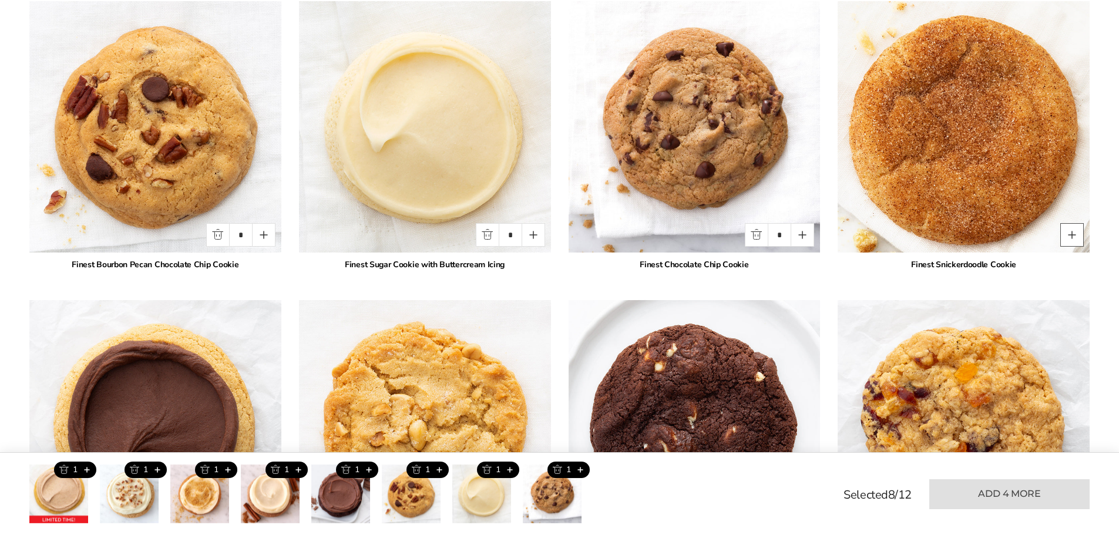
click at [1071, 231] on button "Quantity button plus" at bounding box center [1071, 234] width 23 height 23
type input "*"
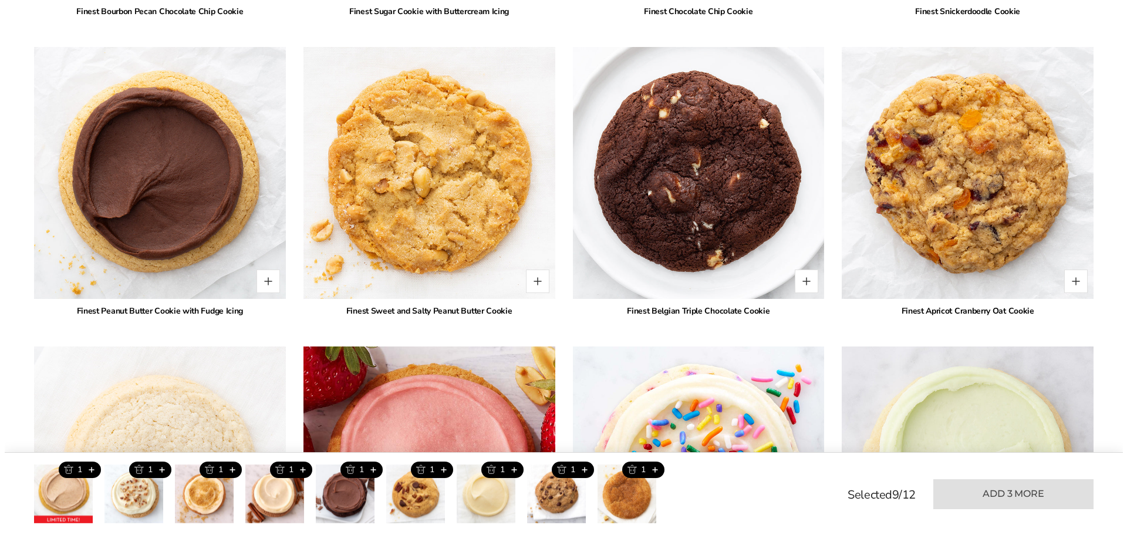
scroll to position [1762, 0]
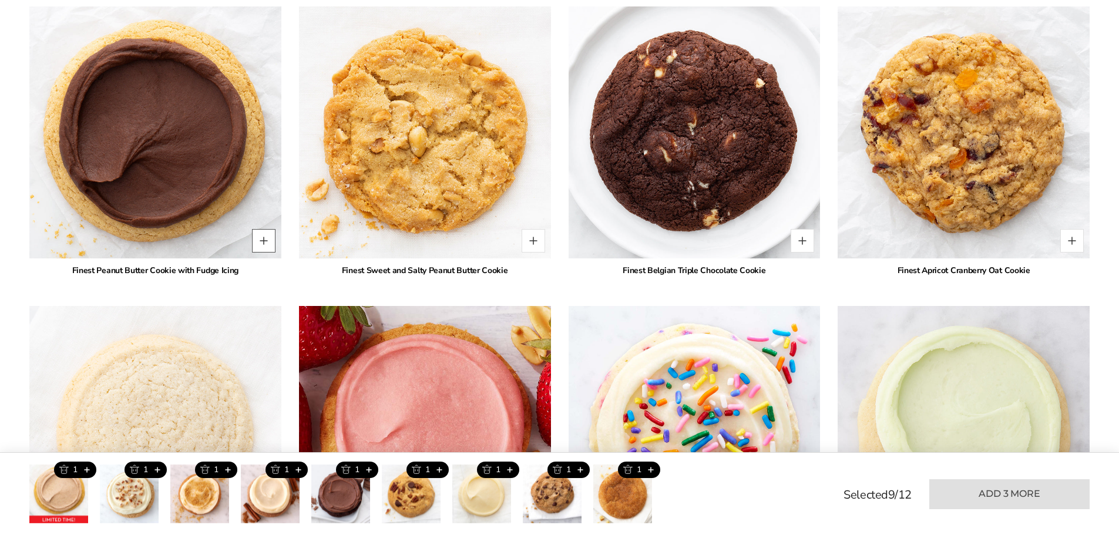
click at [262, 244] on button "Quantity button plus" at bounding box center [263, 240] width 23 height 23
type input "*"
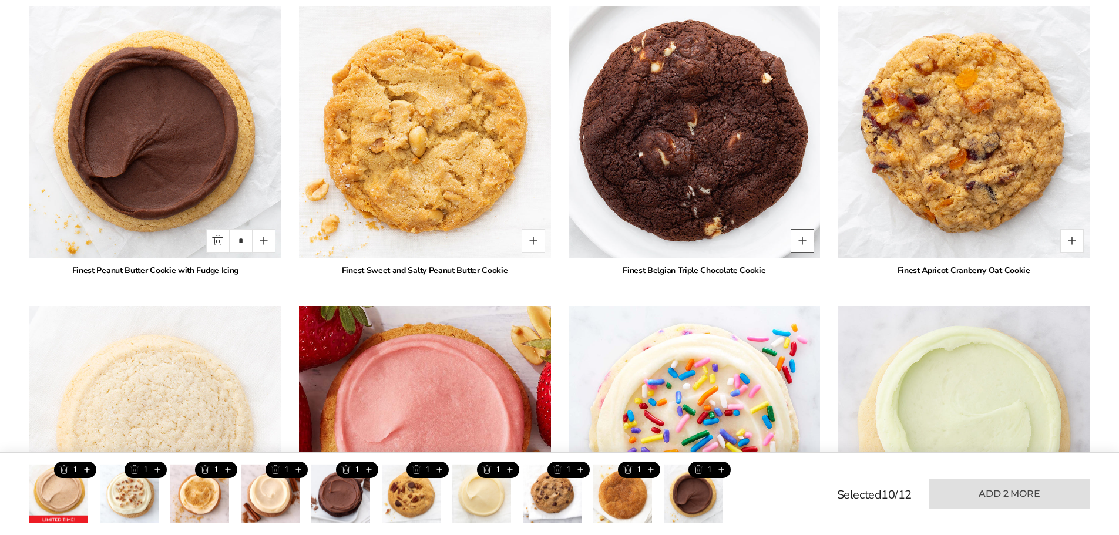
click at [808, 246] on button "Quantity button plus" at bounding box center [801, 240] width 23 height 23
type input "*"
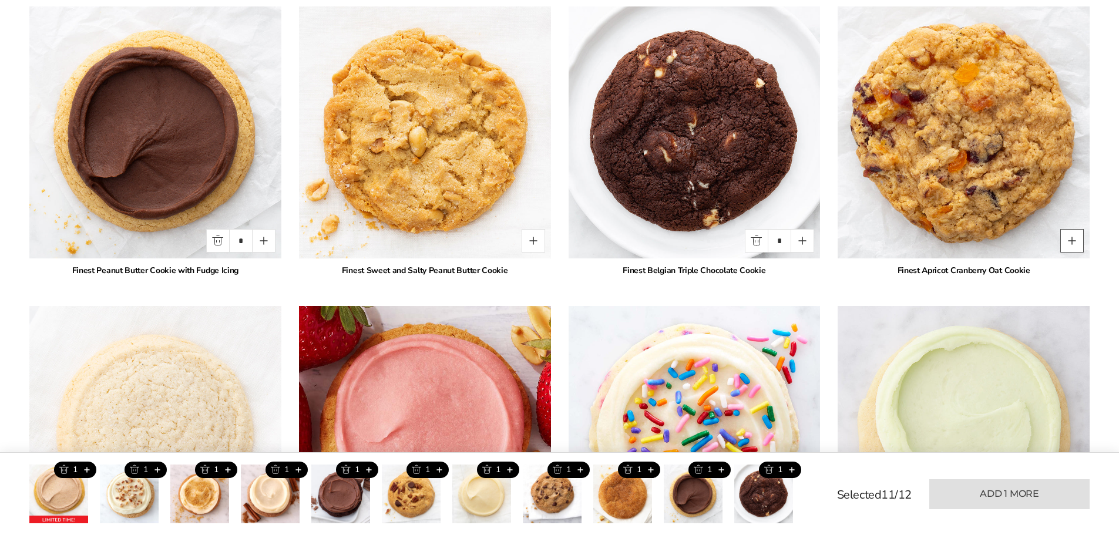
click at [1076, 247] on button "Quantity button plus" at bounding box center [1071, 240] width 23 height 23
type input "*"
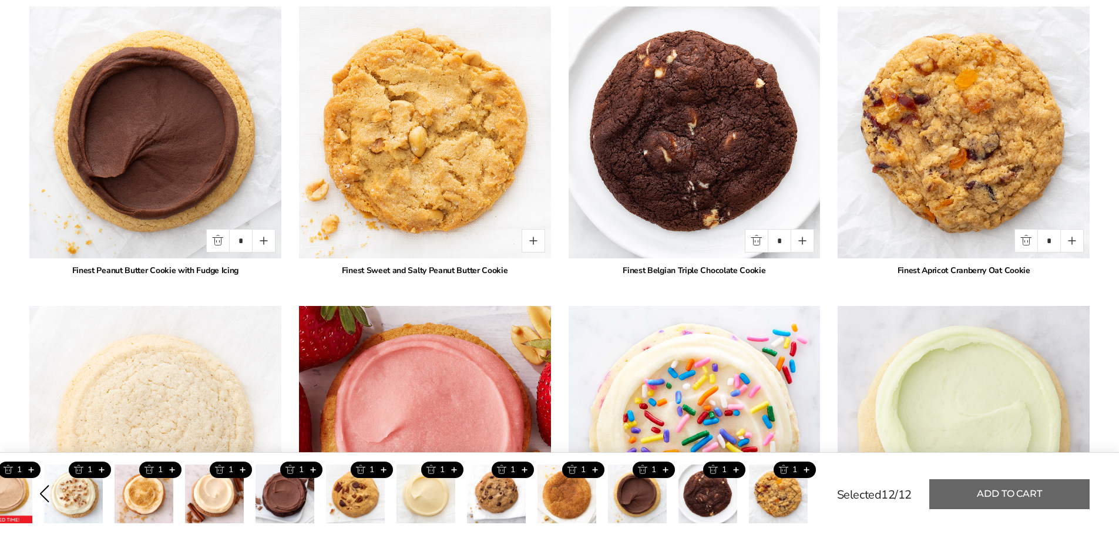
click at [1018, 487] on button "Add to cart" at bounding box center [1009, 494] width 160 height 30
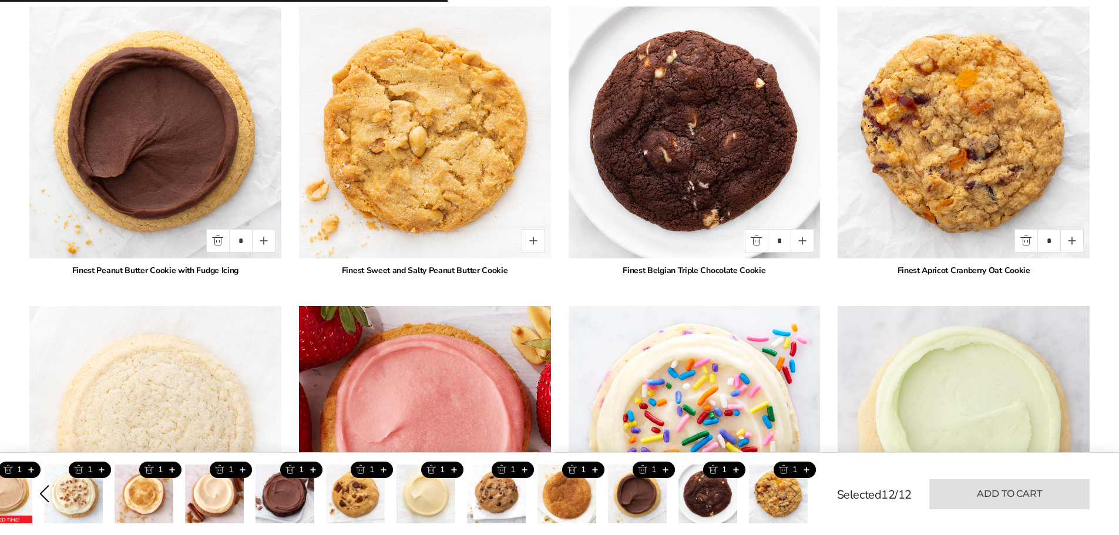
type input "*"
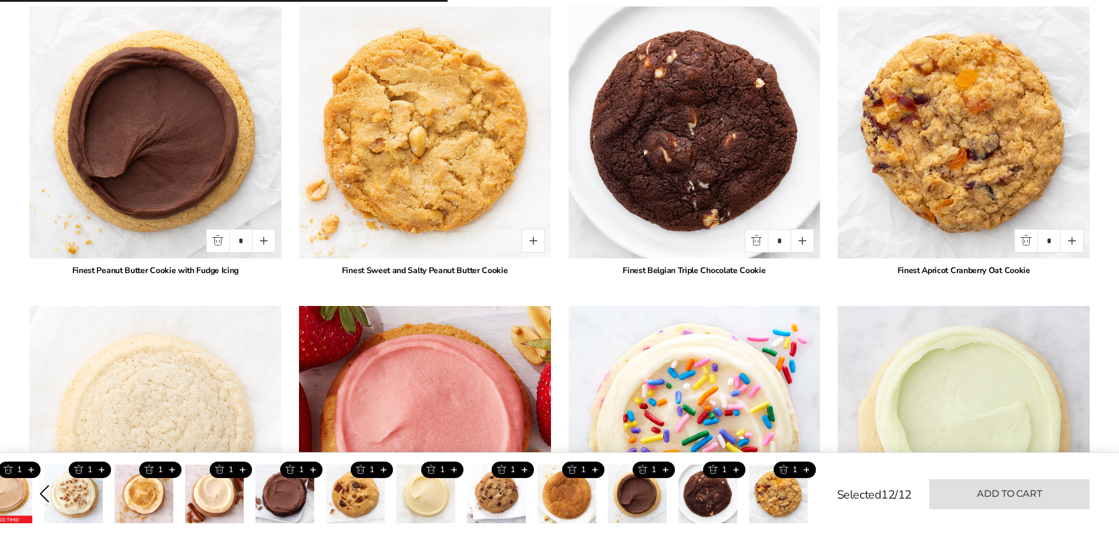
type input "*"
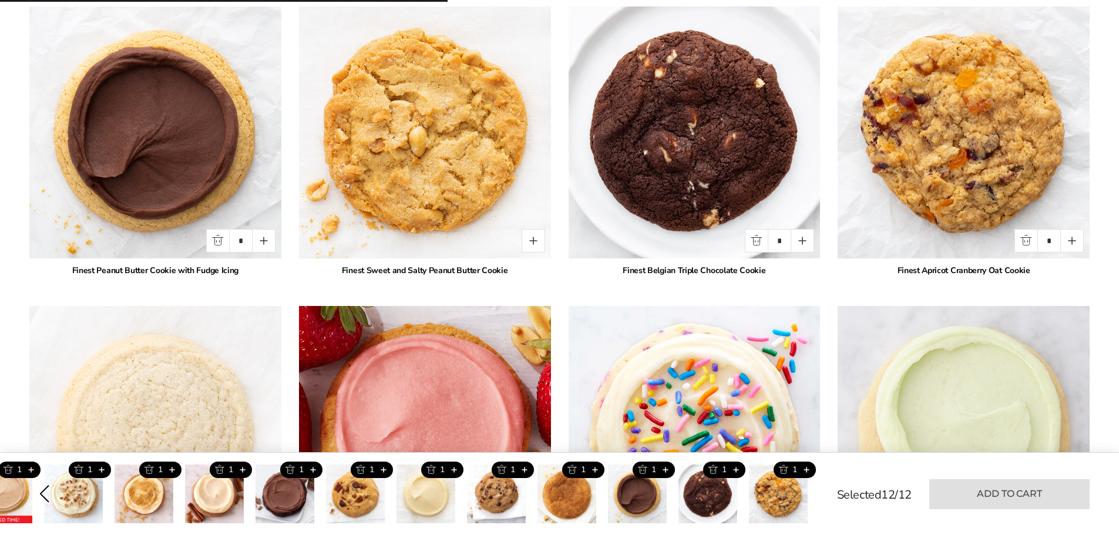
type input "*"
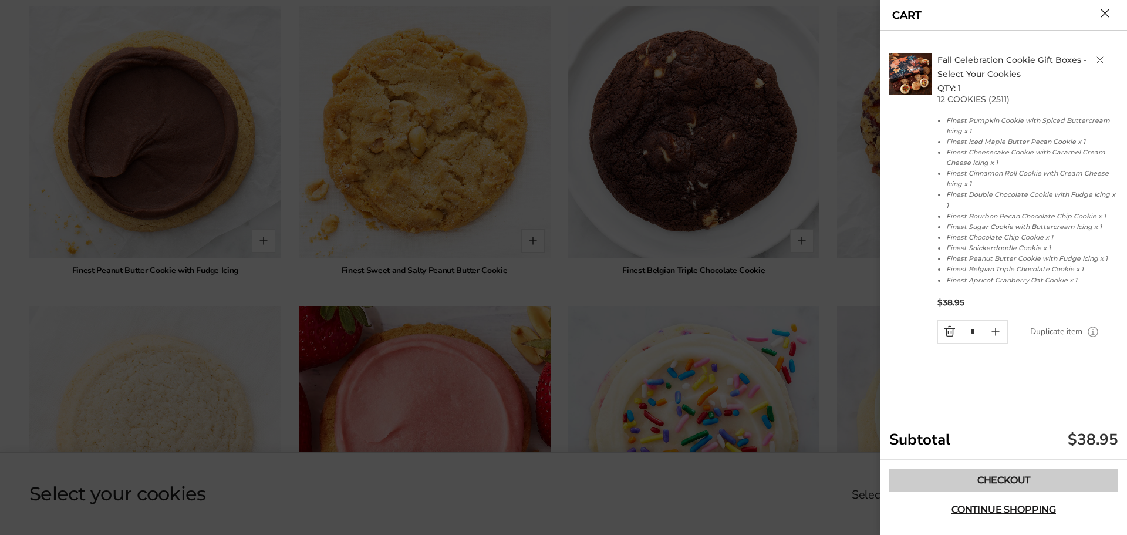
click at [1062, 482] on link "Checkout" at bounding box center [1004, 480] width 229 height 23
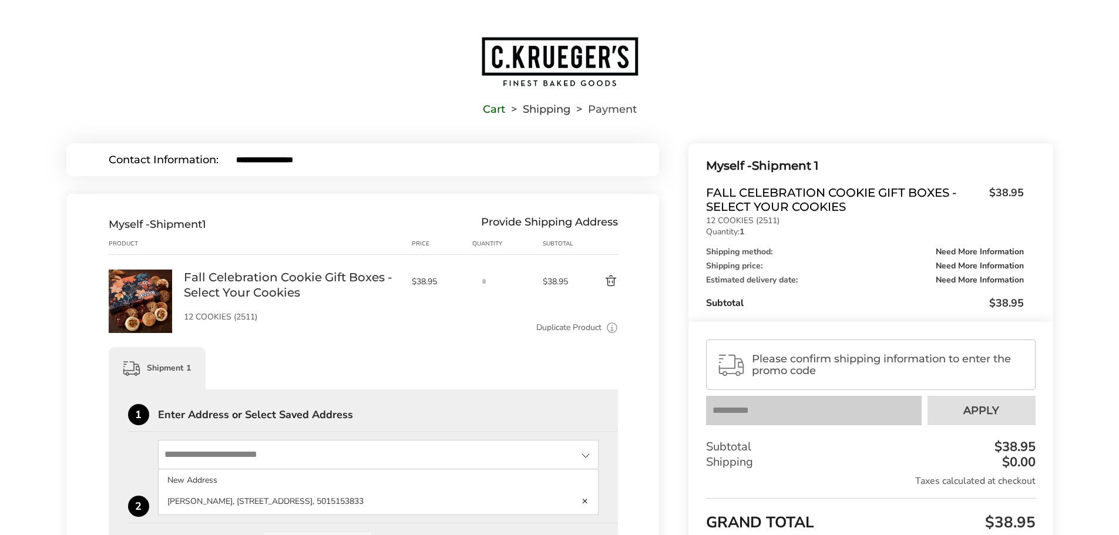
drag, startPoint x: 442, startPoint y: 453, endPoint x: 439, endPoint y: 465, distance: 12.7
click at [442, 456] on input "State" at bounding box center [378, 454] width 441 height 29
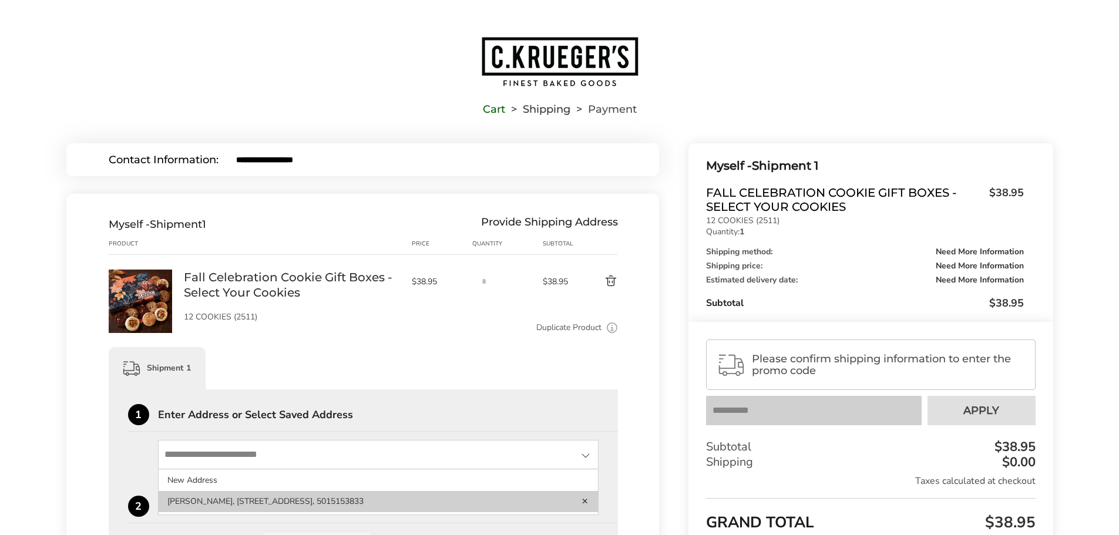
click at [399, 507] on li "[PERSON_NAME], [STREET_ADDRESS], 5015153833" at bounding box center [379, 501] width 440 height 21
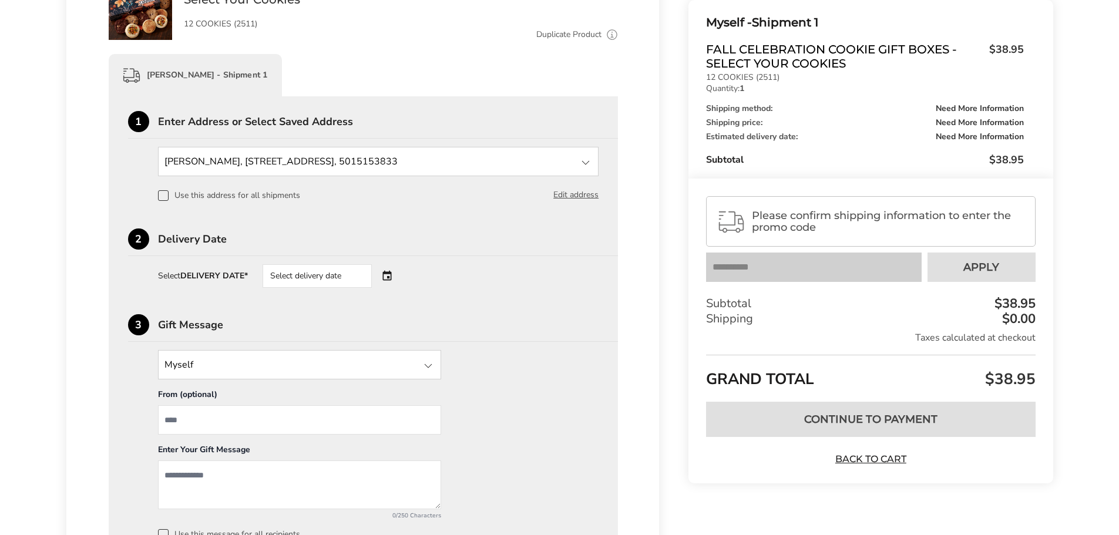
scroll to position [294, 0]
click at [385, 281] on div "Select delivery date" at bounding box center [333, 275] width 142 height 23
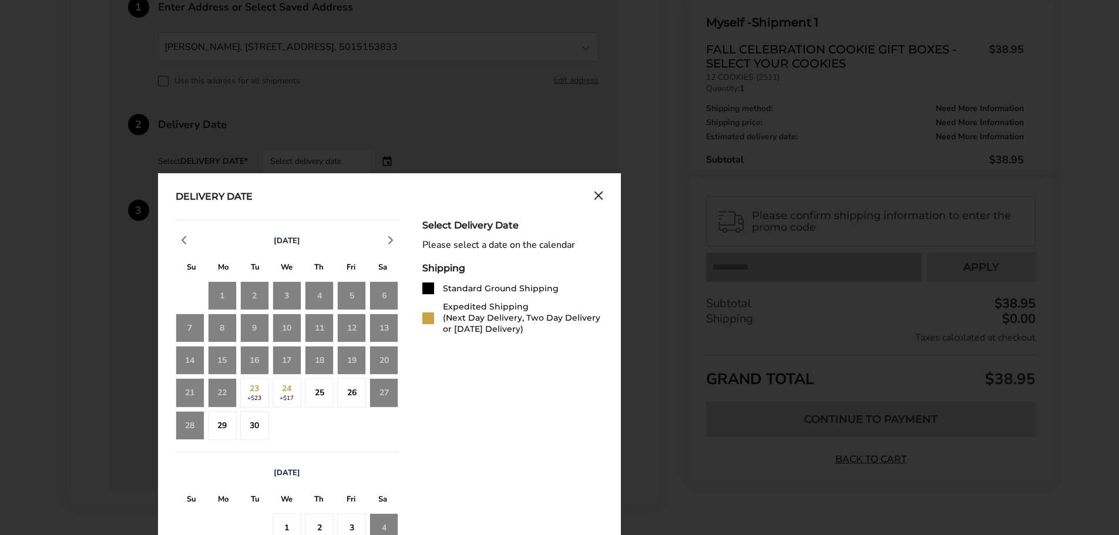
scroll to position [470, 0]
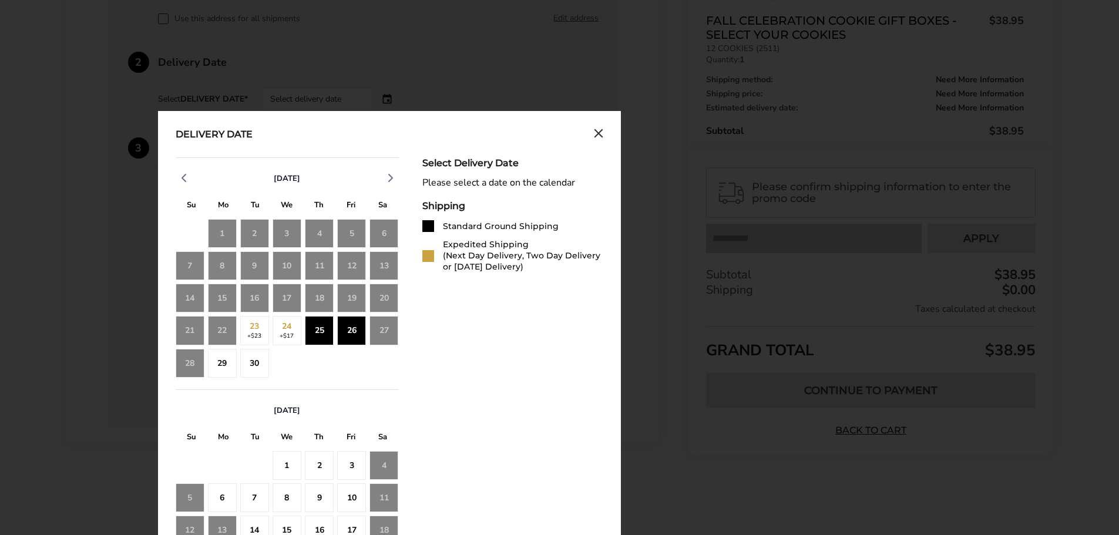
click at [328, 334] on div "25" at bounding box center [319, 330] width 29 height 29
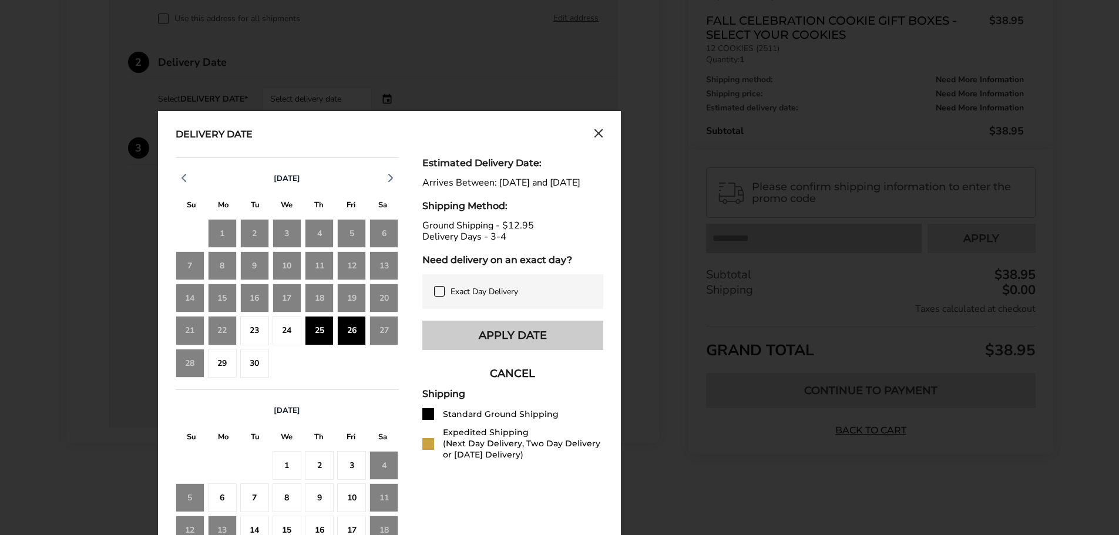
click at [530, 341] on button "Apply Date" at bounding box center [512, 335] width 181 height 29
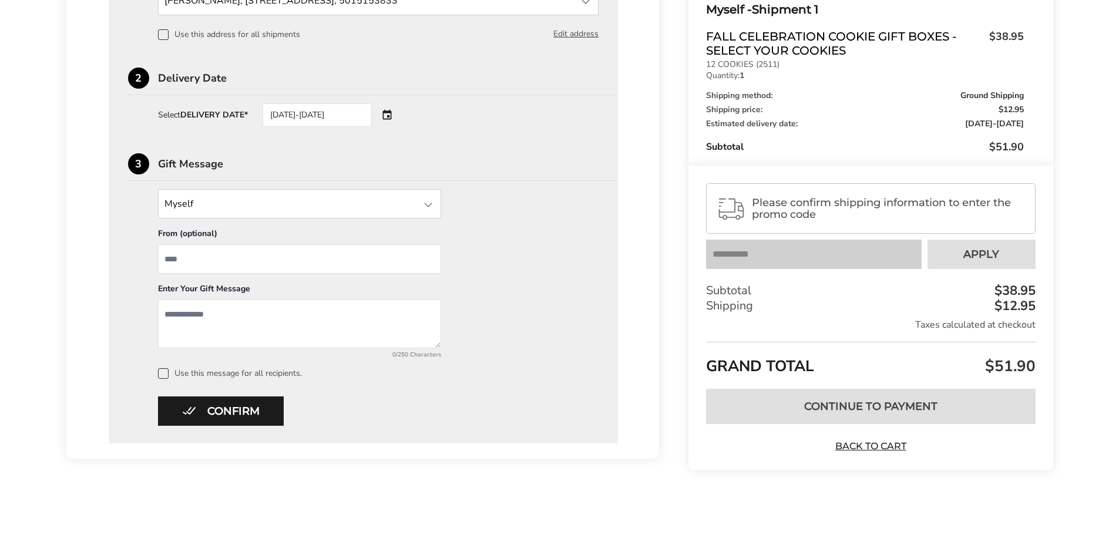
scroll to position [456, 0]
click at [218, 400] on button "Confirm" at bounding box center [221, 410] width 126 height 29
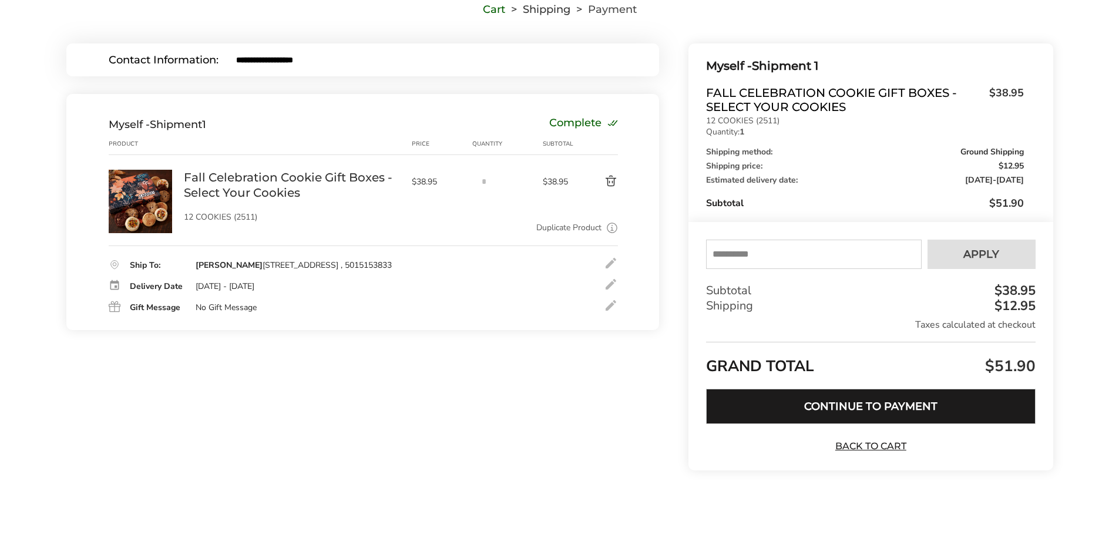
click at [823, 410] on button "Continue to Payment" at bounding box center [870, 406] width 329 height 35
